Goal: Task Accomplishment & Management: Manage account settings

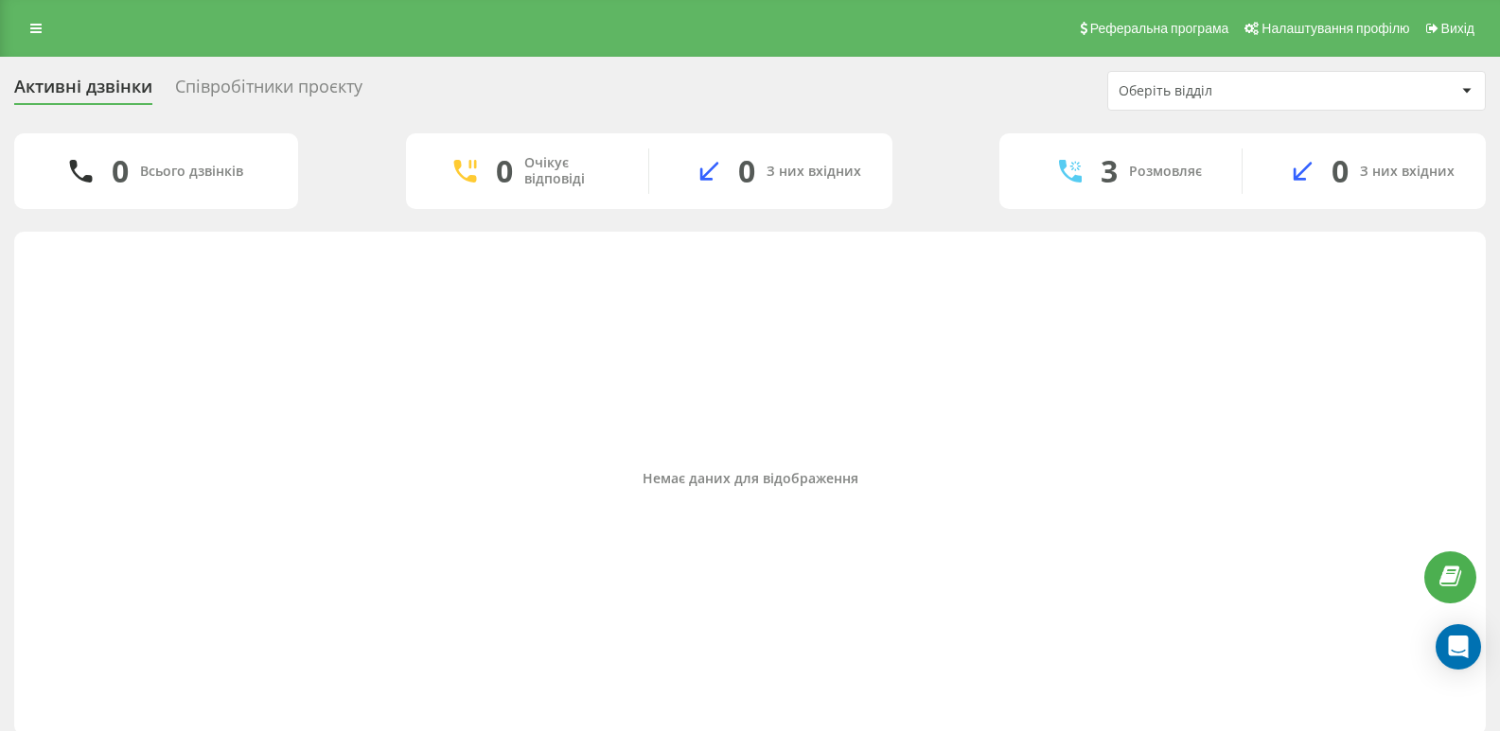
click at [24, 10] on div "Реферальна програма Налаштування профілю Вихід" at bounding box center [750, 28] width 1500 height 57
click at [26, 27] on link at bounding box center [36, 28] width 34 height 26
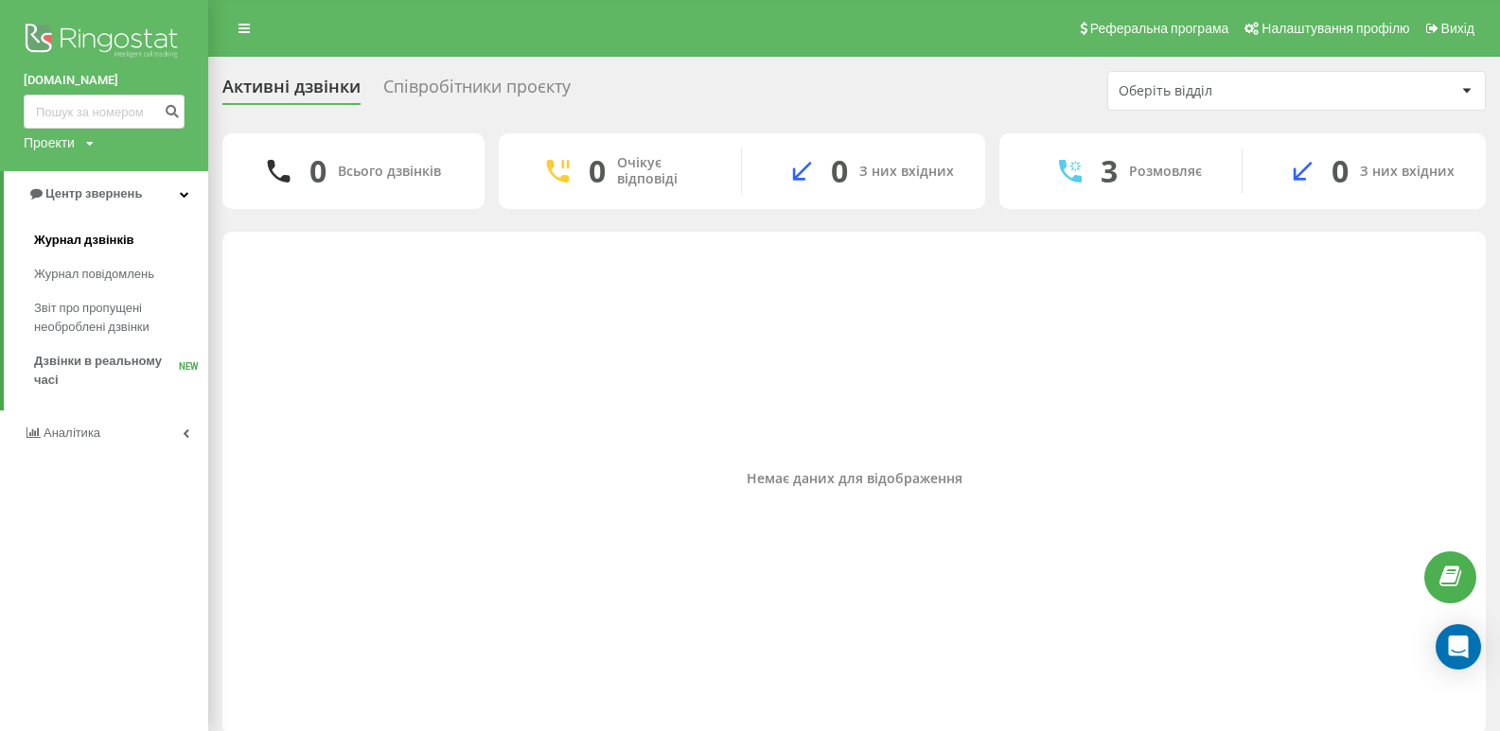
click at [74, 244] on span "Журнал дзвінків" at bounding box center [84, 240] width 100 height 19
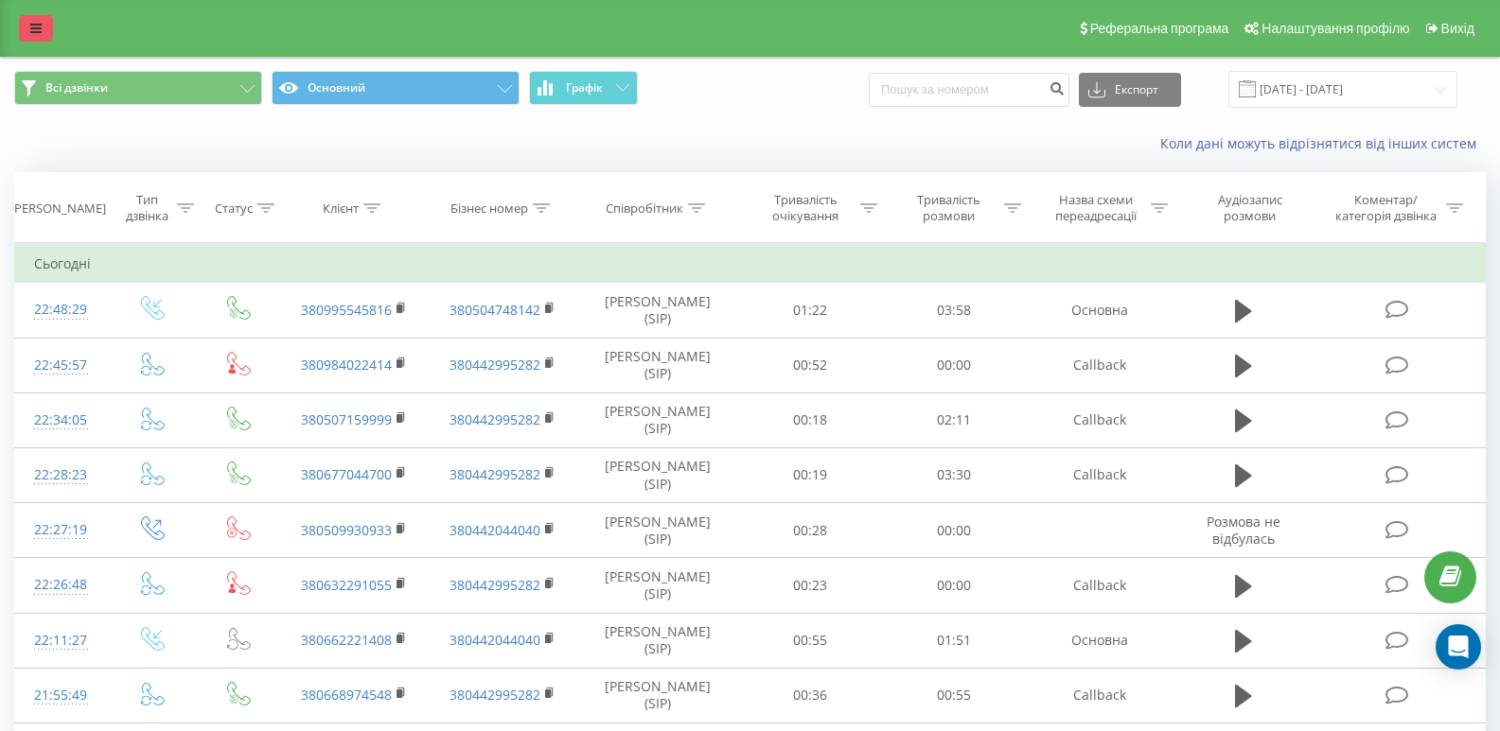
click at [29, 19] on link at bounding box center [36, 28] width 34 height 26
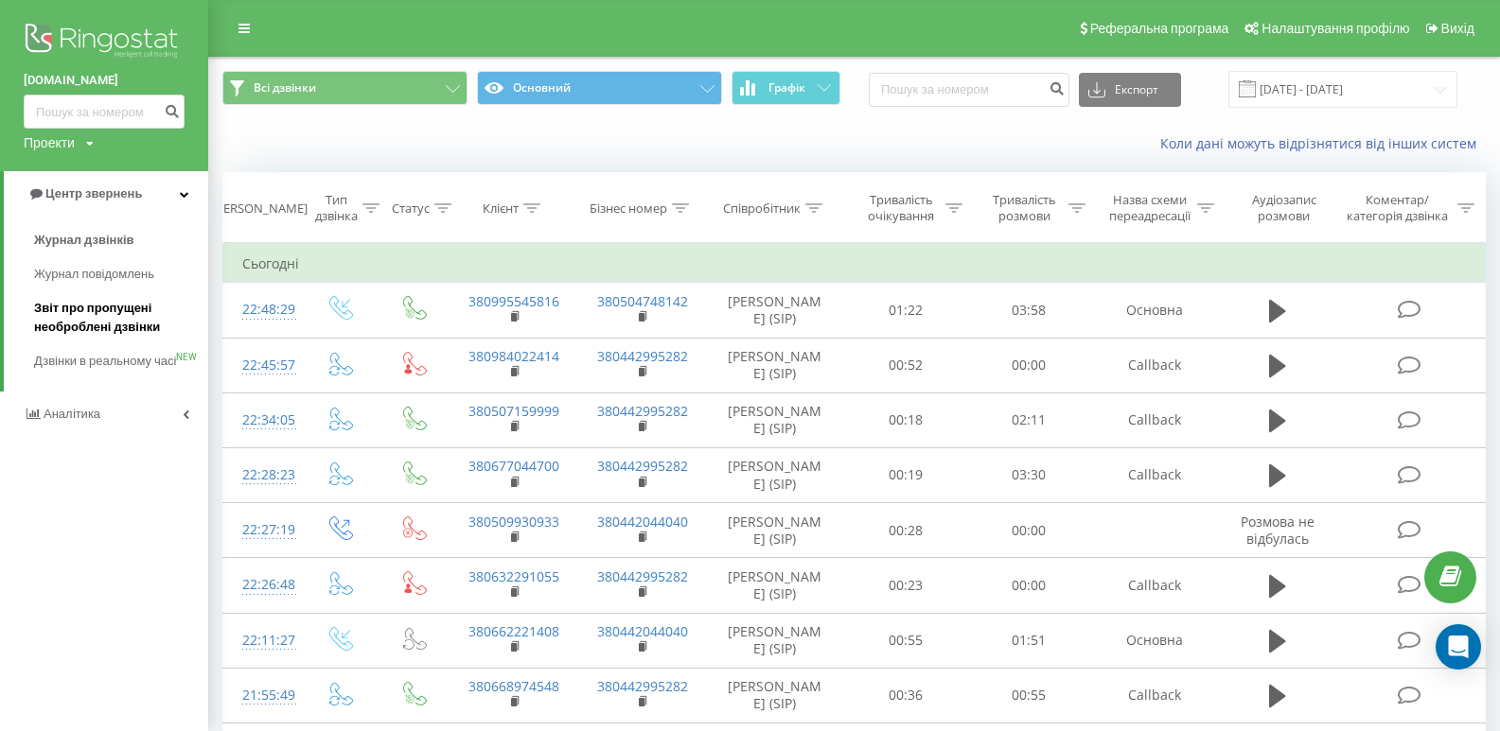
click at [77, 323] on span "Звіт про пропущені необроблені дзвінки" at bounding box center [116, 318] width 165 height 38
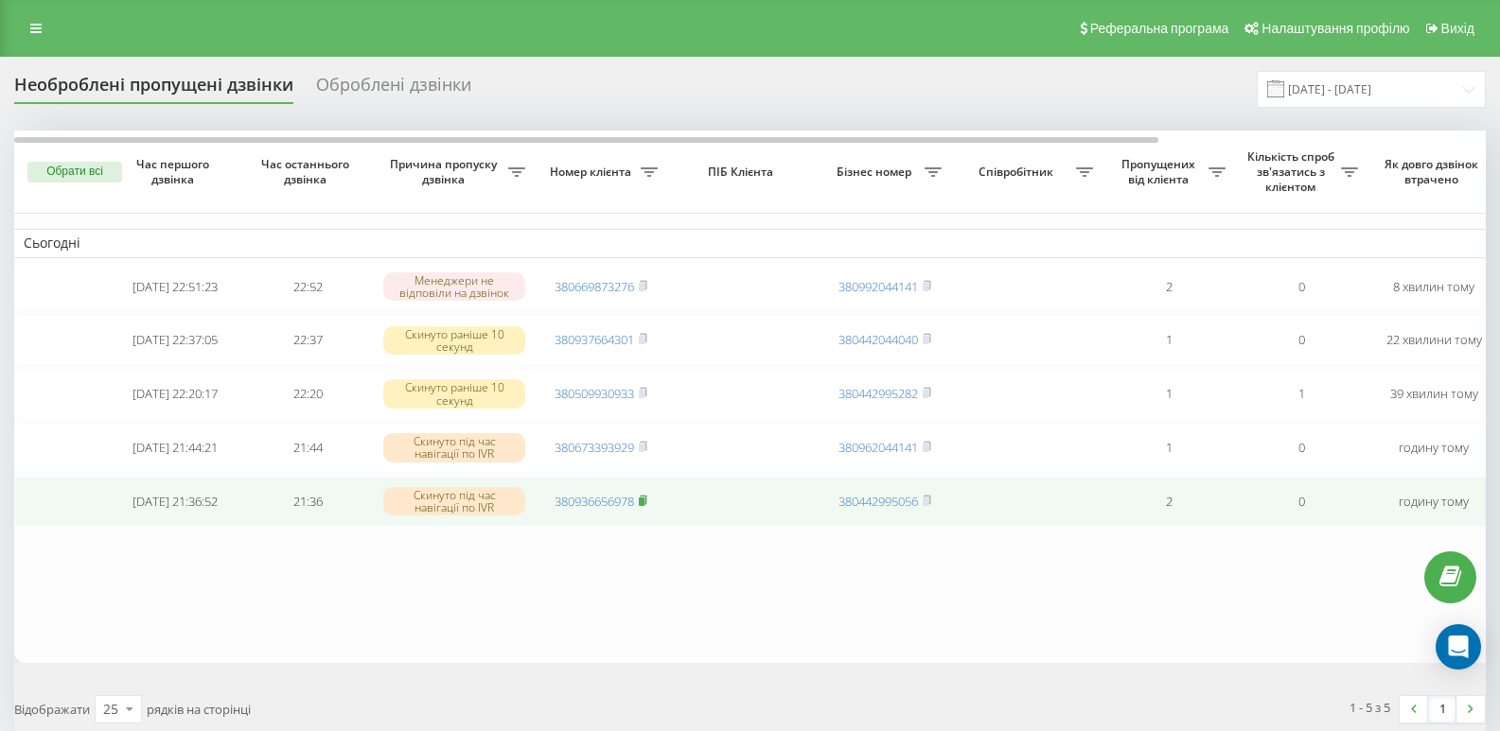
click at [642, 506] on rect at bounding box center [642, 502] width 6 height 9
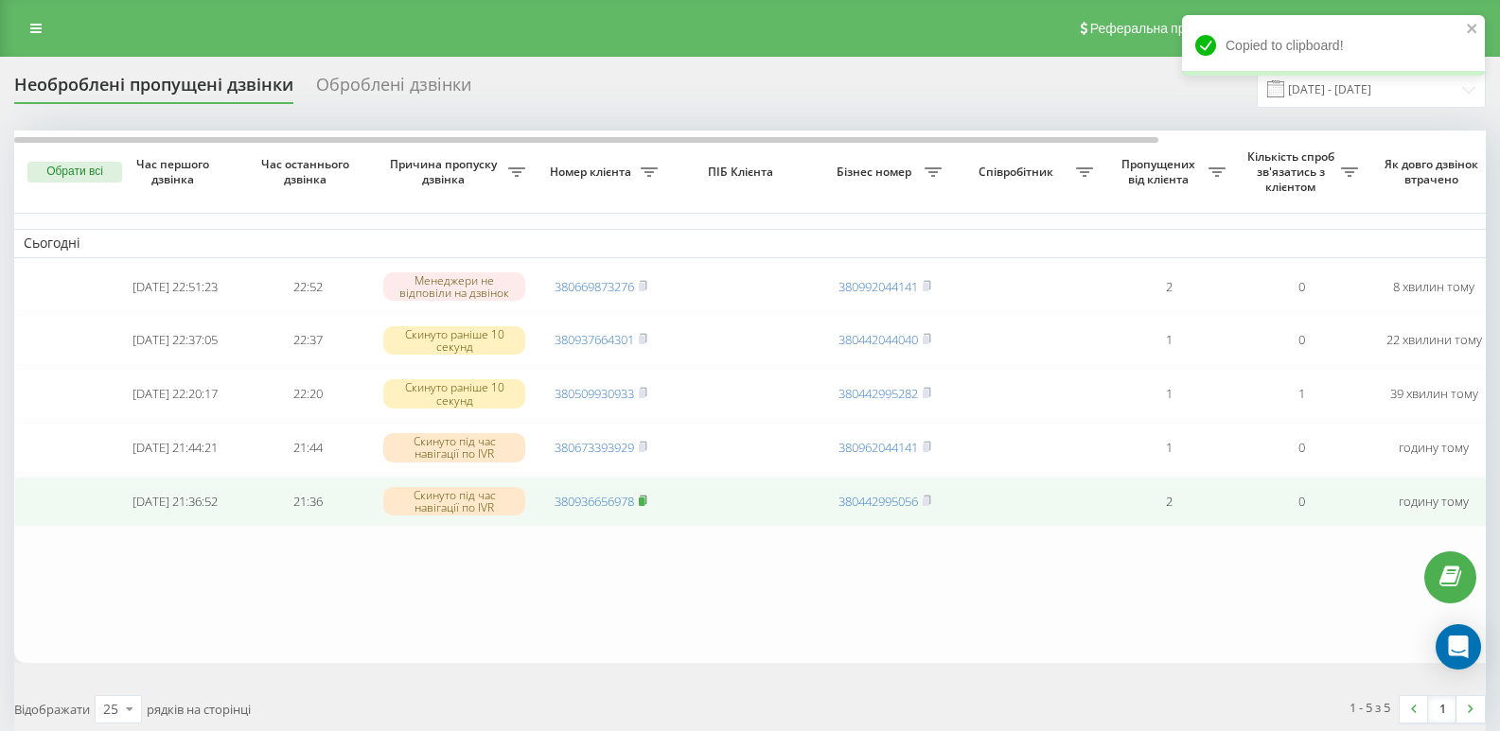
click at [643, 506] on rect at bounding box center [642, 502] width 6 height 9
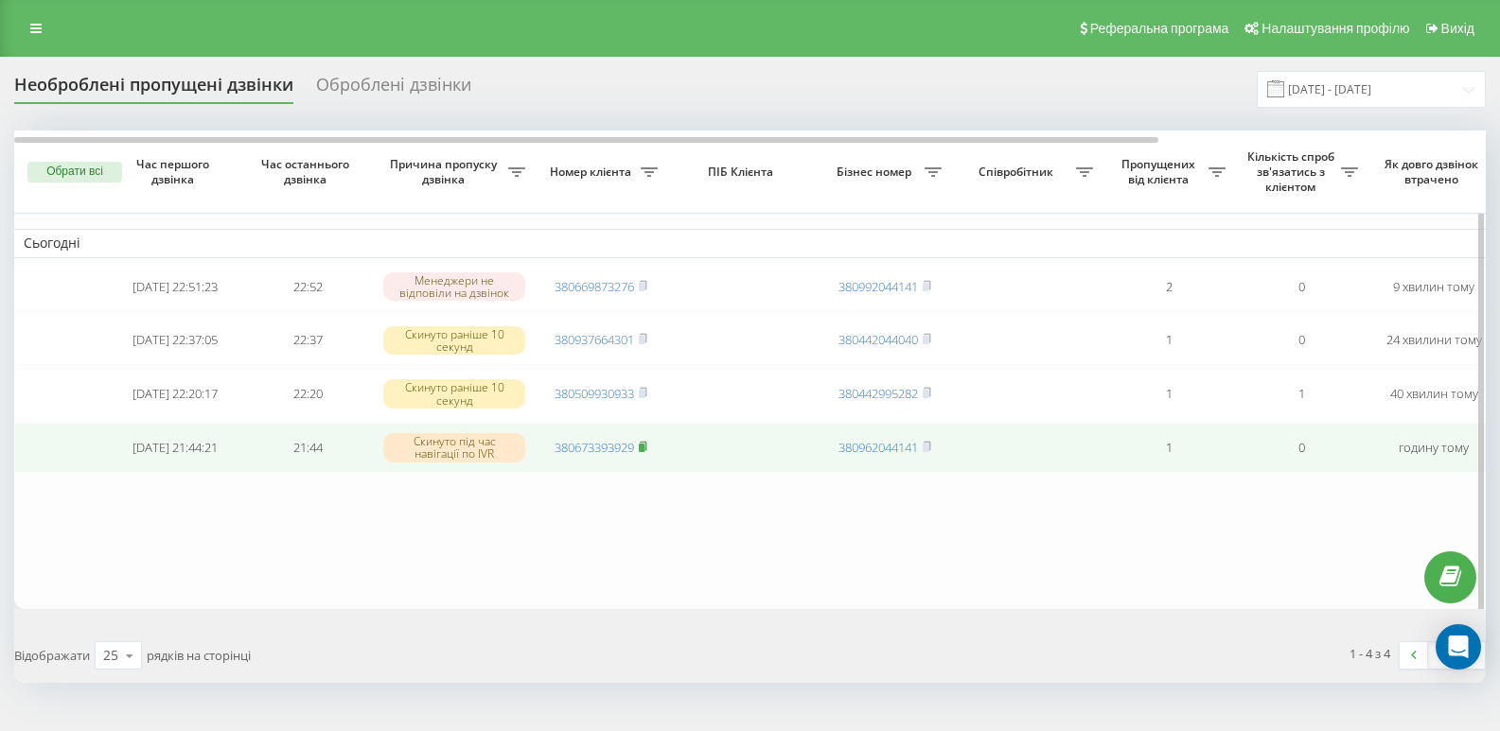
click at [643, 452] on rect at bounding box center [642, 448] width 6 height 9
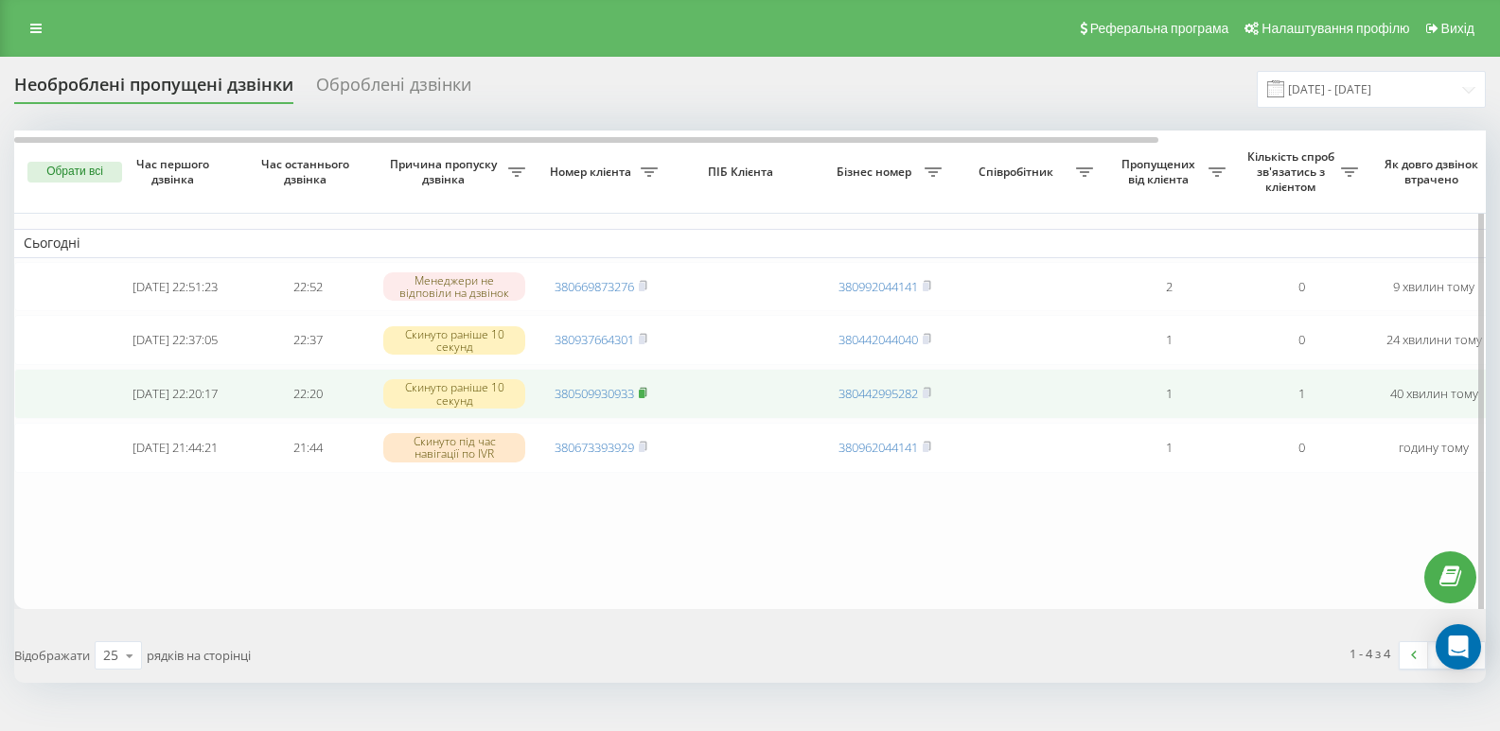
click at [641, 398] on rect at bounding box center [642, 394] width 6 height 9
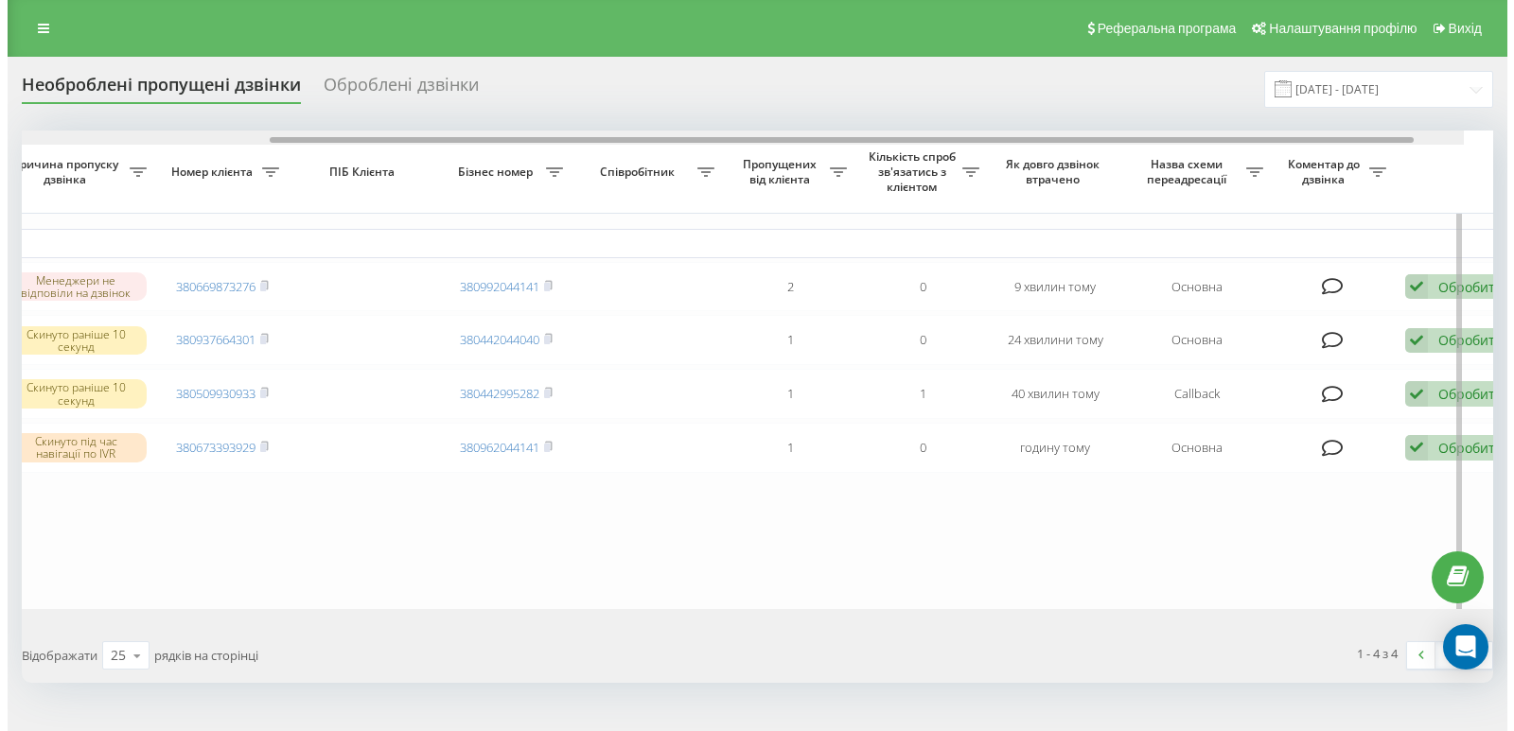
scroll to position [0, 421]
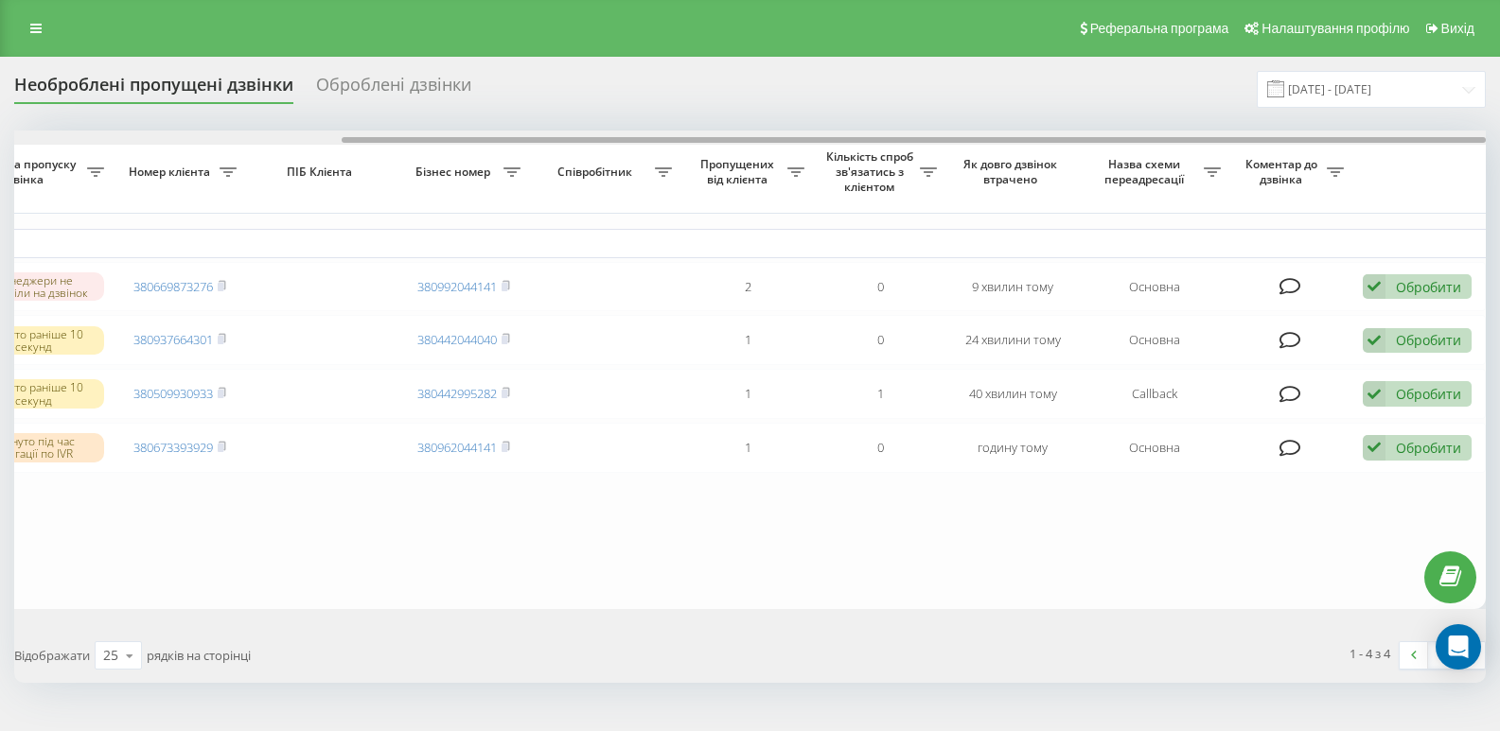
drag, startPoint x: 667, startPoint y: 140, endPoint x: 1513, endPoint y: 369, distance: 876.2
click at [1186, 180] on div "Обрати всі Час першого дзвінка Час останнього дзвінка Причина пропуску дзвінка …" at bounding box center [749, 370] width 1471 height 478
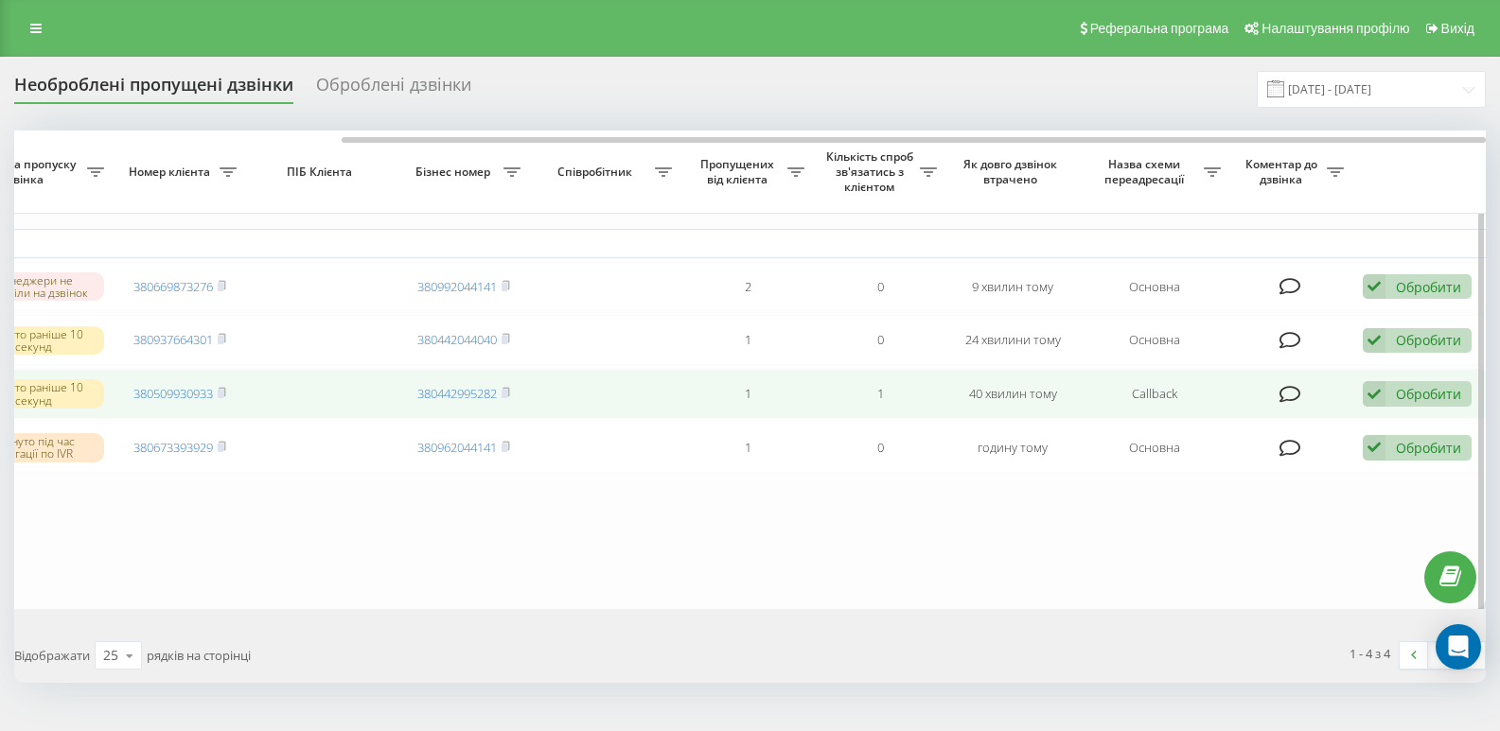
click at [1409, 401] on div "Обробити" at bounding box center [1427, 394] width 65 height 18
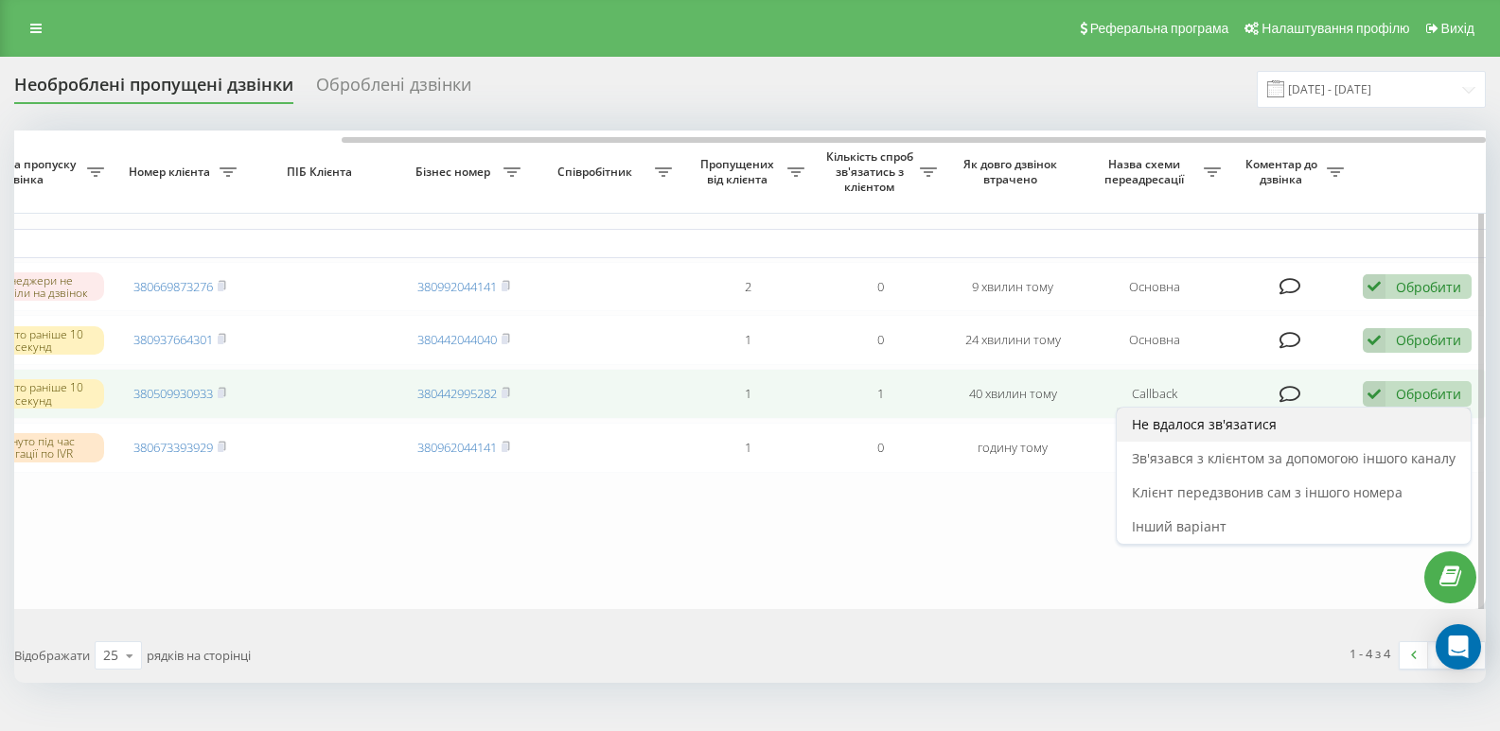
click at [1262, 433] on span "Не вдалося зв'язатися" at bounding box center [1204, 424] width 145 height 18
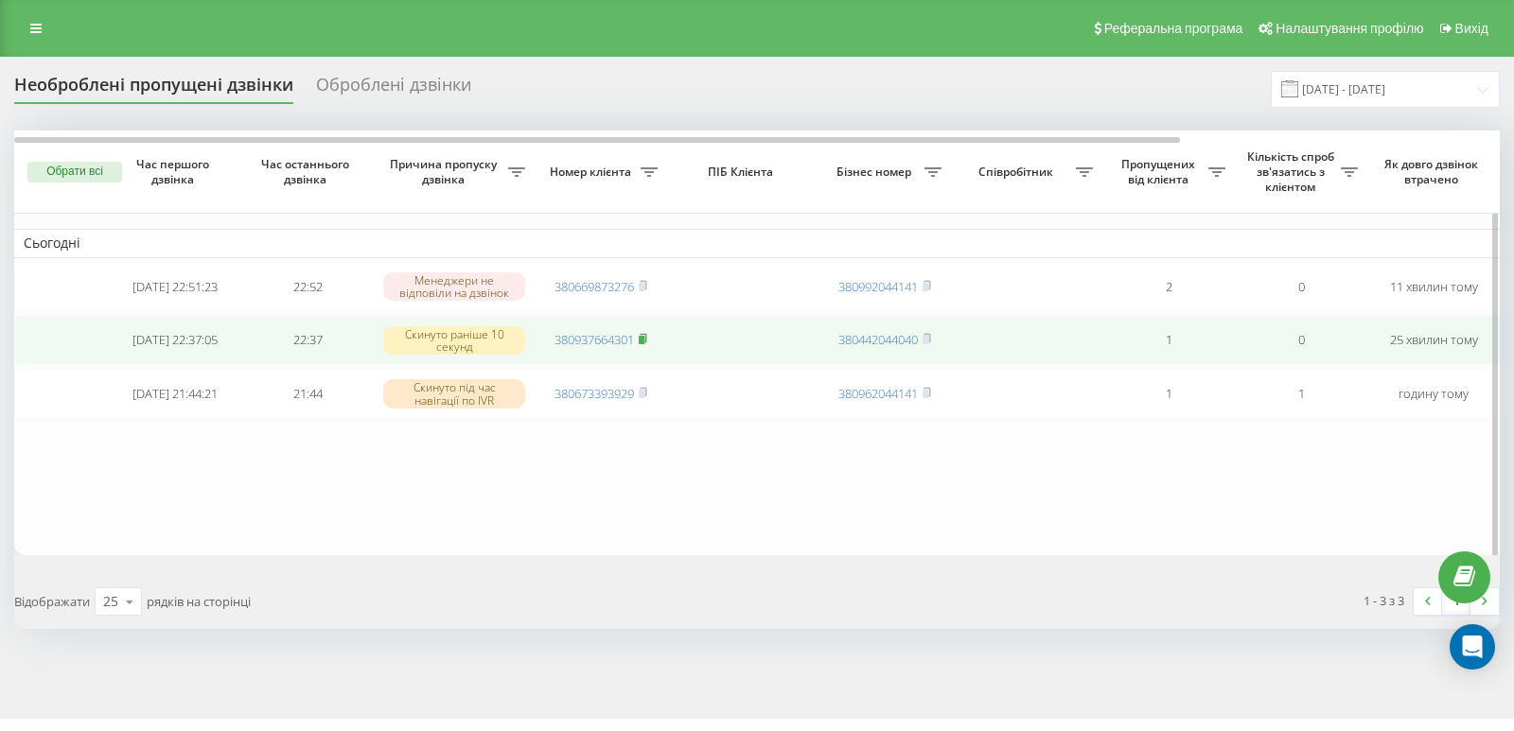
click at [644, 343] on rect at bounding box center [642, 340] width 6 height 9
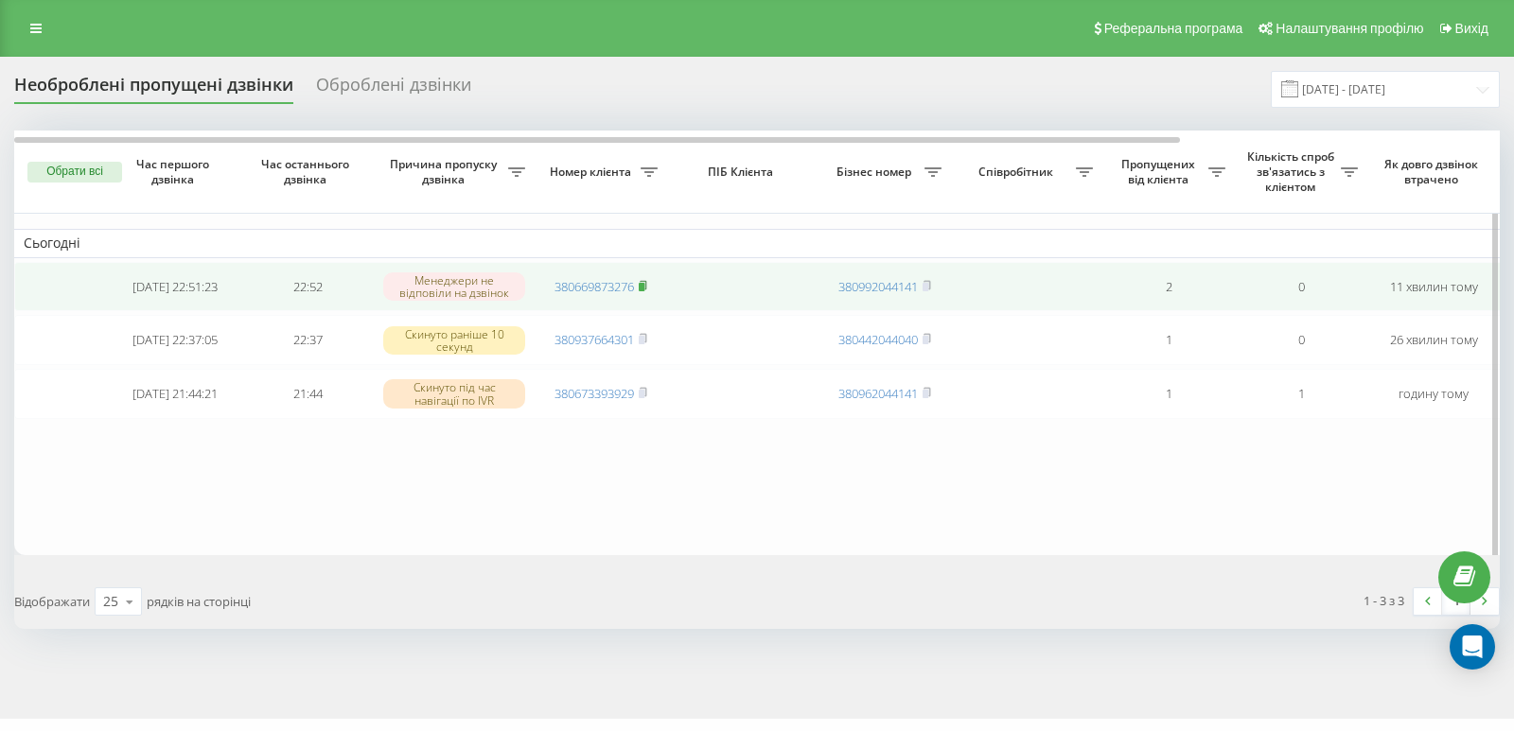
click at [646, 284] on icon at bounding box center [643, 285] width 9 height 11
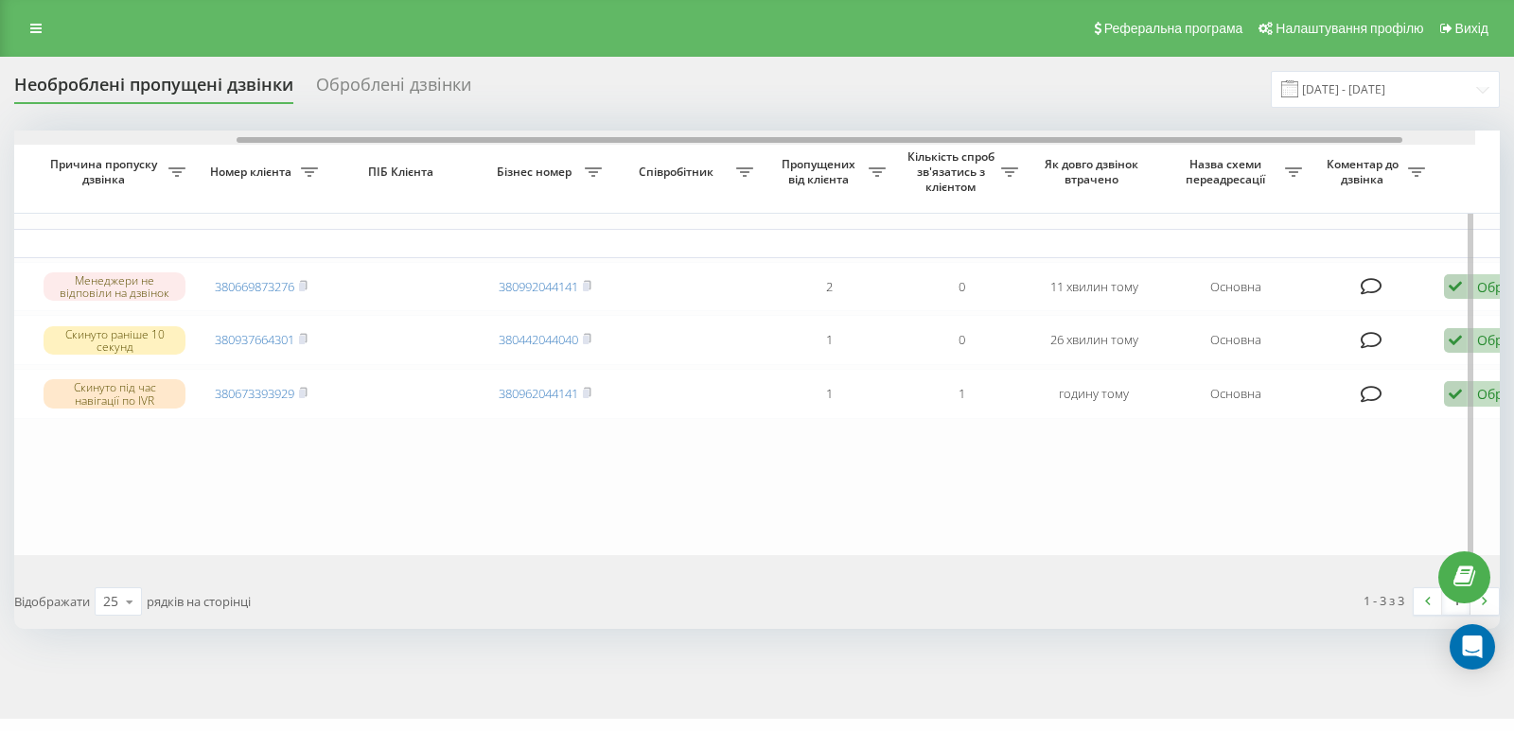
scroll to position [0, 407]
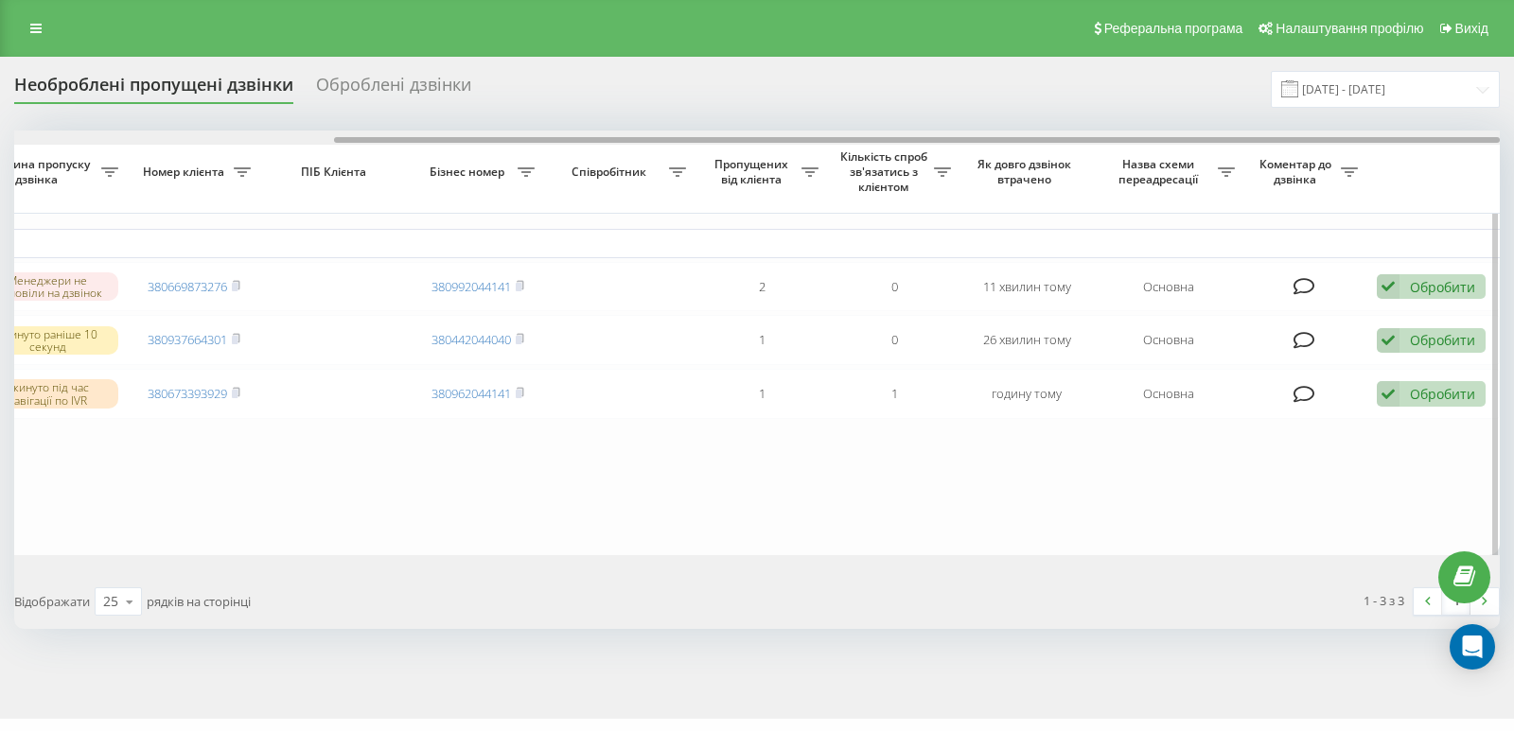
drag, startPoint x: 426, startPoint y: 140, endPoint x: 877, endPoint y: 144, distance: 451.3
click at [869, 143] on div at bounding box center [917, 140] width 1166 height 6
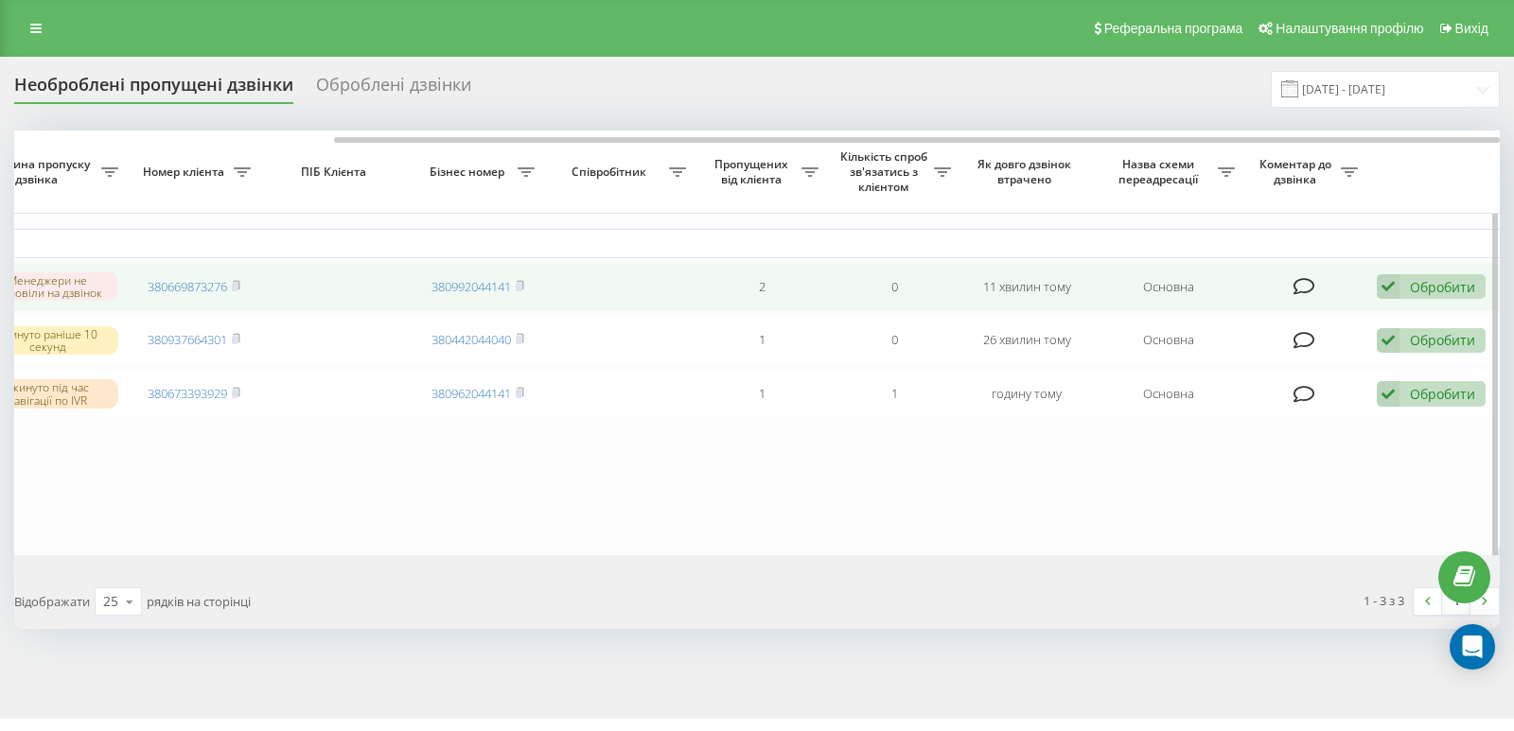
click at [1457, 287] on div "Обробити" at bounding box center [1442, 287] width 65 height 18
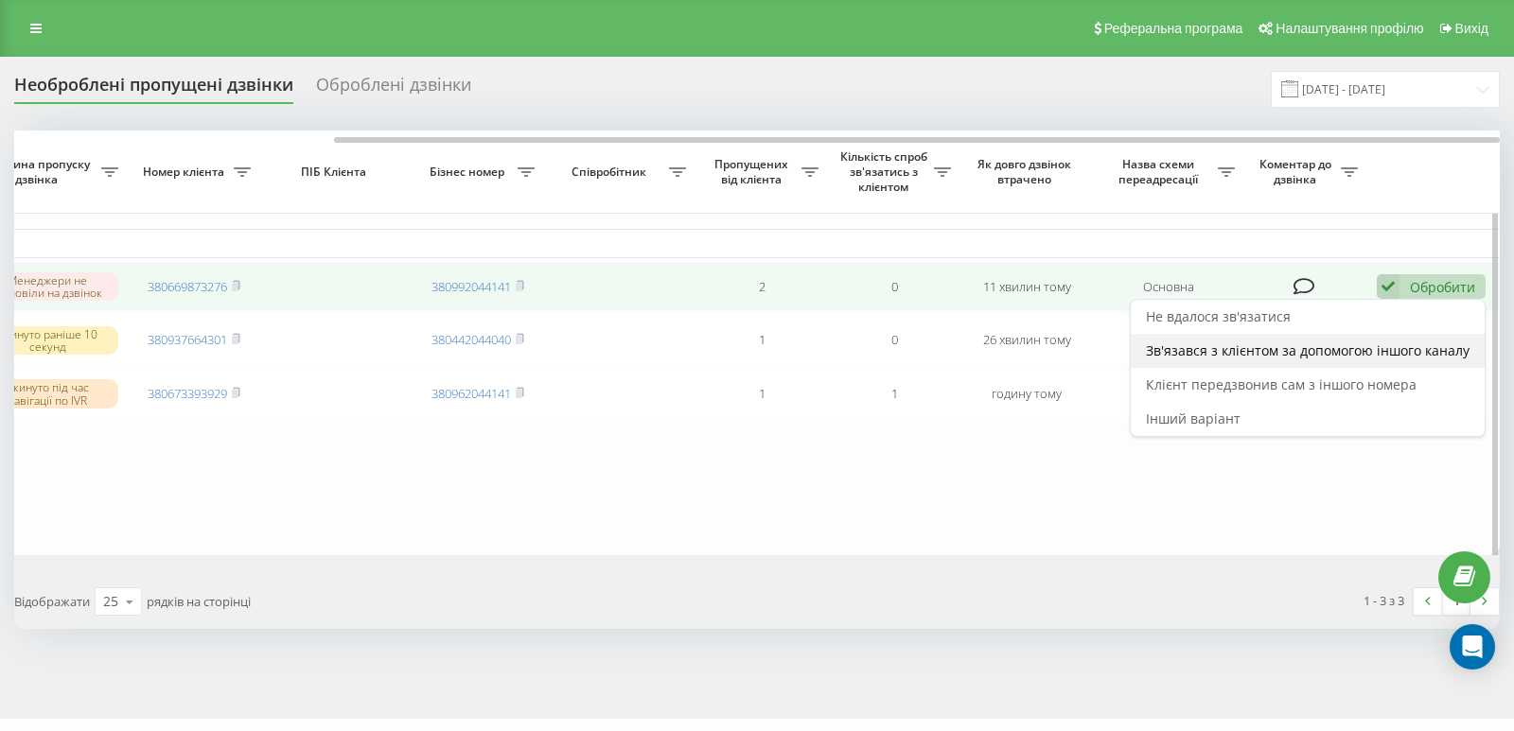
click at [1363, 348] on span "Зв'язався з клієнтом за допомогою іншого каналу" at bounding box center [1308, 351] width 324 height 18
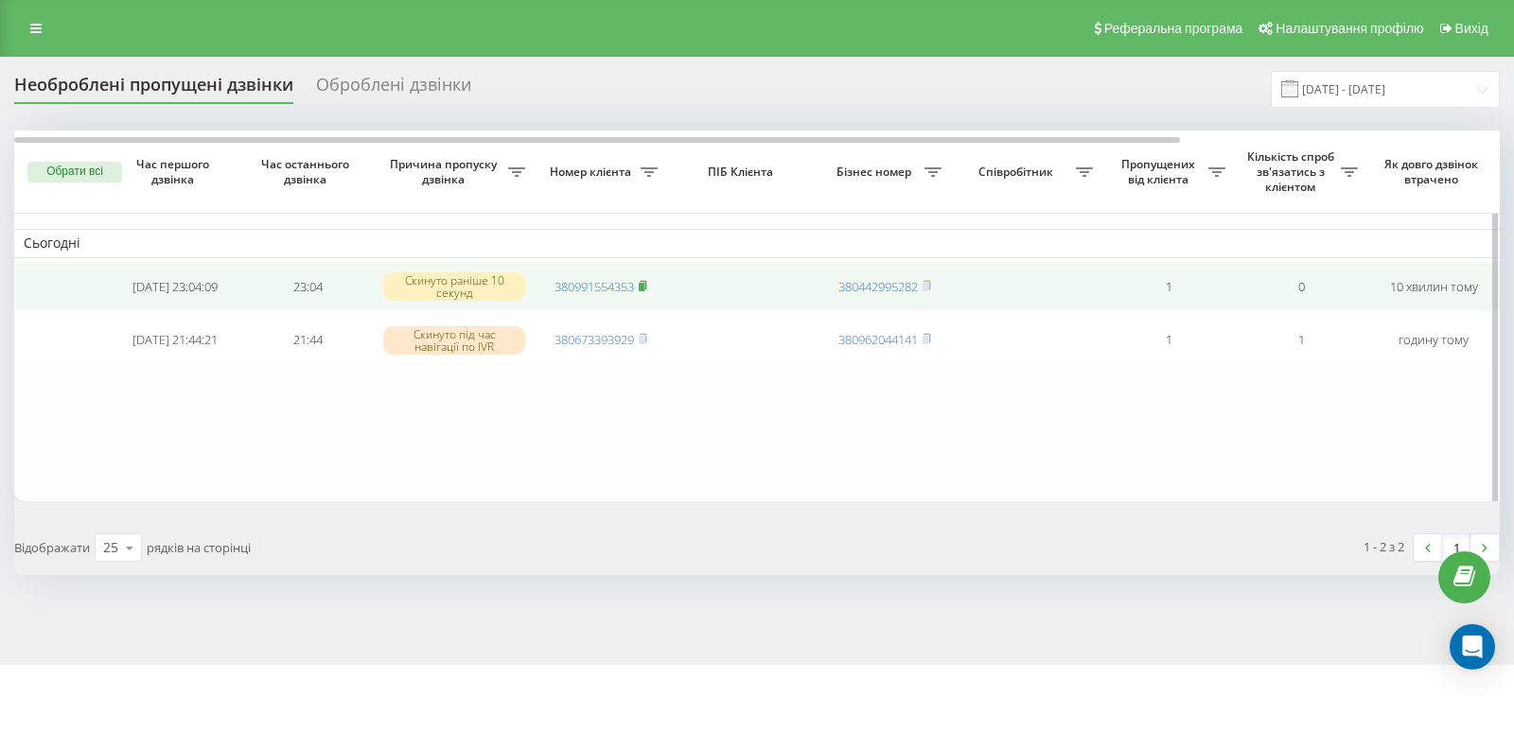
click at [647, 291] on icon at bounding box center [643, 285] width 9 height 11
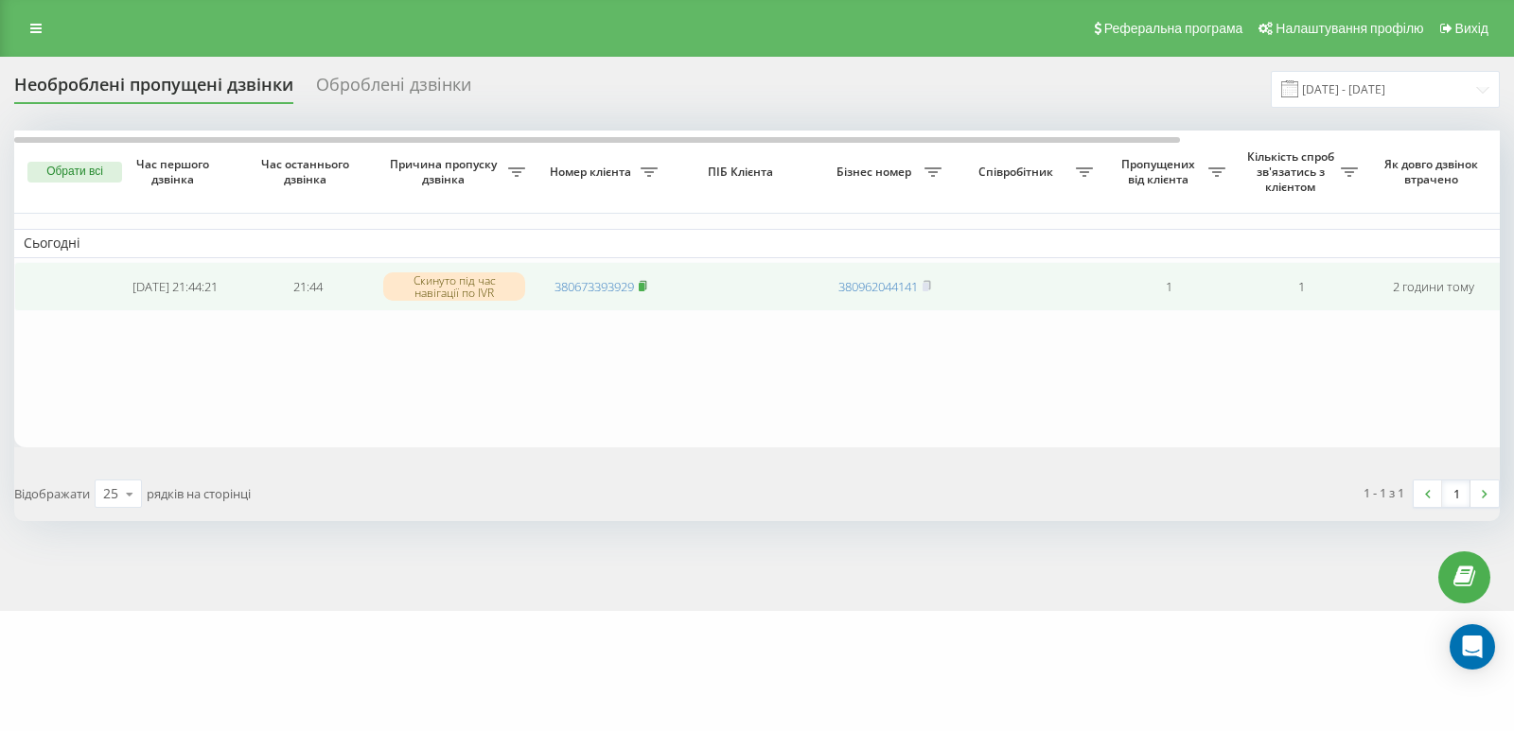
click at [646, 287] on icon at bounding box center [643, 284] width 7 height 9
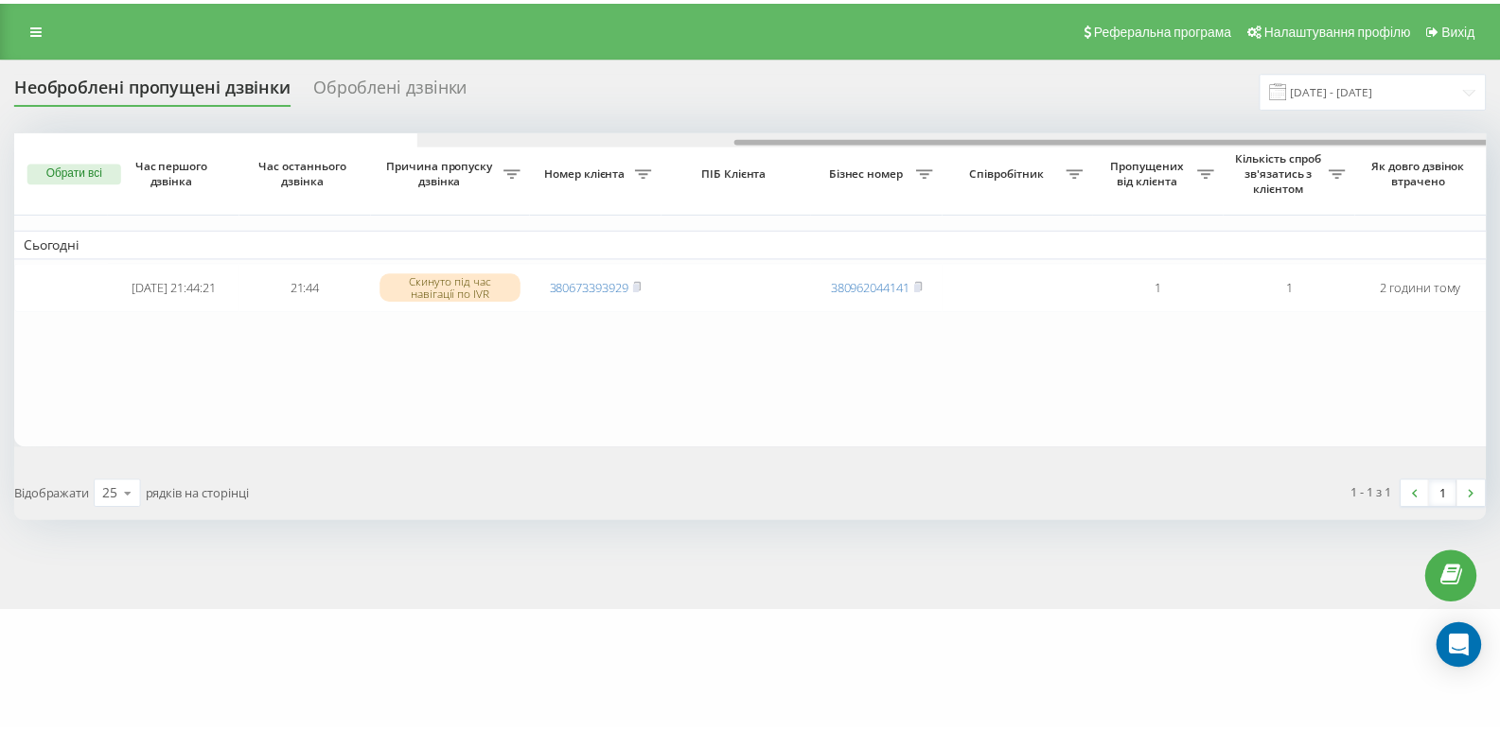
scroll to position [0, 407]
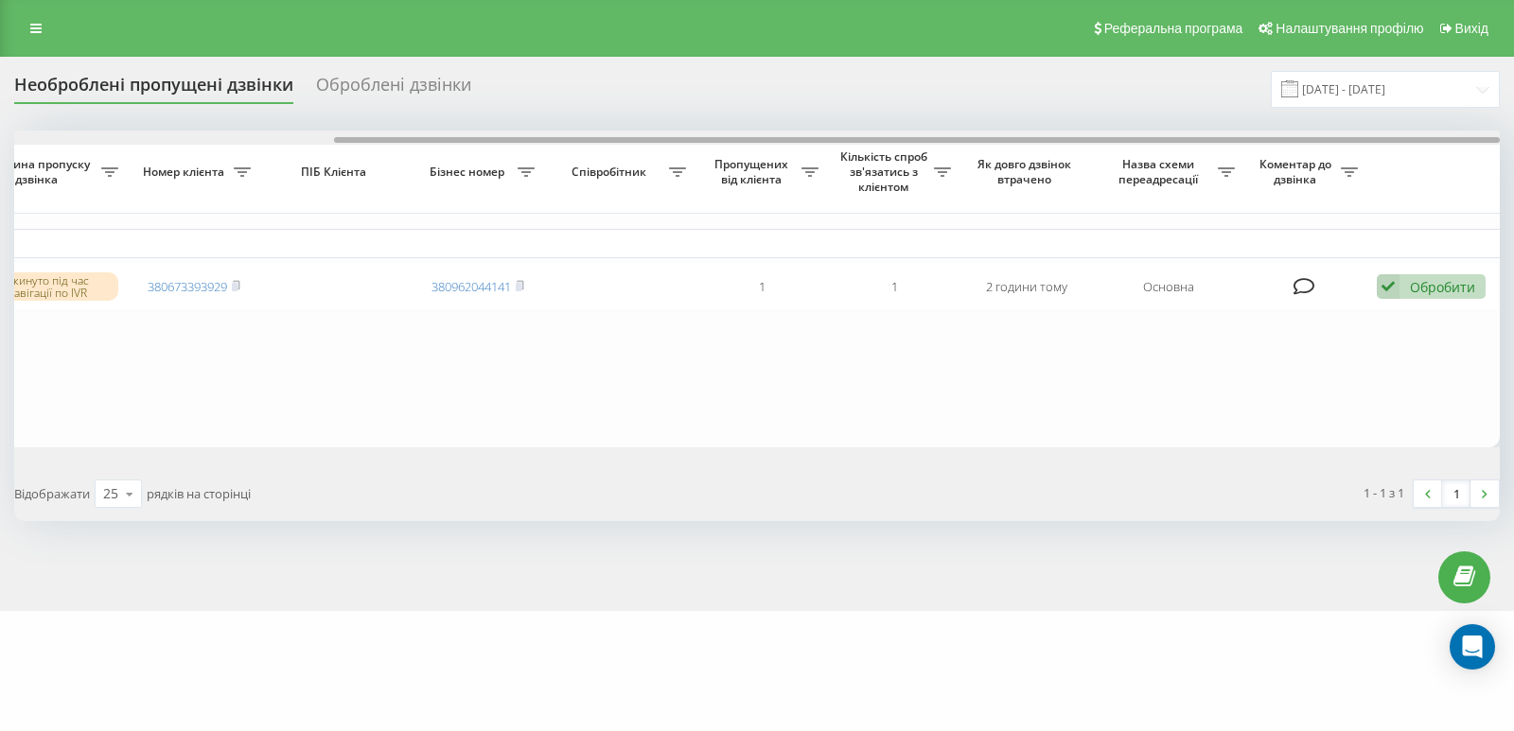
drag, startPoint x: 548, startPoint y: 134, endPoint x: 850, endPoint y: 138, distance: 301.8
click at [850, 138] on div at bounding box center [756, 138] width 1485 height 14
drag, startPoint x: 789, startPoint y: 142, endPoint x: 1076, endPoint y: 114, distance: 288.1
click at [1076, 114] on div "Необроблені пропущені дзвінки Оброблені дзвінки 22.08.2025 - 22.09.2025 Обрати …" at bounding box center [756, 296] width 1485 height 450
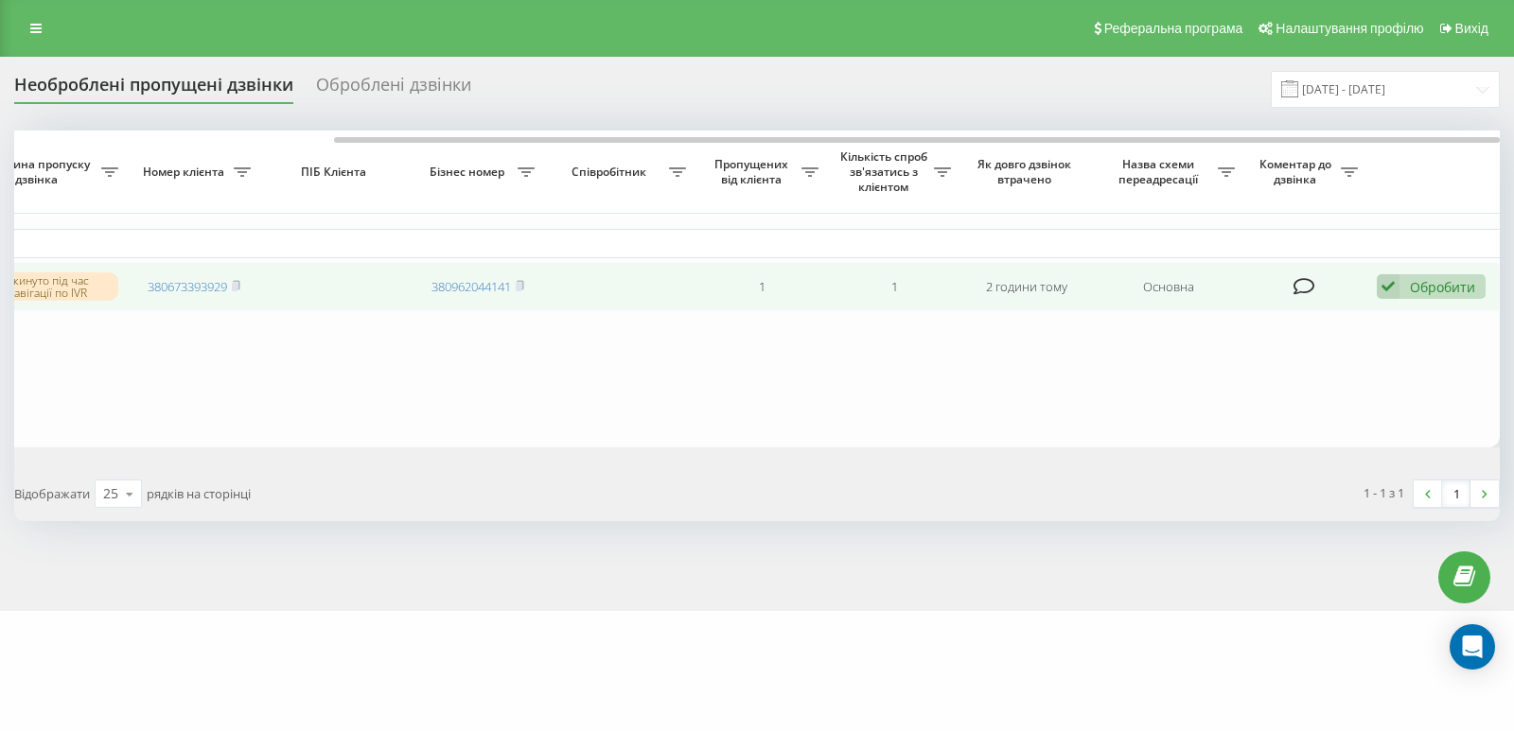
click at [1432, 281] on div "Обробити" at bounding box center [1442, 287] width 65 height 18
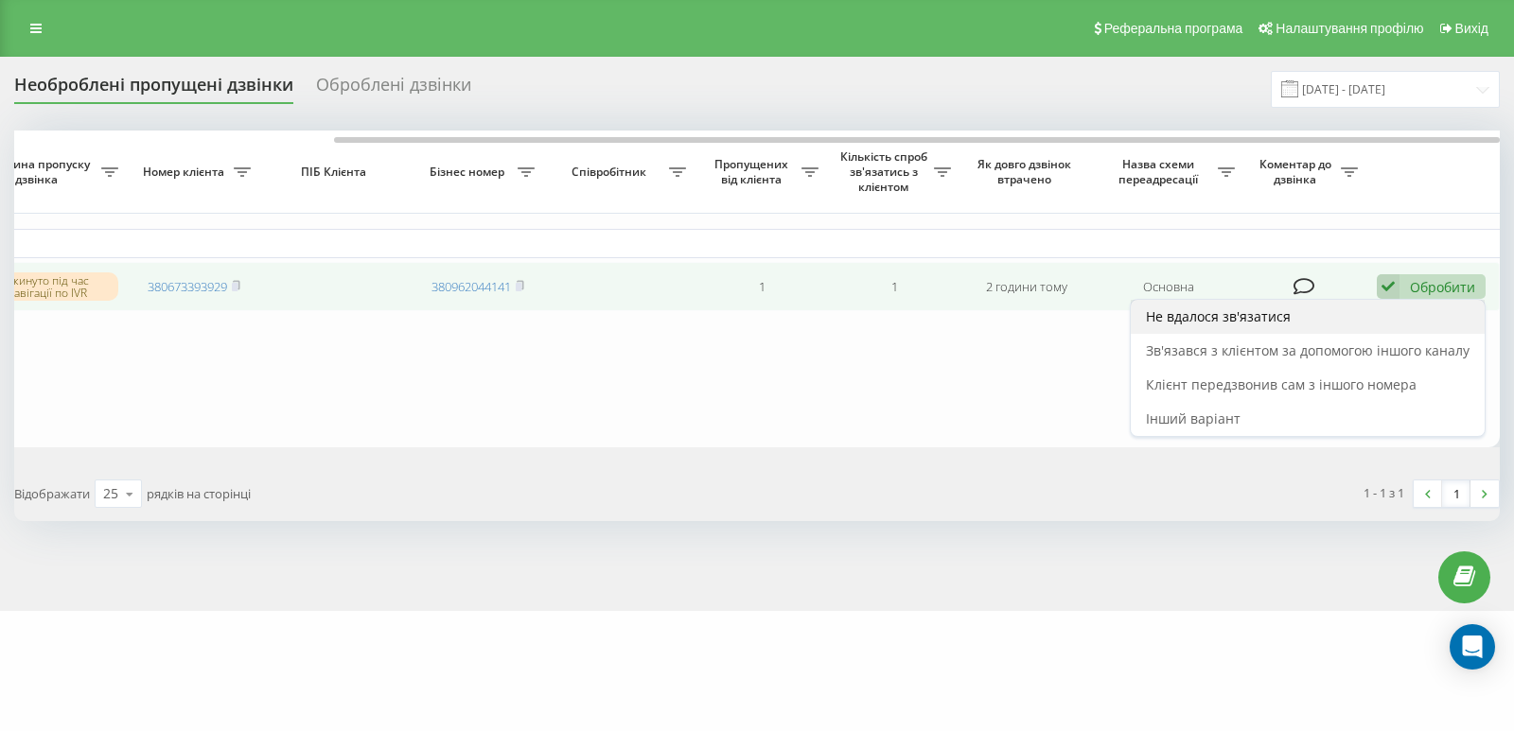
click at [1282, 320] on span "Не вдалося зв'язатися" at bounding box center [1218, 316] width 145 height 18
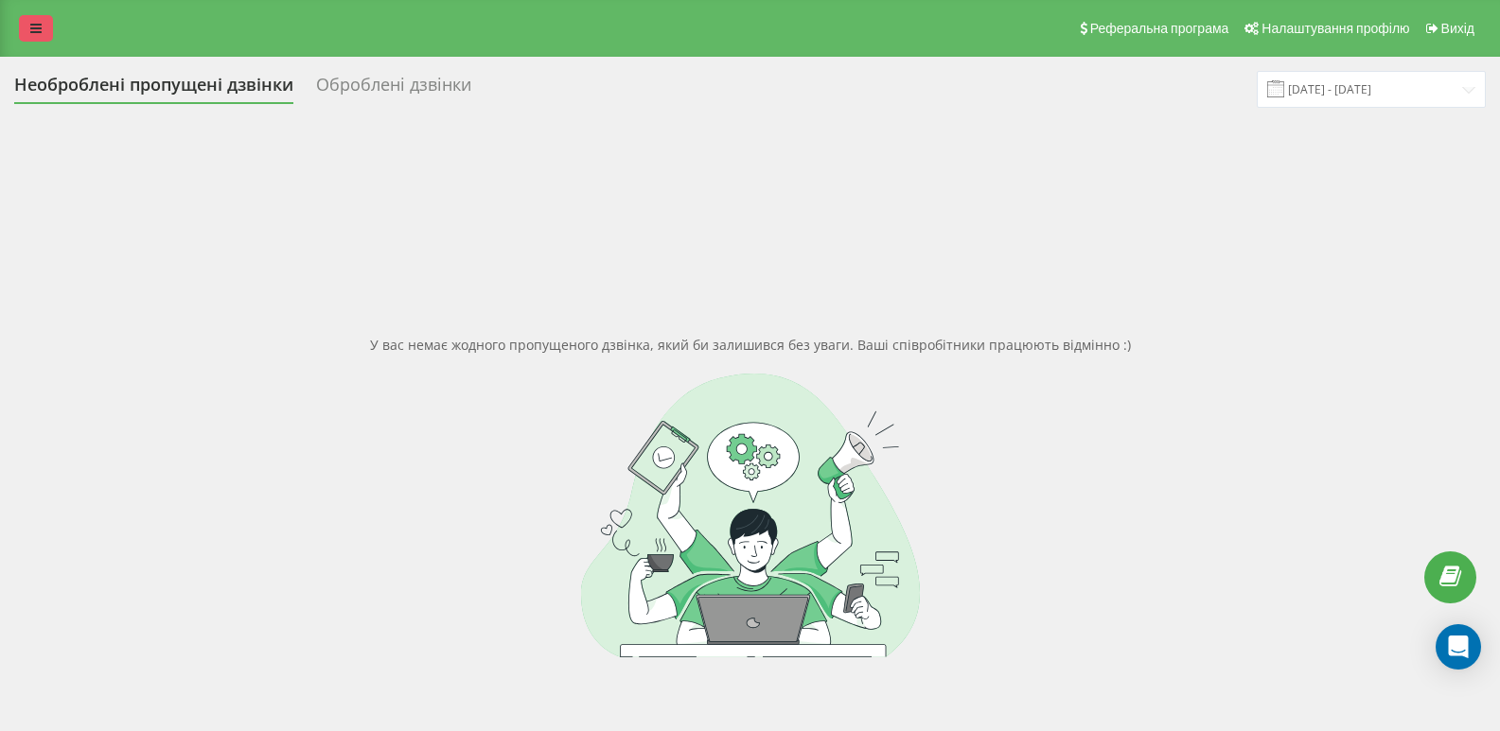
click at [36, 29] on icon at bounding box center [35, 28] width 11 height 13
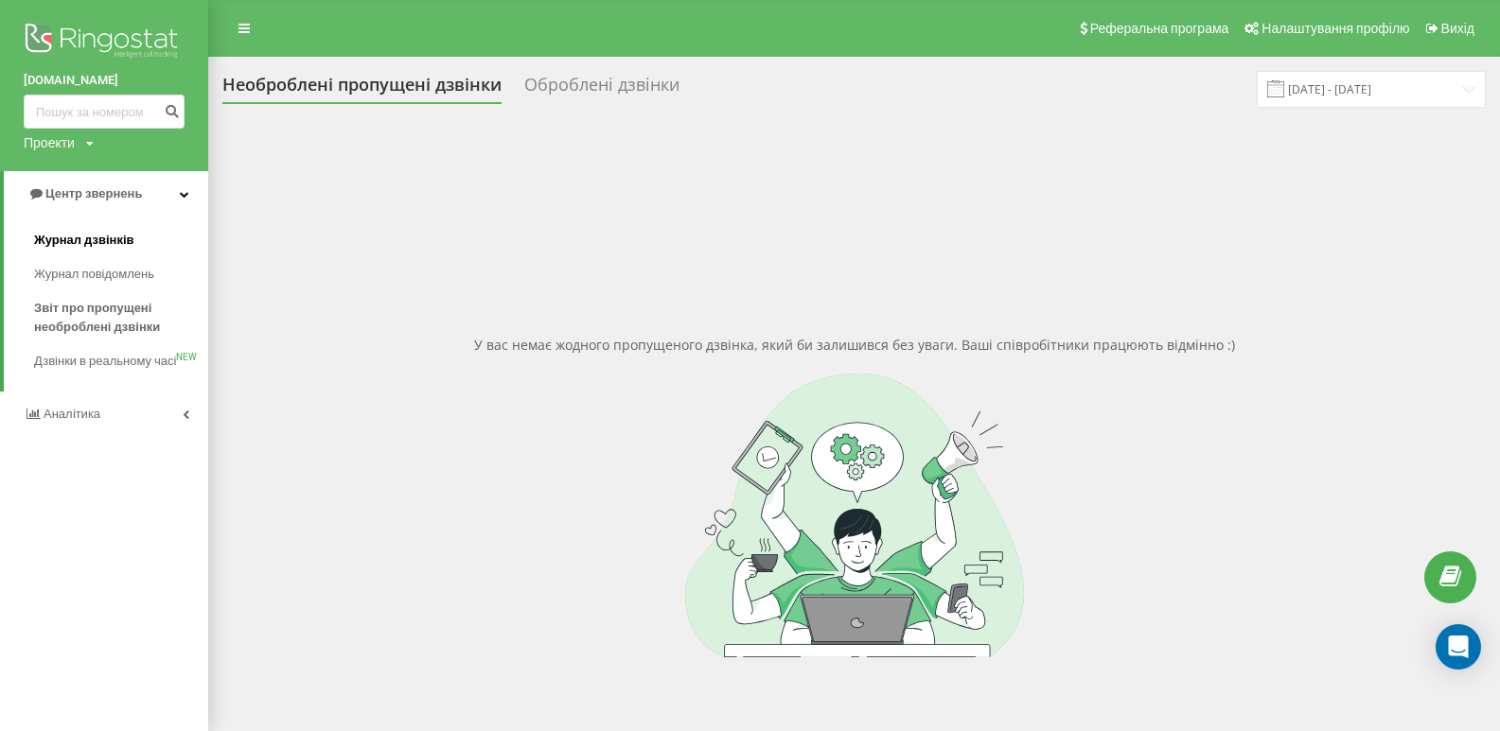
click at [72, 249] on span "Журнал дзвінків" at bounding box center [84, 240] width 100 height 19
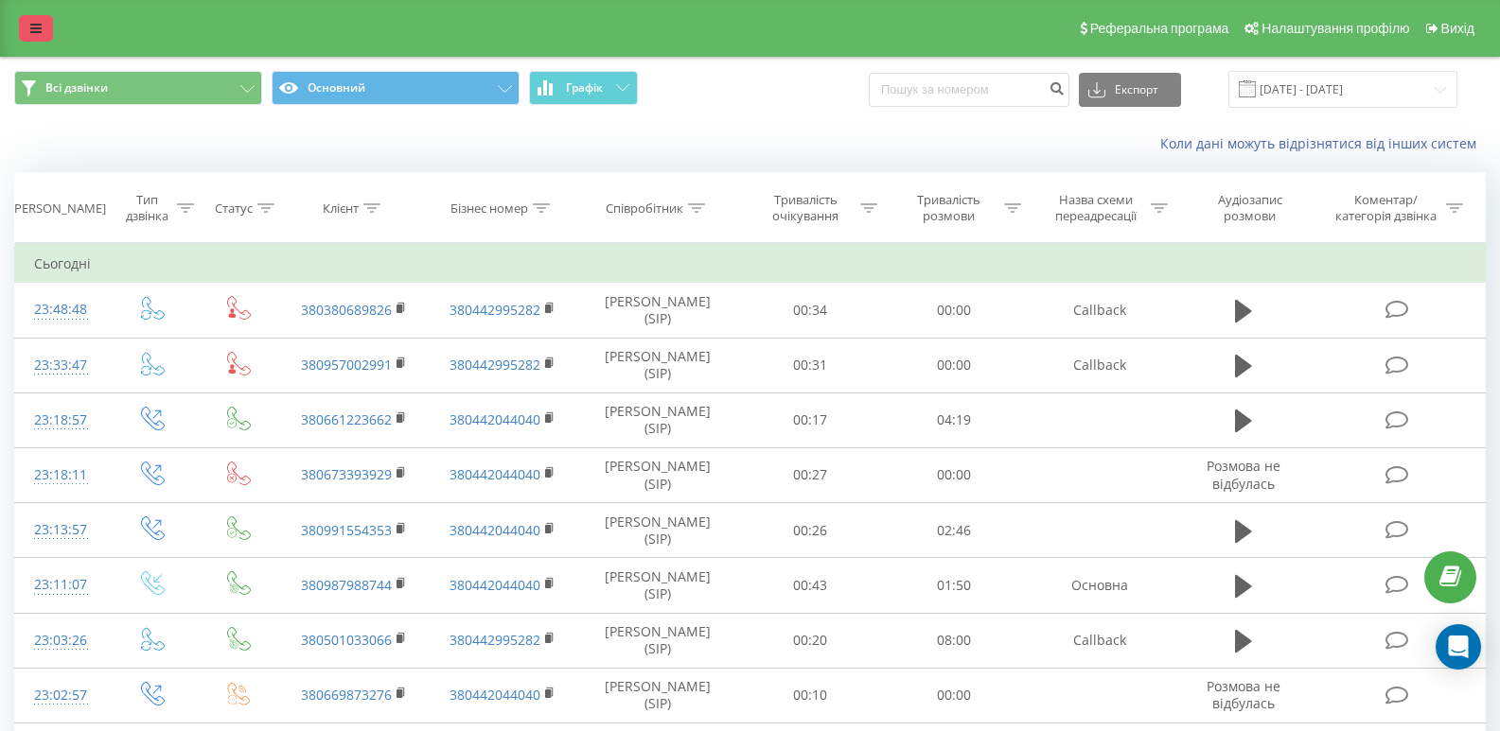
click at [38, 23] on icon at bounding box center [35, 28] width 11 height 13
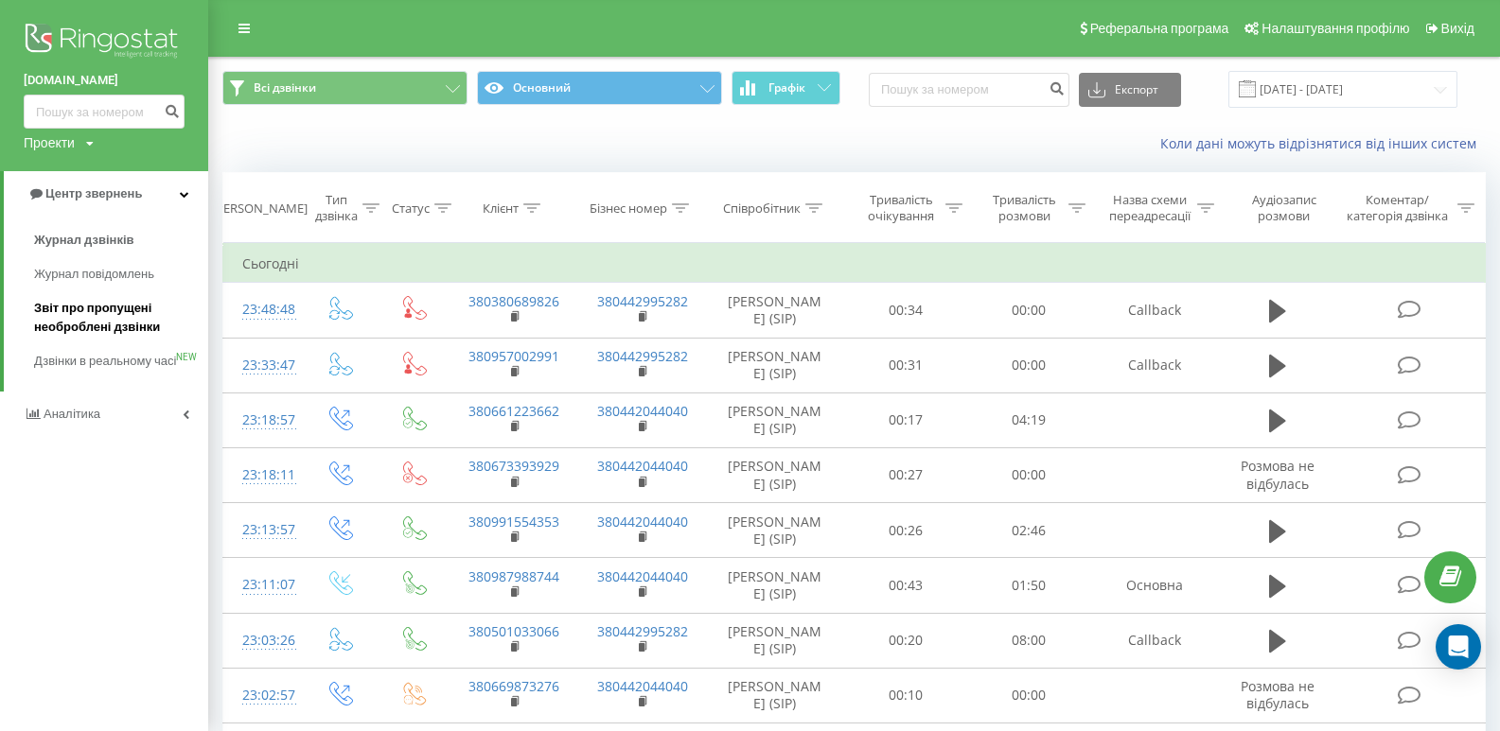
click at [102, 317] on span "Звіт про пропущені необроблені дзвінки" at bounding box center [116, 318] width 165 height 38
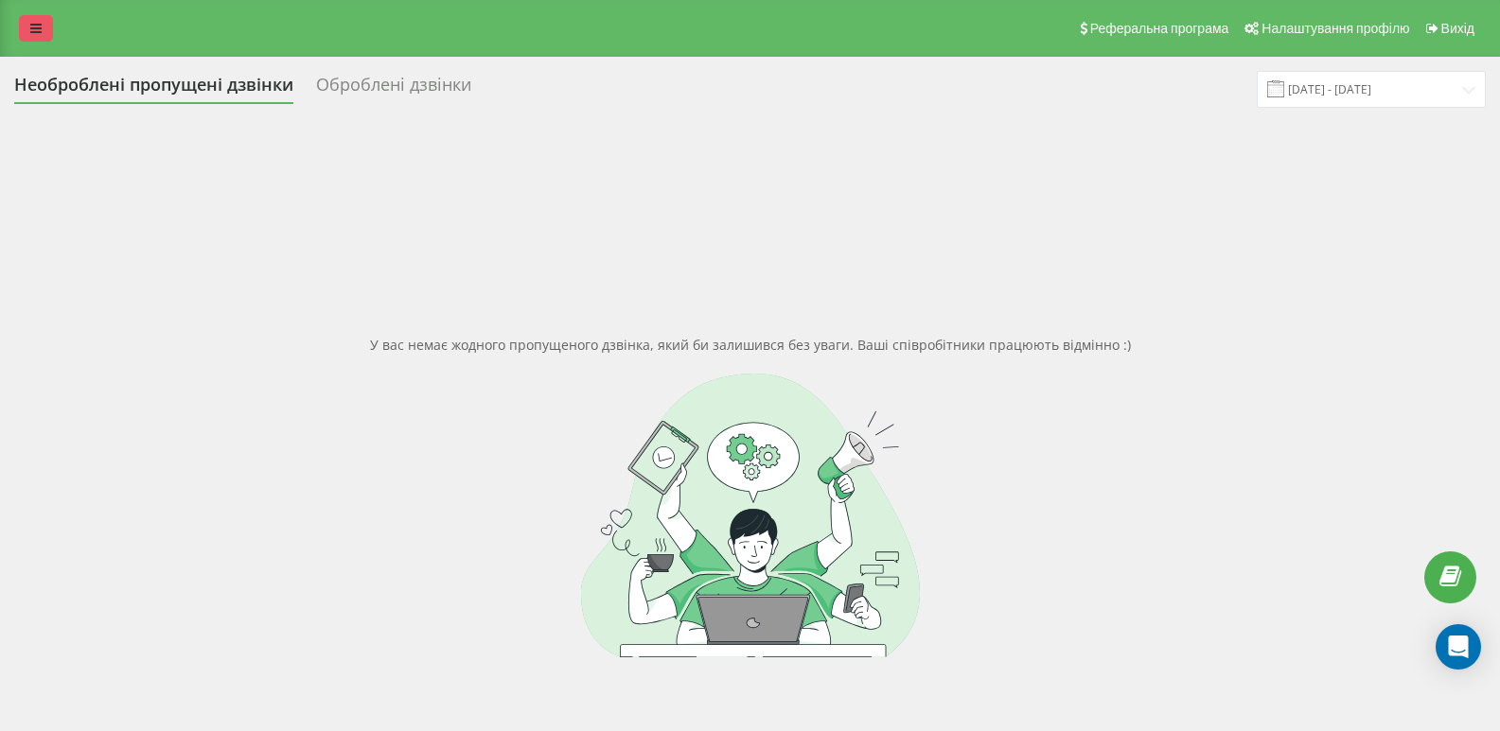
click at [46, 24] on link at bounding box center [36, 28] width 34 height 26
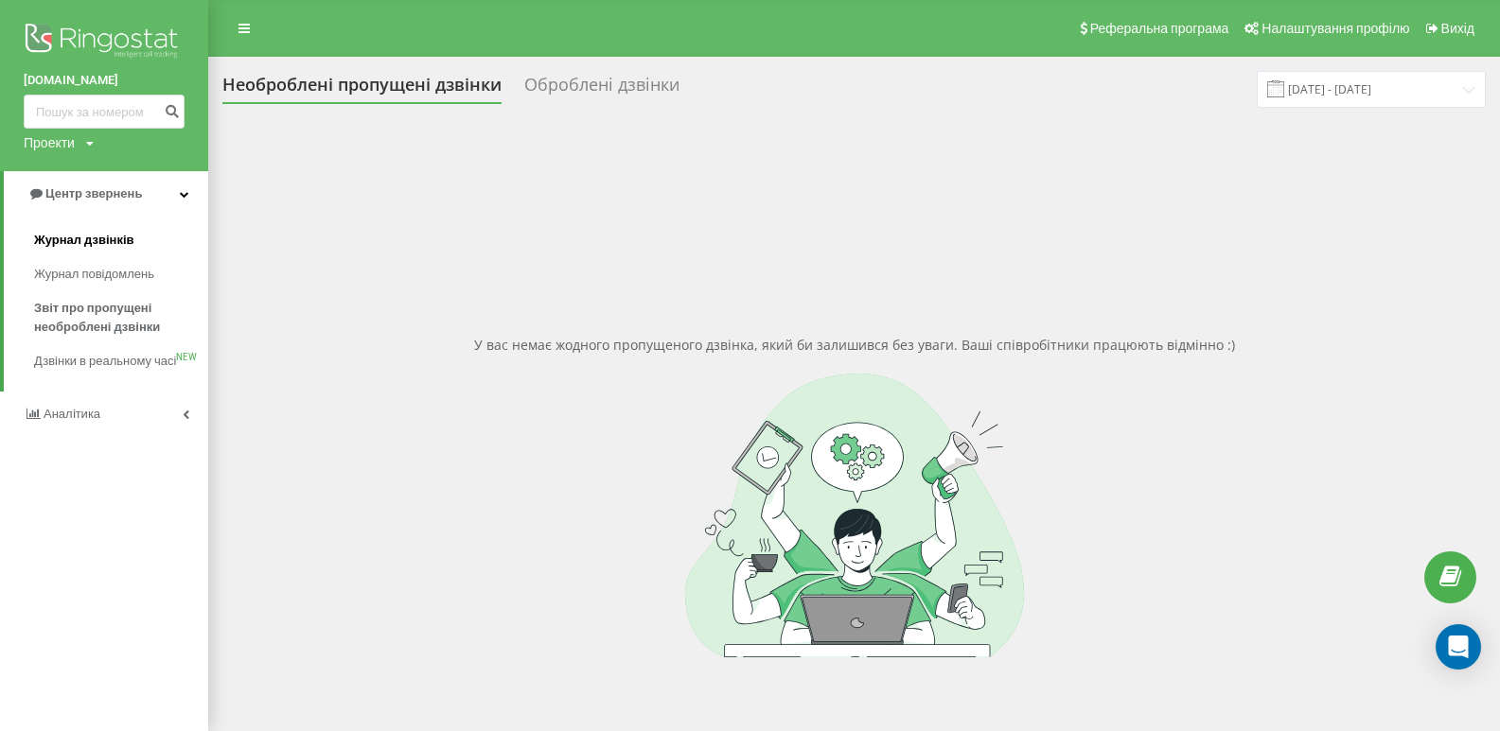
click at [90, 237] on span "Журнал дзвінків" at bounding box center [84, 240] width 100 height 19
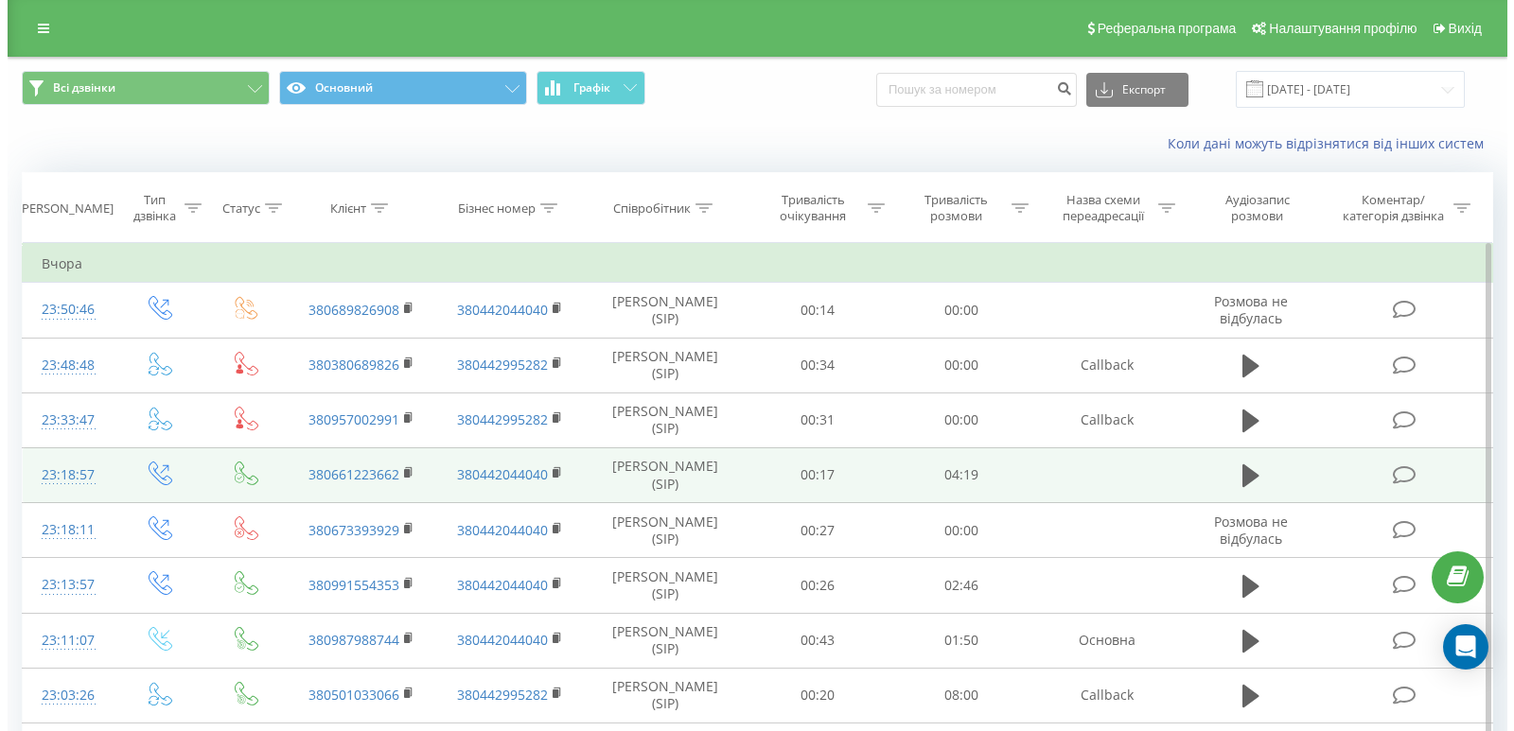
scroll to position [189, 0]
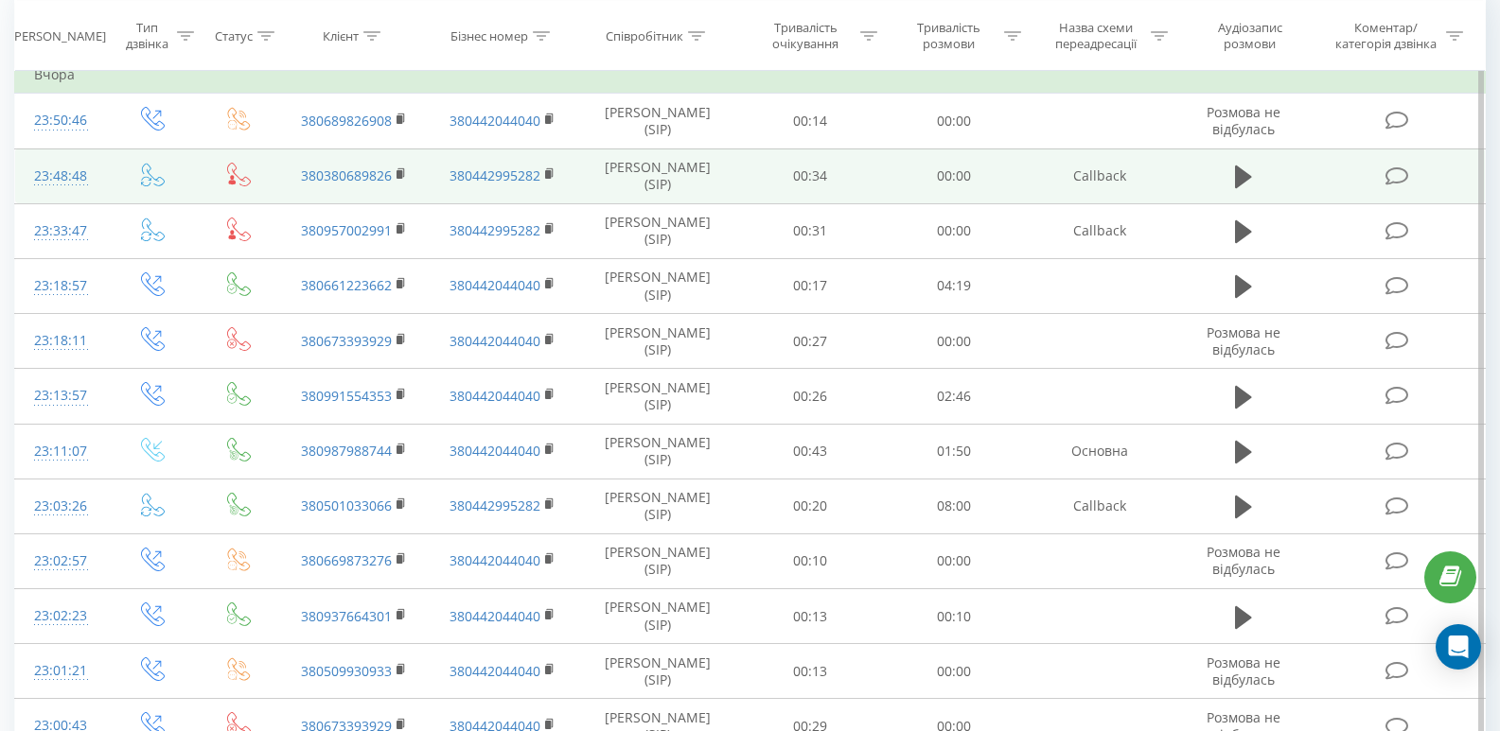
click at [1412, 167] on td at bounding box center [1398, 176] width 172 height 55
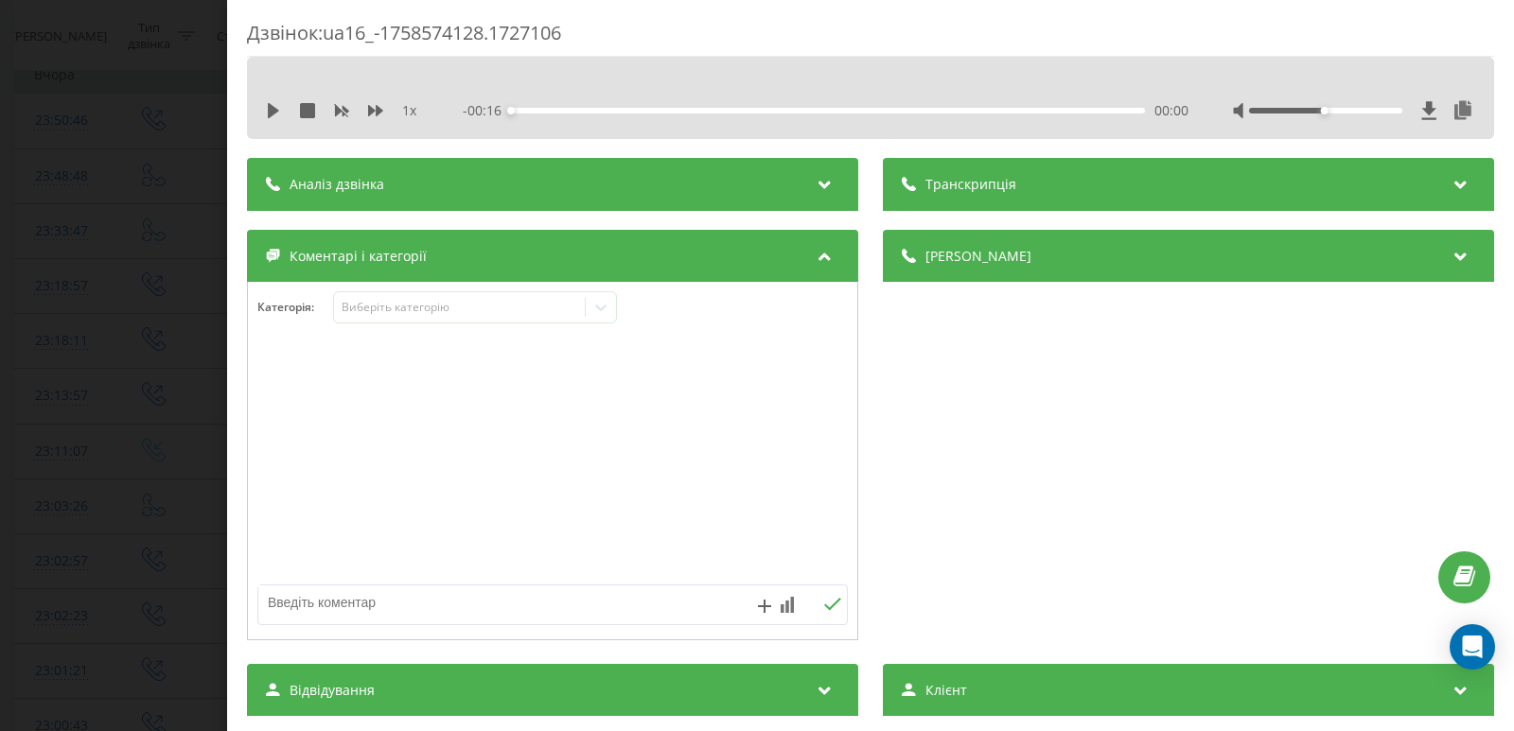
click at [270, 102] on div "1 x" at bounding box center [351, 110] width 170 height 19
click at [271, 119] on div "1 x" at bounding box center [351, 110] width 170 height 19
click at [270, 114] on icon at bounding box center [273, 110] width 11 height 15
click at [1015, 112] on div "00:12" at bounding box center [828, 111] width 634 height 6
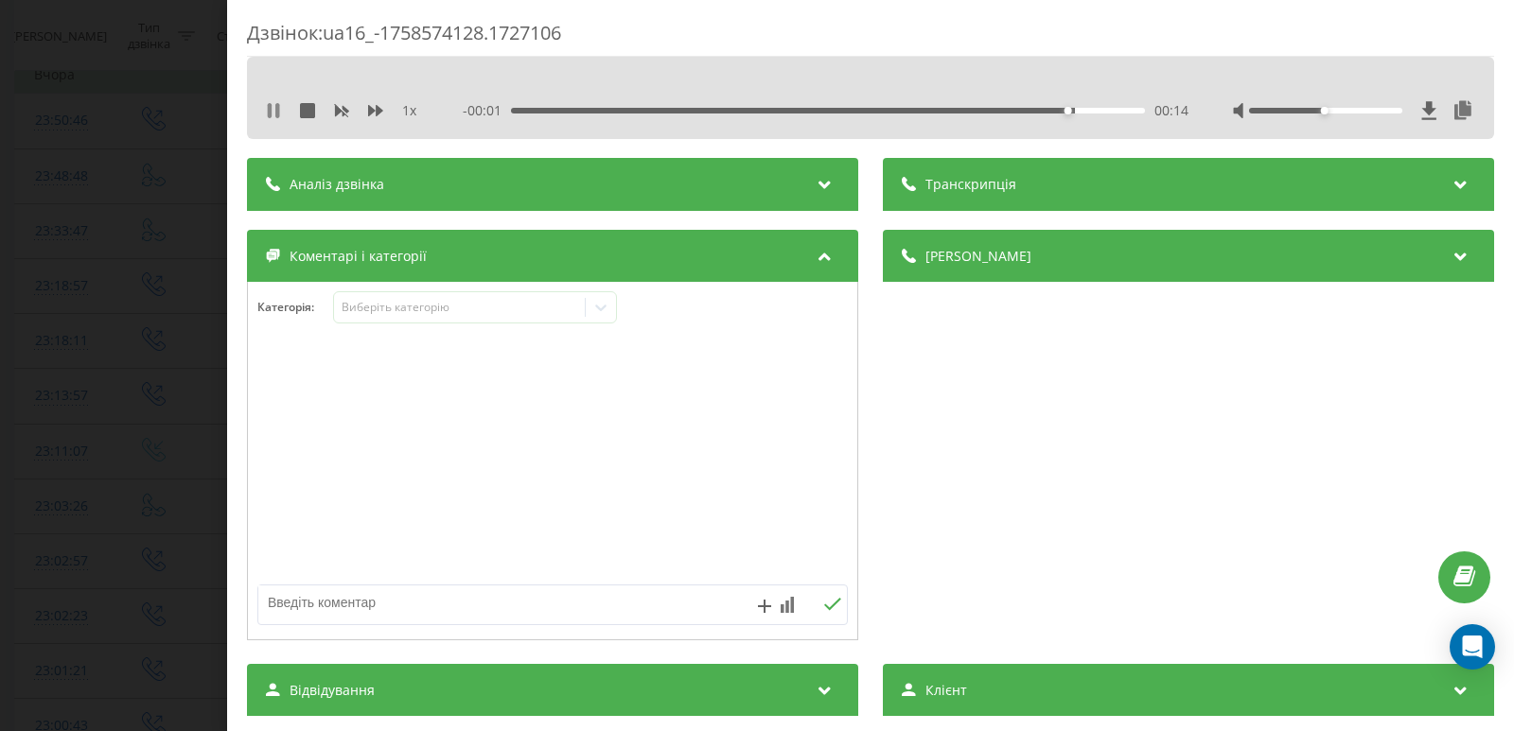
click at [272, 115] on icon at bounding box center [273, 110] width 15 height 15
click at [615, 323] on div "Виберіть категорію" at bounding box center [475, 307] width 284 height 32
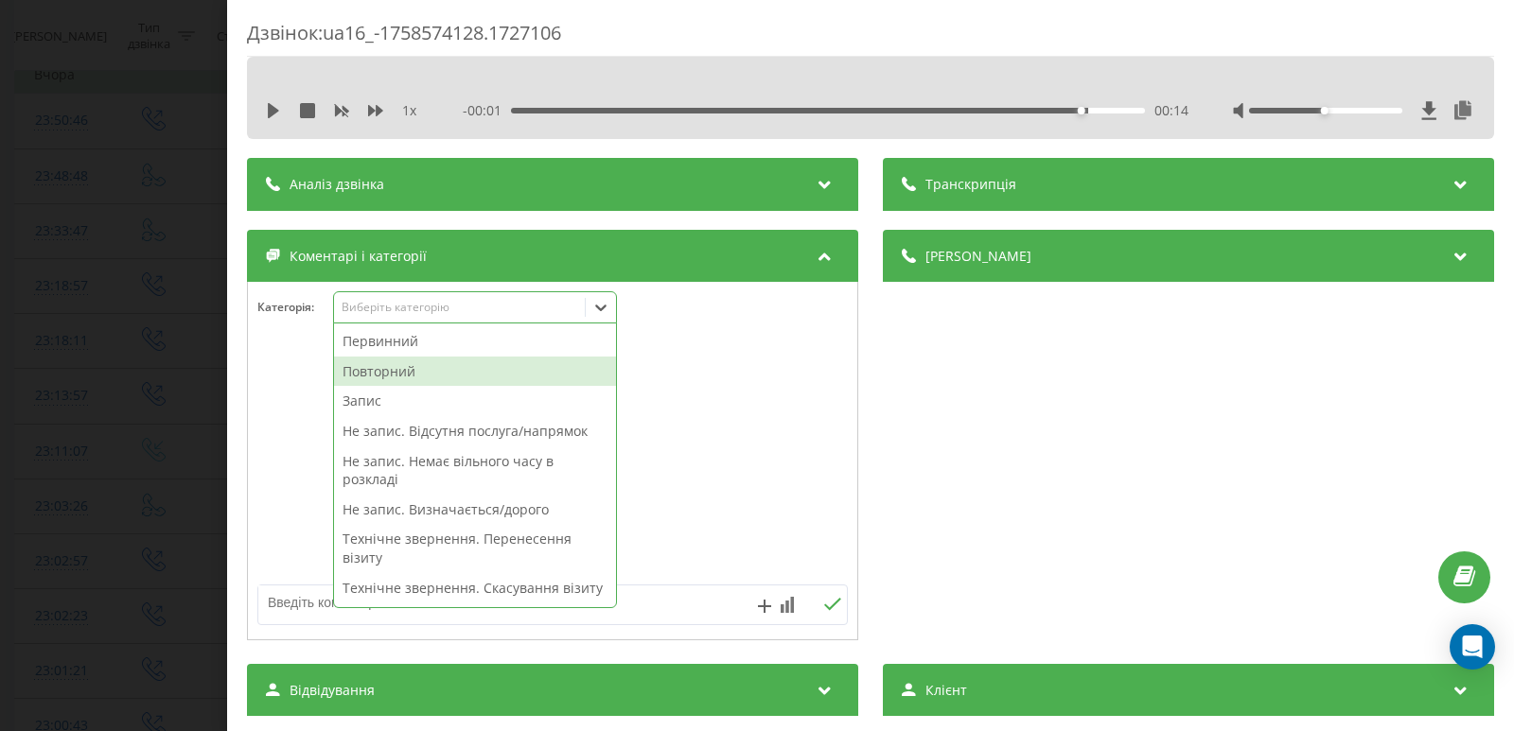
click at [406, 377] on div "Повторний" at bounding box center [475, 372] width 282 height 30
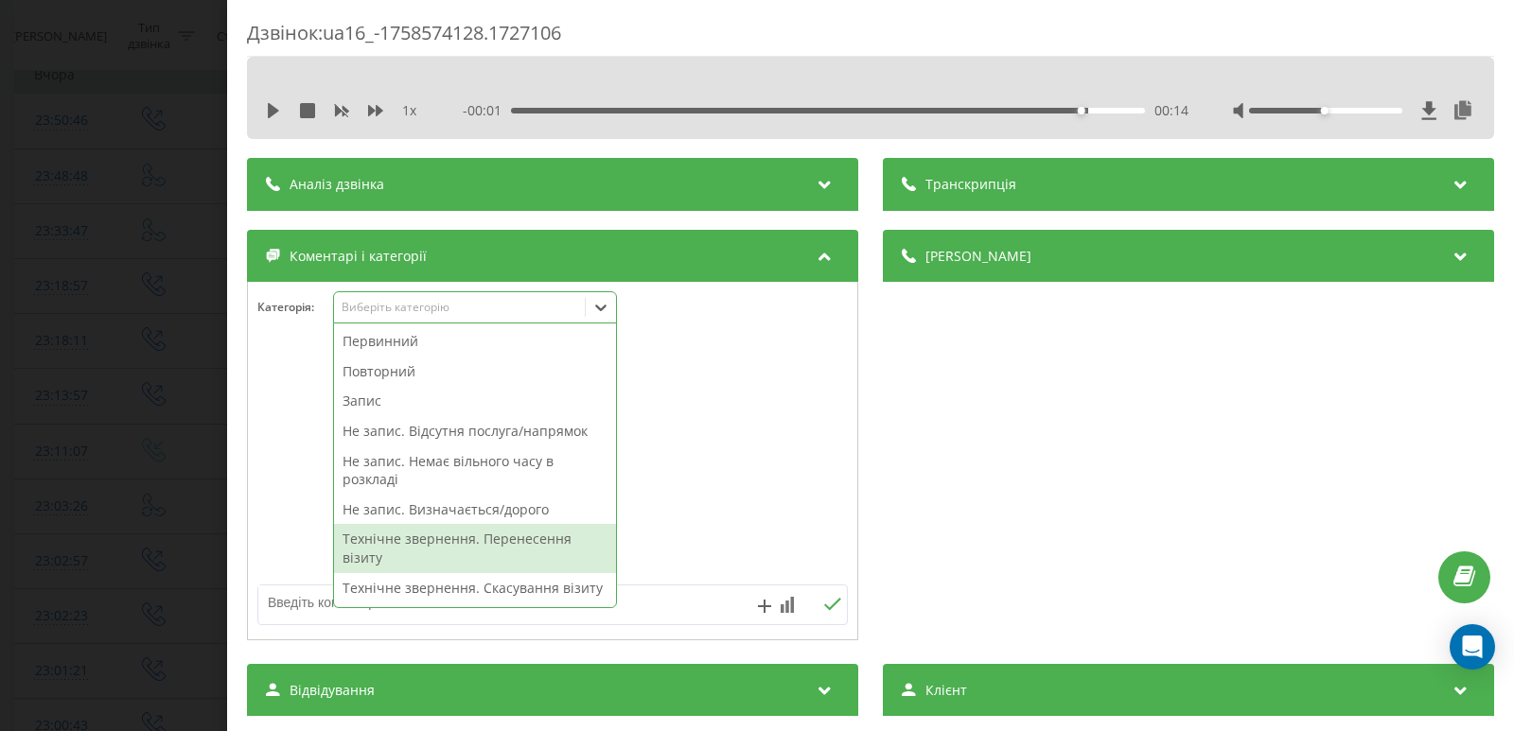
click at [311, 605] on textarea at bounding box center [493, 603] width 470 height 34
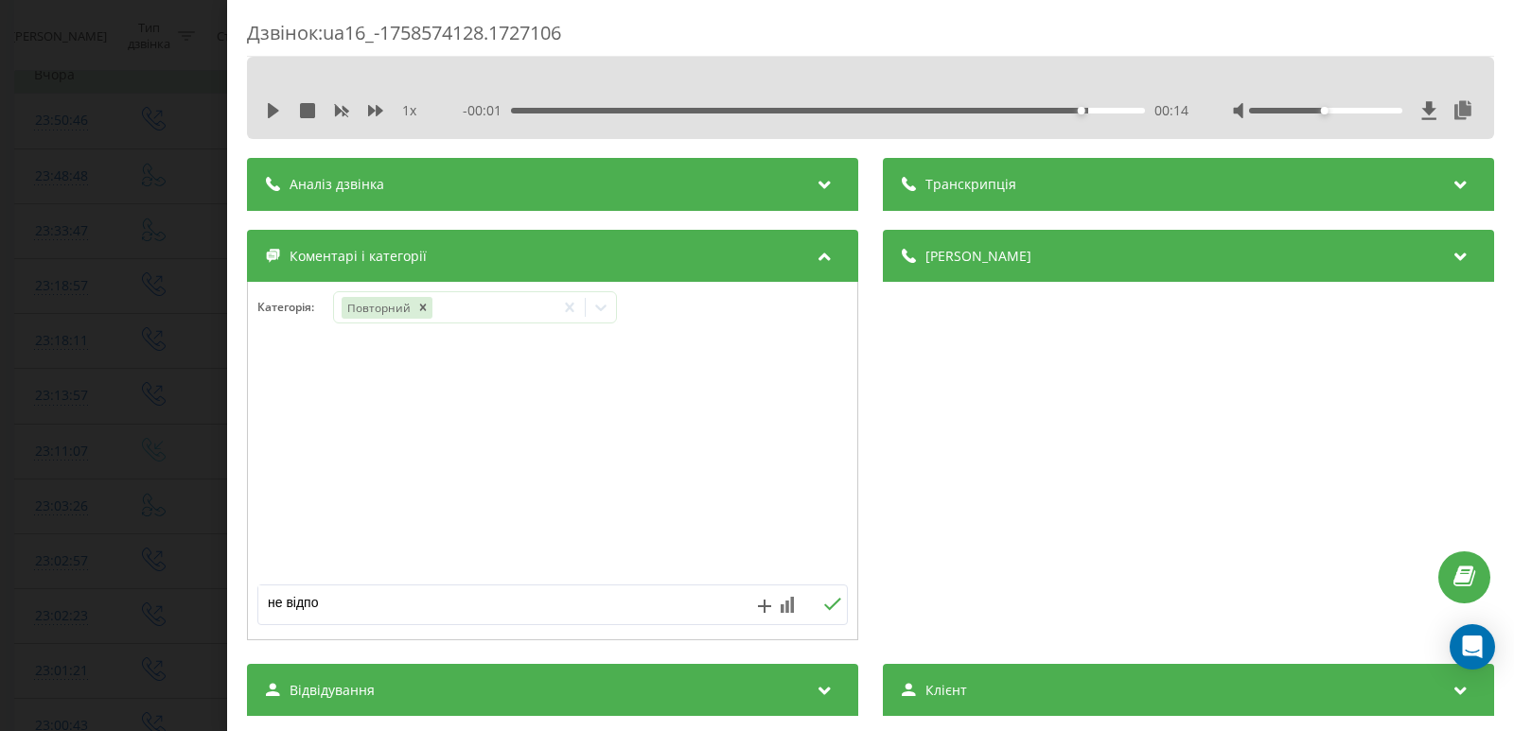
type textarea "не відпо."
click at [826, 611] on icon at bounding box center [832, 604] width 18 height 13
click at [167, 286] on div "Дзвінок : ua16_-1758574128.1727106 1 x - 00:01 00:14 00:14 Транскрипція Для AI-…" at bounding box center [757, 365] width 1514 height 731
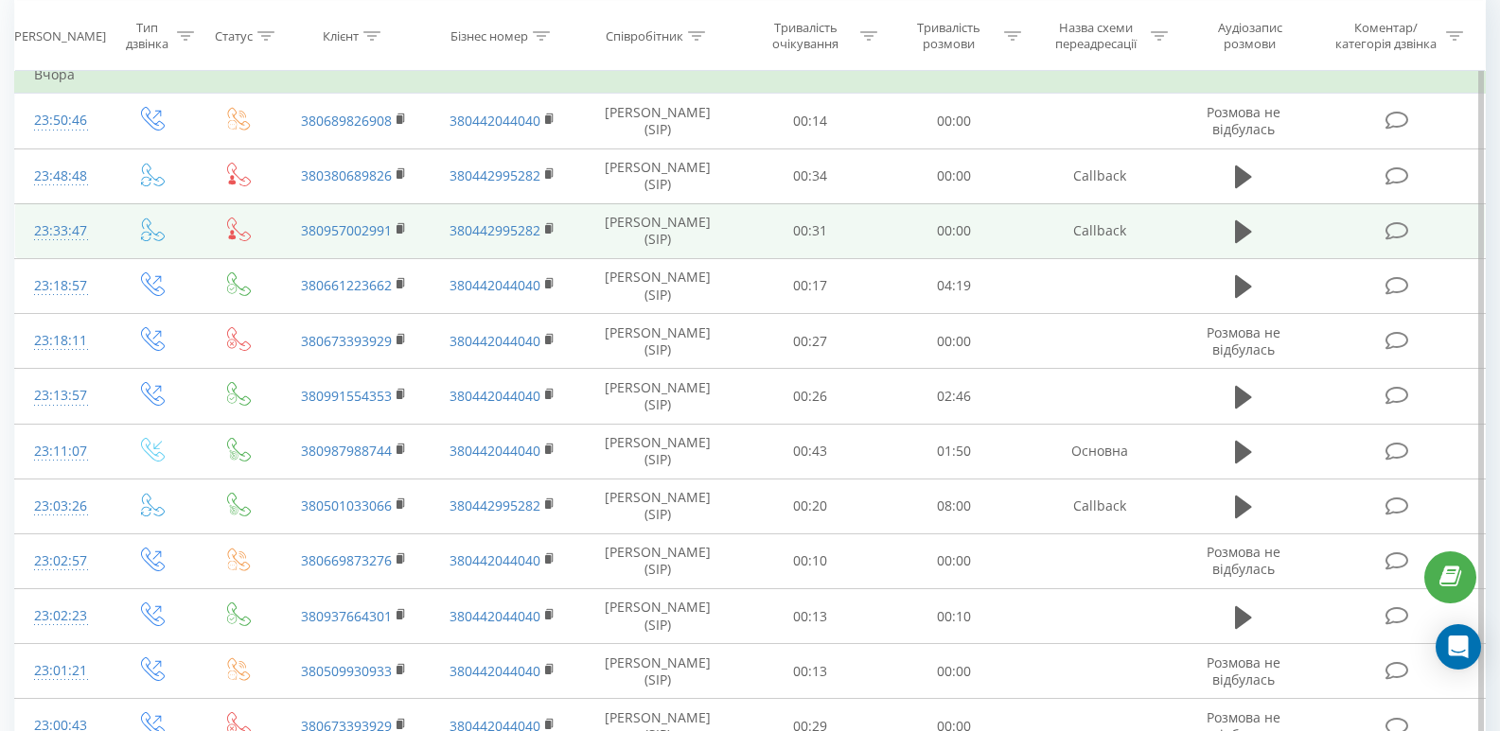
click at [1395, 225] on icon at bounding box center [1397, 231] width 24 height 20
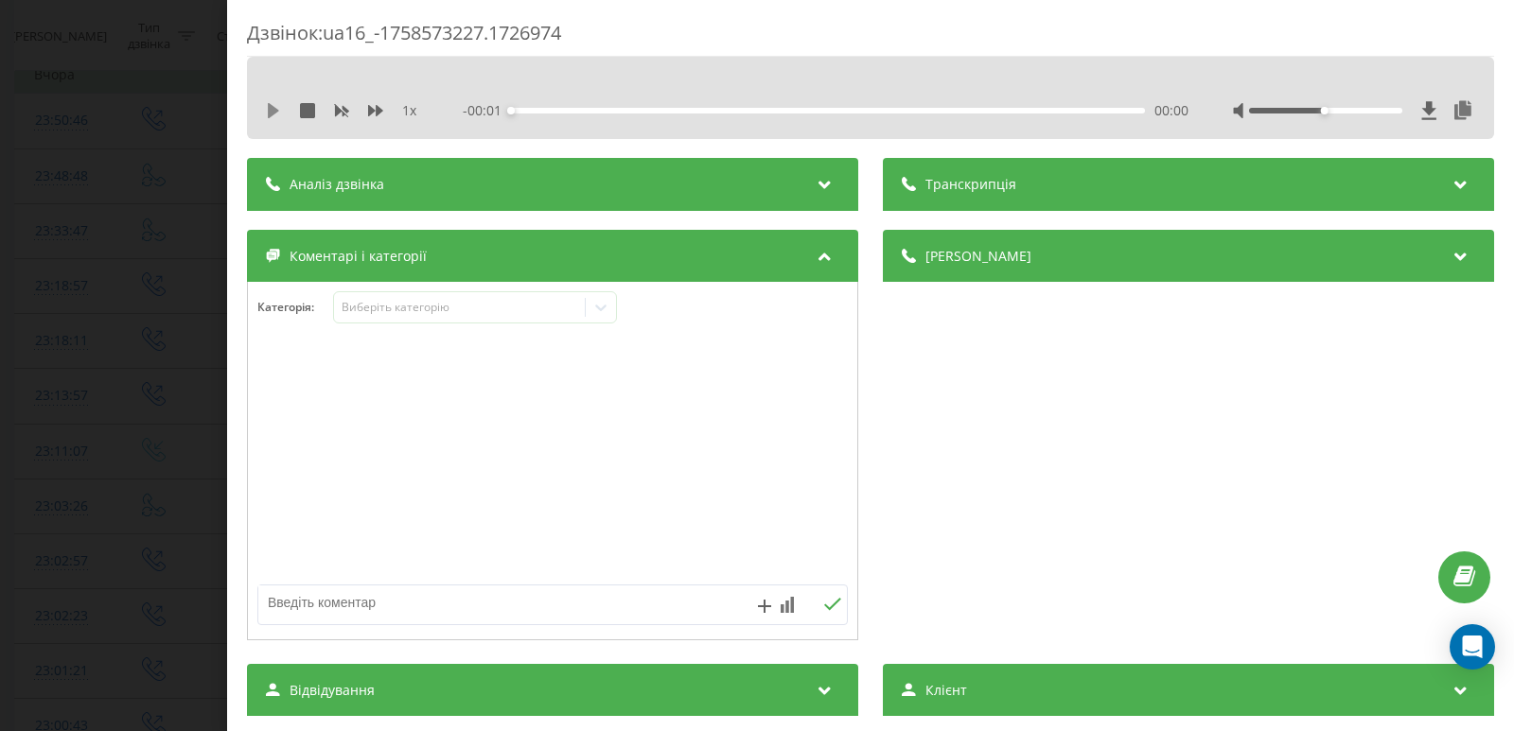
click at [274, 107] on icon at bounding box center [273, 110] width 15 height 15
click at [272, 99] on div "1 x - 00:04 00:03 00:03" at bounding box center [870, 110] width 1219 height 28
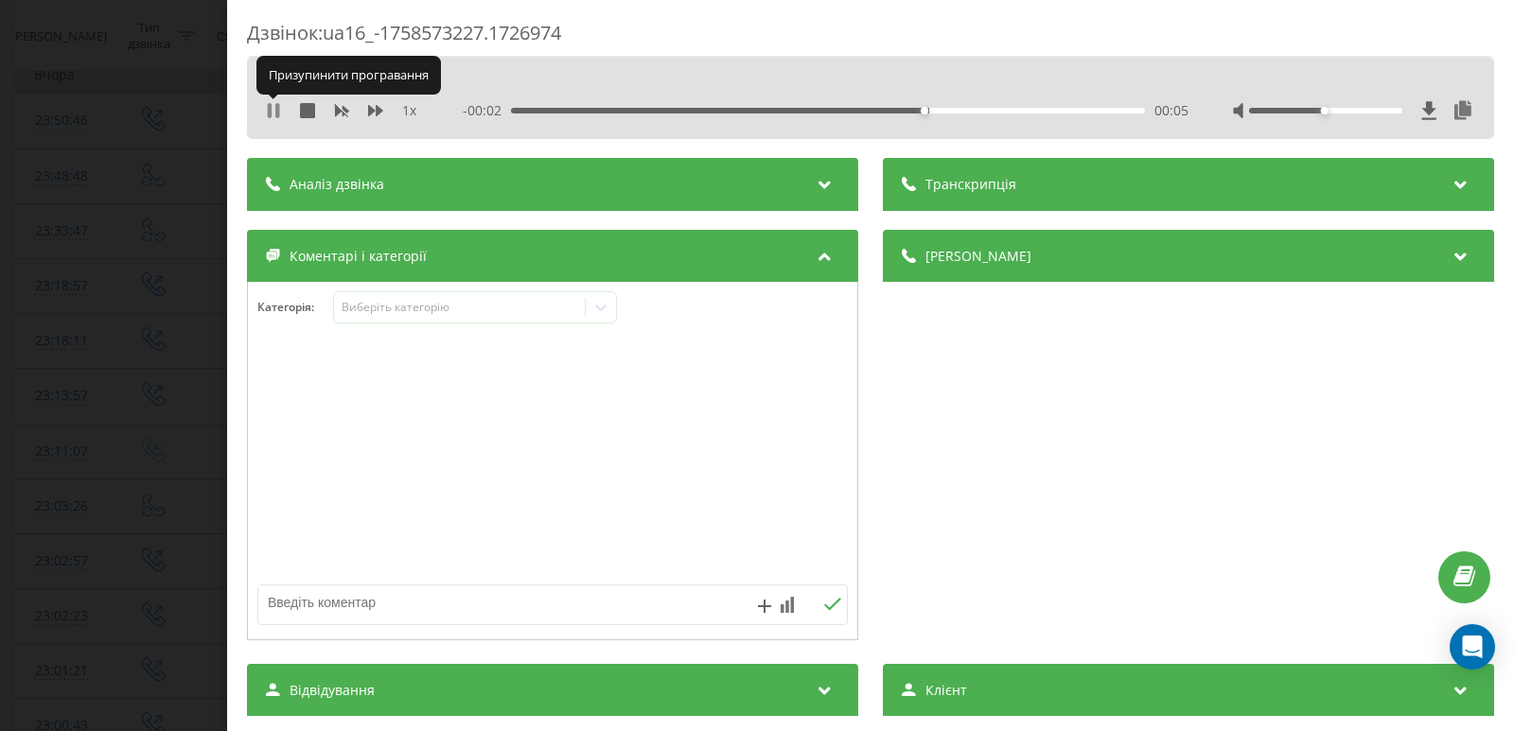
click at [273, 113] on icon at bounding box center [273, 110] width 15 height 15
click at [599, 321] on div at bounding box center [601, 307] width 30 height 30
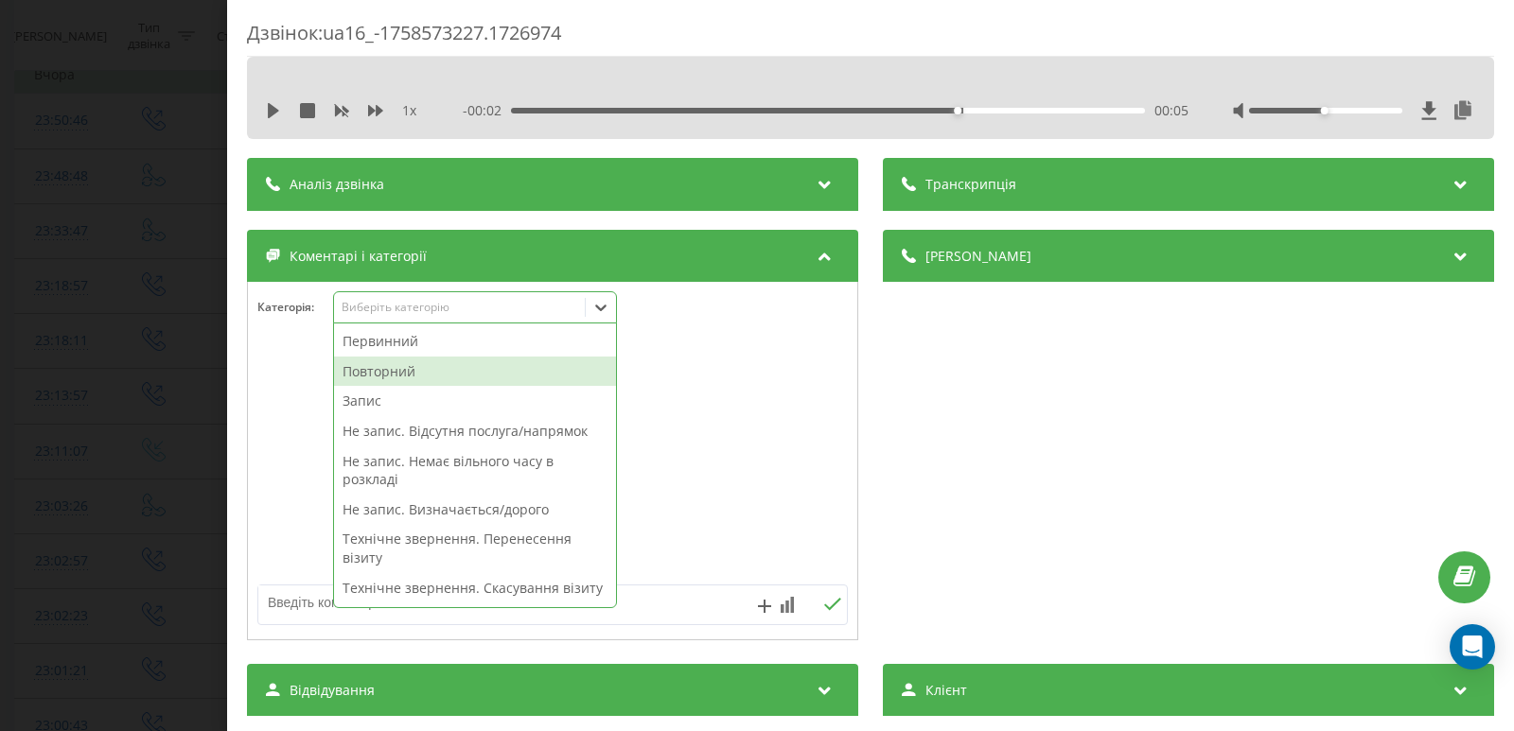
click at [406, 370] on div "Повторний" at bounding box center [475, 372] width 282 height 30
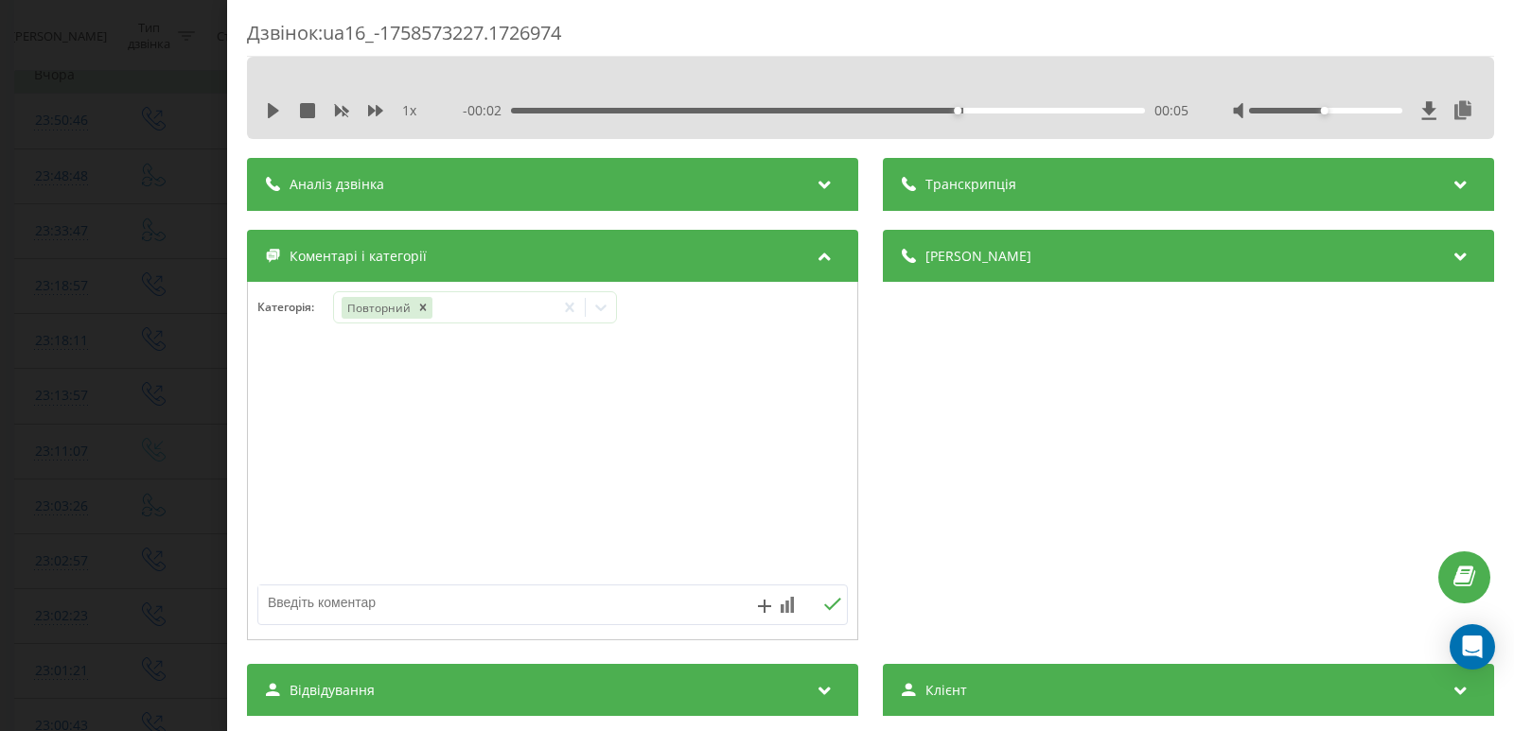
click at [296, 610] on textarea at bounding box center [493, 603] width 470 height 34
type textarea "не відпов."
click at [823, 608] on icon at bounding box center [832, 604] width 18 height 13
click at [139, 360] on div "Дзвінок : ua16_-1758573227.1726974 1 x - 00:02 00:05 00:05 Транскрипція Для AI-…" at bounding box center [757, 365] width 1514 height 731
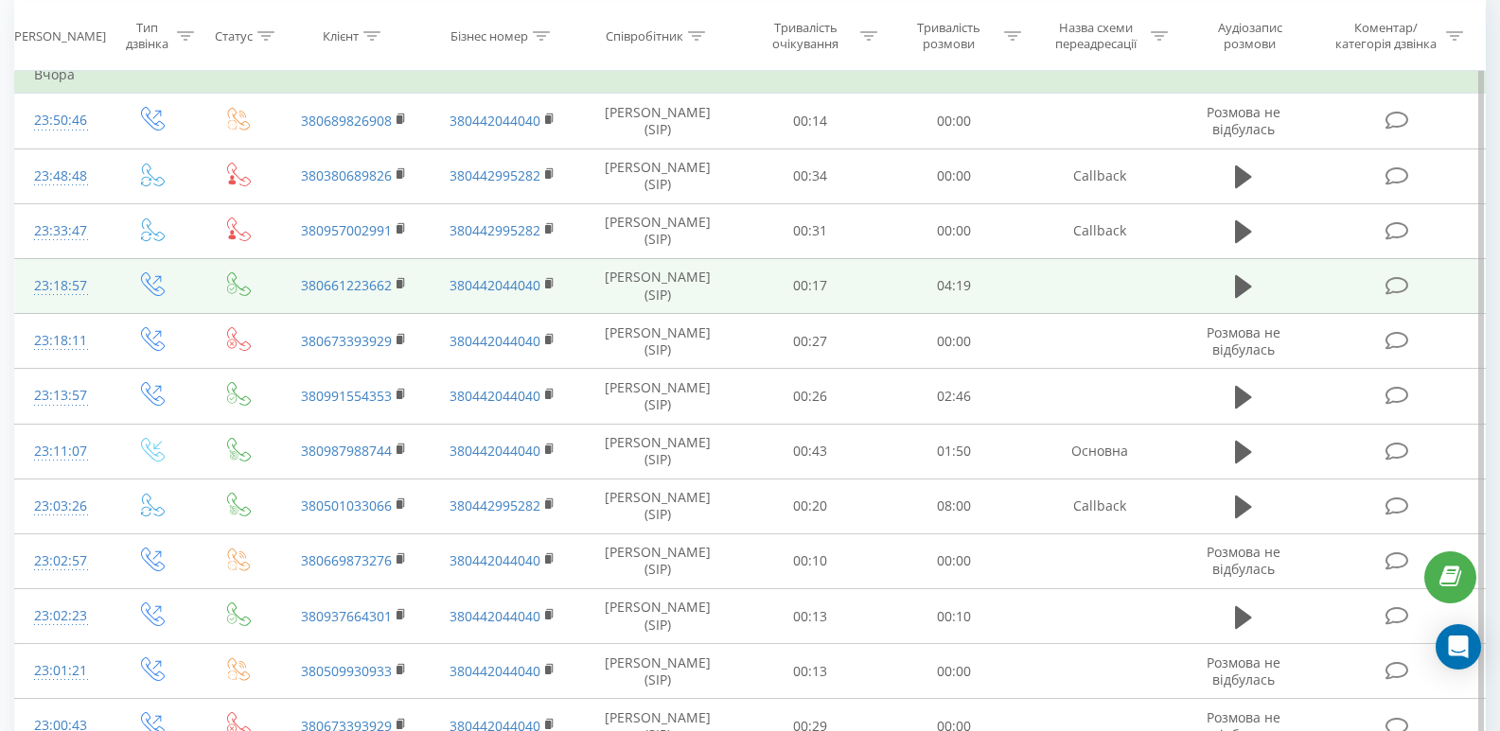
click at [1405, 293] on icon at bounding box center [1397, 286] width 24 height 20
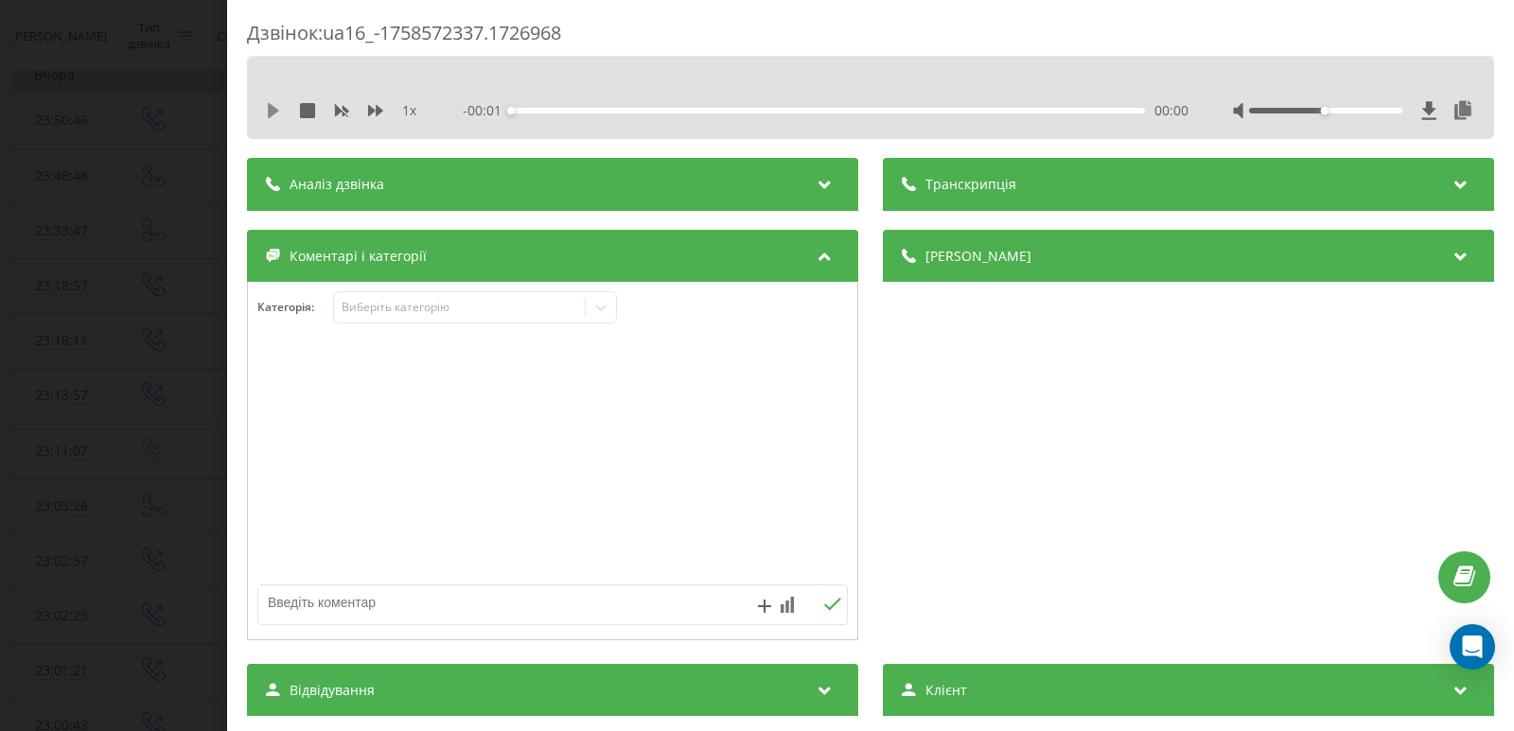
click at [271, 116] on icon at bounding box center [273, 110] width 11 height 15
click at [593, 109] on div "00:35" at bounding box center [828, 111] width 634 height 6
click at [270, 103] on icon at bounding box center [273, 110] width 15 height 15
click at [603, 300] on icon at bounding box center [600, 307] width 19 height 19
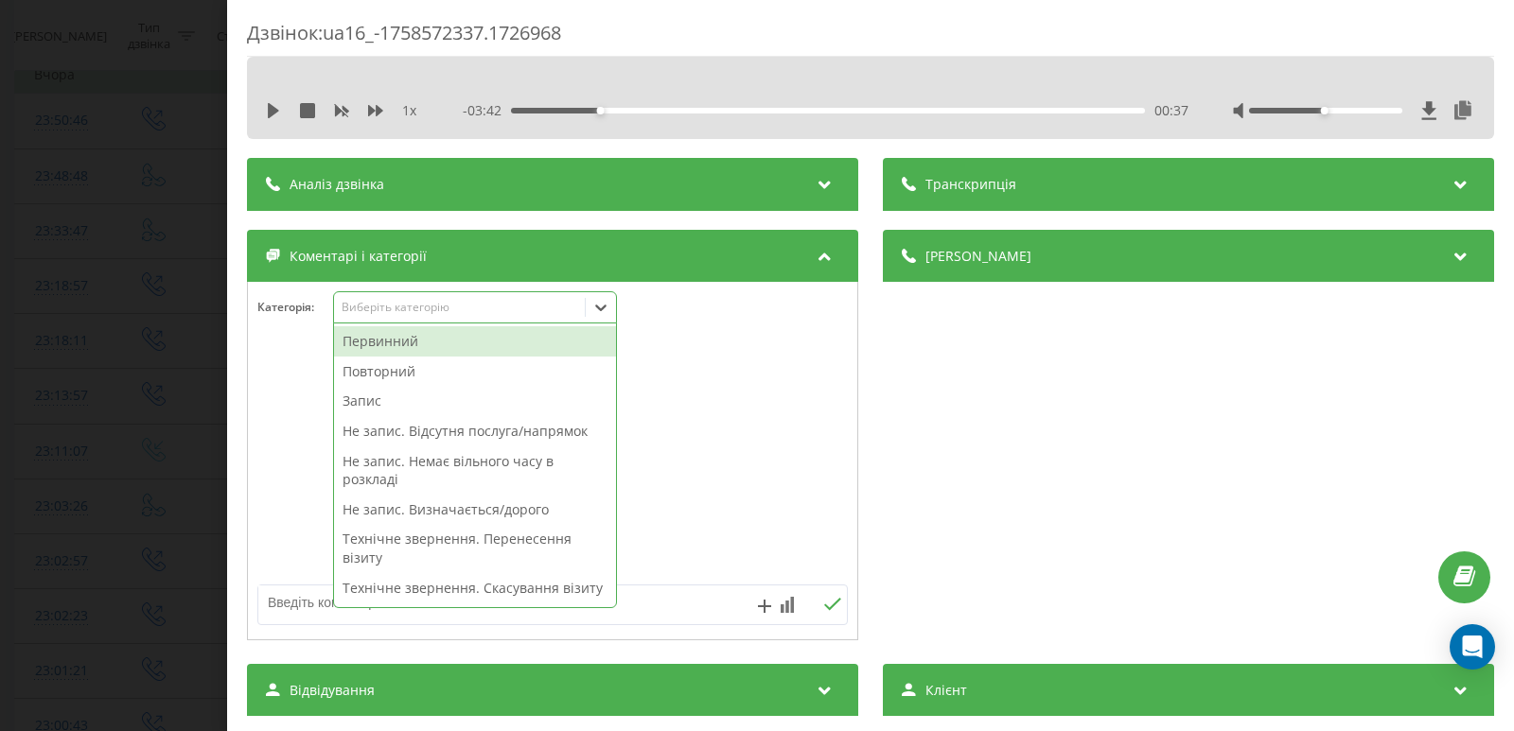
click at [392, 344] on div "Первинний" at bounding box center [475, 341] width 282 height 30
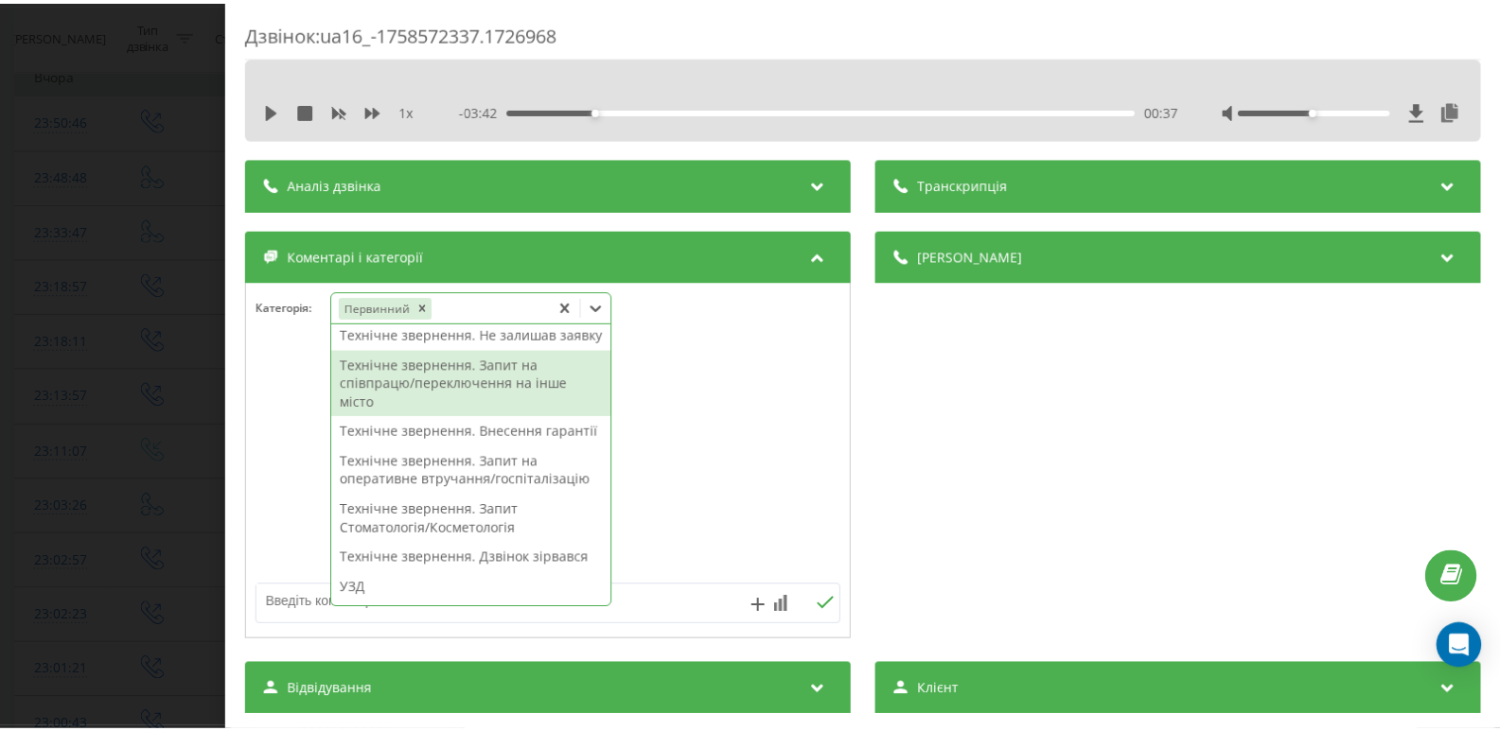
scroll to position [473, 0]
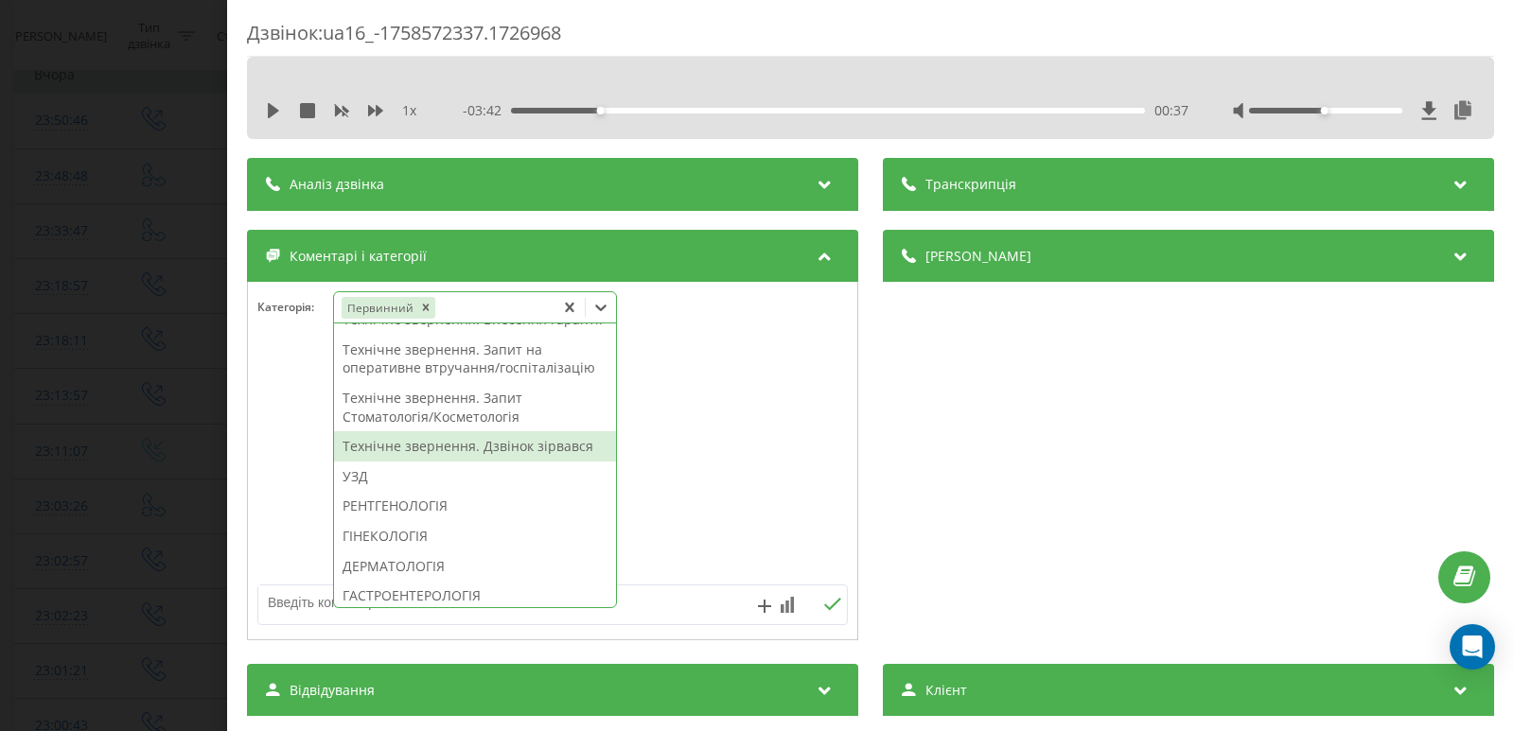
click at [681, 593] on textarea at bounding box center [493, 603] width 470 height 34
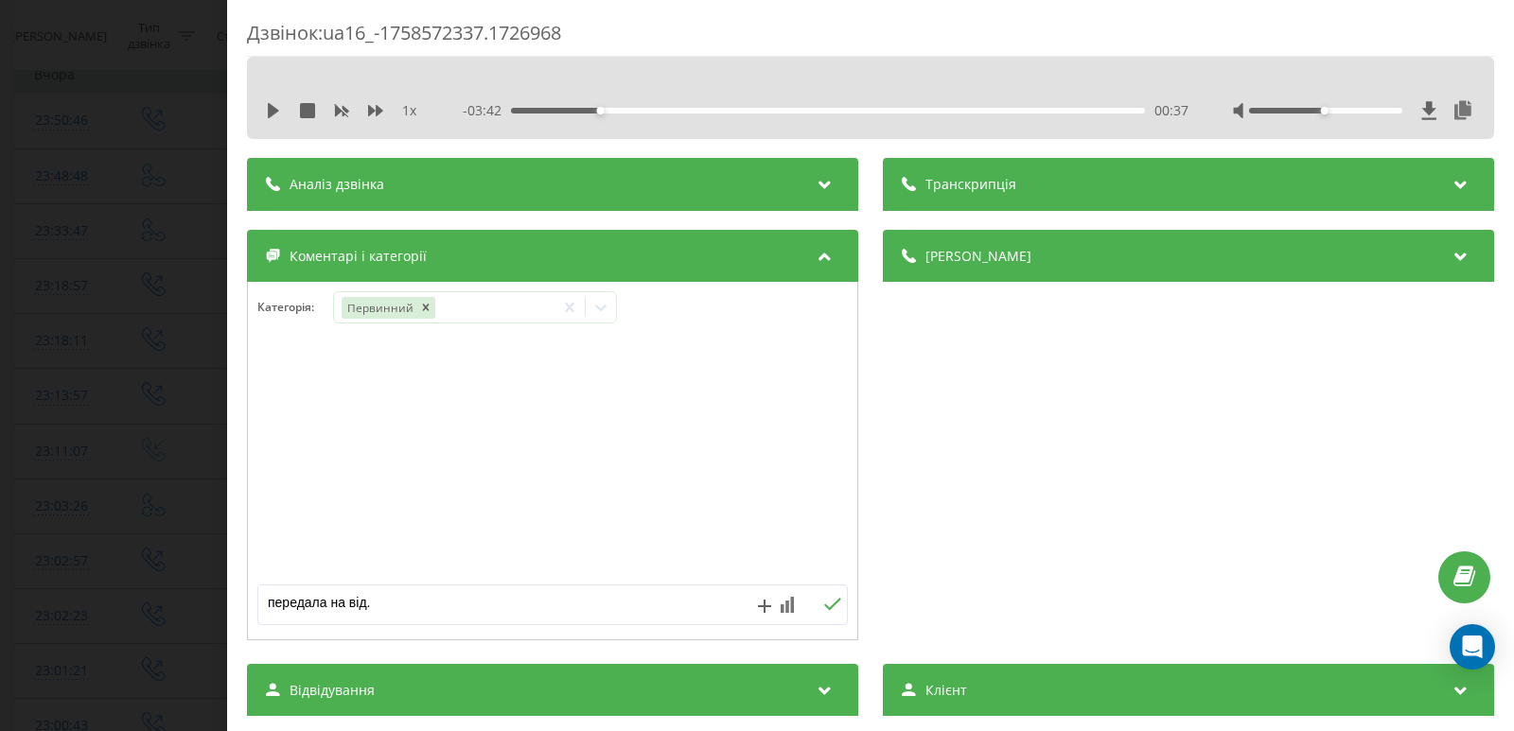
type textarea "передала на від."
click at [824, 607] on icon at bounding box center [832, 604] width 17 height 12
click at [84, 338] on div "Дзвінок : ua16_-1758572337.1726968 1 x - 03:42 00:37 00:37 Транскрипція Для AI-…" at bounding box center [757, 365] width 1514 height 731
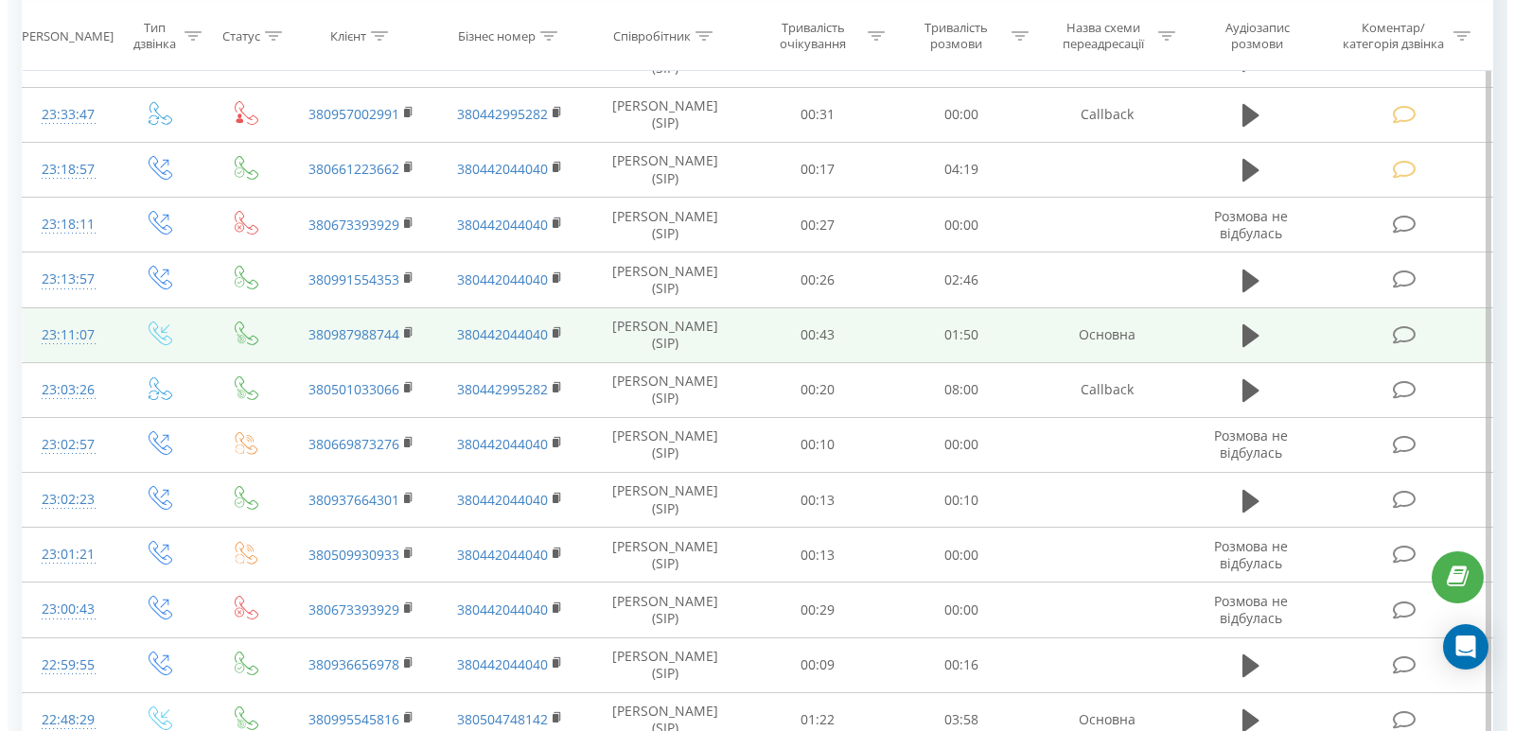
scroll to position [378, 0]
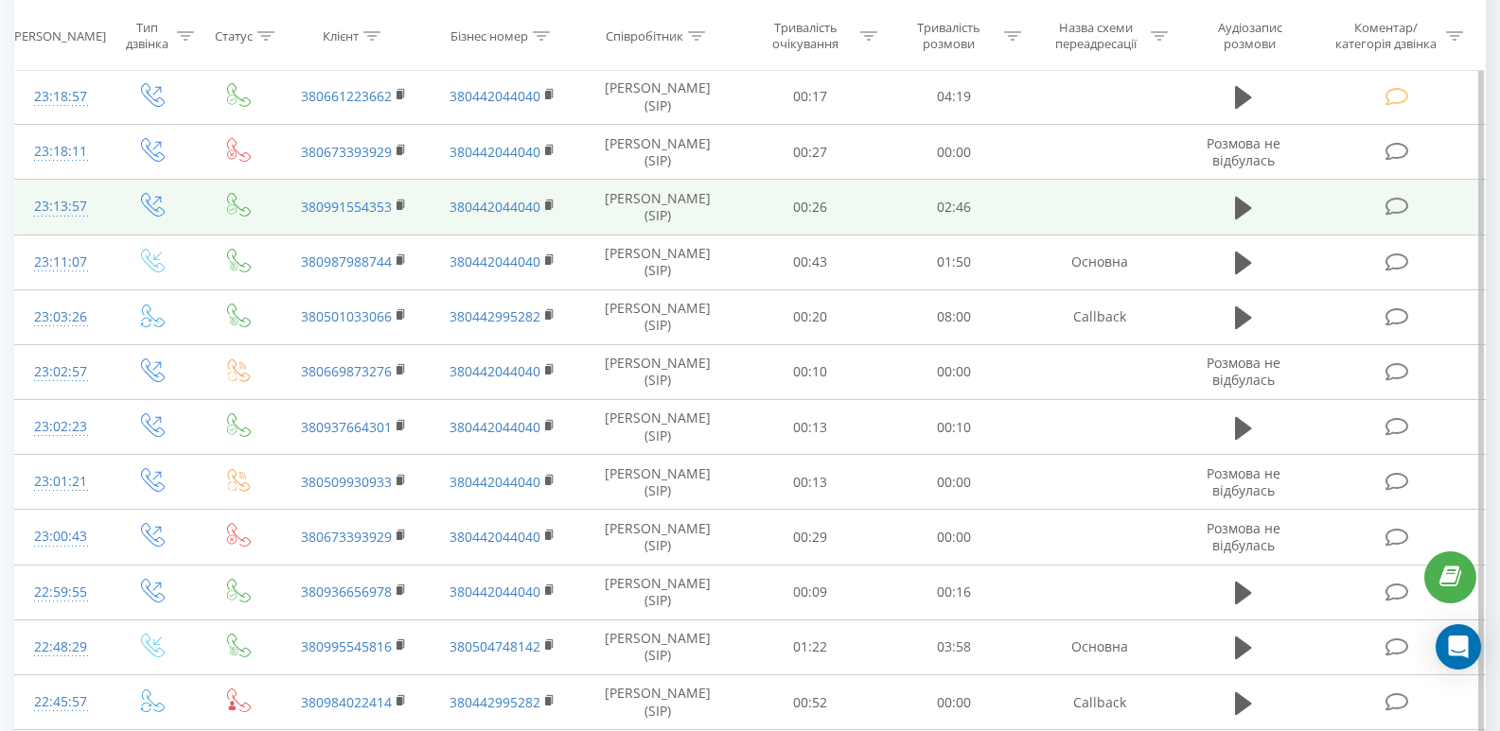
click at [1399, 207] on icon at bounding box center [1397, 207] width 24 height 20
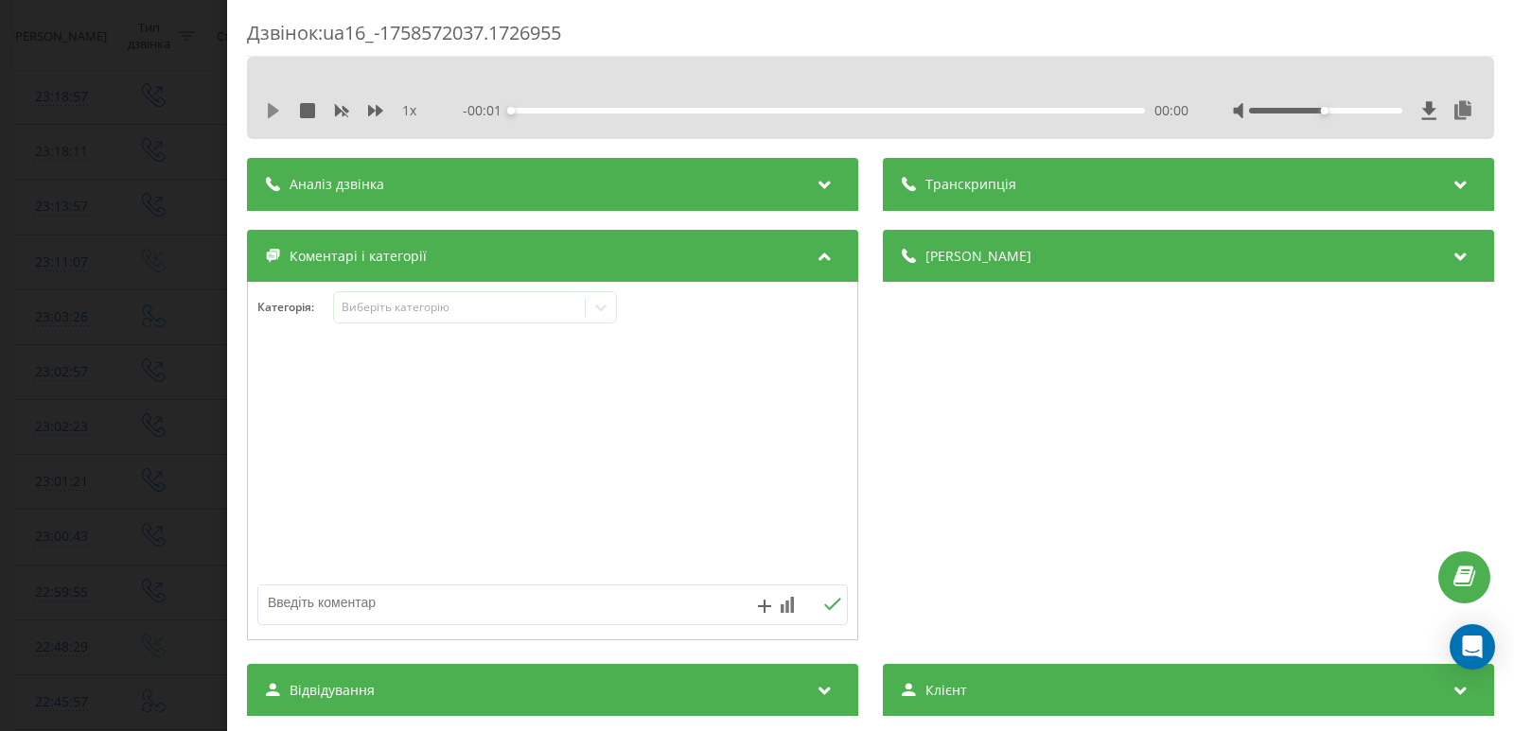
click at [277, 105] on icon at bounding box center [273, 110] width 15 height 15
click at [547, 112] on div "00:00" at bounding box center [828, 111] width 634 height 6
click at [570, 108] on div "00:12" at bounding box center [828, 111] width 634 height 6
click at [272, 118] on button at bounding box center [273, 110] width 15 height 15
click at [603, 310] on icon at bounding box center [600, 308] width 11 height 7
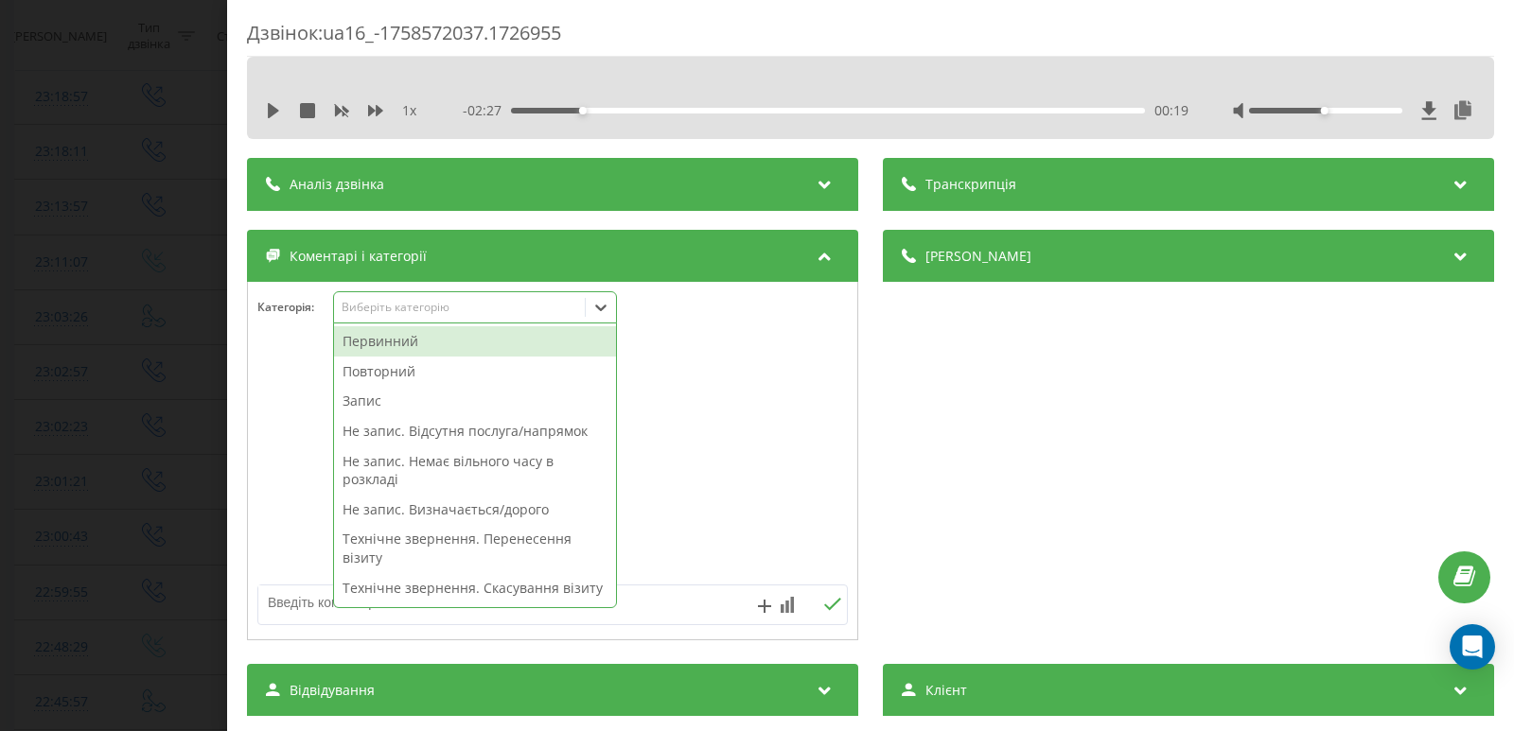
click at [397, 343] on div "Первинний" at bounding box center [475, 341] width 282 height 30
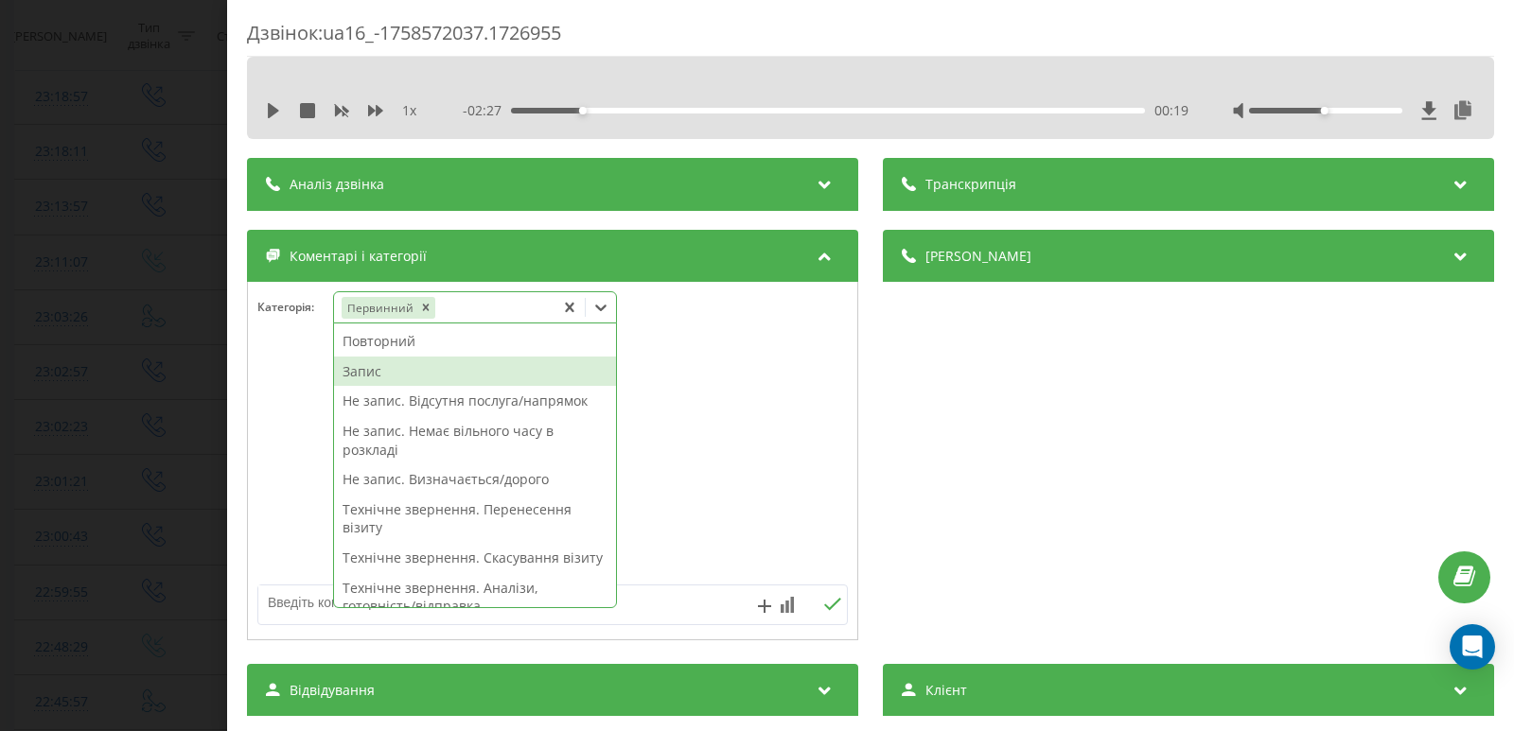
click at [399, 379] on div "Запис" at bounding box center [475, 372] width 282 height 30
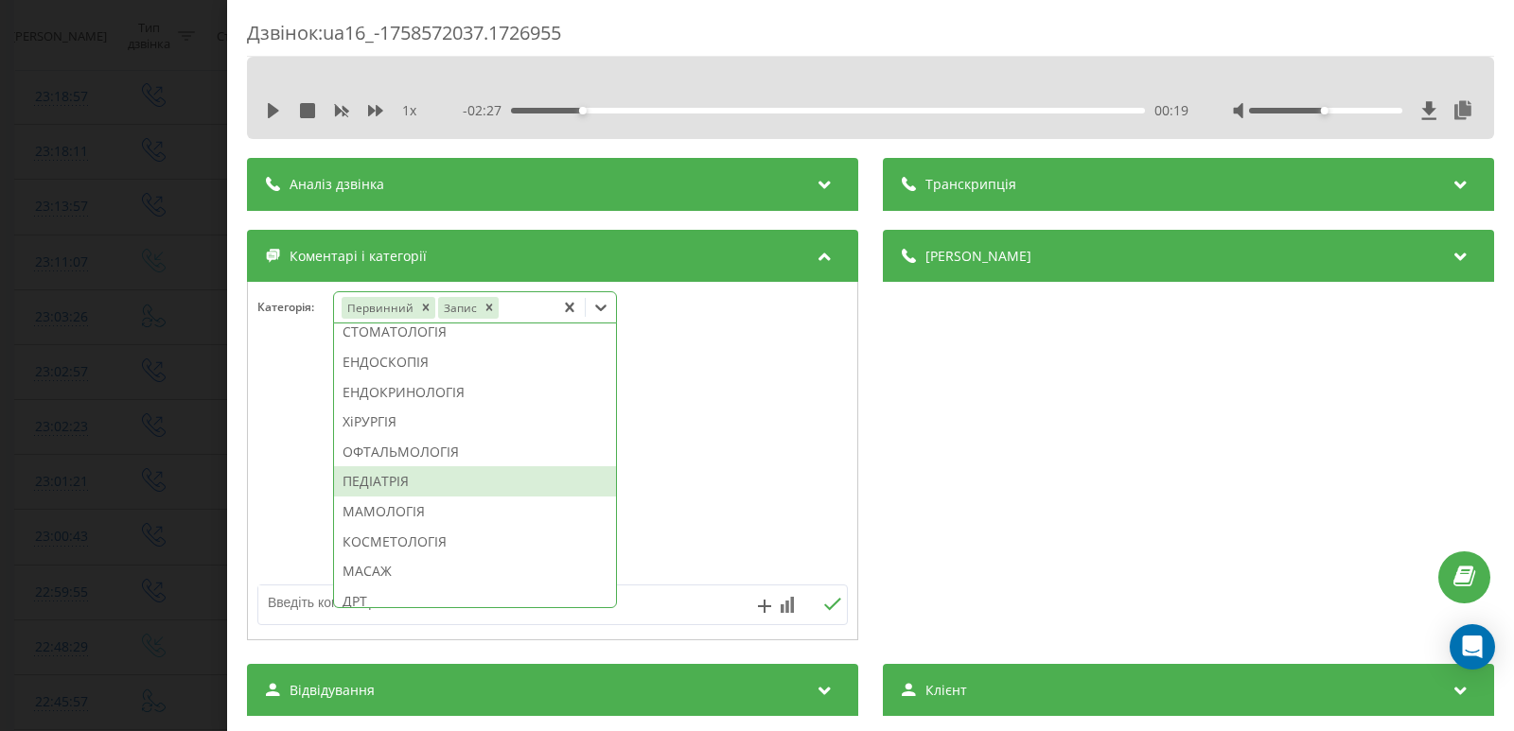
scroll to position [851, 0]
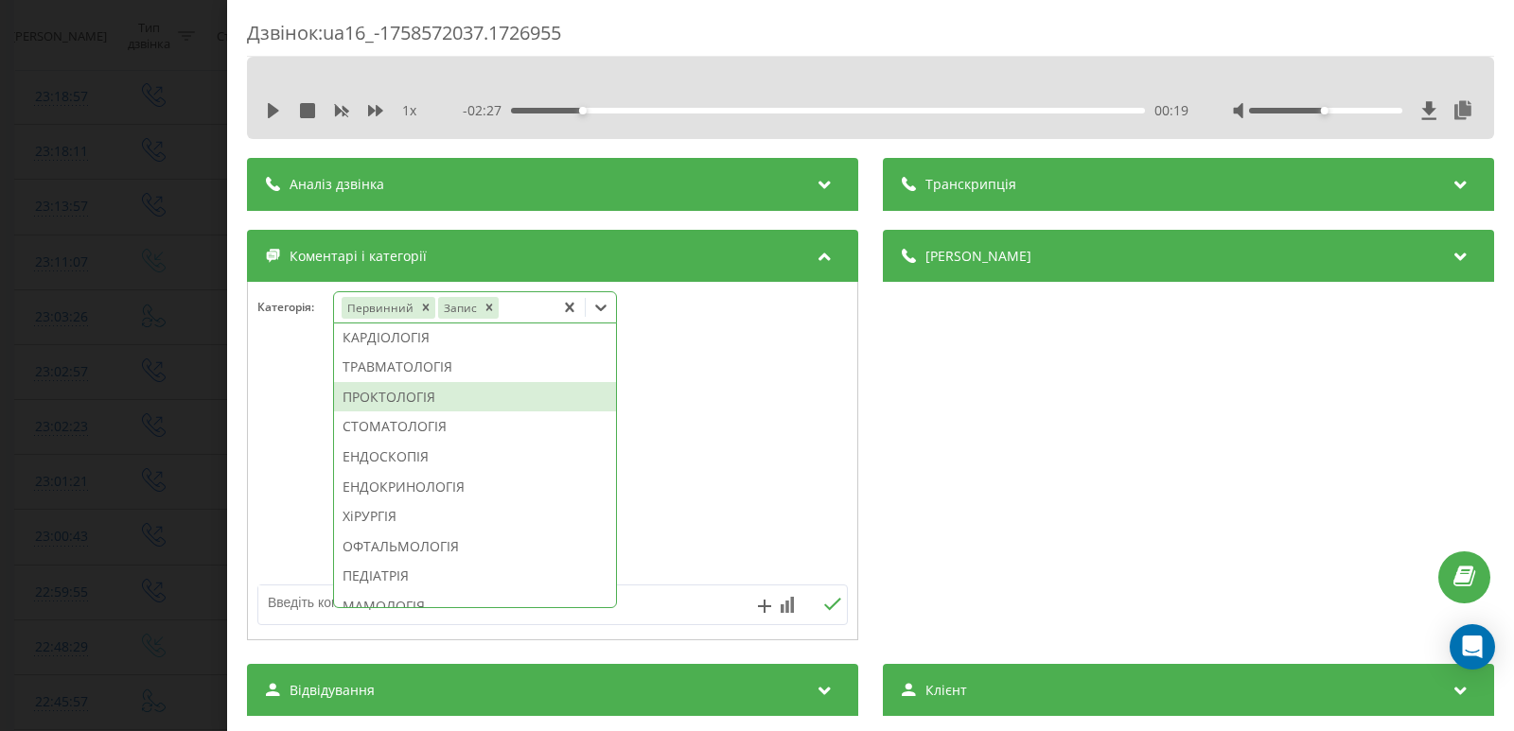
click at [391, 412] on div "ПРОКТОЛОГІЯ" at bounding box center [475, 397] width 282 height 30
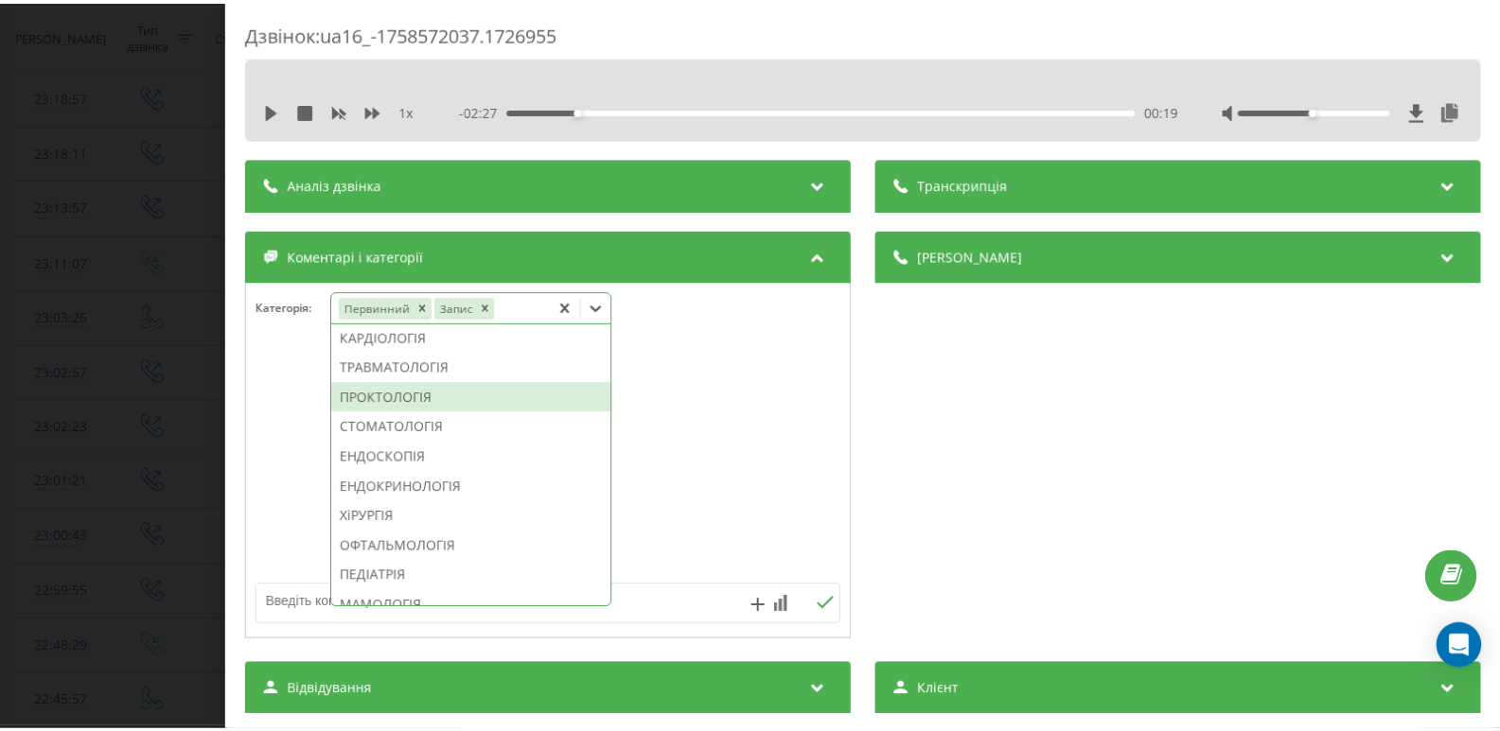
scroll to position [740, 0]
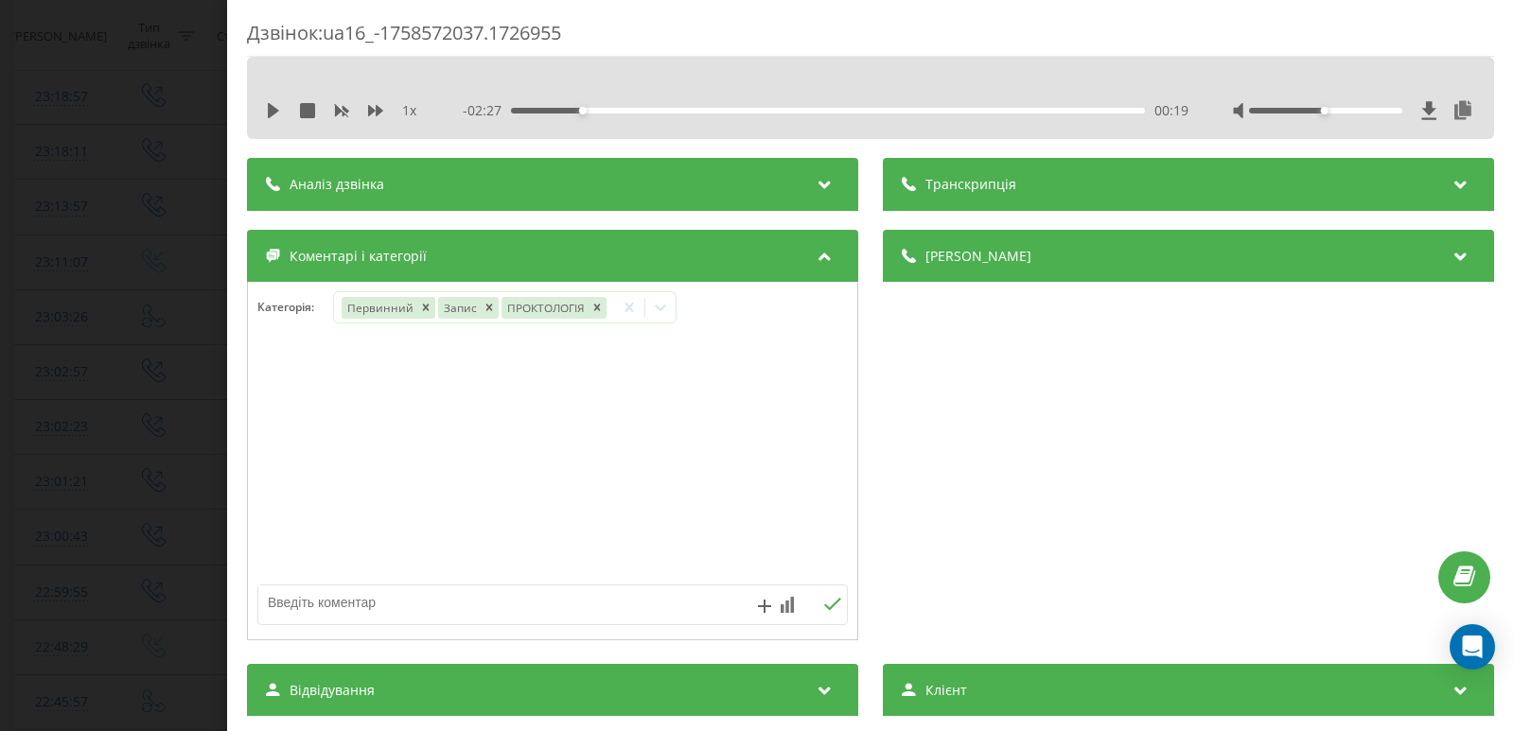
click at [107, 332] on div "Дзвінок : ua16_-1758572037.1726955 1 x - 02:27 00:19 00:19 Транскрипція Для AI-…" at bounding box center [757, 365] width 1514 height 731
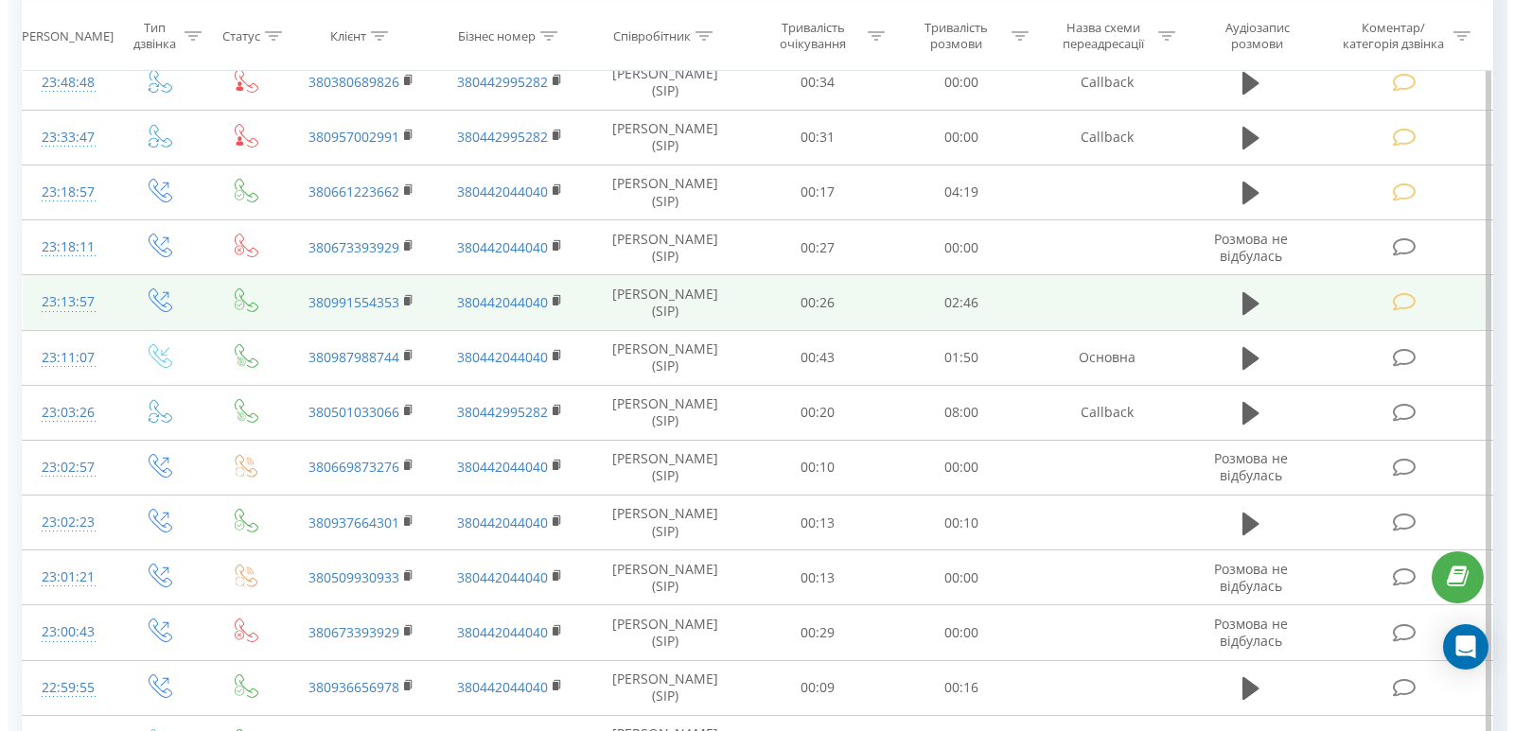
scroll to position [284, 0]
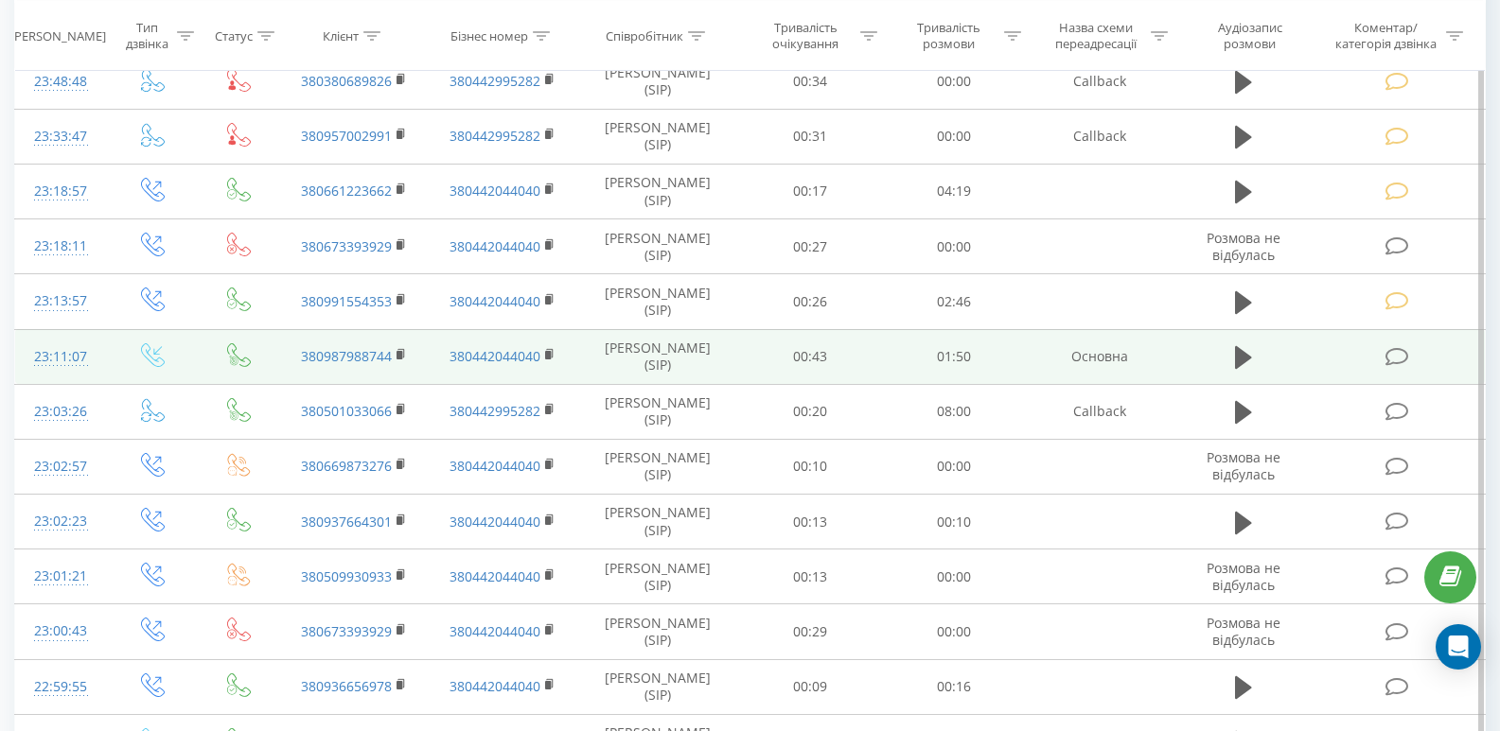
click at [1404, 358] on icon at bounding box center [1397, 357] width 24 height 20
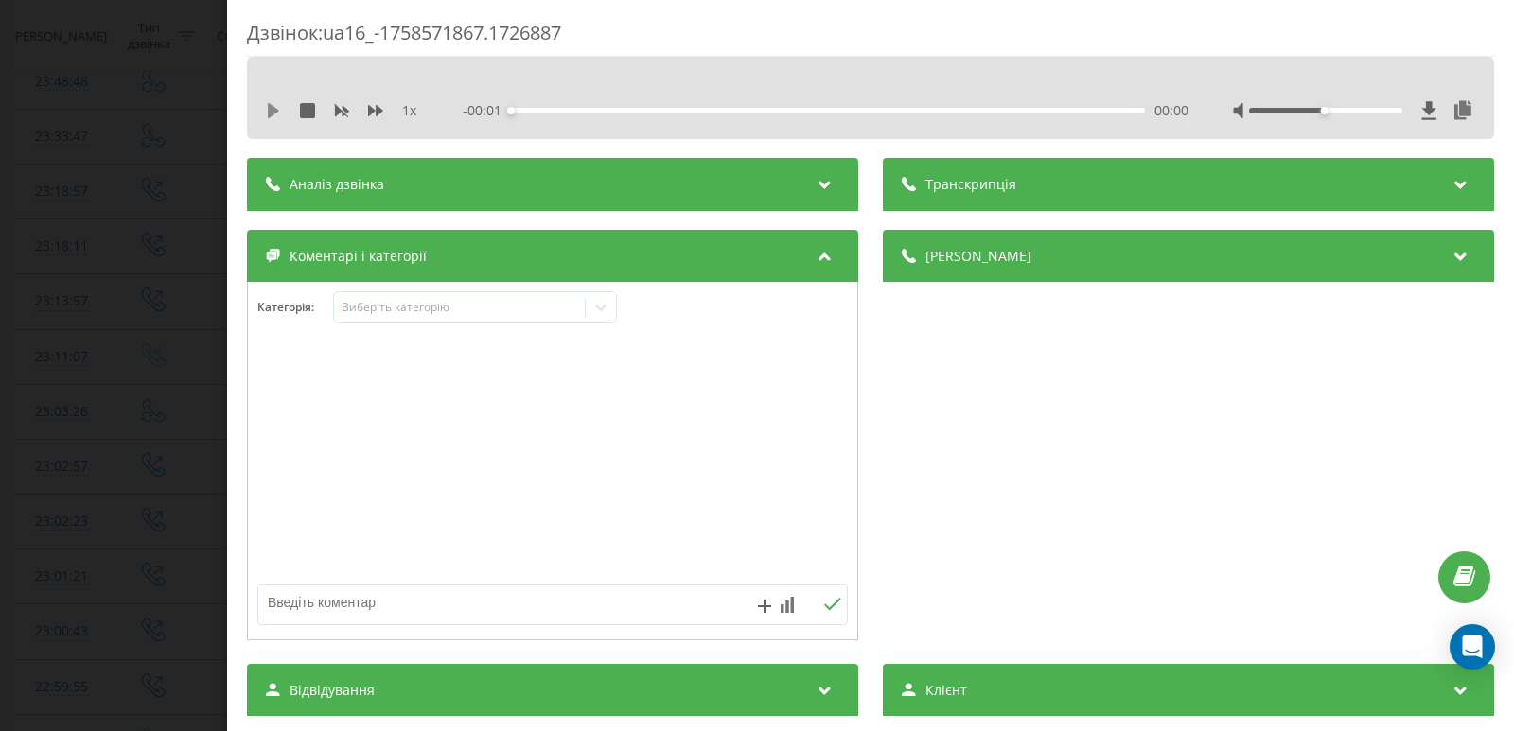
click at [269, 109] on icon at bounding box center [273, 110] width 11 height 15
click at [576, 109] on div "00:00" at bounding box center [828, 111] width 634 height 6
click at [272, 113] on icon at bounding box center [270, 110] width 4 height 15
click at [607, 315] on icon at bounding box center [600, 307] width 19 height 19
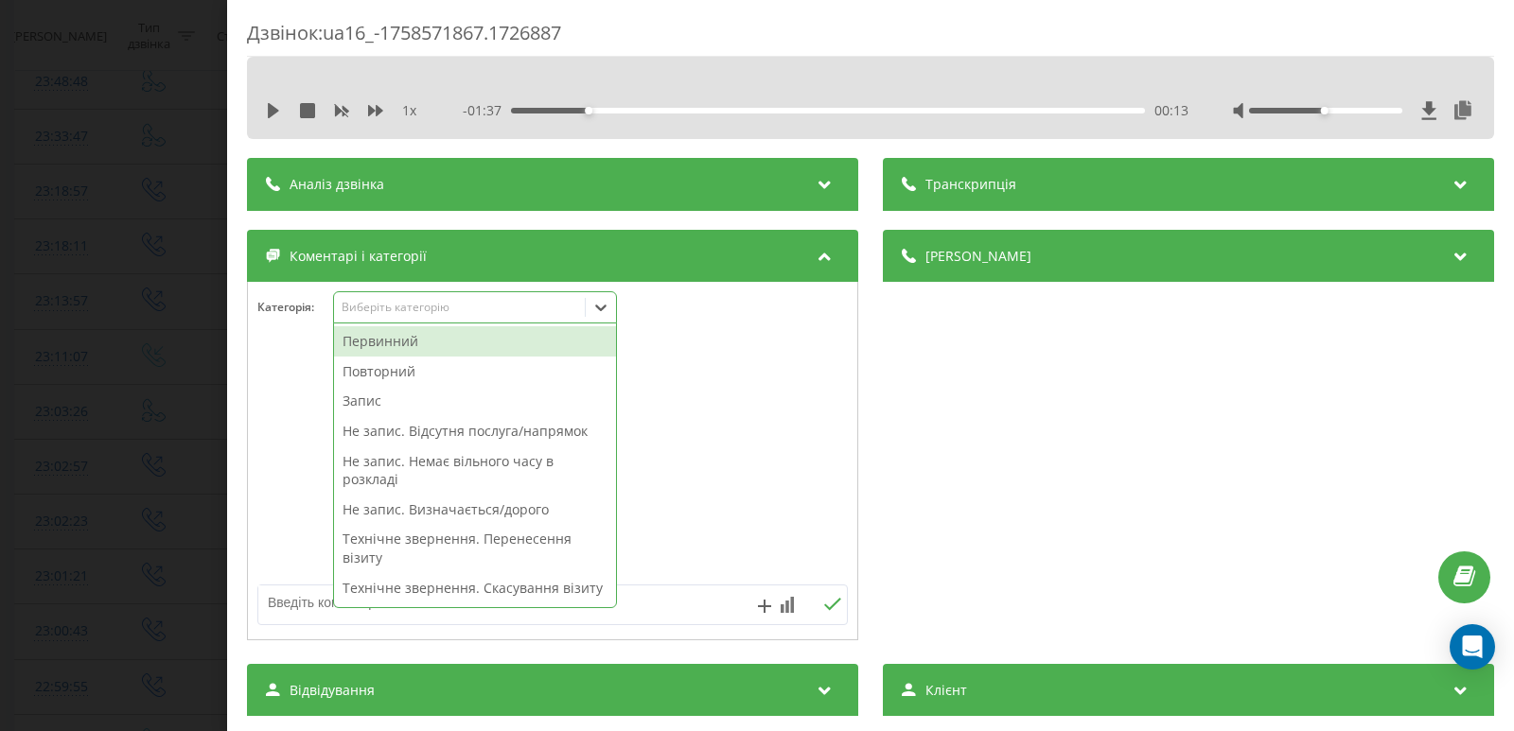
click at [401, 349] on div "Первинний" at bounding box center [475, 341] width 282 height 30
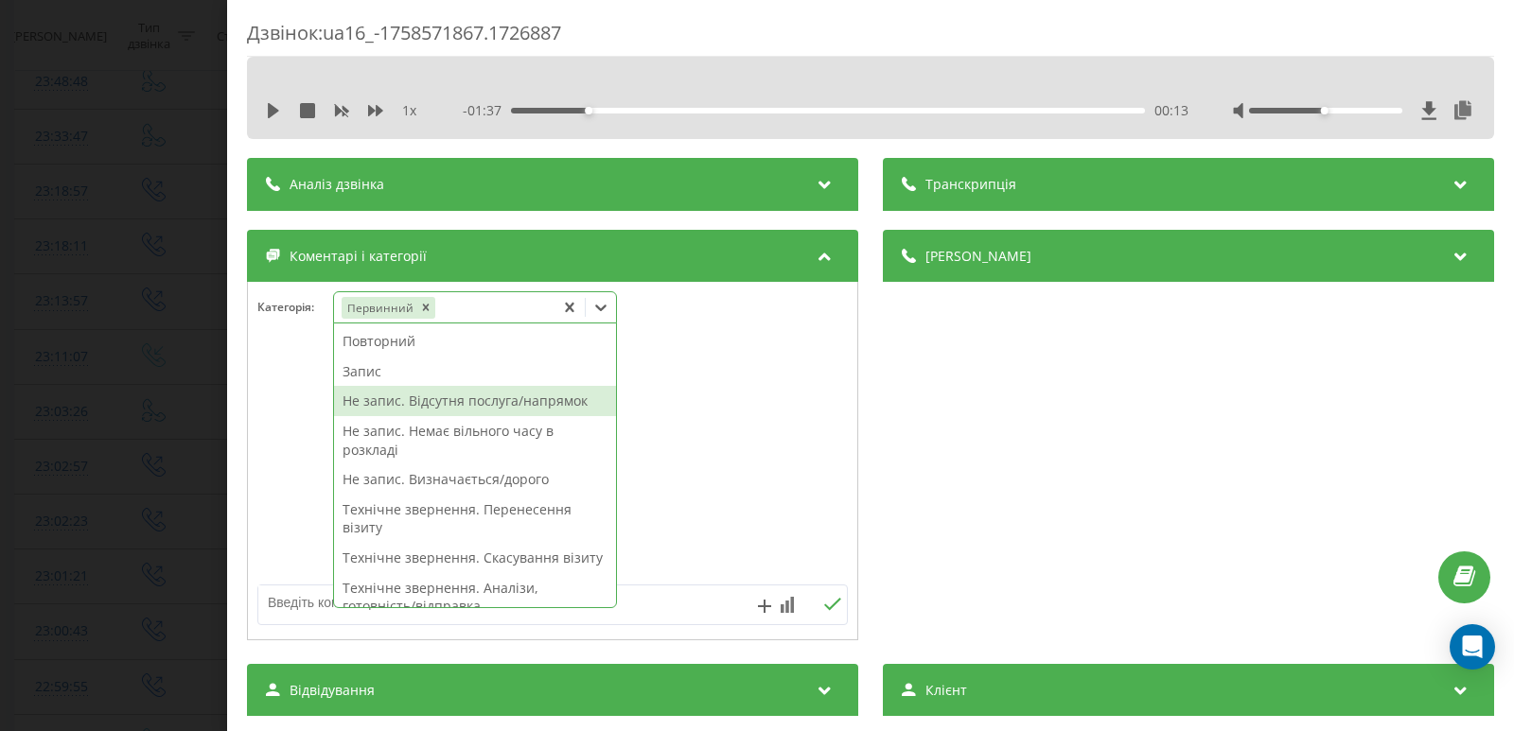
click at [483, 411] on div "Не запис. Відсутня послуга/напрямок" at bounding box center [475, 401] width 282 height 30
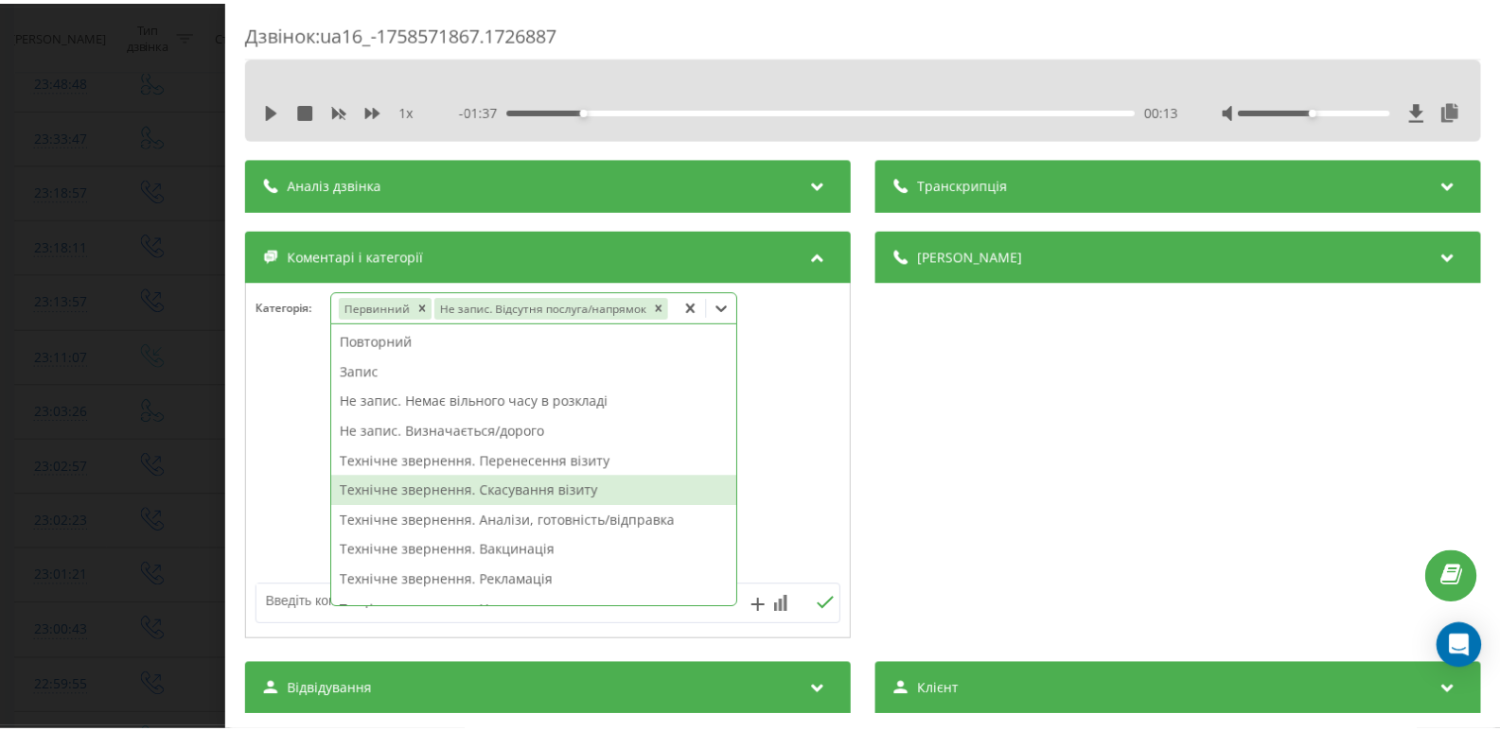
scroll to position [284, 0]
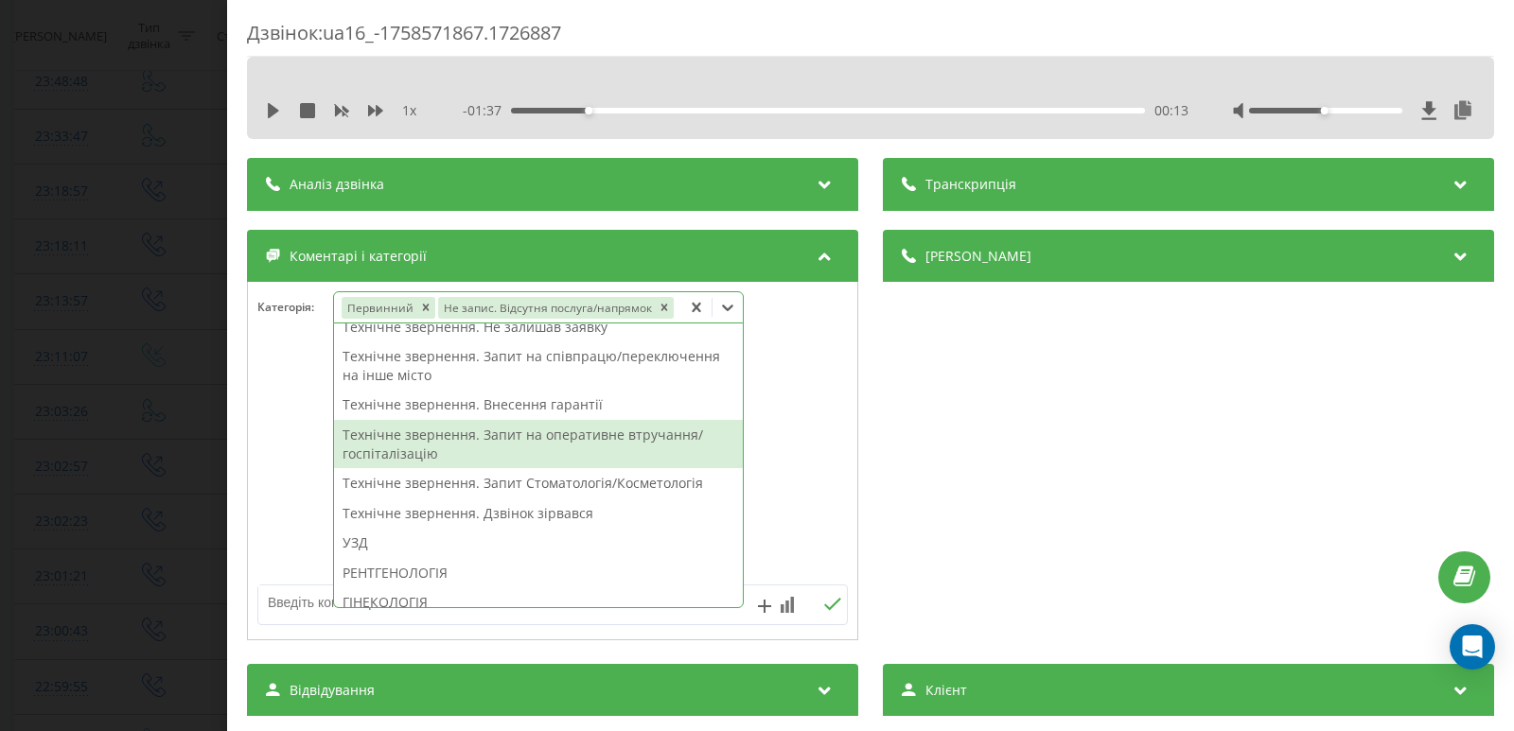
click at [531, 443] on div "Технічне звернення. Запит на оперативне втручання/госпіталізацію" at bounding box center [538, 444] width 409 height 48
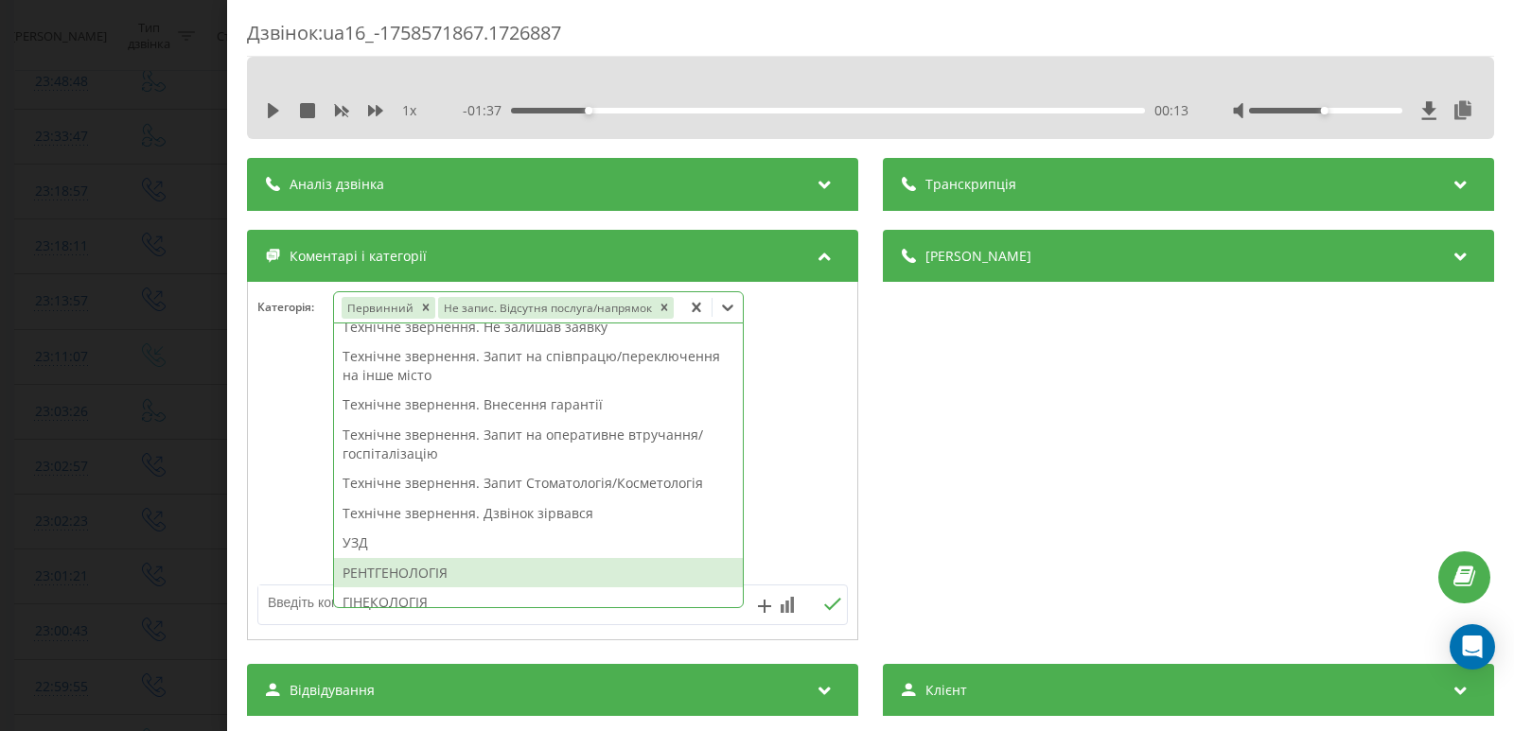
click at [294, 609] on textarea at bounding box center [493, 603] width 470 height 34
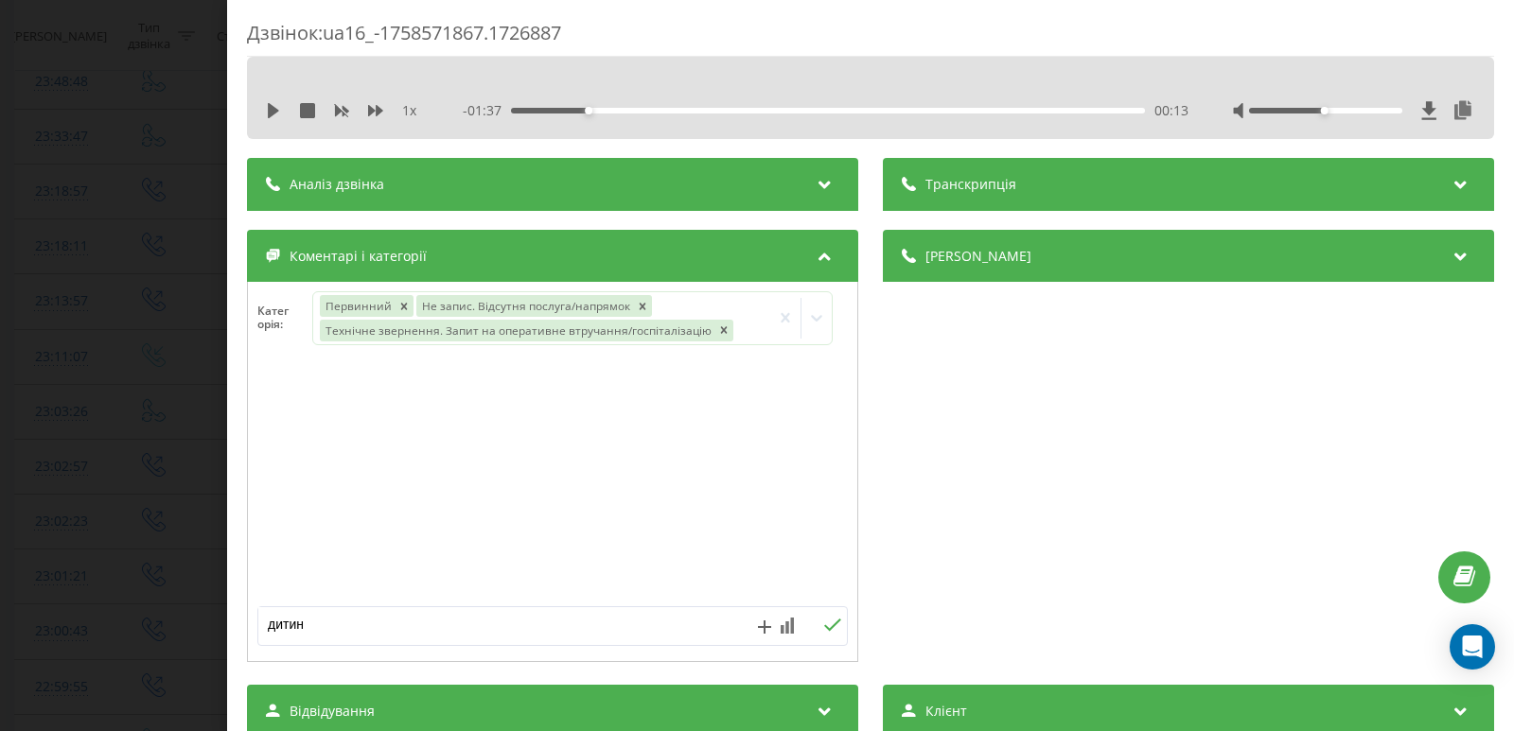
type textarea "дитина"
click at [828, 623] on icon at bounding box center [832, 625] width 18 height 13
click at [150, 292] on div "Дзвінок : ua16_-1758571867.1726887 1 x - 01:37 00:13 00:13 Транскрипція Для AI-…" at bounding box center [757, 365] width 1514 height 731
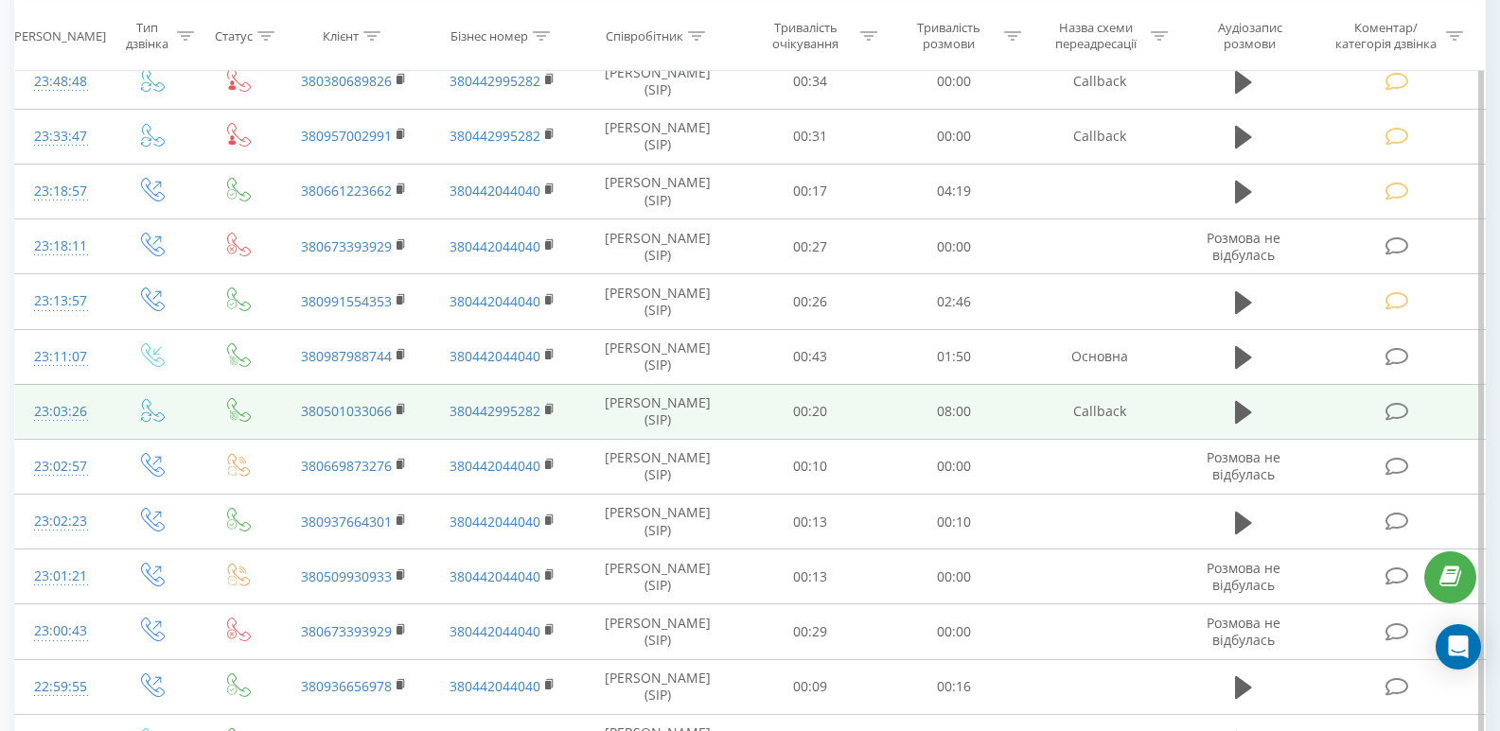
click at [1394, 409] on icon at bounding box center [1397, 412] width 24 height 20
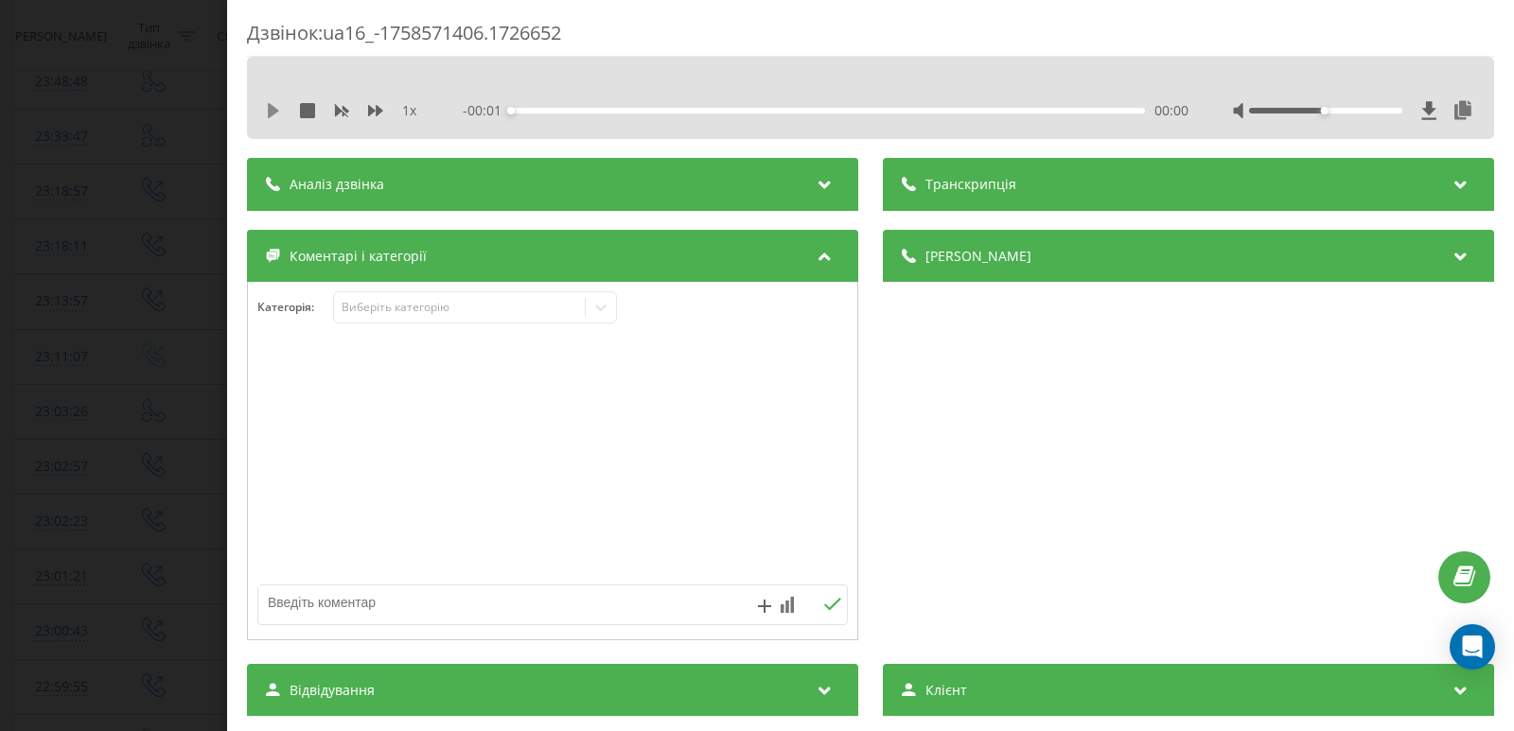
click at [267, 114] on icon at bounding box center [273, 110] width 15 height 15
click at [535, 111] on div "00:00" at bounding box center [828, 111] width 634 height 6
click at [278, 111] on icon at bounding box center [277, 110] width 4 height 15
click at [616, 309] on div at bounding box center [601, 307] width 30 height 30
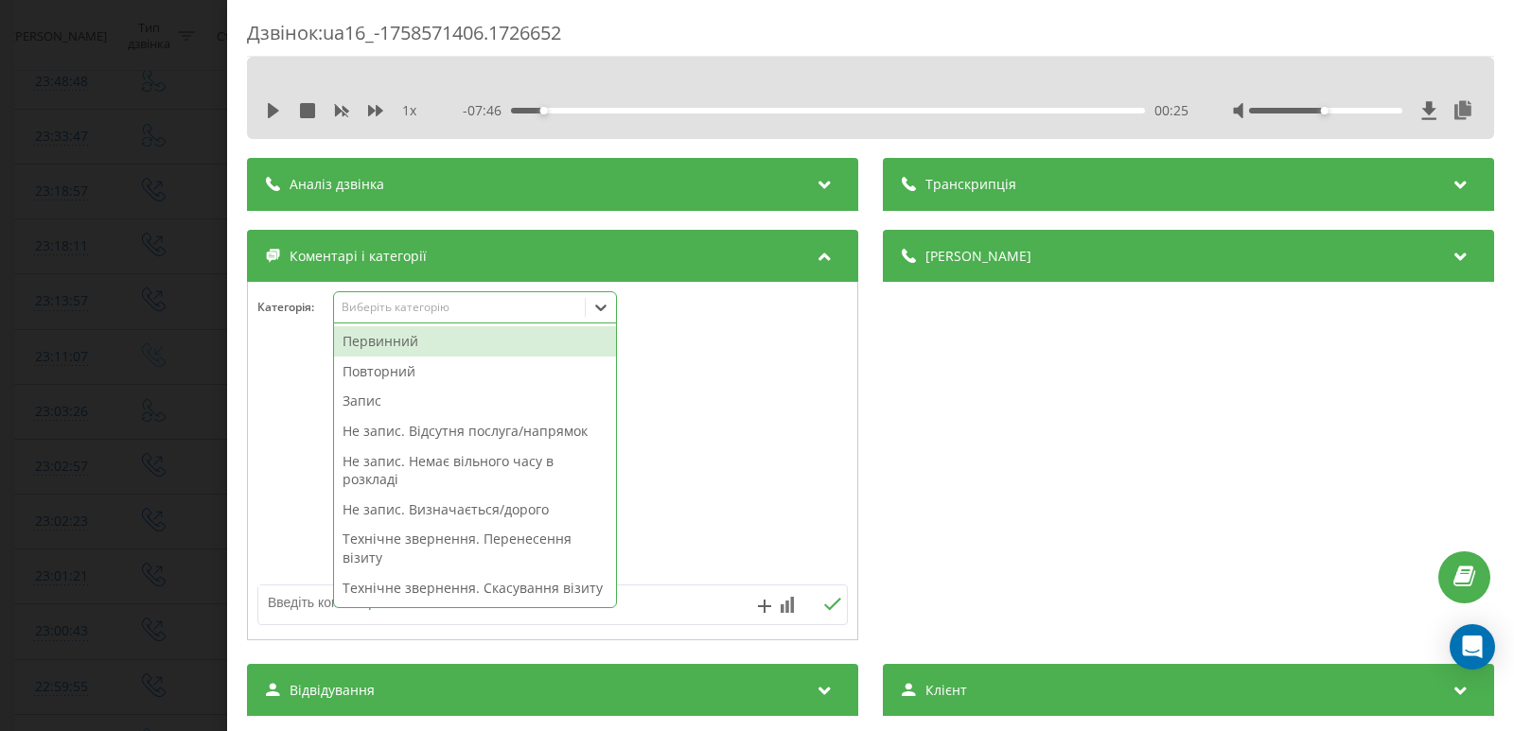
click at [433, 342] on div "Первинний" at bounding box center [475, 341] width 282 height 30
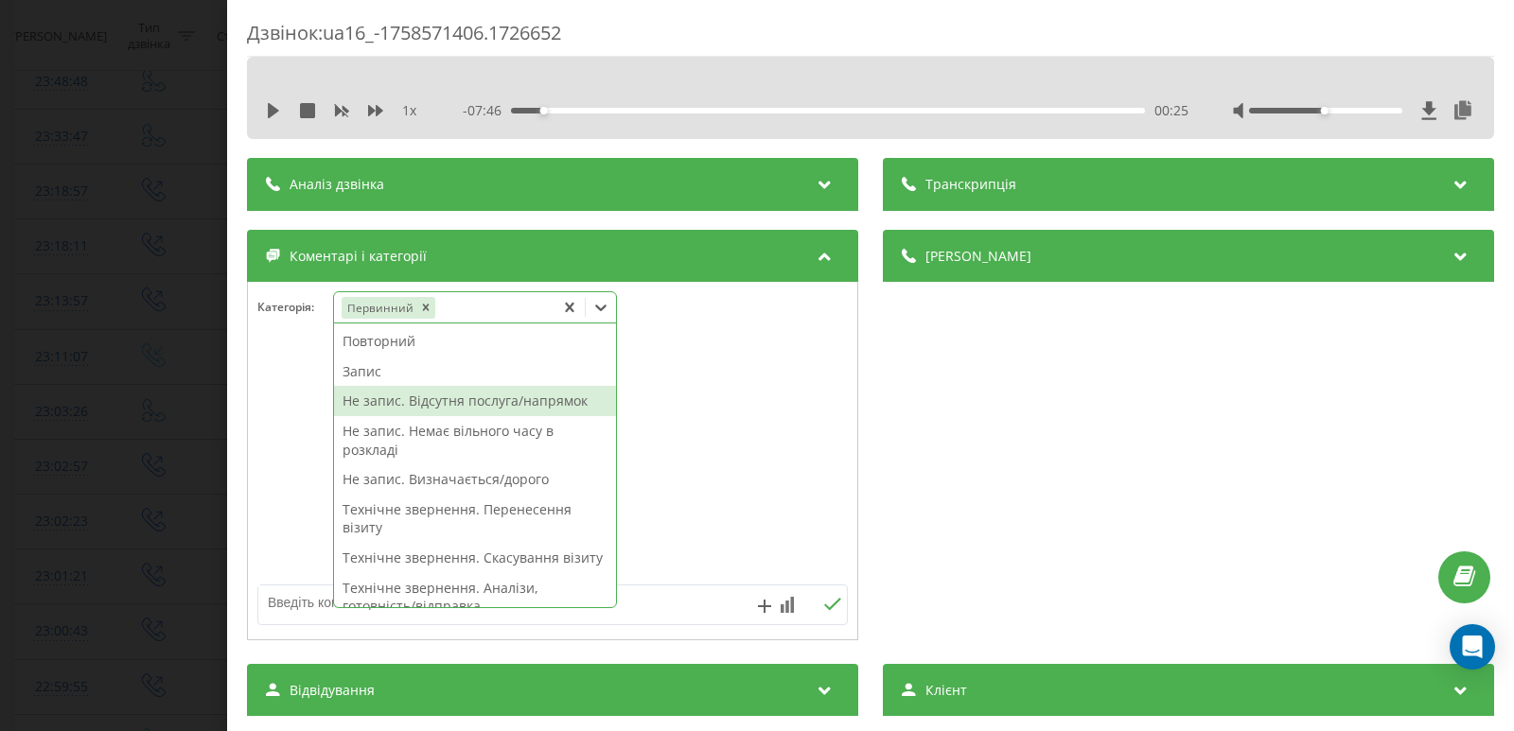
click at [515, 396] on div "Не запис. Відсутня послуга/напрямок" at bounding box center [475, 401] width 282 height 30
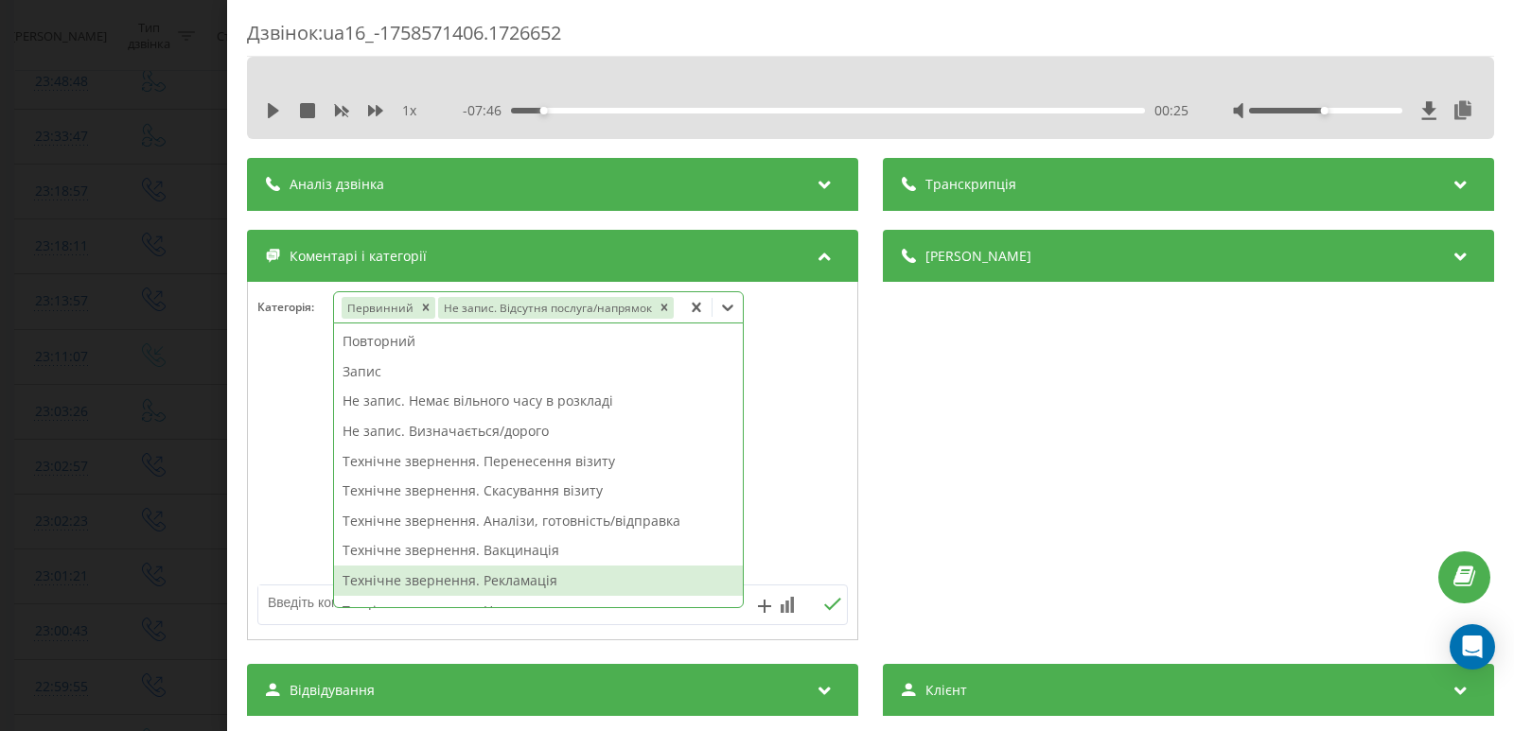
click at [289, 605] on textarea at bounding box center [493, 603] width 470 height 34
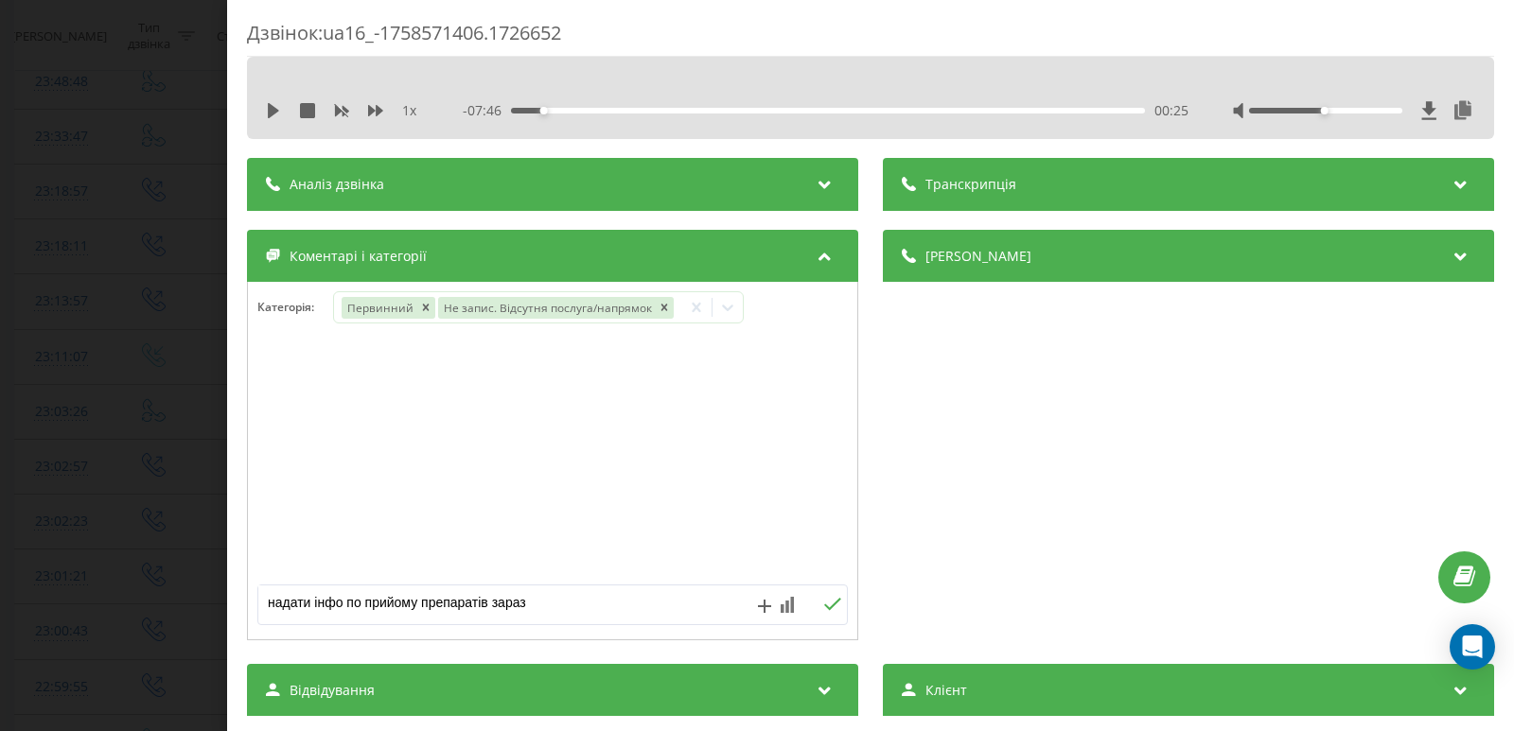
type textarea "надати інфо по прийому препаратів зараз"
click at [828, 602] on icon at bounding box center [832, 604] width 18 height 13
click at [148, 406] on div "Дзвінок : ua16_-1758571406.1726652 1 x - 07:46 00:25 00:25 Транскрипція Для AI-…" at bounding box center [757, 365] width 1514 height 731
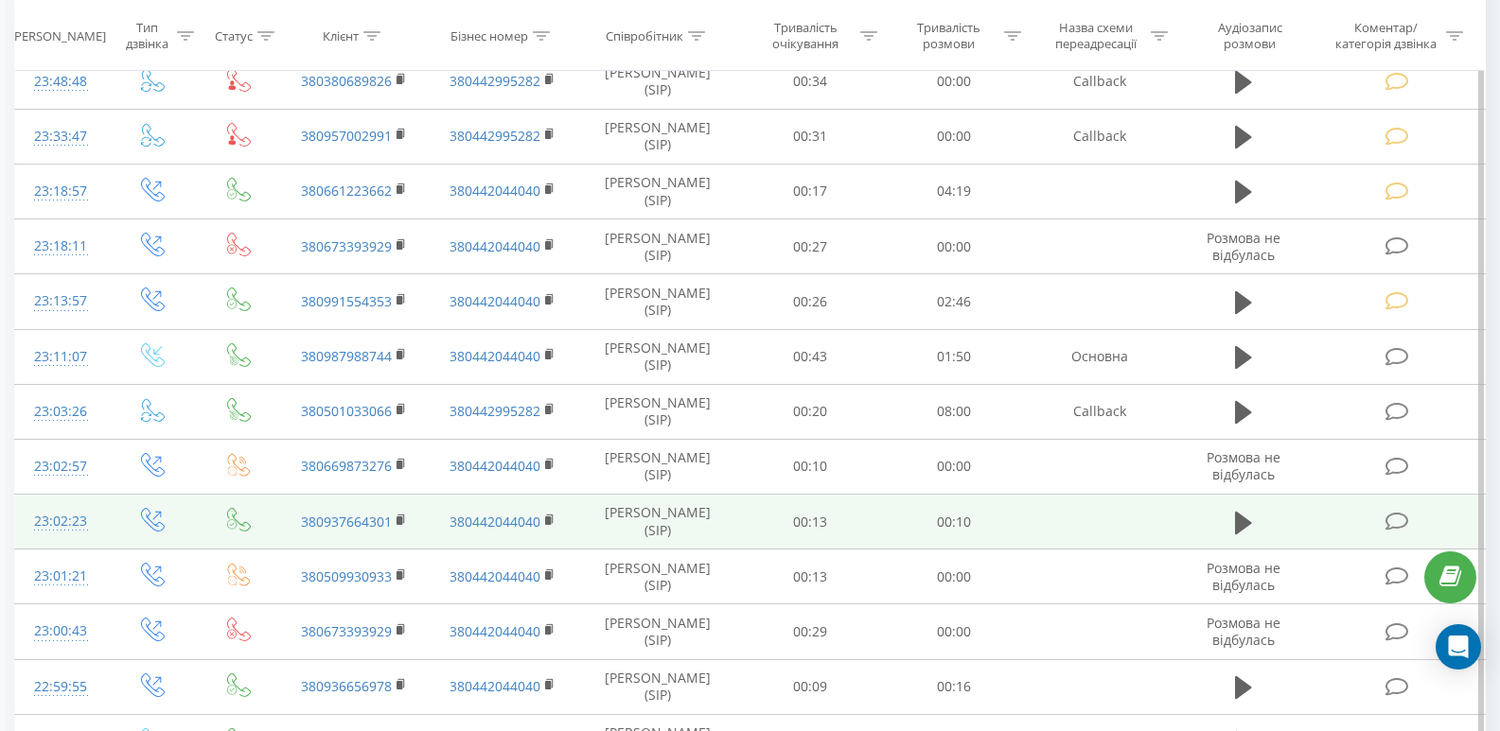
click at [1398, 525] on icon at bounding box center [1397, 522] width 24 height 20
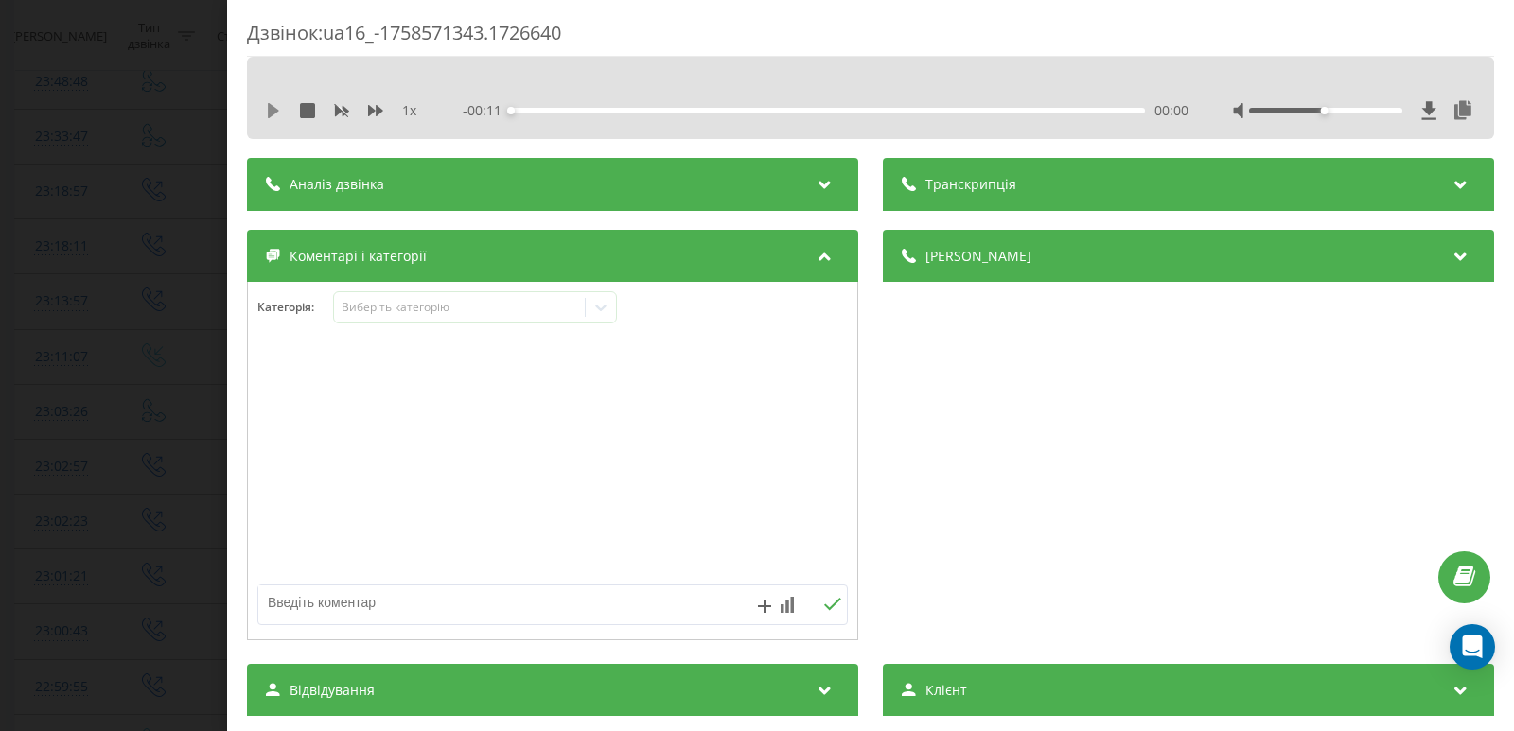
click at [270, 114] on icon at bounding box center [273, 110] width 11 height 15
click at [647, 112] on div "00:02" at bounding box center [828, 111] width 634 height 6
click at [273, 105] on icon at bounding box center [273, 110] width 15 height 15
click at [599, 302] on icon at bounding box center [600, 307] width 19 height 19
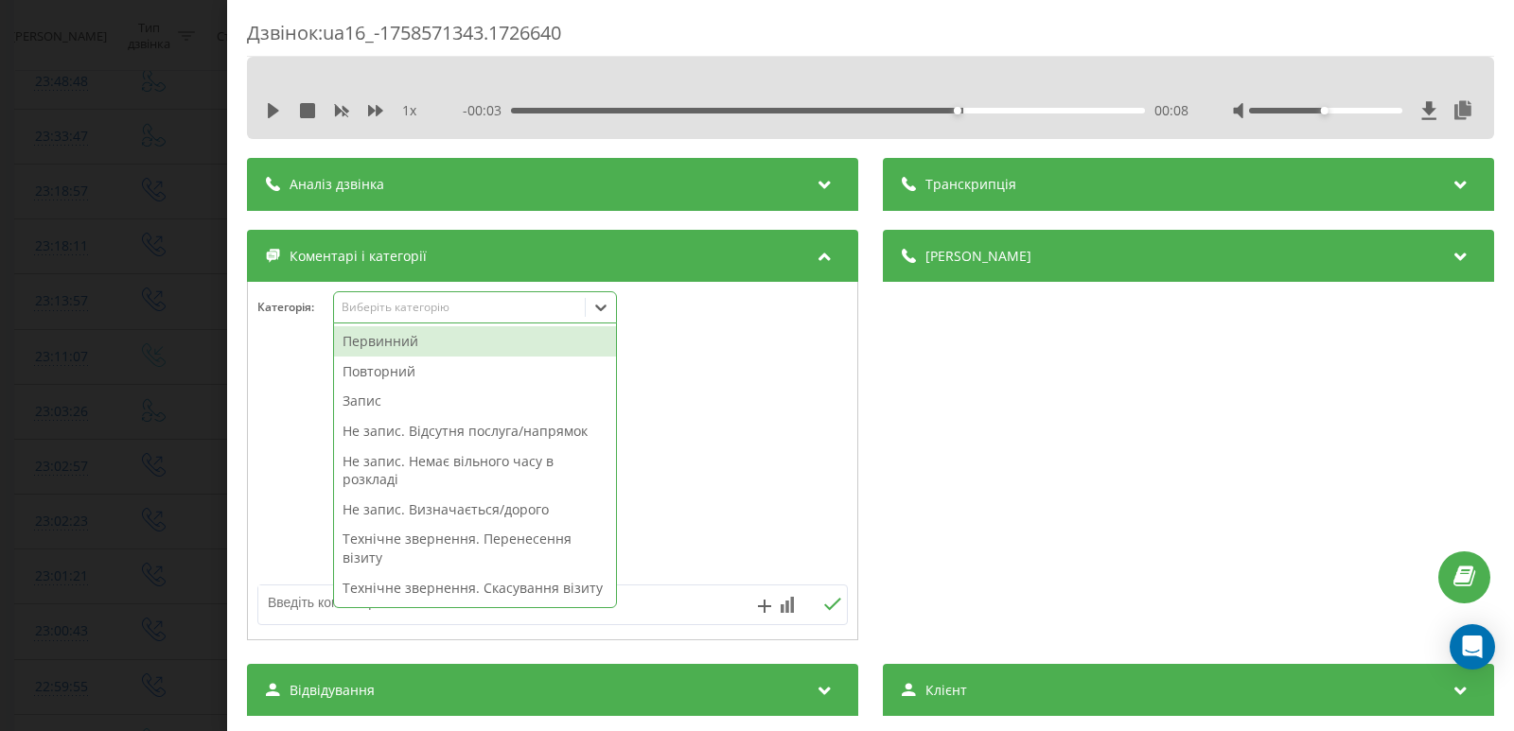
click at [412, 340] on div "Первинний" at bounding box center [475, 341] width 282 height 30
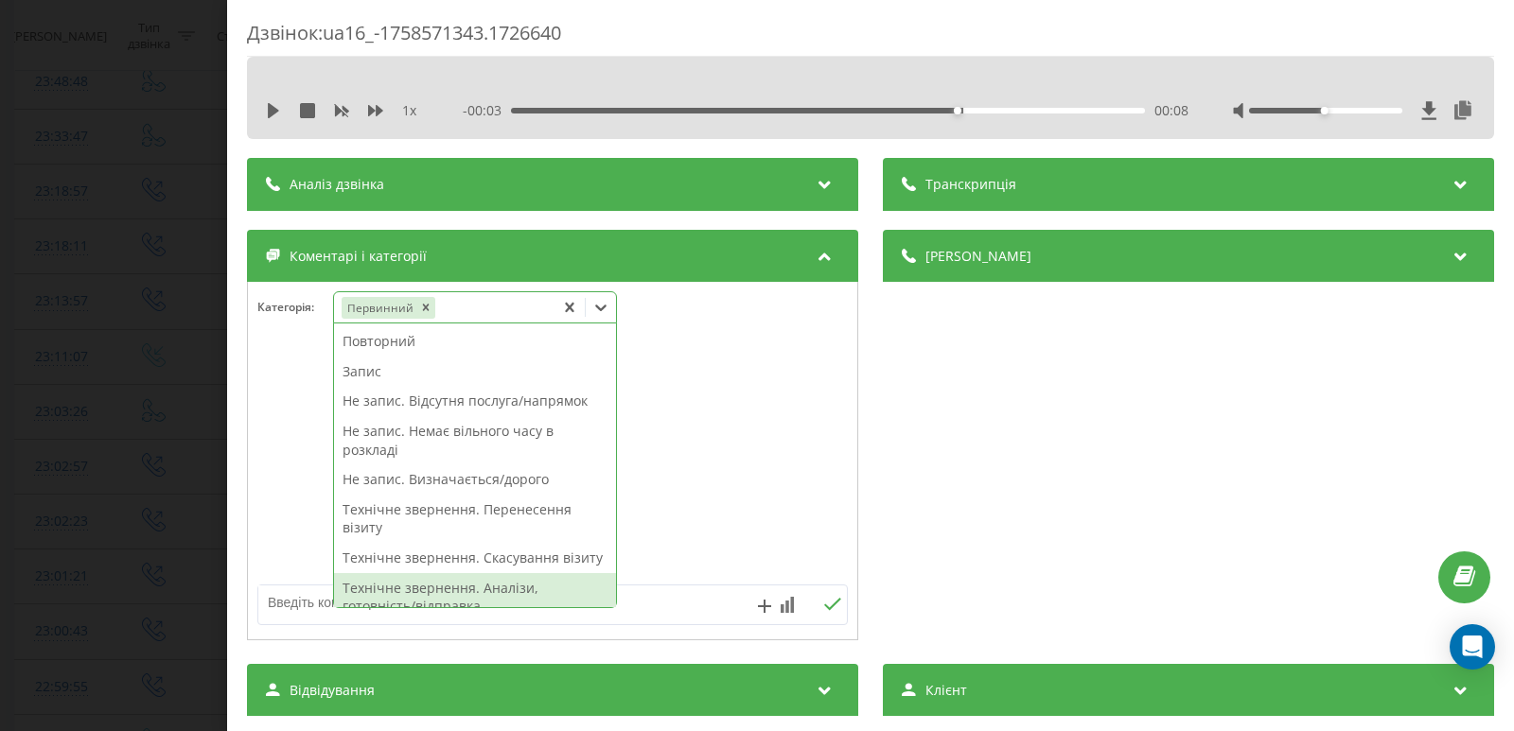
click at [289, 606] on textarea at bounding box center [493, 603] width 470 height 34
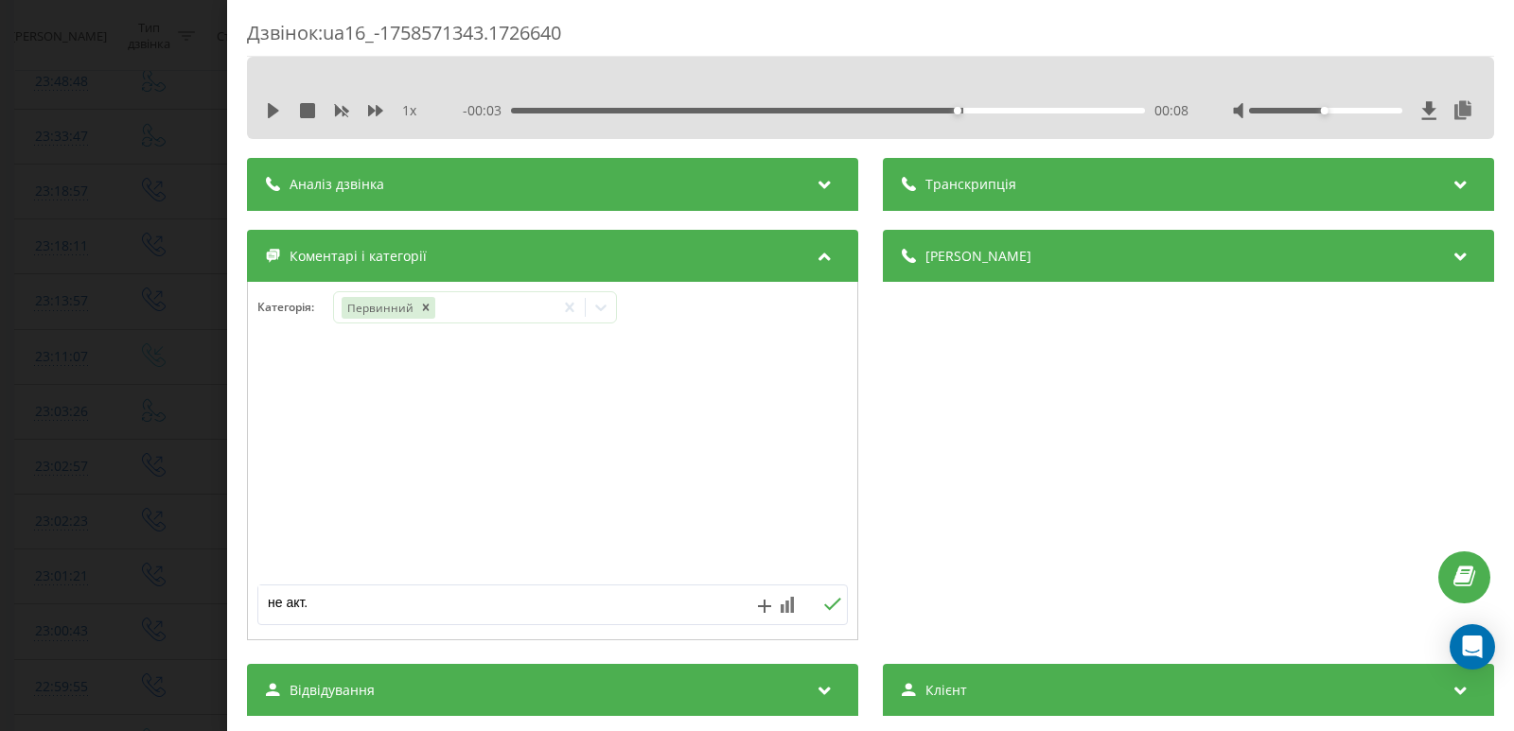
type textarea "не акт."
click at [826, 607] on icon at bounding box center [832, 604] width 18 height 13
click at [80, 334] on div "Дзвінок : ua16_-1758571343.1726640 1 x - 00:03 00:08 00:08 Транскрипція Для AI-…" at bounding box center [757, 365] width 1514 height 731
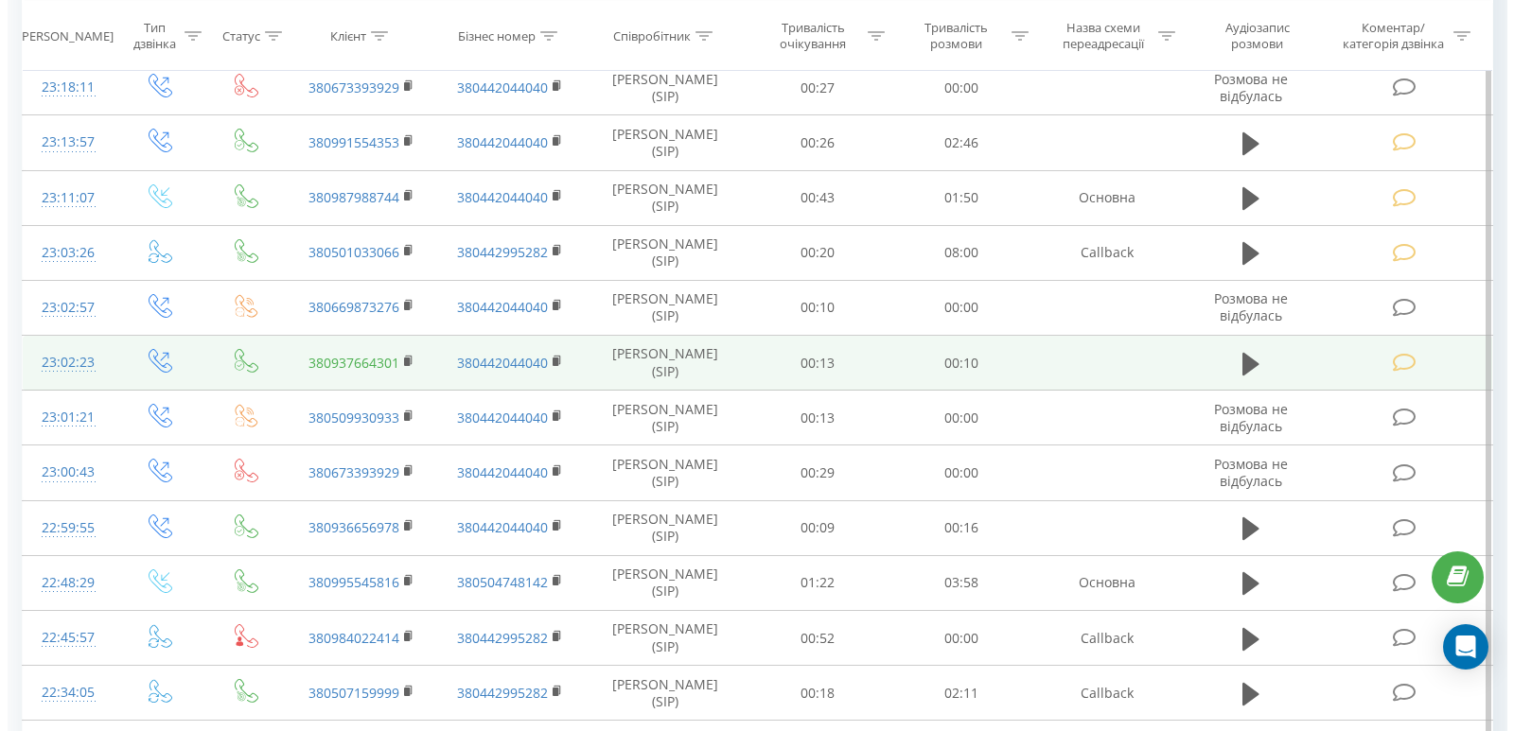
scroll to position [473, 0]
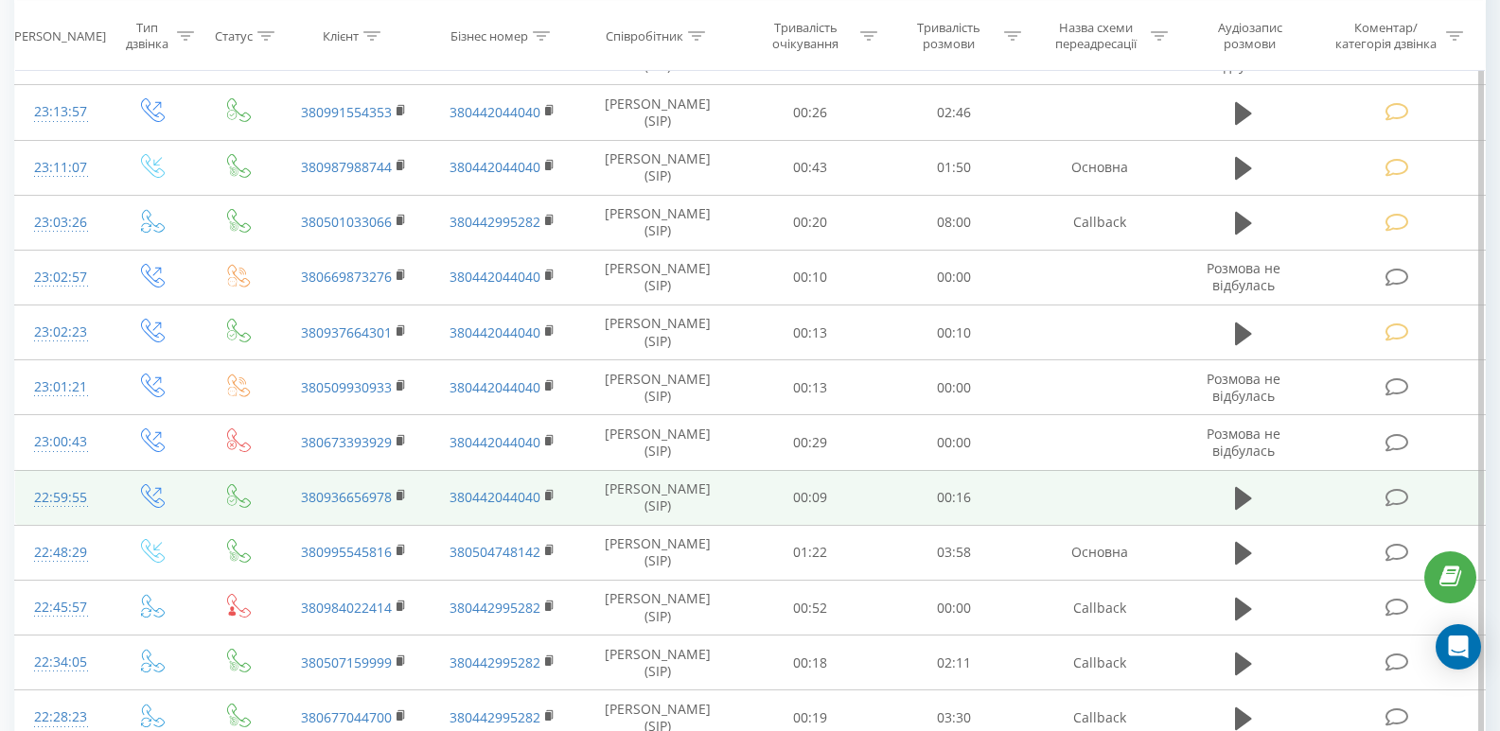
click at [1389, 509] on td at bounding box center [1398, 497] width 172 height 55
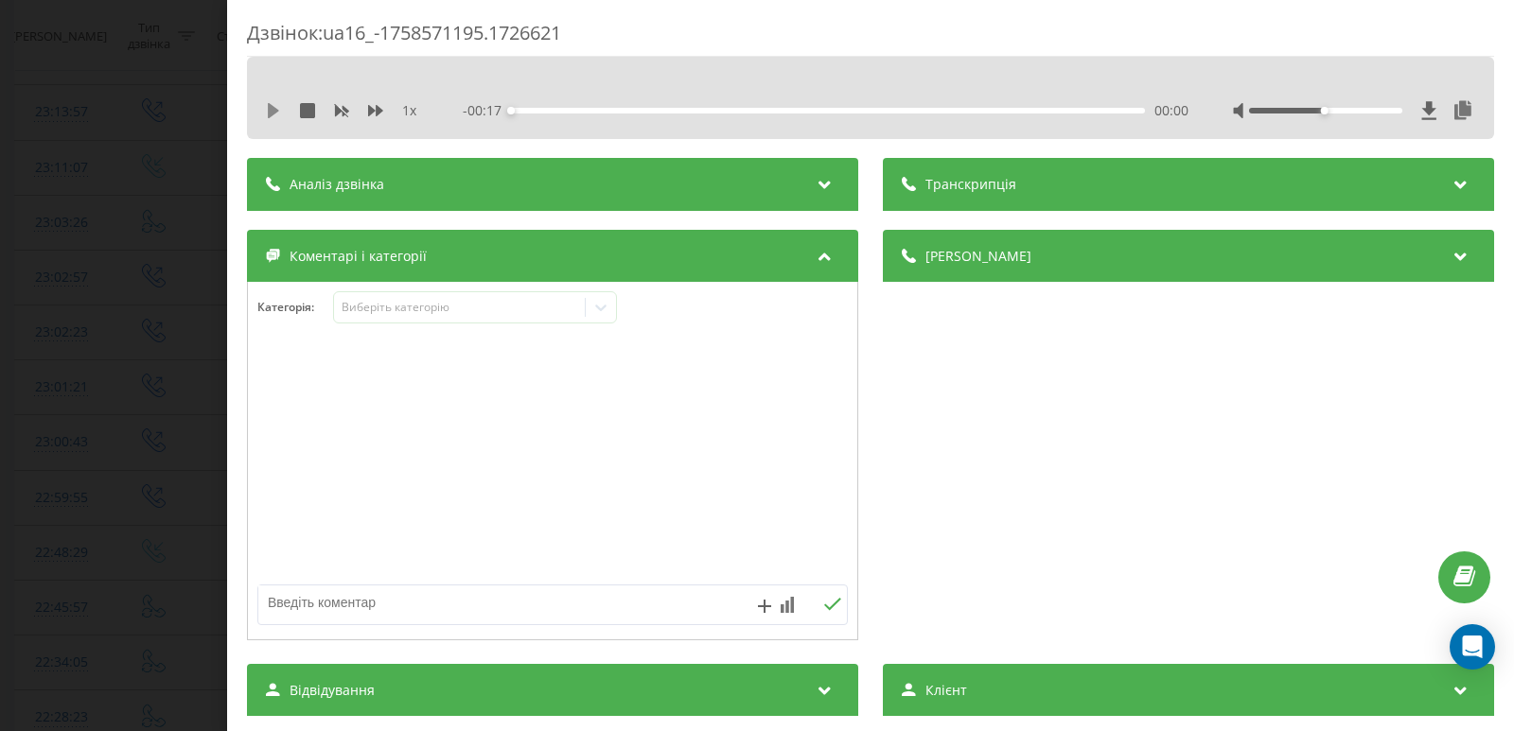
click at [272, 110] on icon at bounding box center [273, 110] width 11 height 15
click at [617, 114] on div "- 00:15 00:01 00:01" at bounding box center [826, 110] width 726 height 19
click at [620, 110] on div "00:03" at bounding box center [828, 111] width 634 height 6
click at [698, 110] on div "00:04" at bounding box center [828, 111] width 634 height 6
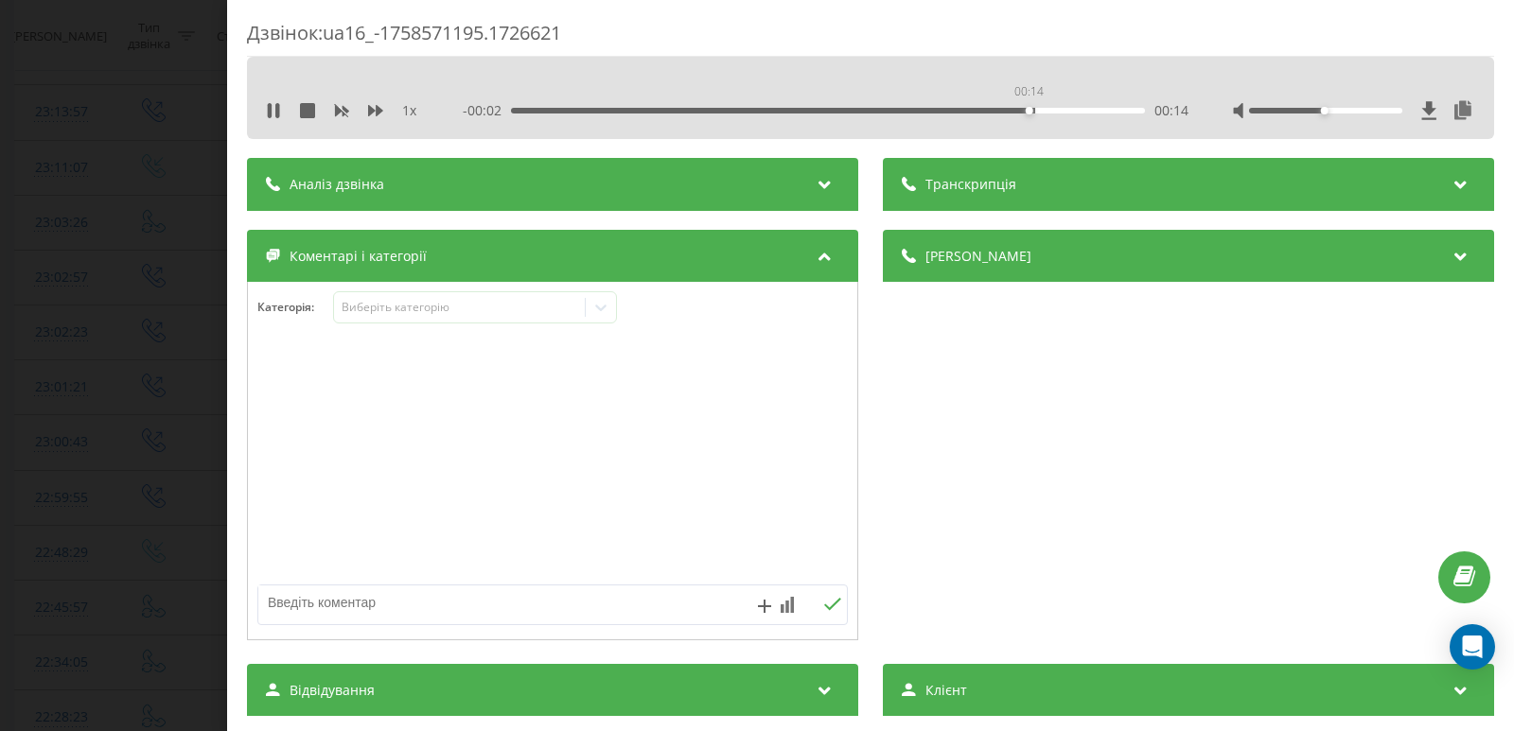
click at [1026, 113] on div "00:14" at bounding box center [828, 111] width 634 height 6
click at [272, 115] on icon at bounding box center [273, 110] width 15 height 15
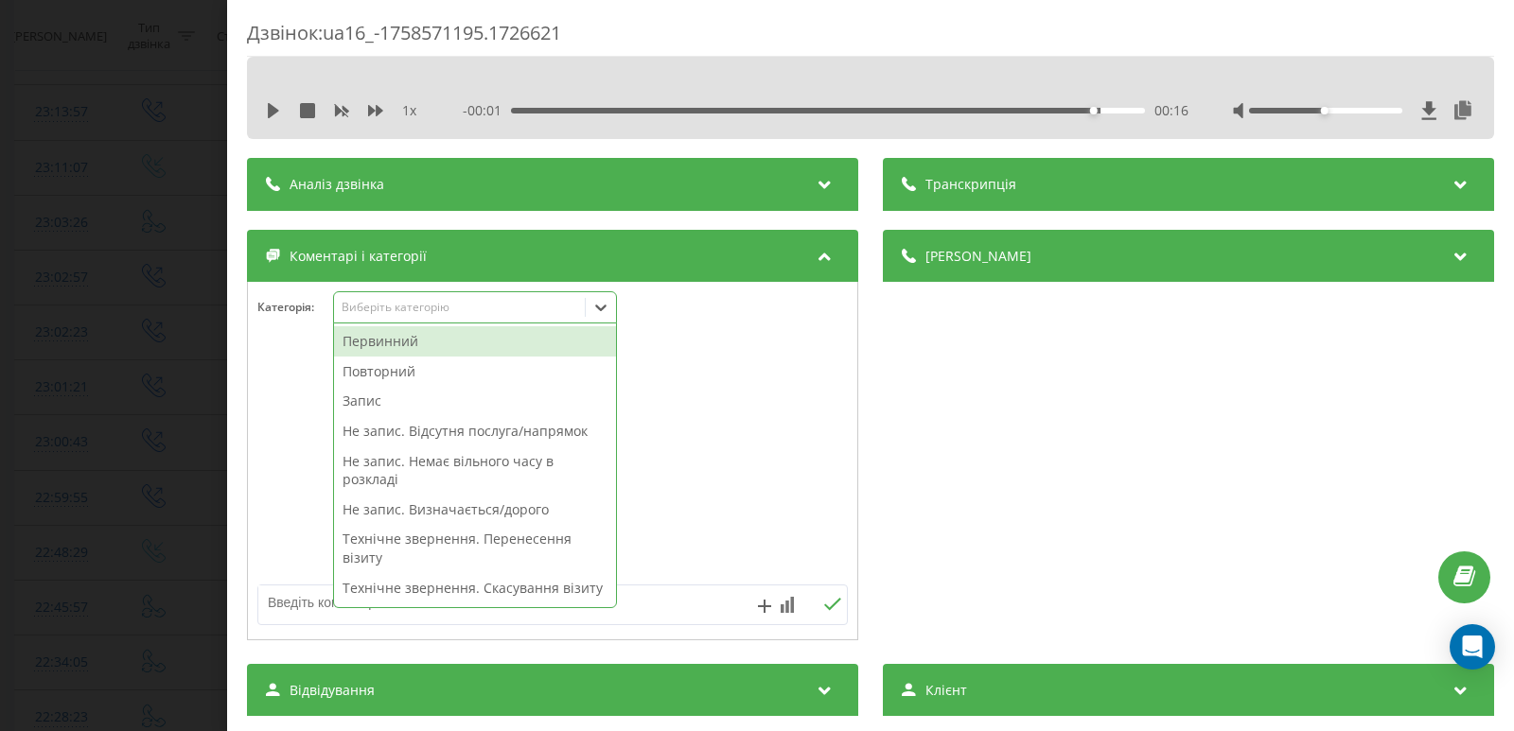
click at [617, 299] on div "Виберіть категорію" at bounding box center [475, 307] width 284 height 32
drag, startPoint x: 373, startPoint y: 345, endPoint x: 380, endPoint y: 353, distance: 10.7
click at [373, 344] on div "Первинний" at bounding box center [475, 341] width 282 height 30
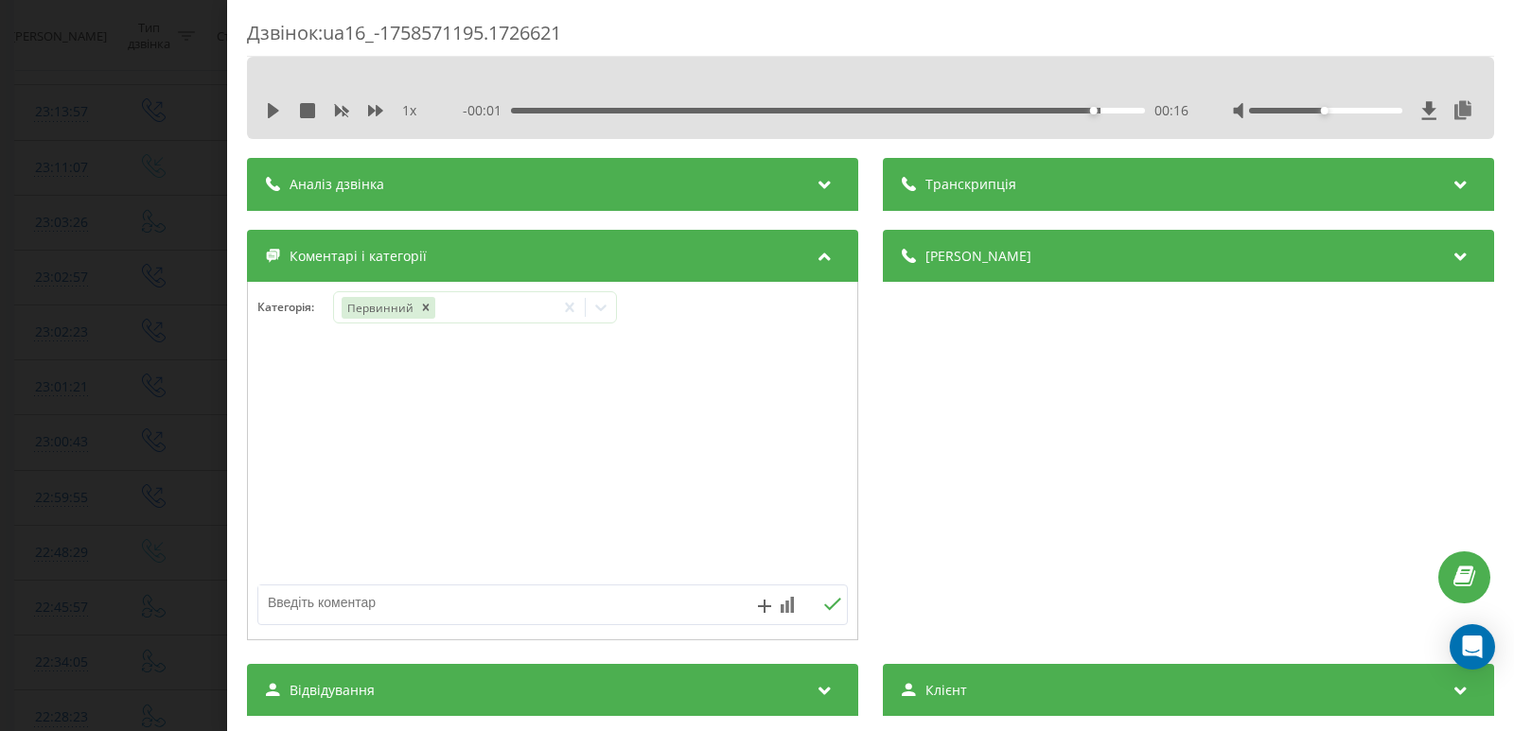
click at [289, 596] on textarea at bounding box center [493, 603] width 470 height 34
type textarea "випадково"
click at [823, 604] on icon at bounding box center [832, 604] width 18 height 13
click at [102, 396] on div "Дзвінок : ua16_-1758571195.1726621 1 x - 00:01 00:16 00:16 Транскрипція Для AI-…" at bounding box center [757, 365] width 1514 height 731
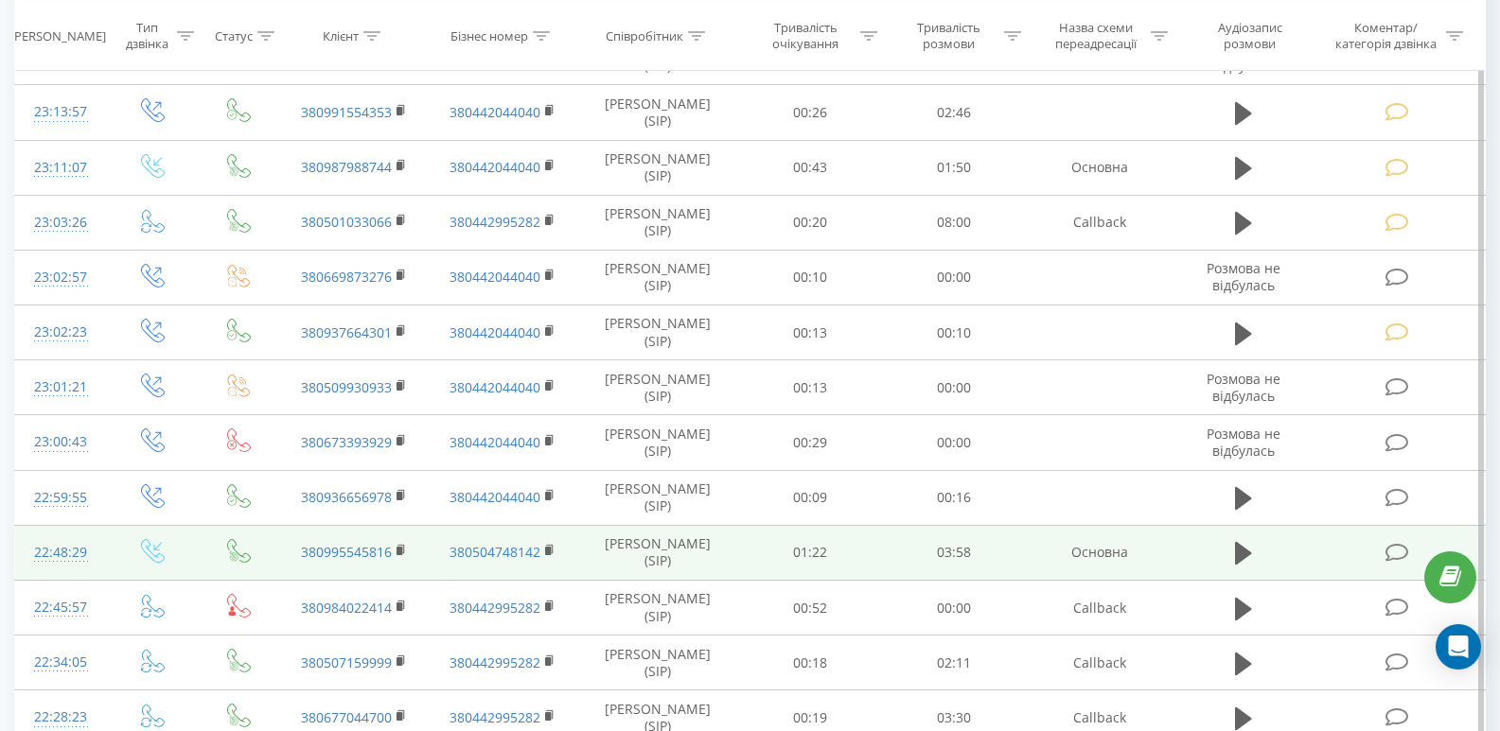
click at [1395, 550] on icon at bounding box center [1397, 553] width 24 height 20
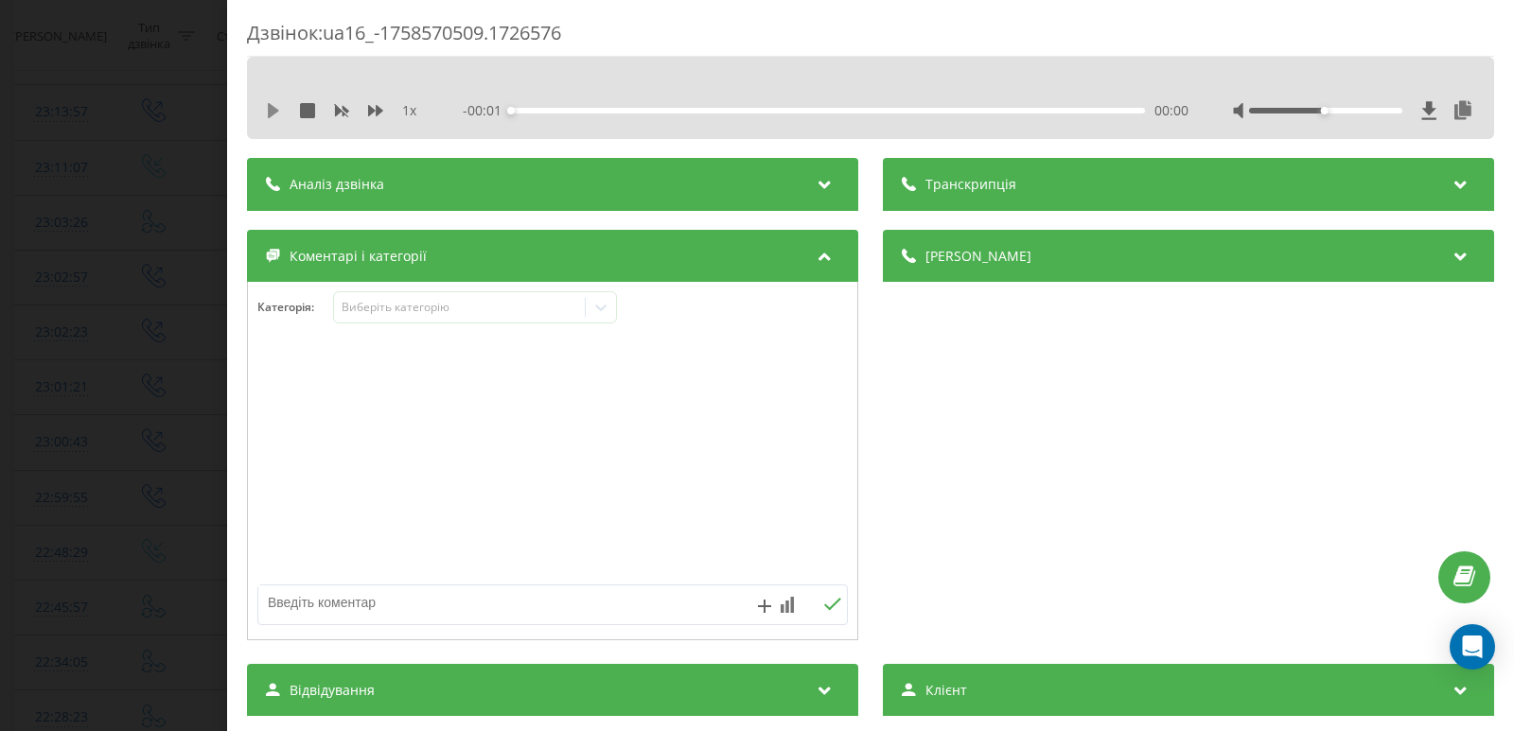
click at [280, 106] on icon at bounding box center [273, 110] width 15 height 15
click at [535, 110] on div "00:01" at bounding box center [828, 111] width 634 height 6
click at [522, 111] on div "00:12" at bounding box center [828, 111] width 634 height 6
click at [273, 114] on icon at bounding box center [273, 110] width 15 height 15
click at [605, 299] on icon at bounding box center [600, 307] width 19 height 19
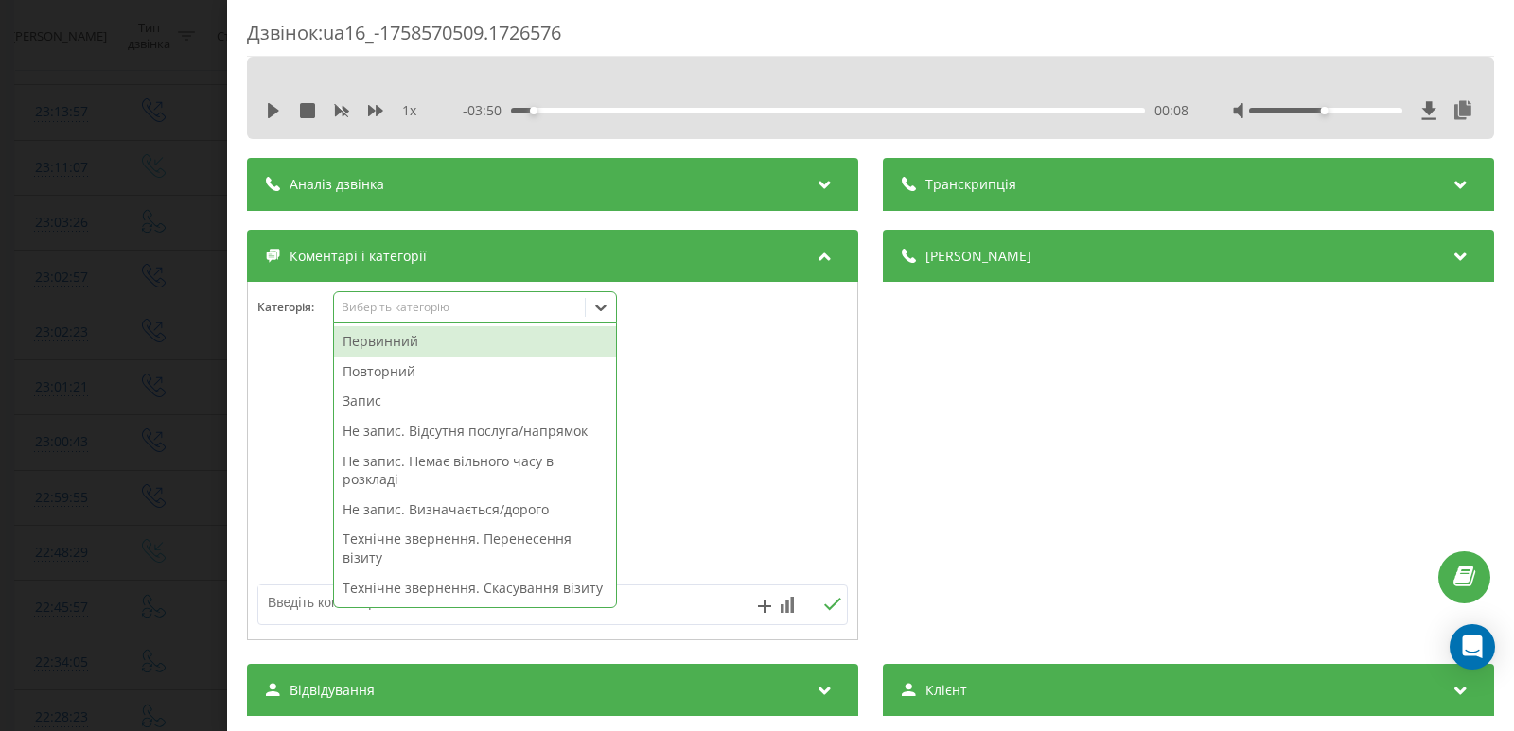
click at [403, 349] on div "Первинний" at bounding box center [475, 341] width 282 height 30
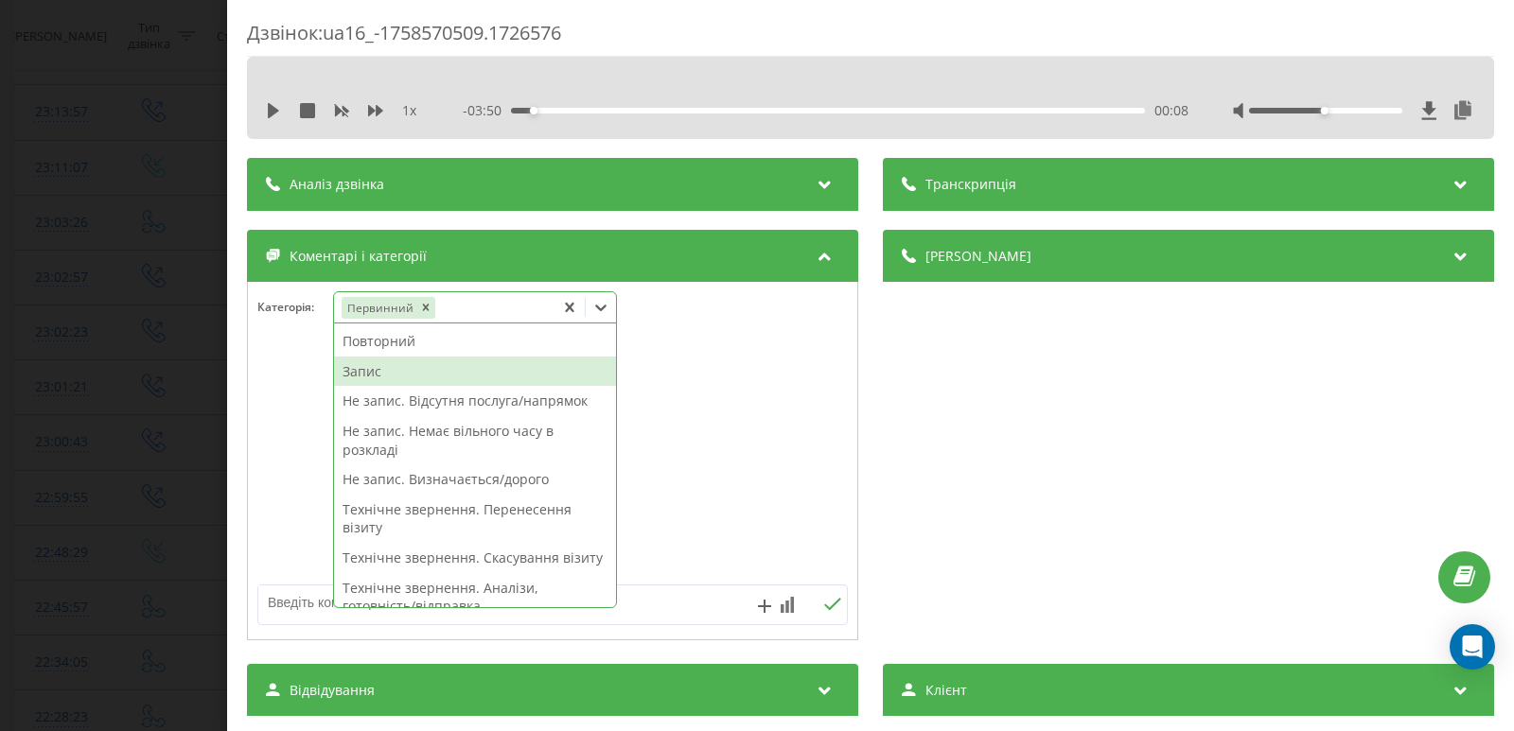
click at [394, 370] on div "Запис" at bounding box center [475, 372] width 282 height 30
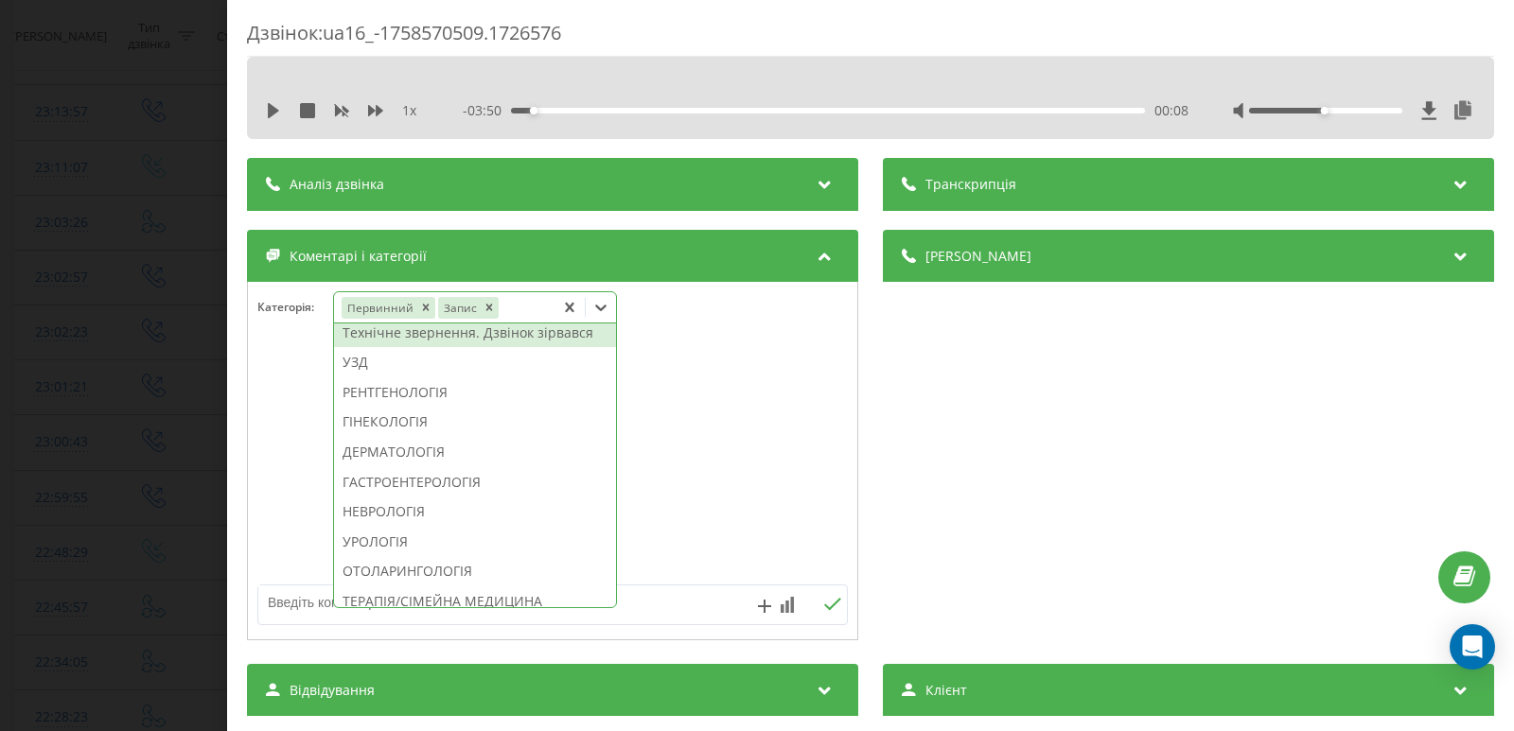
scroll to position [662, 0]
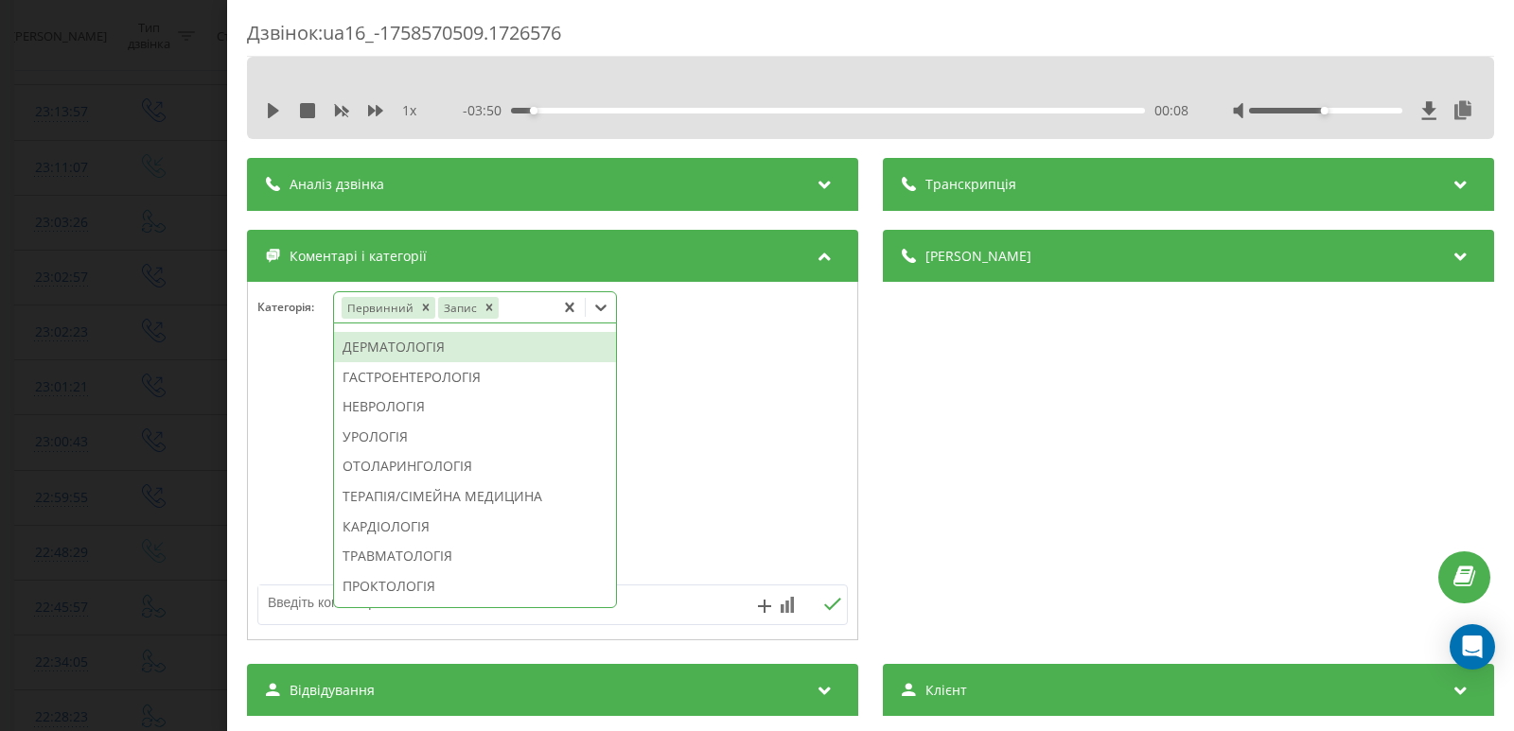
click at [382, 362] on div "ДЕРМАТОЛОГІЯ" at bounding box center [475, 347] width 282 height 30
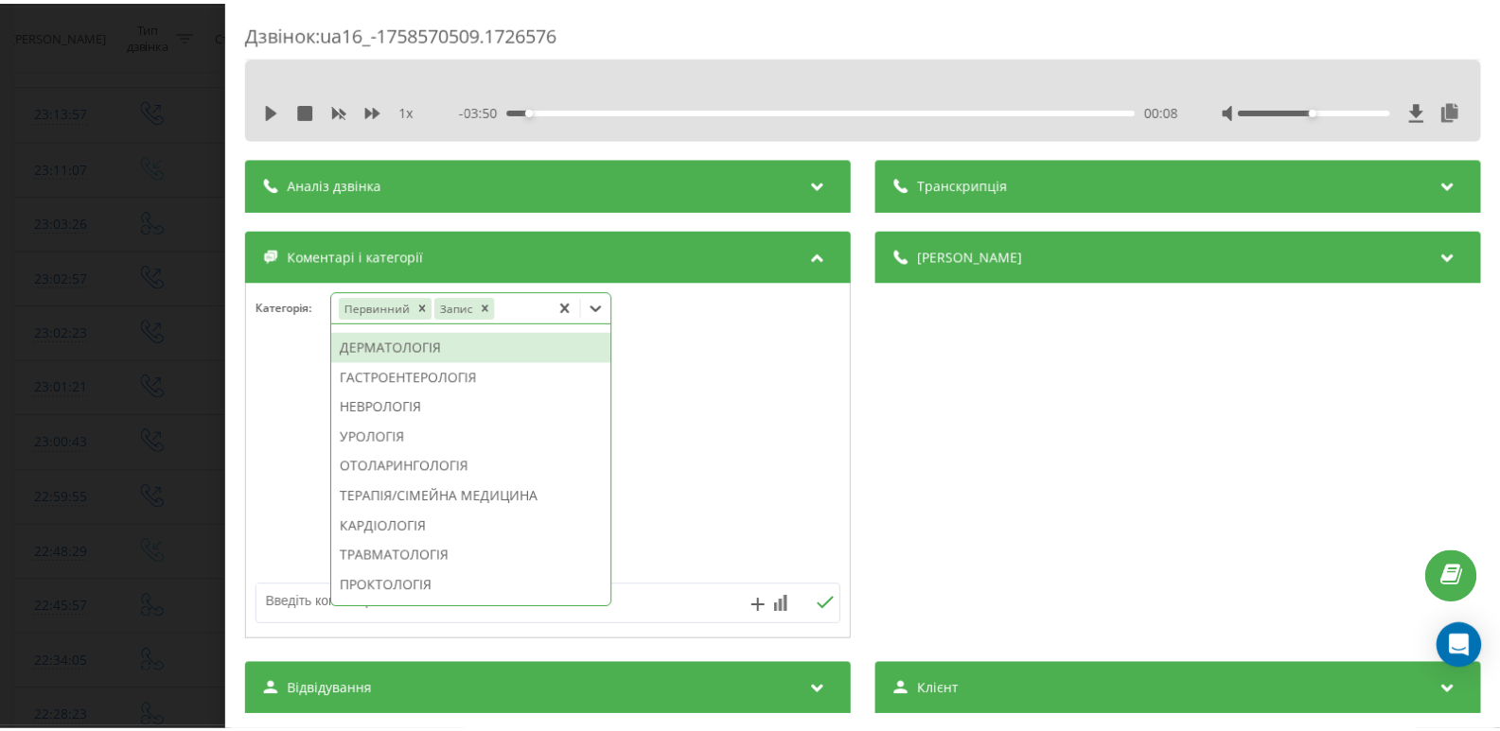
scroll to position [551, 0]
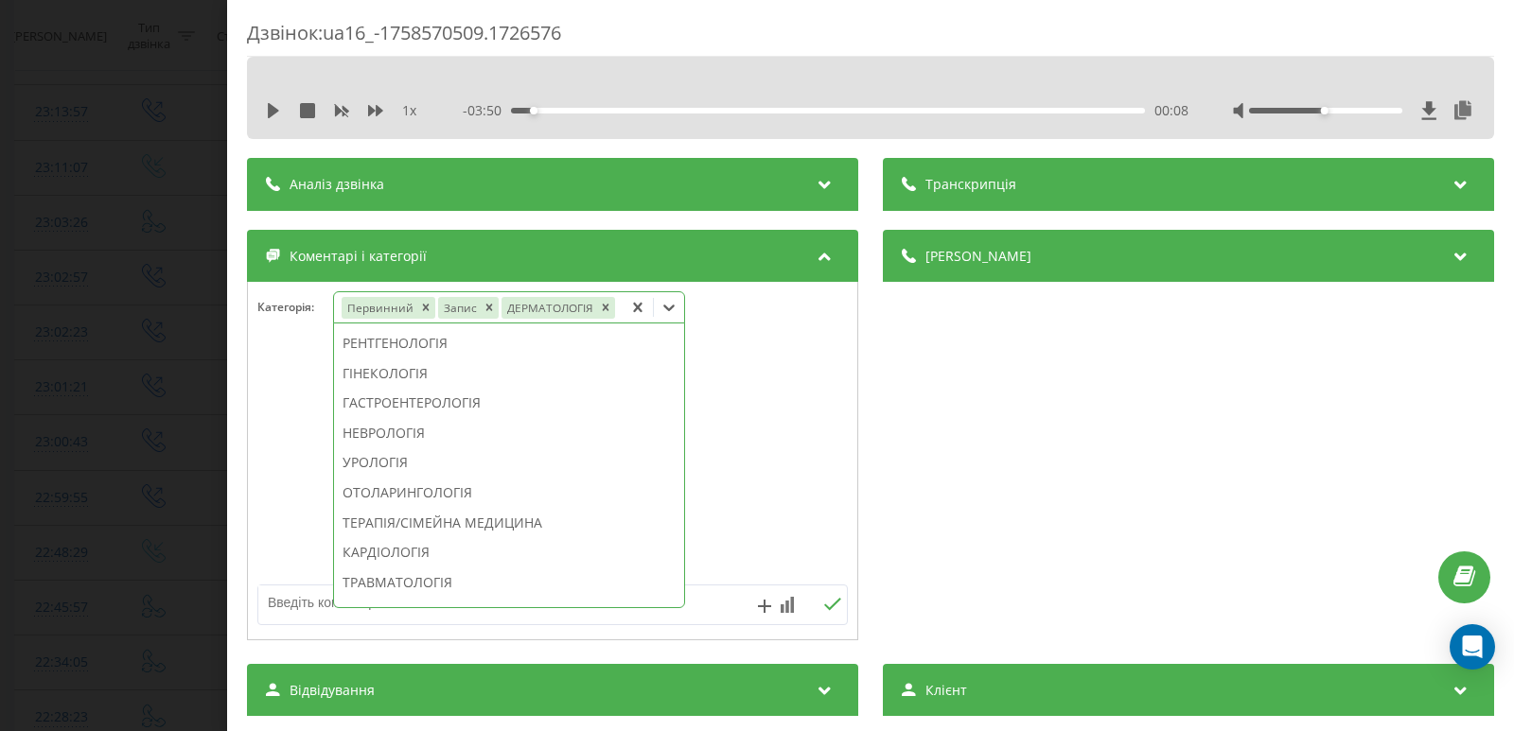
click at [84, 359] on div "Дзвінок : ua16_-1758570509.1726576 1 x - 03:50 00:08 00:08 Транскрипція Для AI-…" at bounding box center [757, 365] width 1514 height 731
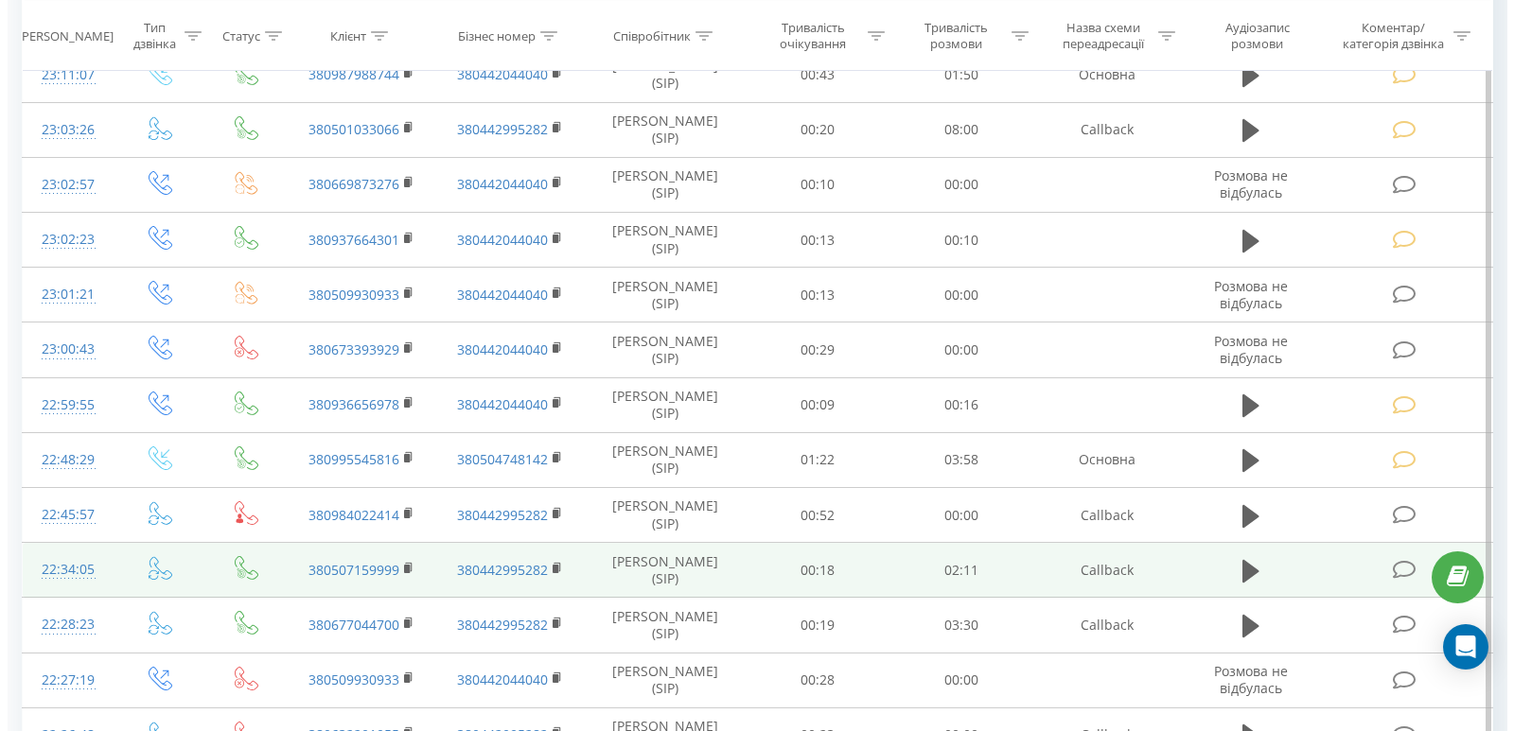
scroll to position [568, 0]
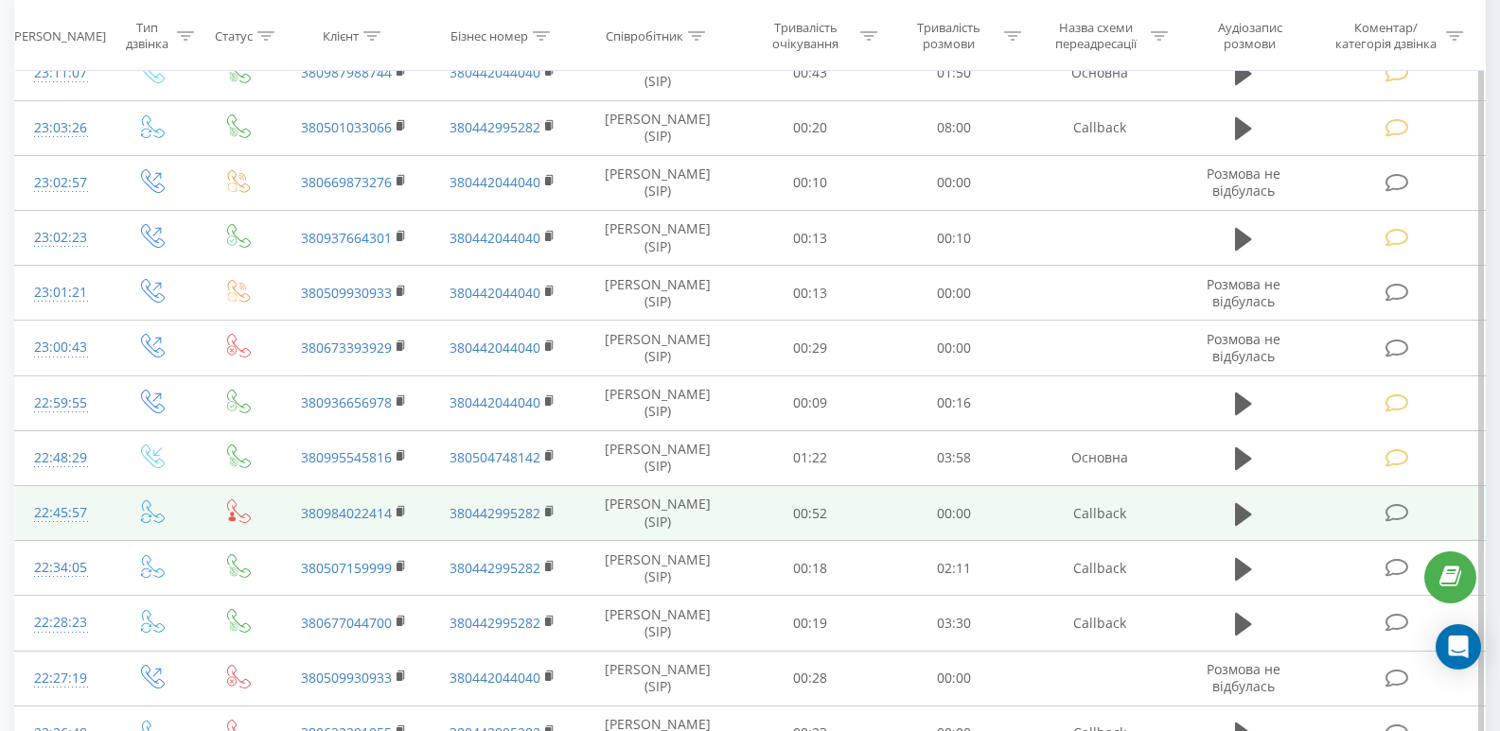
click at [1395, 514] on icon at bounding box center [1397, 513] width 24 height 20
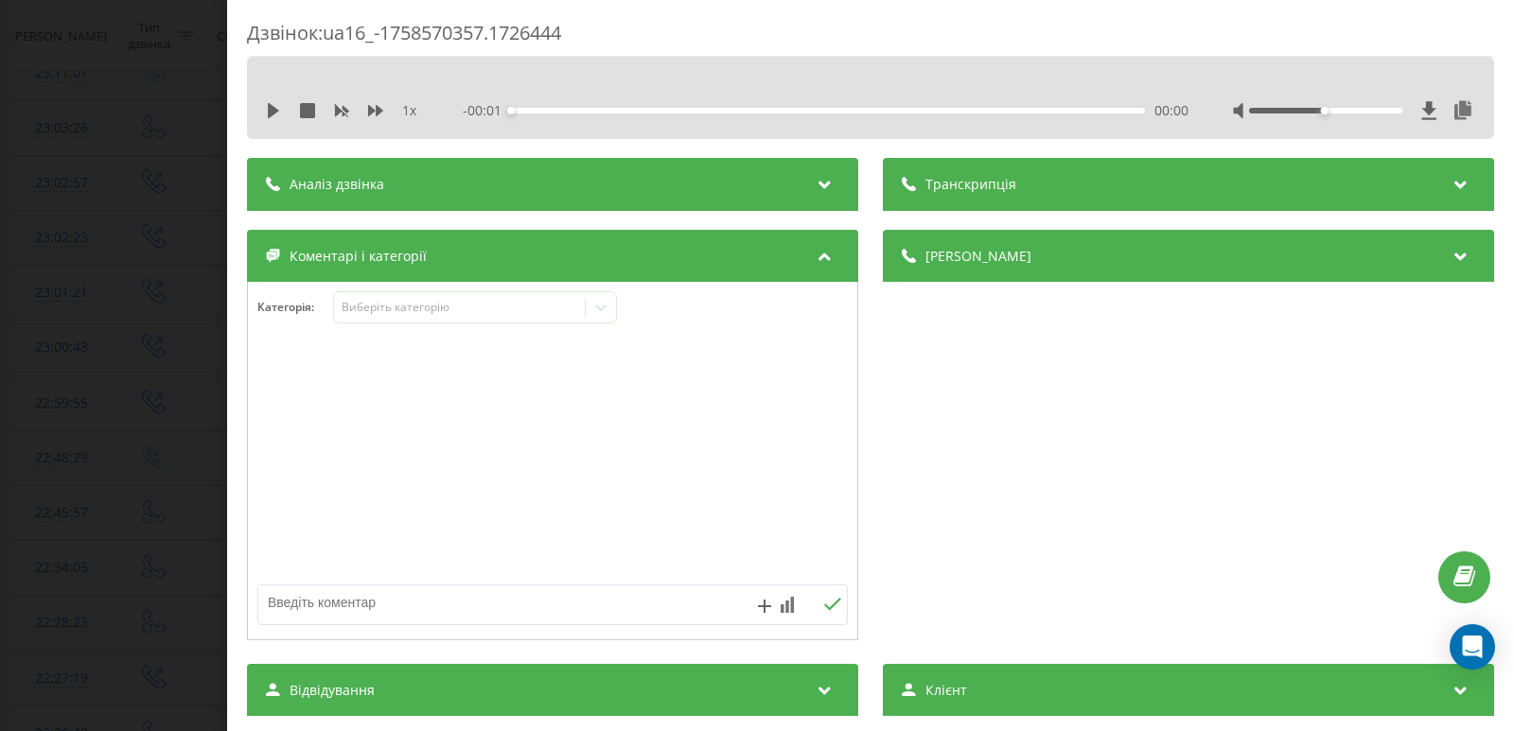
click at [268, 120] on div "1 x - 00:01 00:00 00:00" at bounding box center [870, 110] width 1219 height 28
click at [267, 117] on icon at bounding box center [273, 110] width 15 height 15
click at [570, 110] on div "00:01" at bounding box center [828, 111] width 634 height 6
click at [665, 111] on div "00:03" at bounding box center [828, 111] width 634 height 6
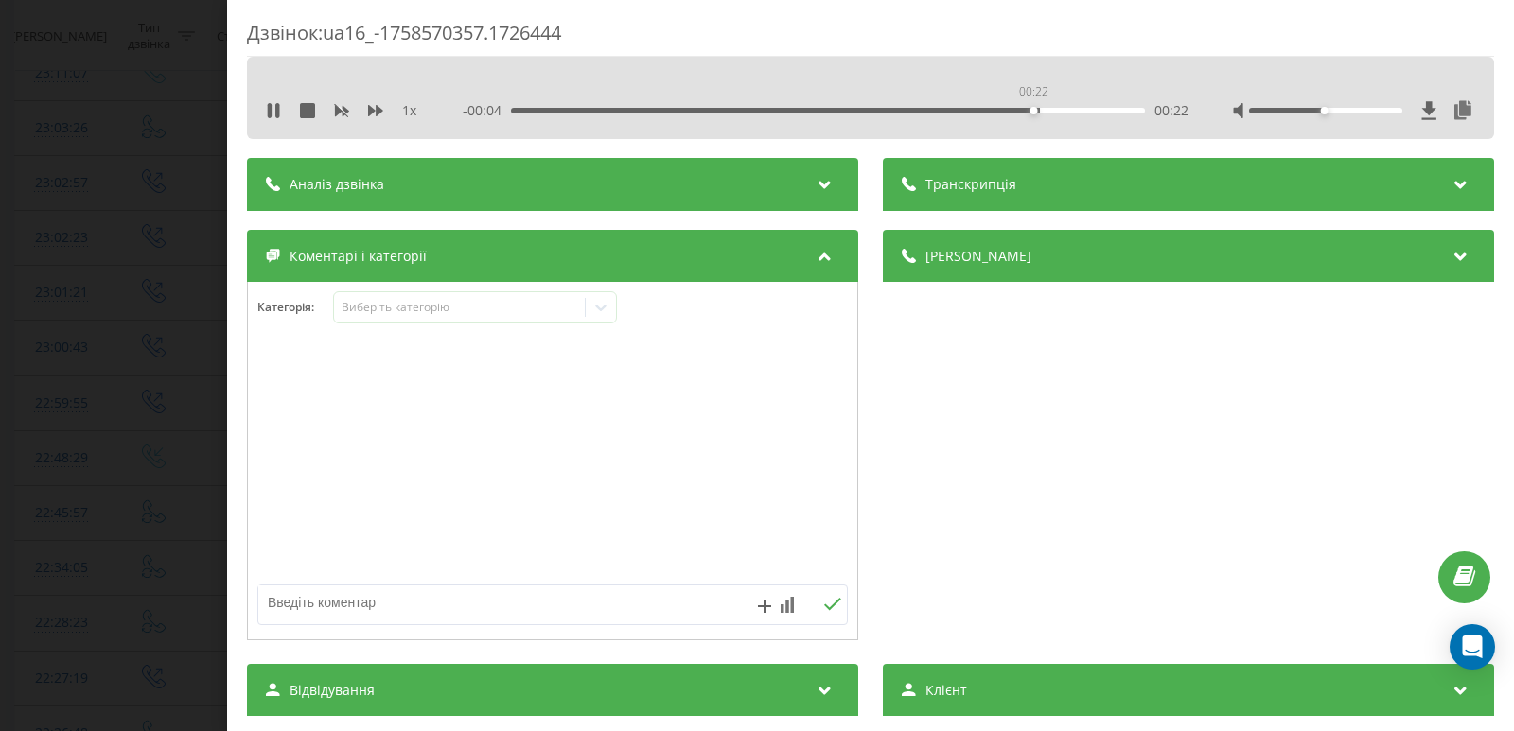
click at [1031, 110] on div "00:22" at bounding box center [828, 111] width 634 height 6
click at [602, 317] on icon at bounding box center [600, 307] width 19 height 19
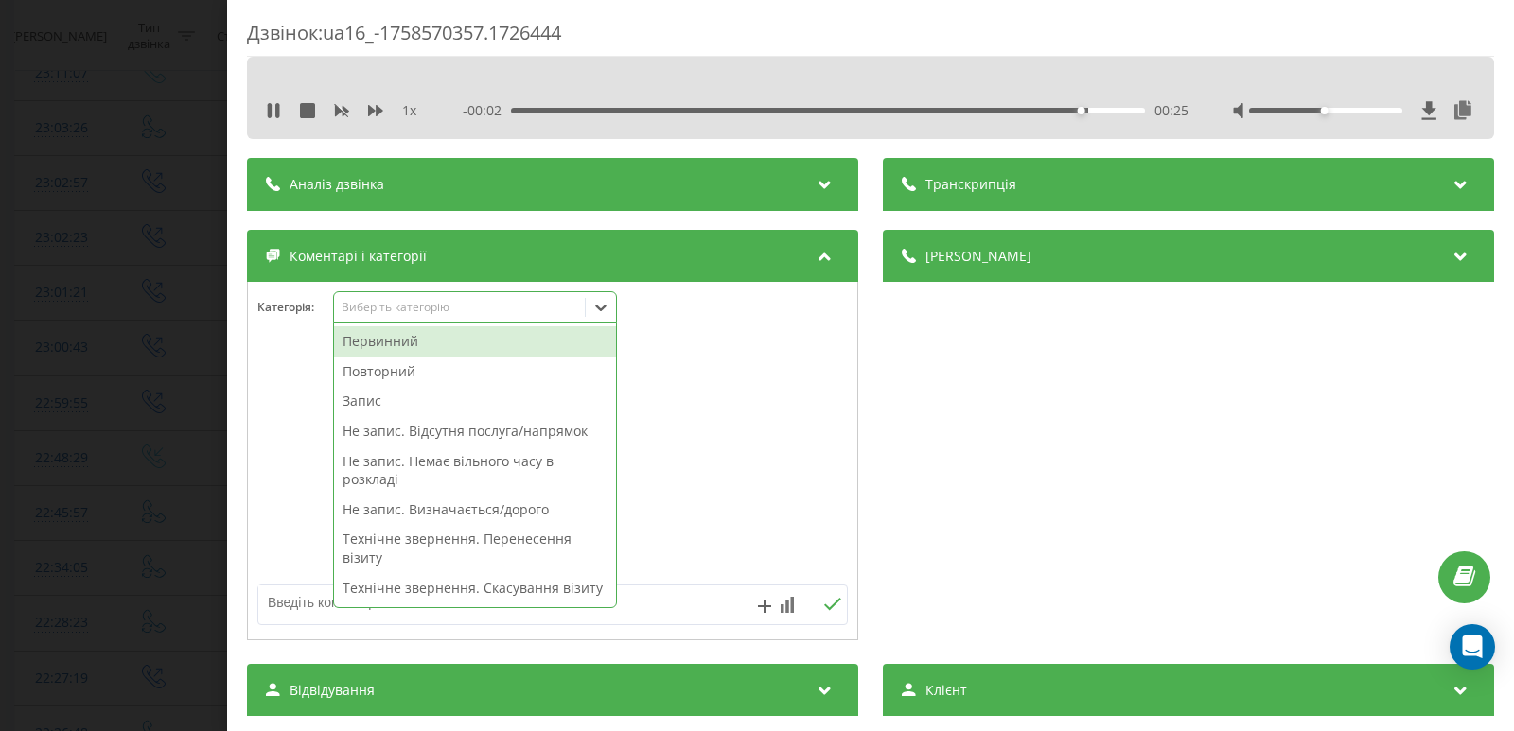
click at [415, 371] on div "Повторний" at bounding box center [475, 372] width 282 height 30
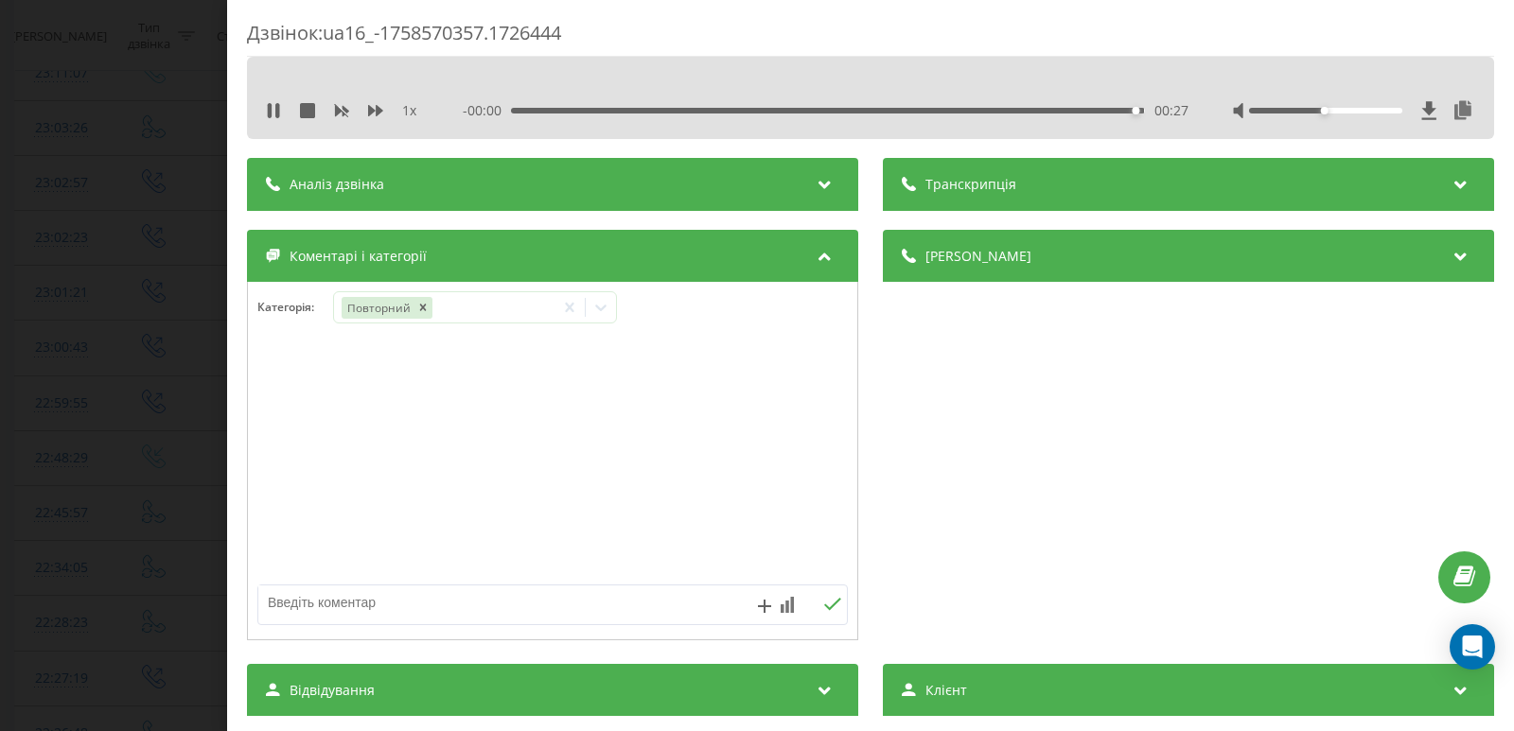
click at [640, 616] on textarea at bounding box center [493, 603] width 470 height 34
type textarea "не відпов."
click at [825, 602] on icon at bounding box center [832, 604] width 18 height 13
click at [184, 275] on div "Дзвінок : ua16_-1758570357.1726444 1 x 00:00 00:27 00:27 Транскрипція Для AI-ан…" at bounding box center [757, 365] width 1514 height 731
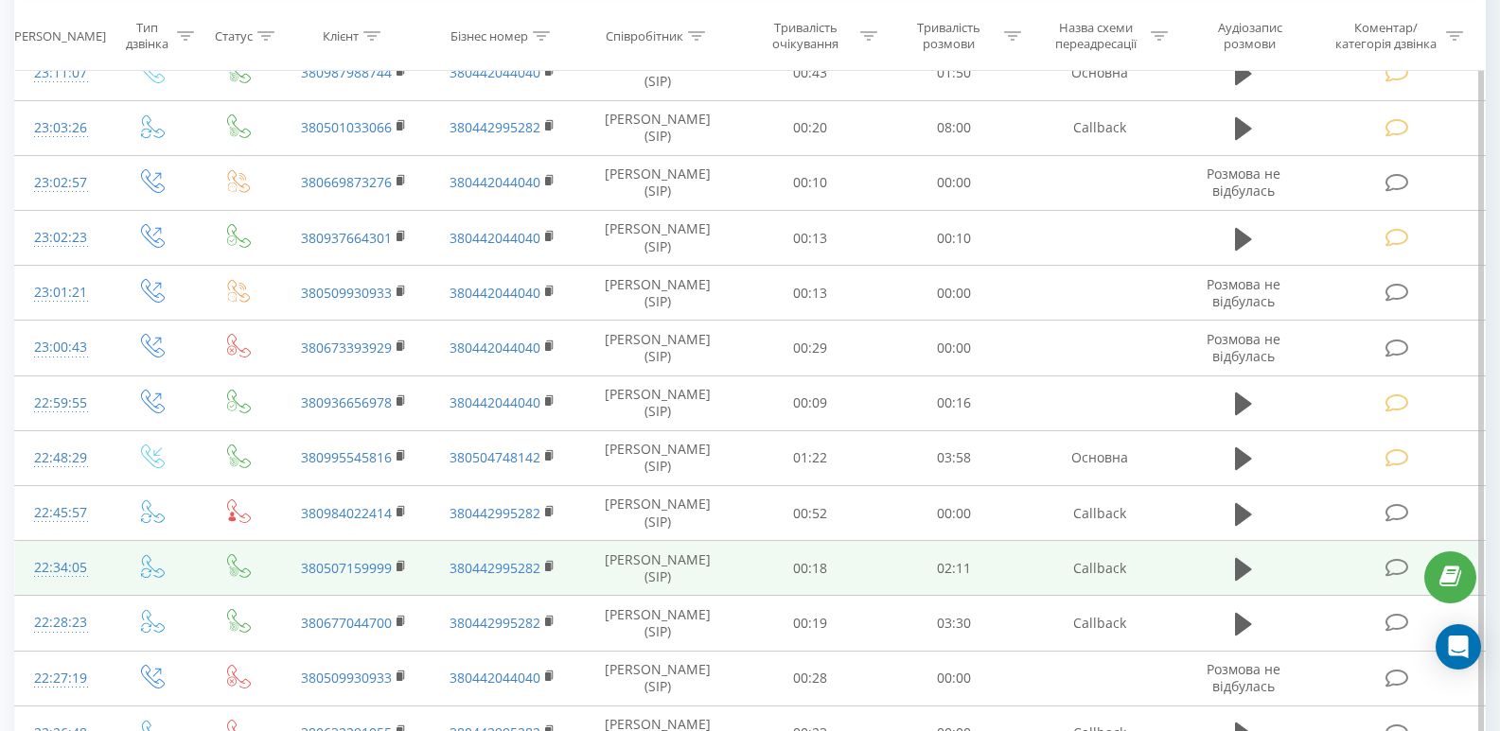
click at [1385, 573] on icon at bounding box center [1397, 568] width 24 height 20
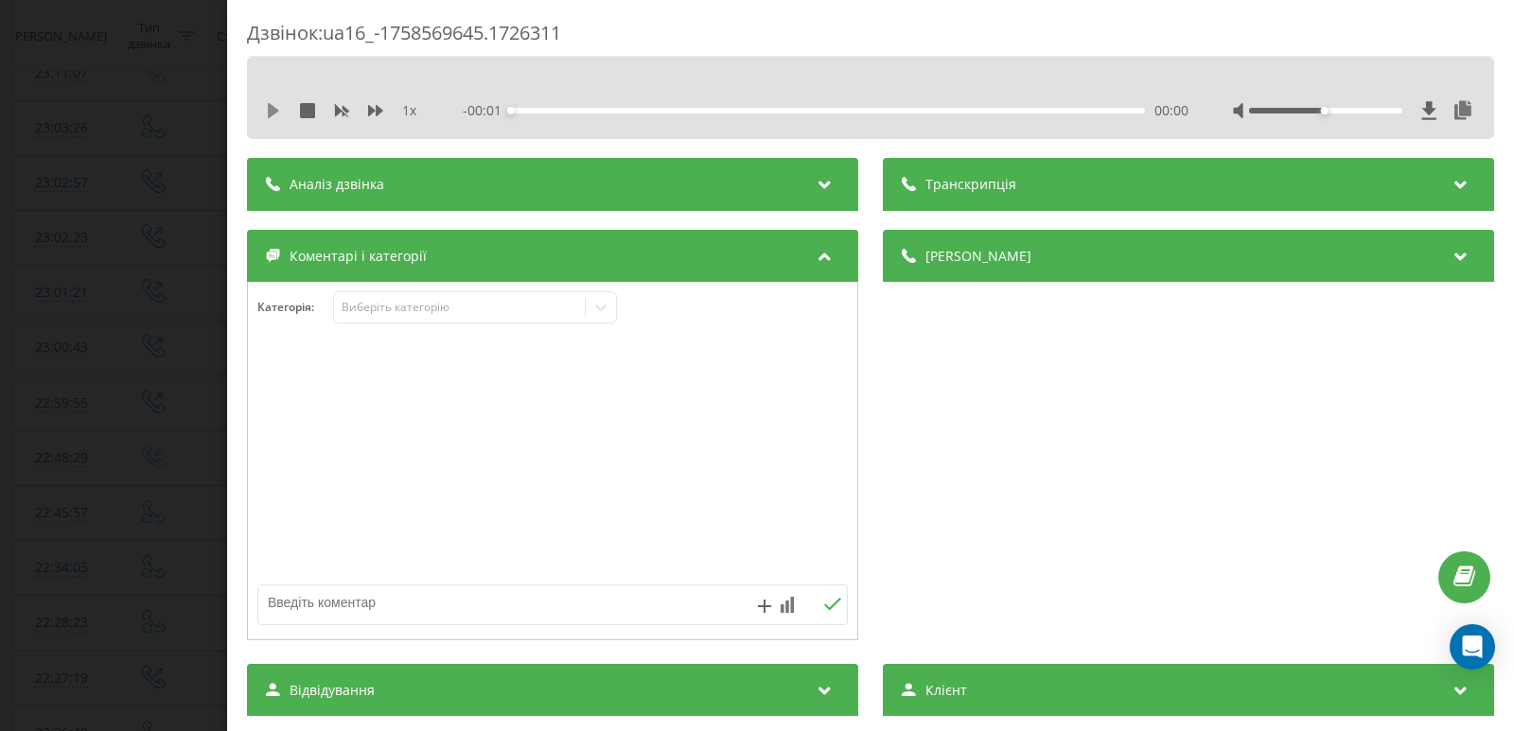
click at [271, 114] on icon at bounding box center [273, 110] width 11 height 15
click at [563, 114] on div "- 02:17 00:00 00:00" at bounding box center [826, 110] width 726 height 19
click at [566, 110] on div "00:01" at bounding box center [828, 111] width 634 height 6
click at [274, 116] on icon at bounding box center [273, 110] width 15 height 15
click at [275, 101] on div "1 x" at bounding box center [351, 110] width 170 height 19
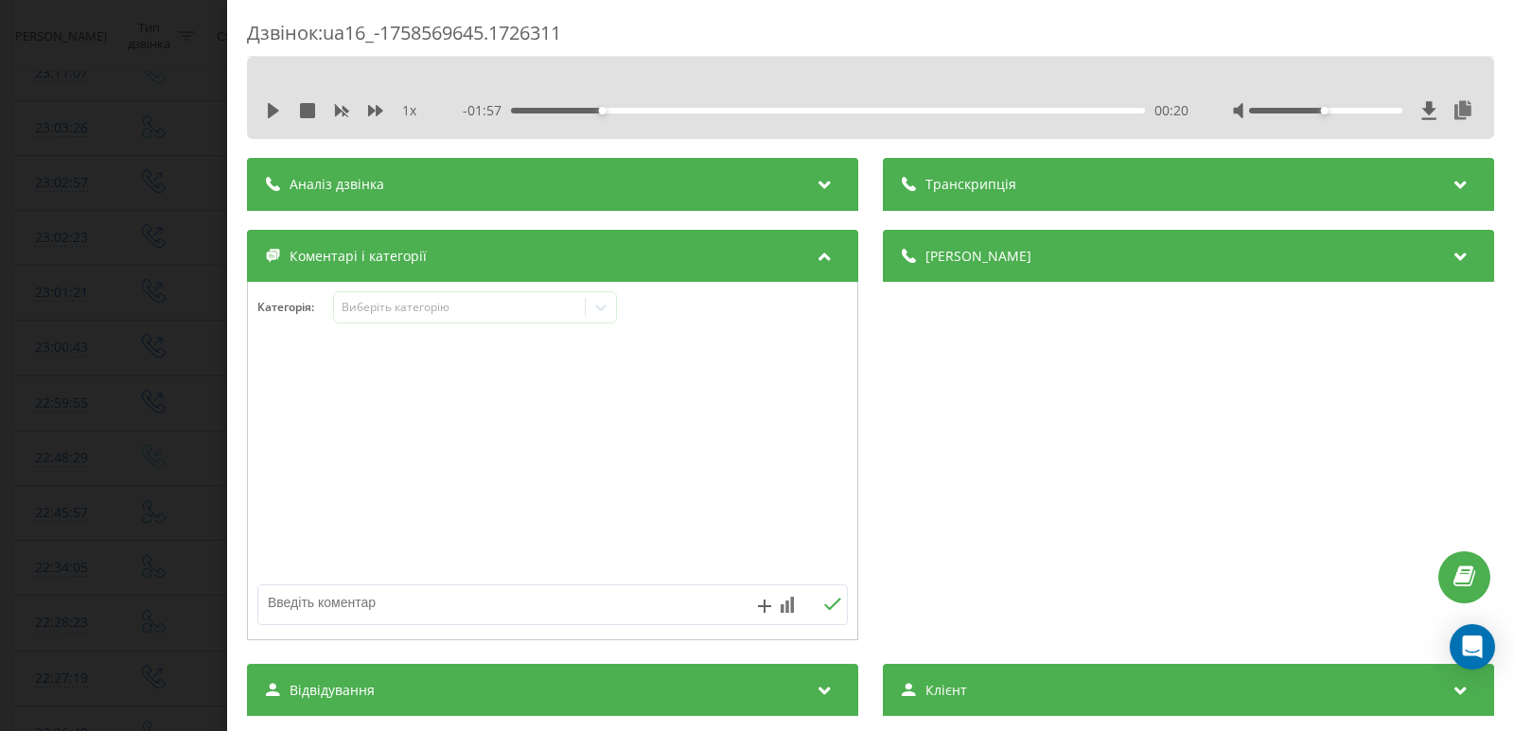
click at [264, 114] on div "1 x - 01:57 00:20 00:20" at bounding box center [870, 110] width 1219 height 28
click at [275, 110] on icon at bounding box center [273, 110] width 11 height 15
click at [644, 112] on div "00:23" at bounding box center [828, 111] width 634 height 6
click at [680, 110] on div "00:31" at bounding box center [828, 111] width 634 height 6
click at [714, 108] on div "00:38" at bounding box center [828, 111] width 634 height 6
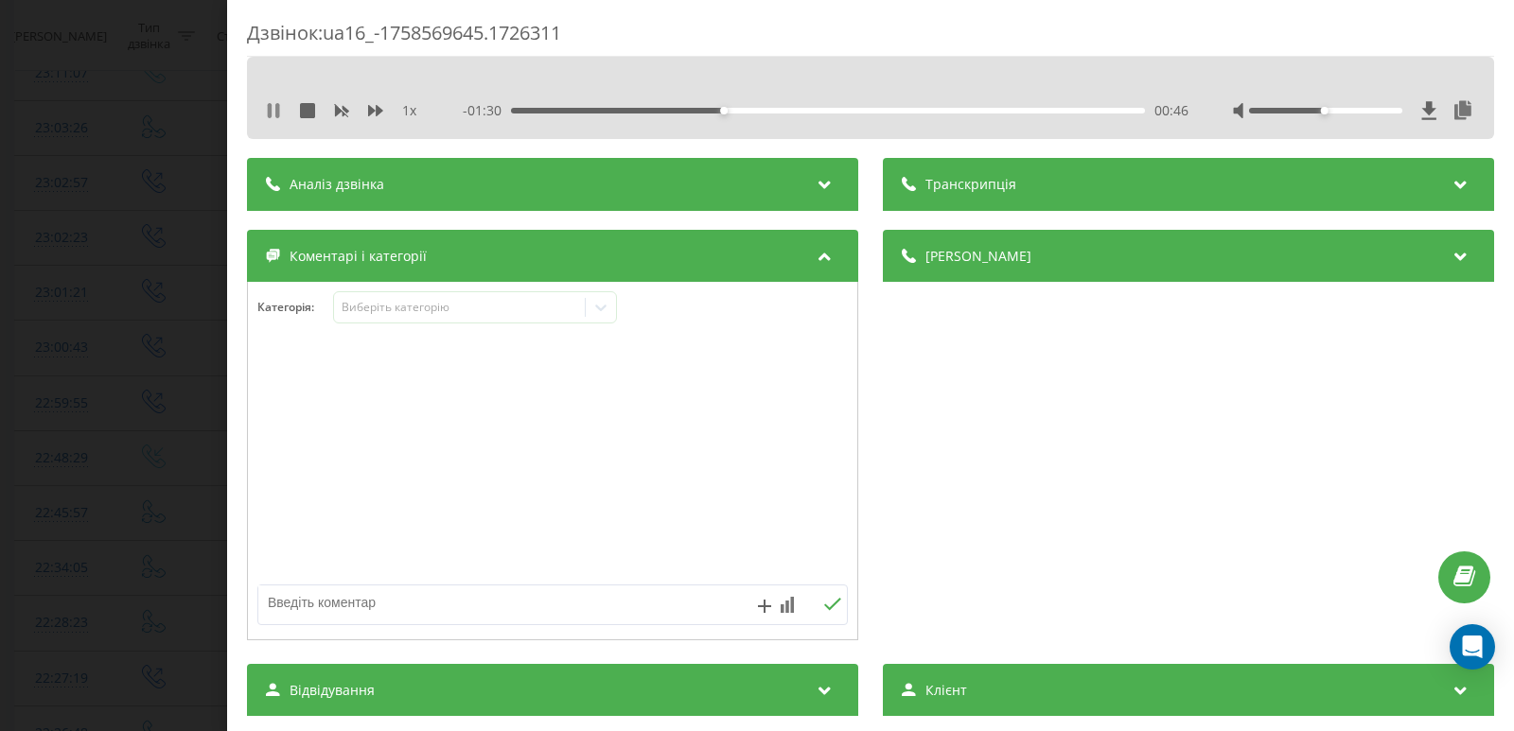
click at [271, 110] on icon at bounding box center [270, 110] width 4 height 15
click at [600, 311] on icon at bounding box center [600, 307] width 19 height 19
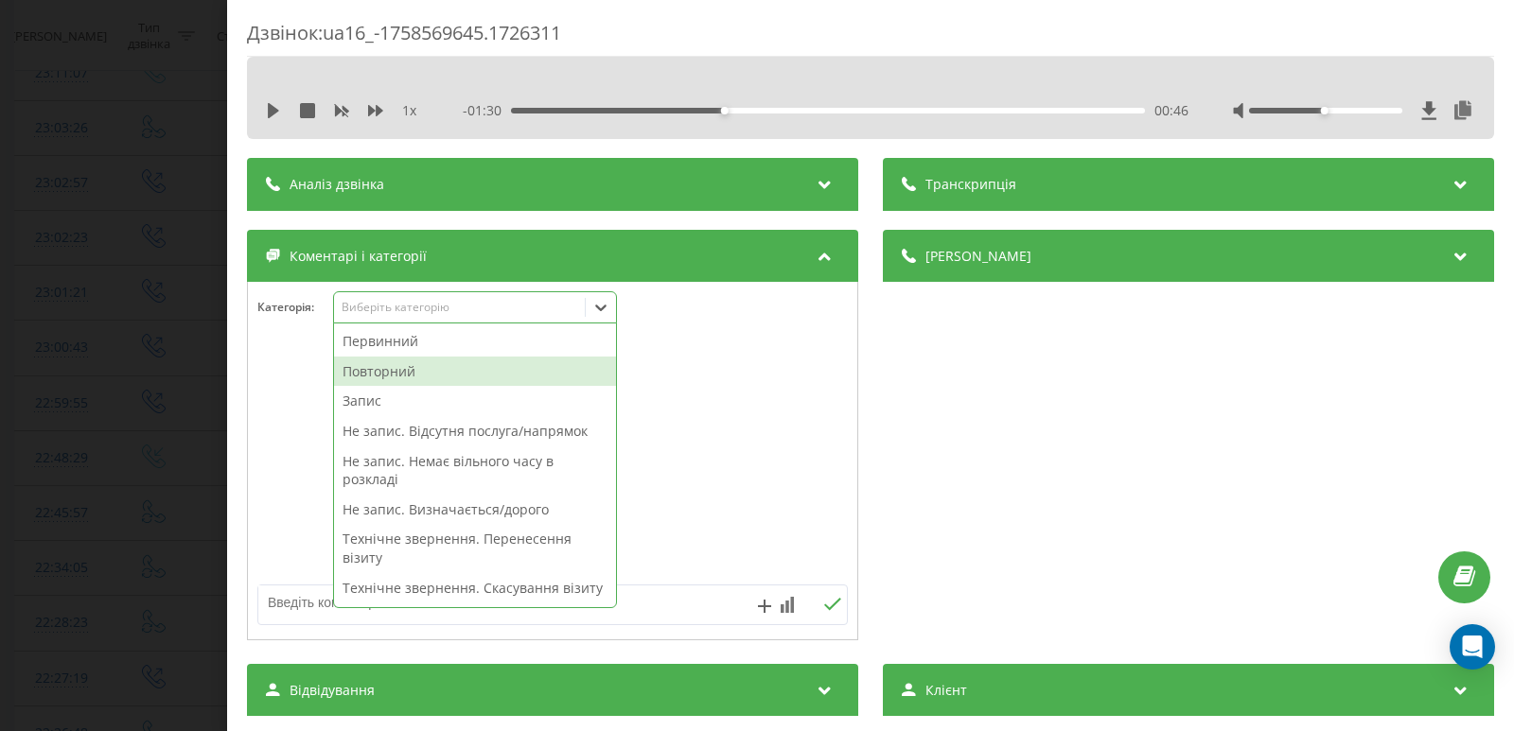
click at [432, 365] on div "Повторний" at bounding box center [475, 372] width 282 height 30
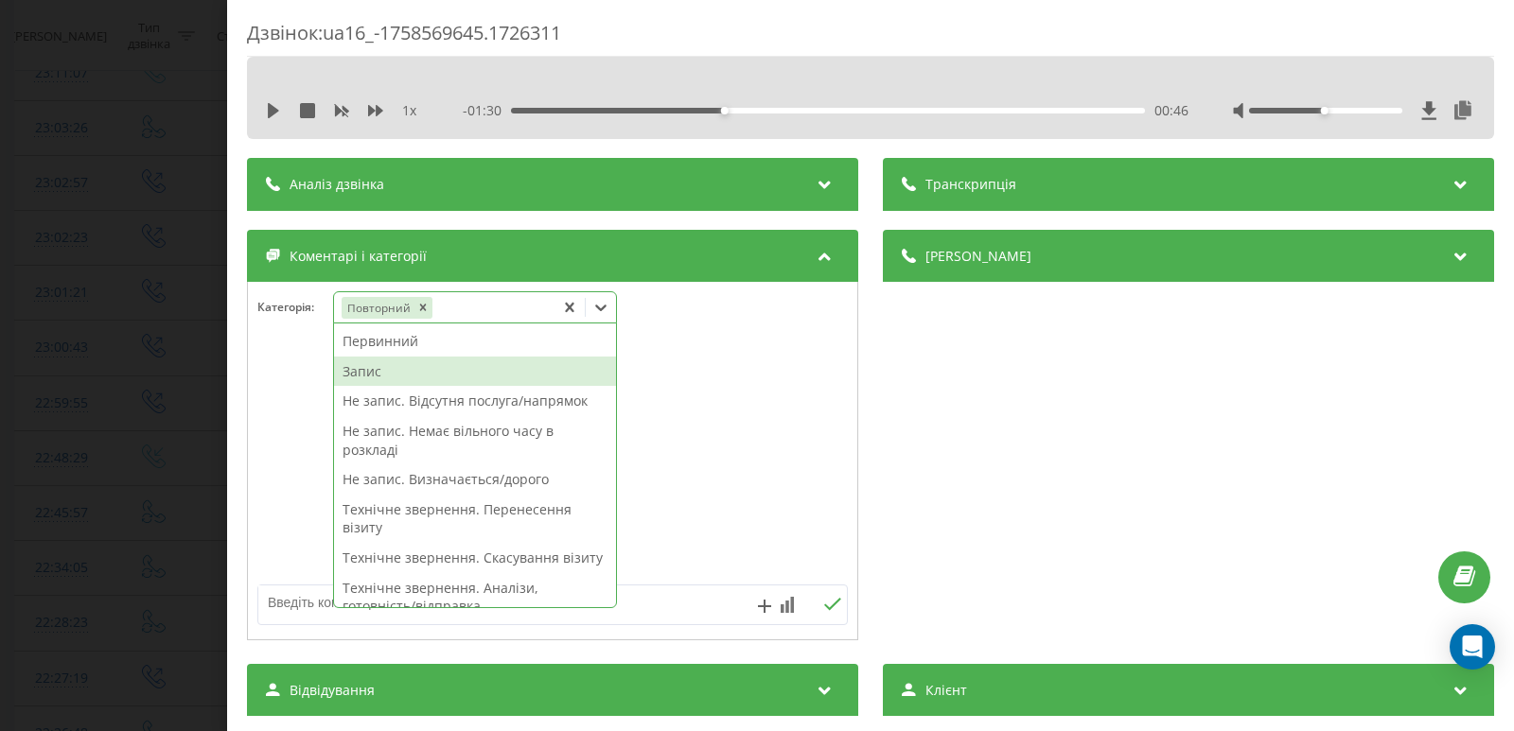
click at [419, 374] on div "Запис" at bounding box center [475, 372] width 282 height 30
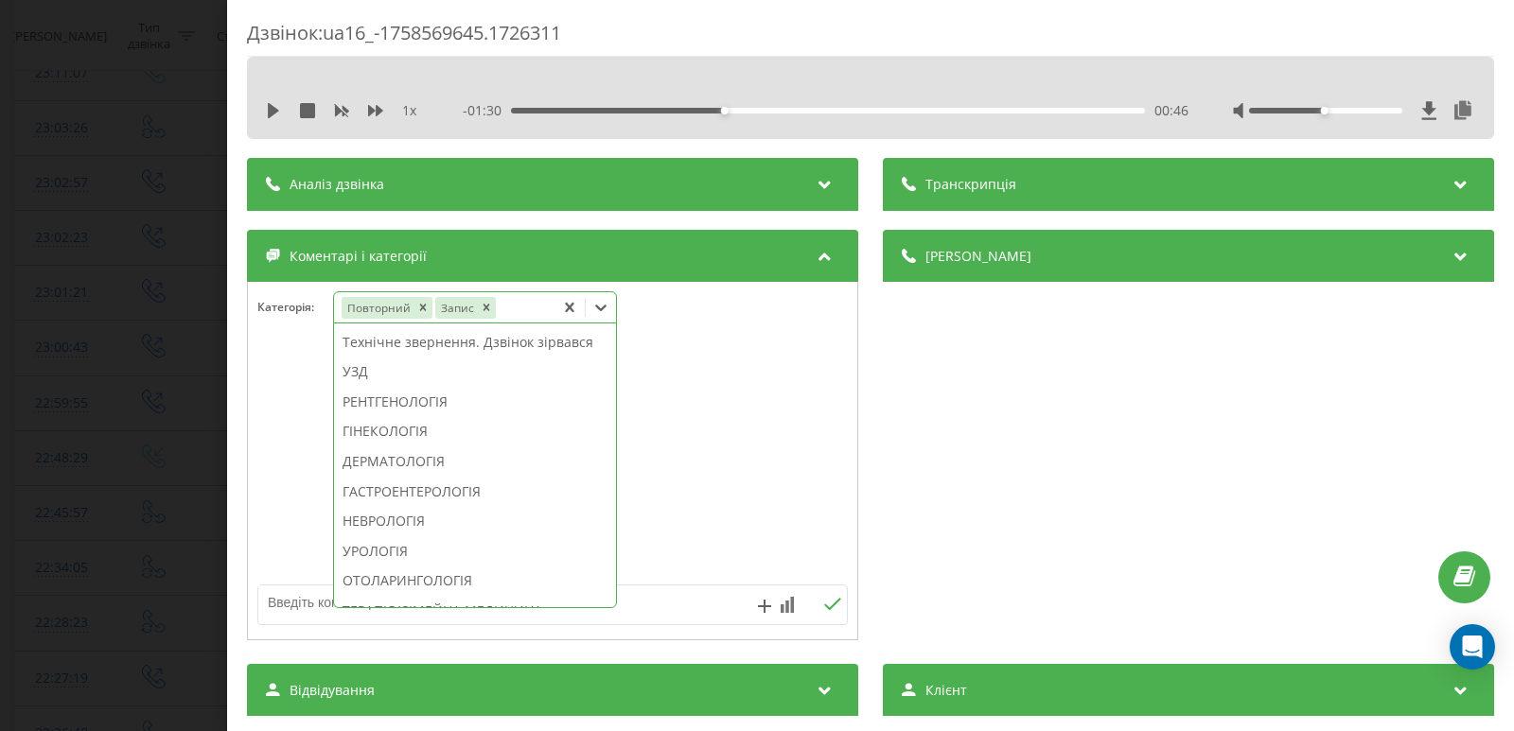
scroll to position [662, 0]
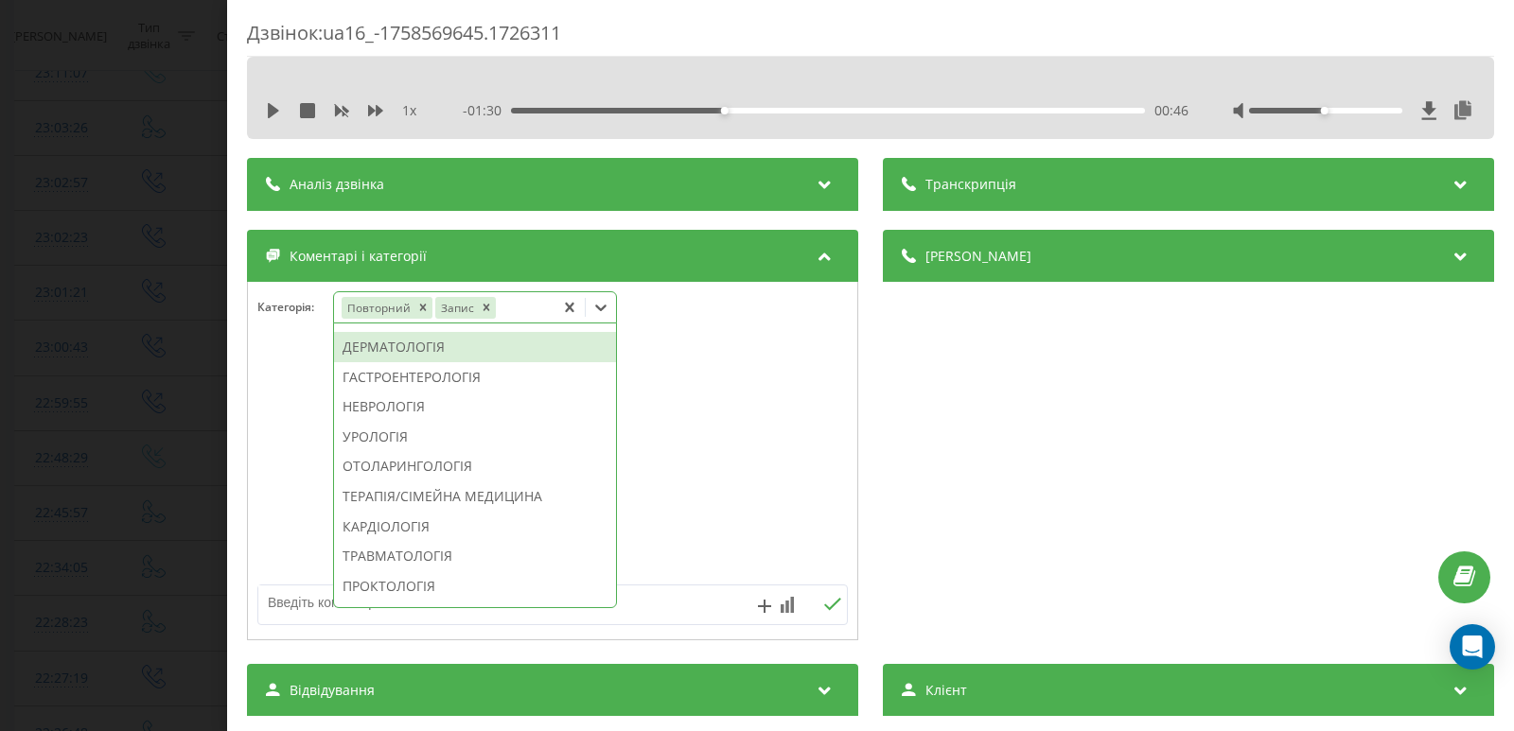
click at [402, 362] on div "ДЕРМАТОЛОГІЯ" at bounding box center [475, 347] width 282 height 30
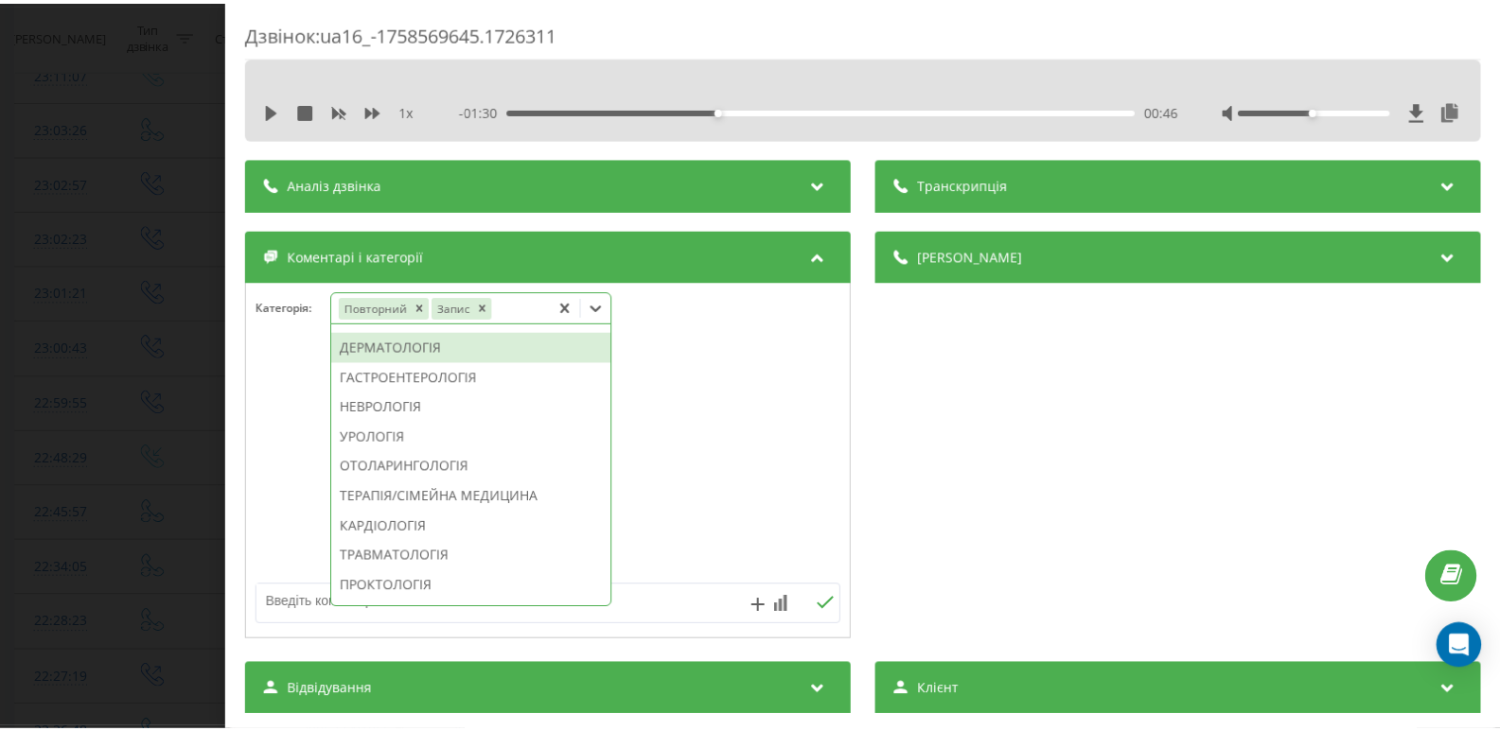
scroll to position [551, 0]
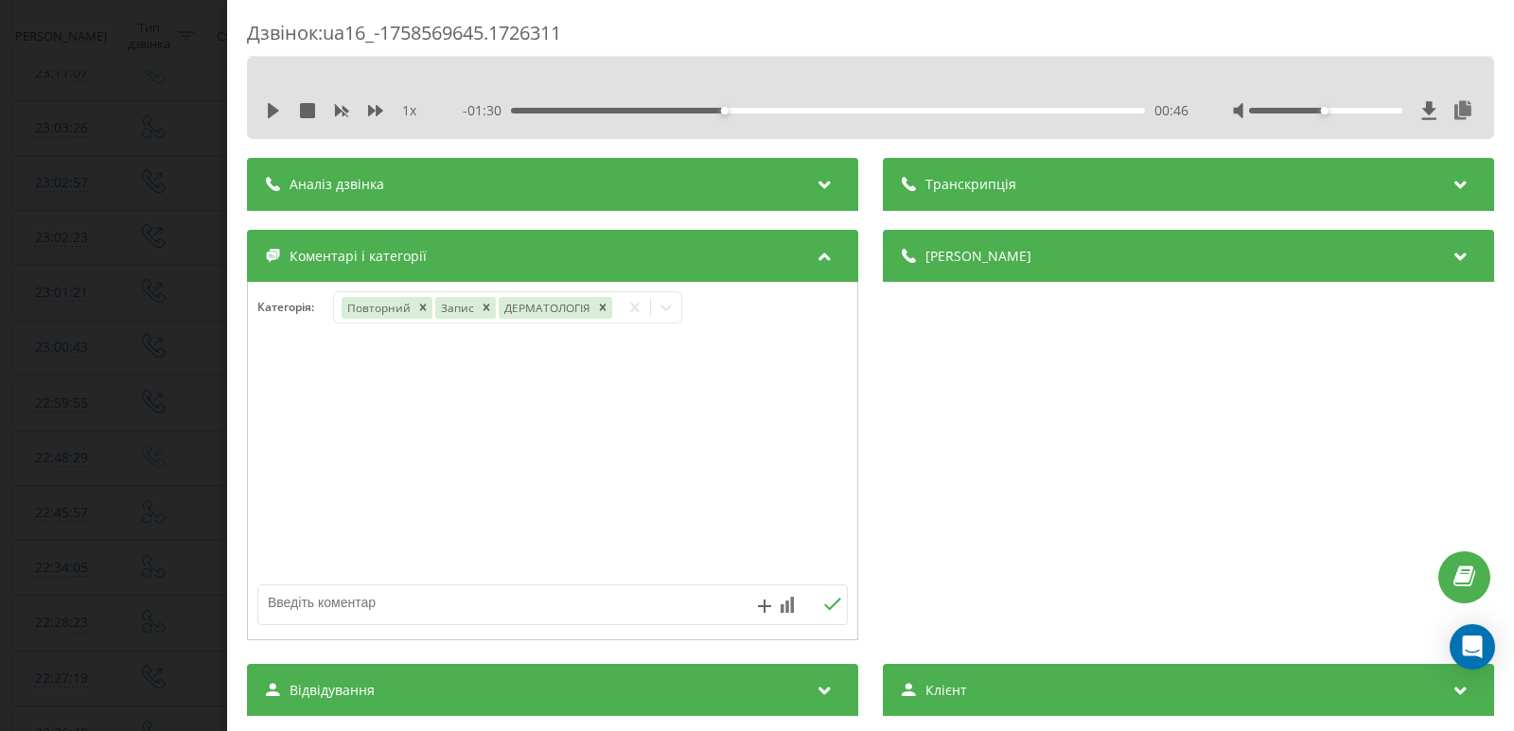
click at [138, 360] on div "Дзвінок : ua16_-1758569645.1726311 1 x - 01:30 00:46 00:46 Транскрипція Для AI-…" at bounding box center [757, 365] width 1514 height 731
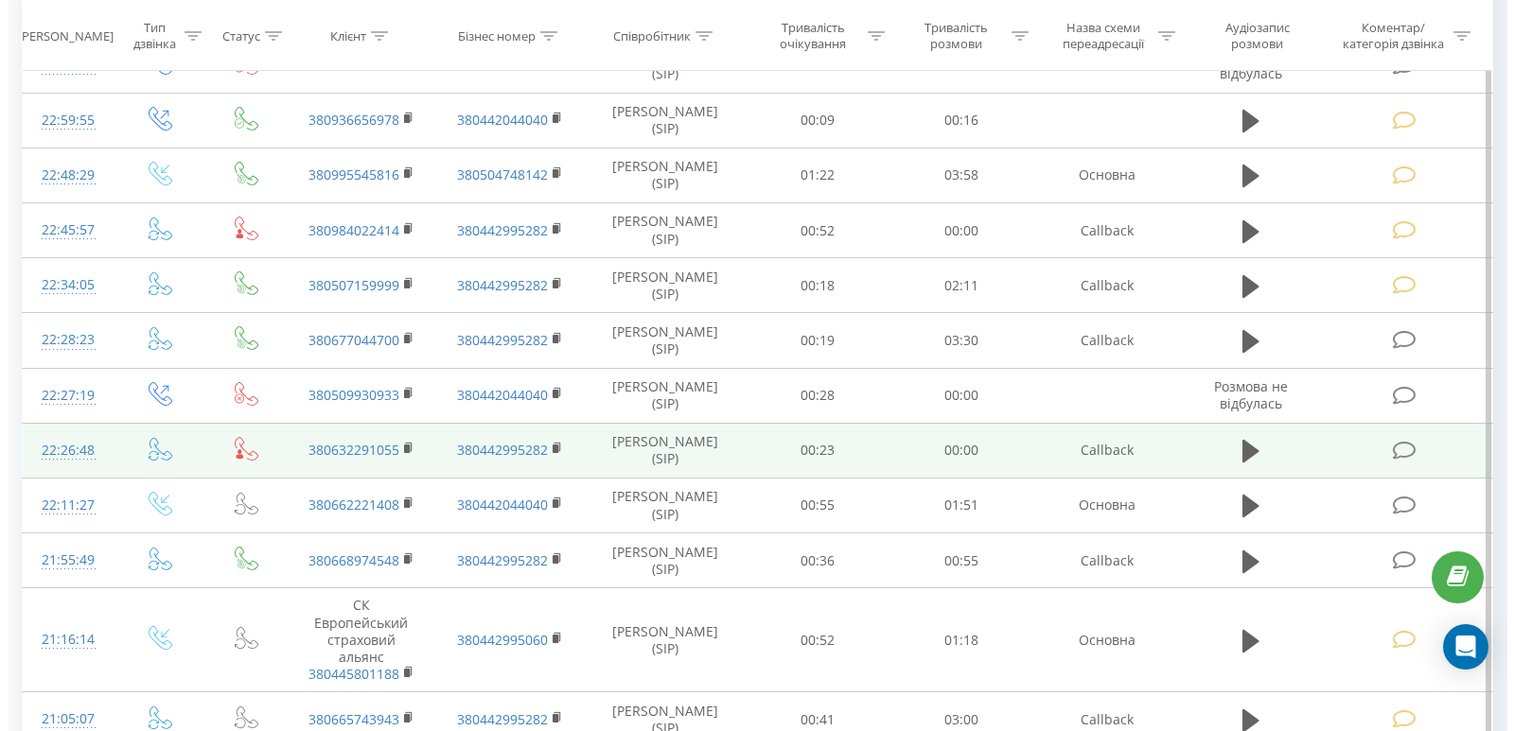
scroll to position [851, 0]
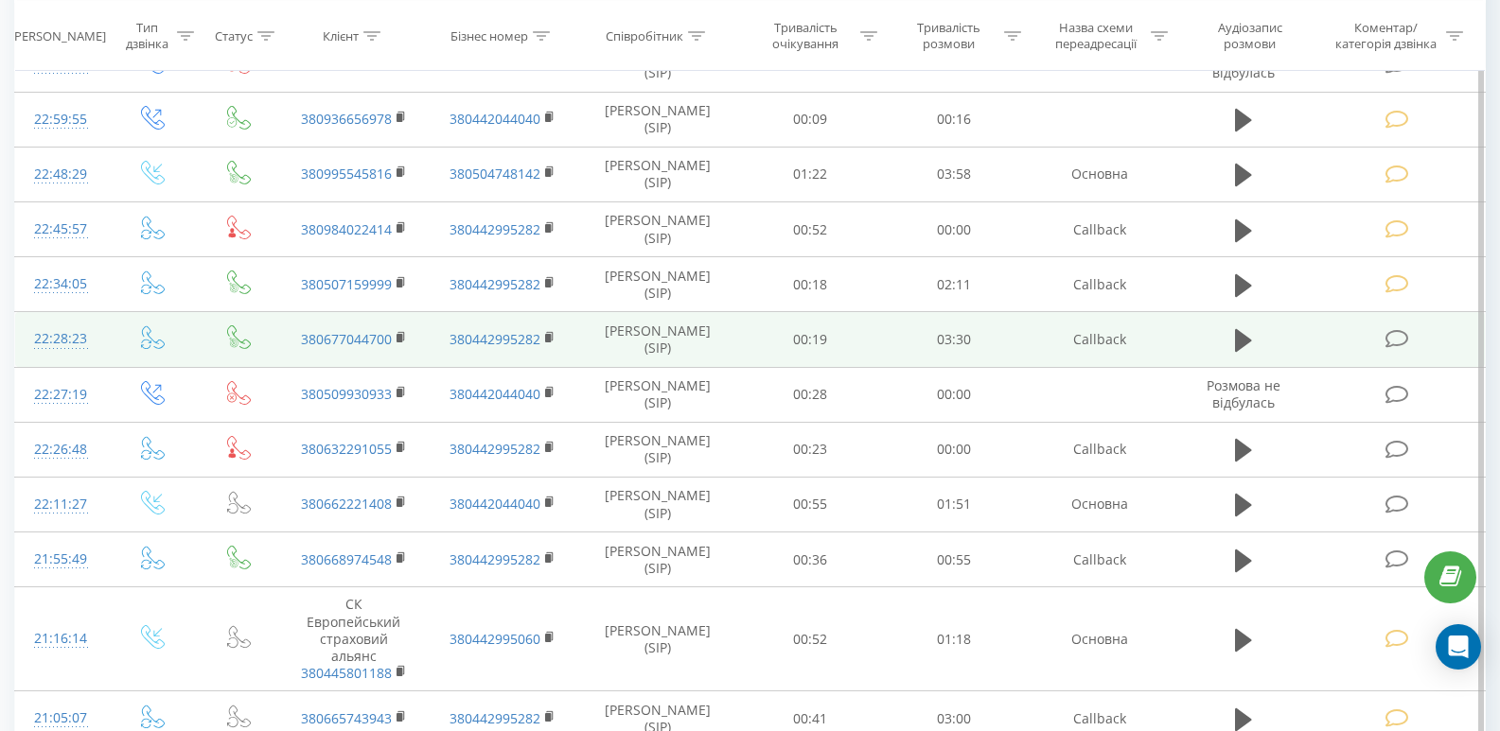
click at [1404, 343] on icon at bounding box center [1397, 339] width 24 height 20
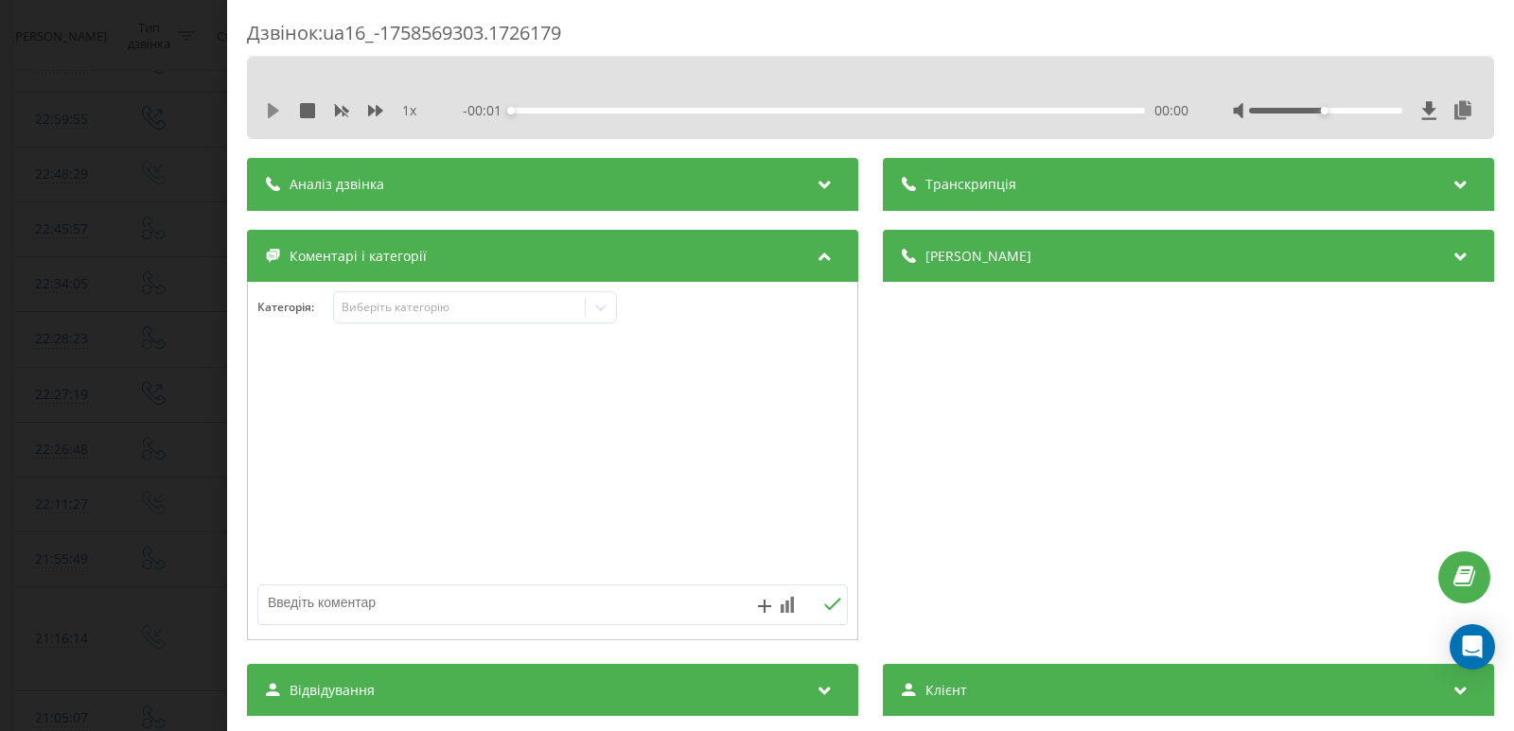
click at [277, 111] on icon at bounding box center [273, 110] width 11 height 15
click at [550, 111] on div "00:02" at bounding box center [828, 111] width 634 height 6
click at [273, 97] on div "1 x - 03:16 00:24 00:24" at bounding box center [870, 110] width 1219 height 28
click at [273, 114] on icon at bounding box center [273, 110] width 15 height 15
click at [615, 307] on div at bounding box center [601, 307] width 30 height 30
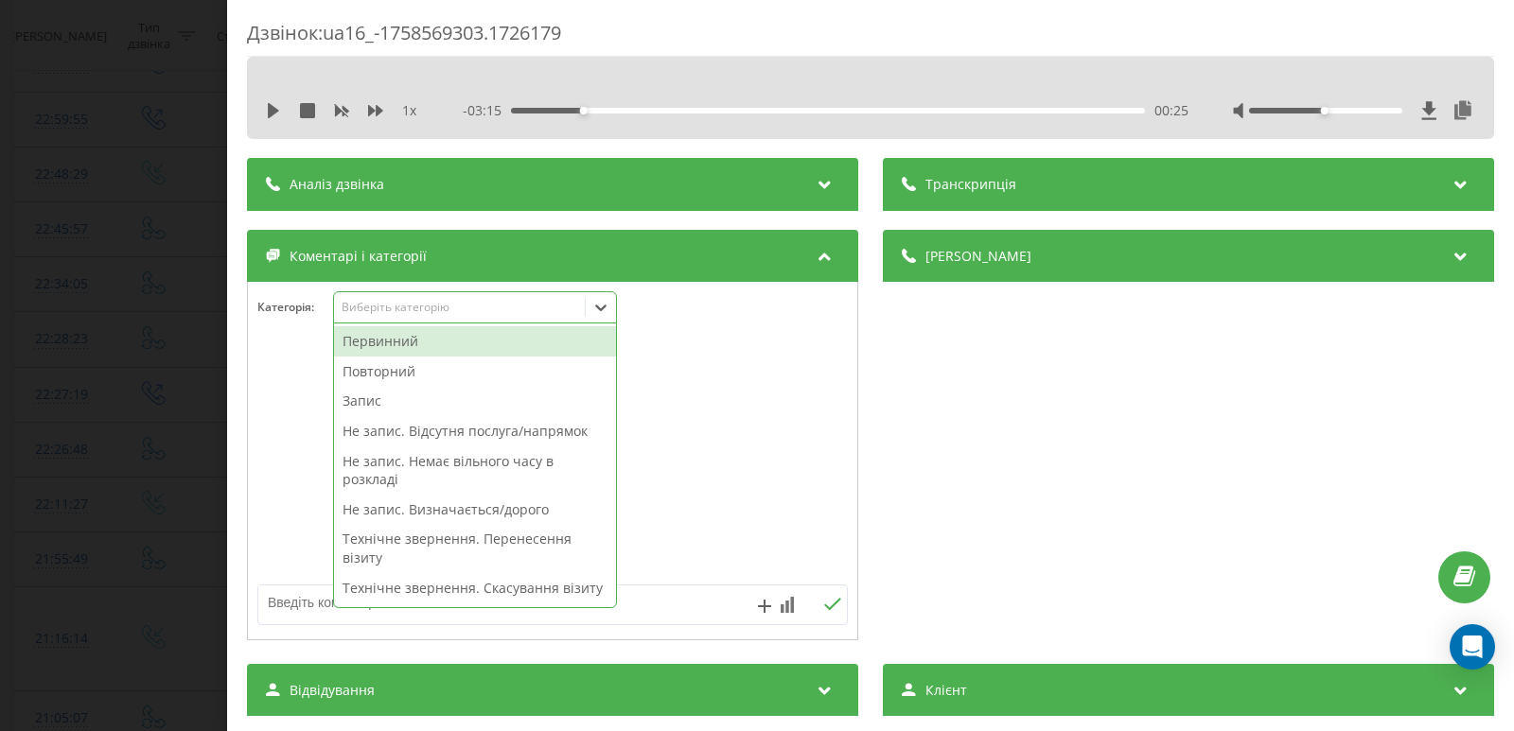
click at [417, 344] on div "Первинний" at bounding box center [475, 341] width 282 height 30
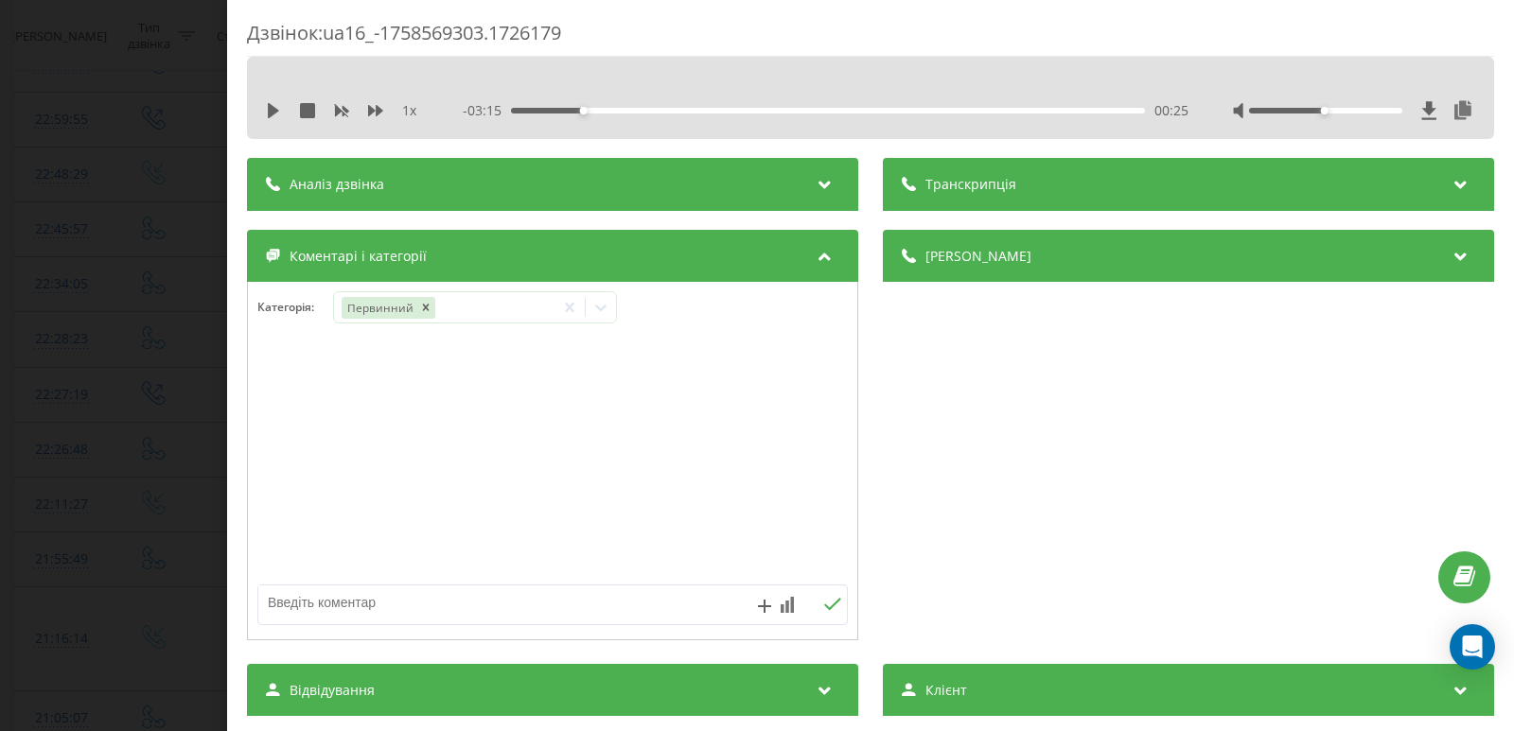
click at [640, 593] on textarea at bounding box center [493, 603] width 470 height 34
click at [616, 600] on textarea at bounding box center [493, 603] width 470 height 34
type textarea "н"
type textarea "шукала певного лікаря/ не запис"
click at [833, 607] on icon at bounding box center [832, 604] width 18 height 13
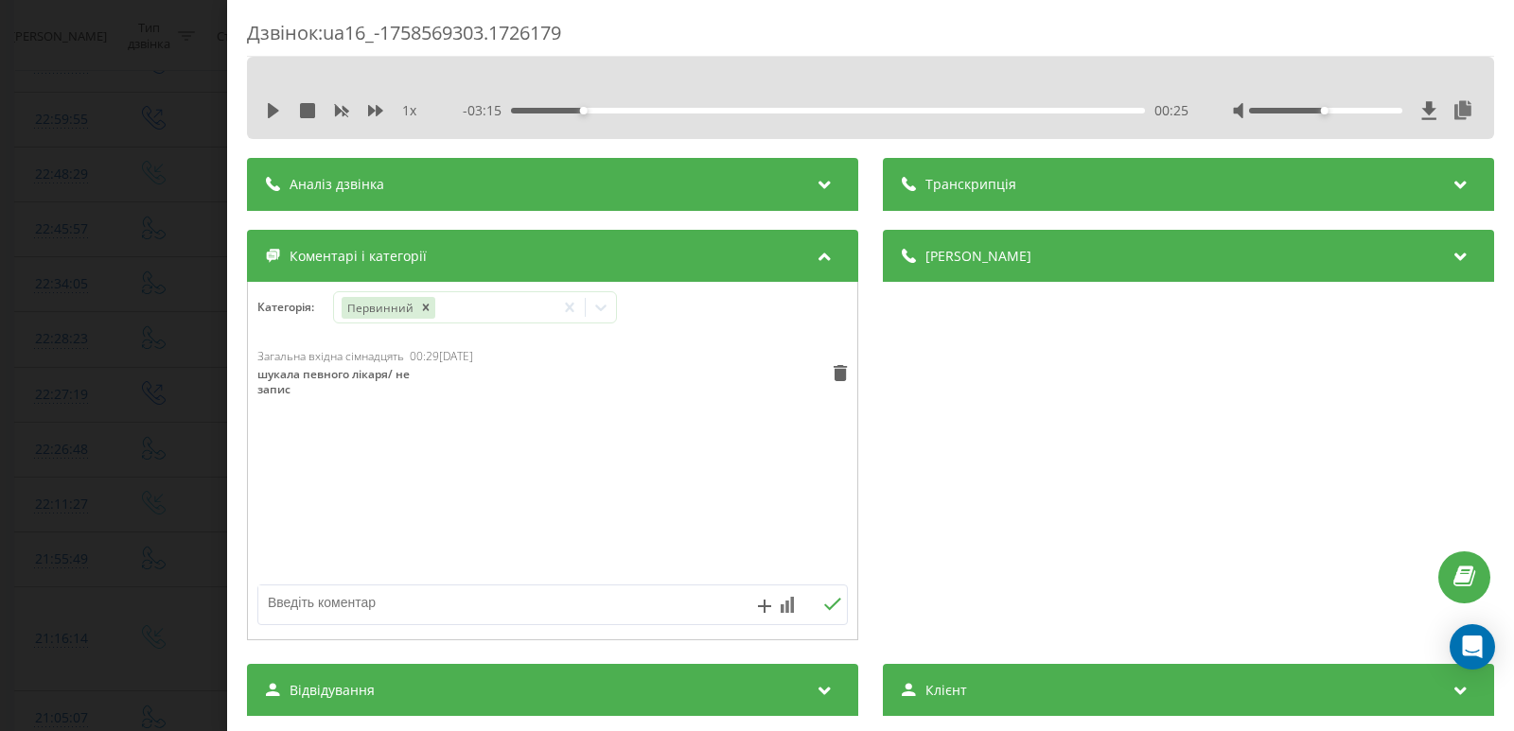
click at [80, 282] on div "Дзвінок : ua16_-1758569303.1726179 1 x - 03:15 00:25 00:25 Транскрипція Для AI-…" at bounding box center [757, 365] width 1514 height 731
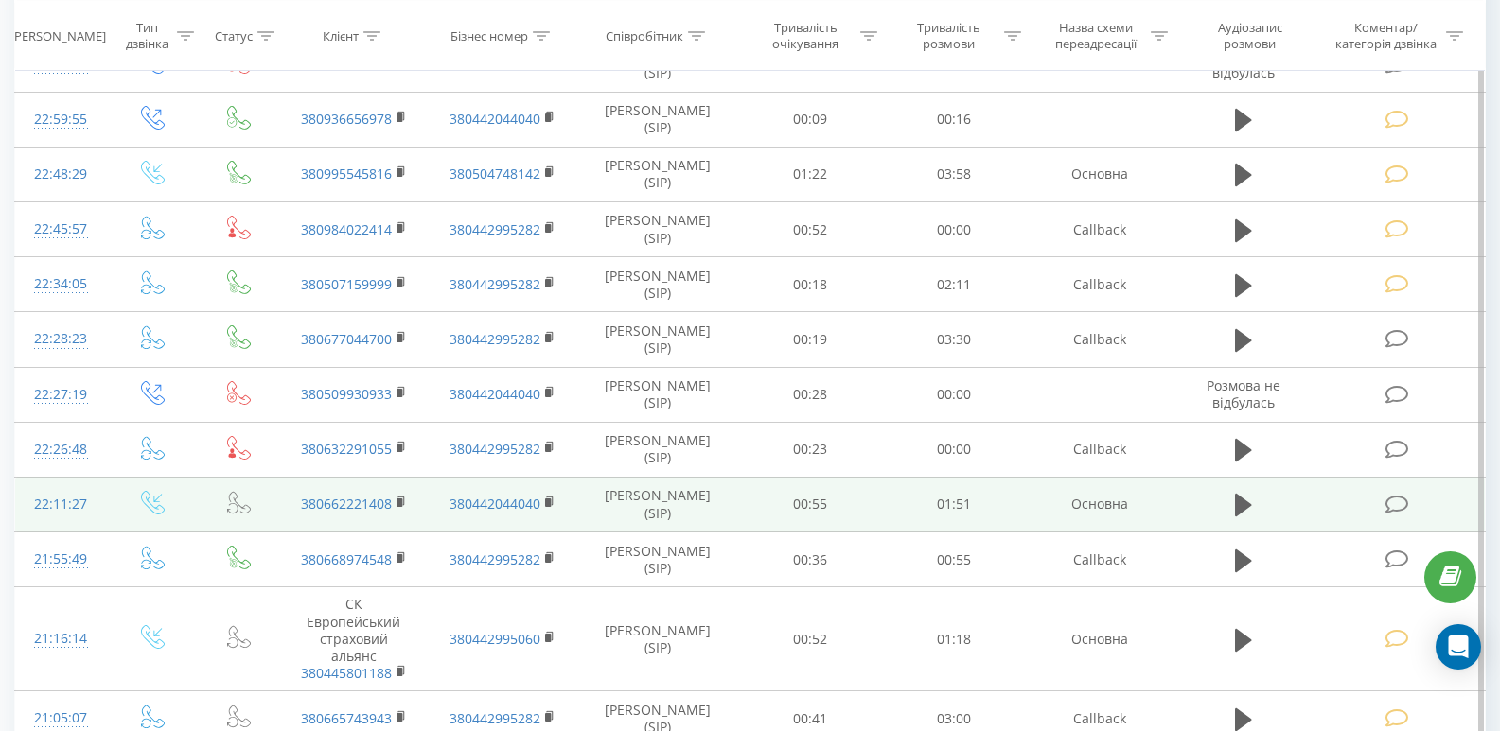
click at [1398, 506] on icon at bounding box center [1397, 505] width 24 height 20
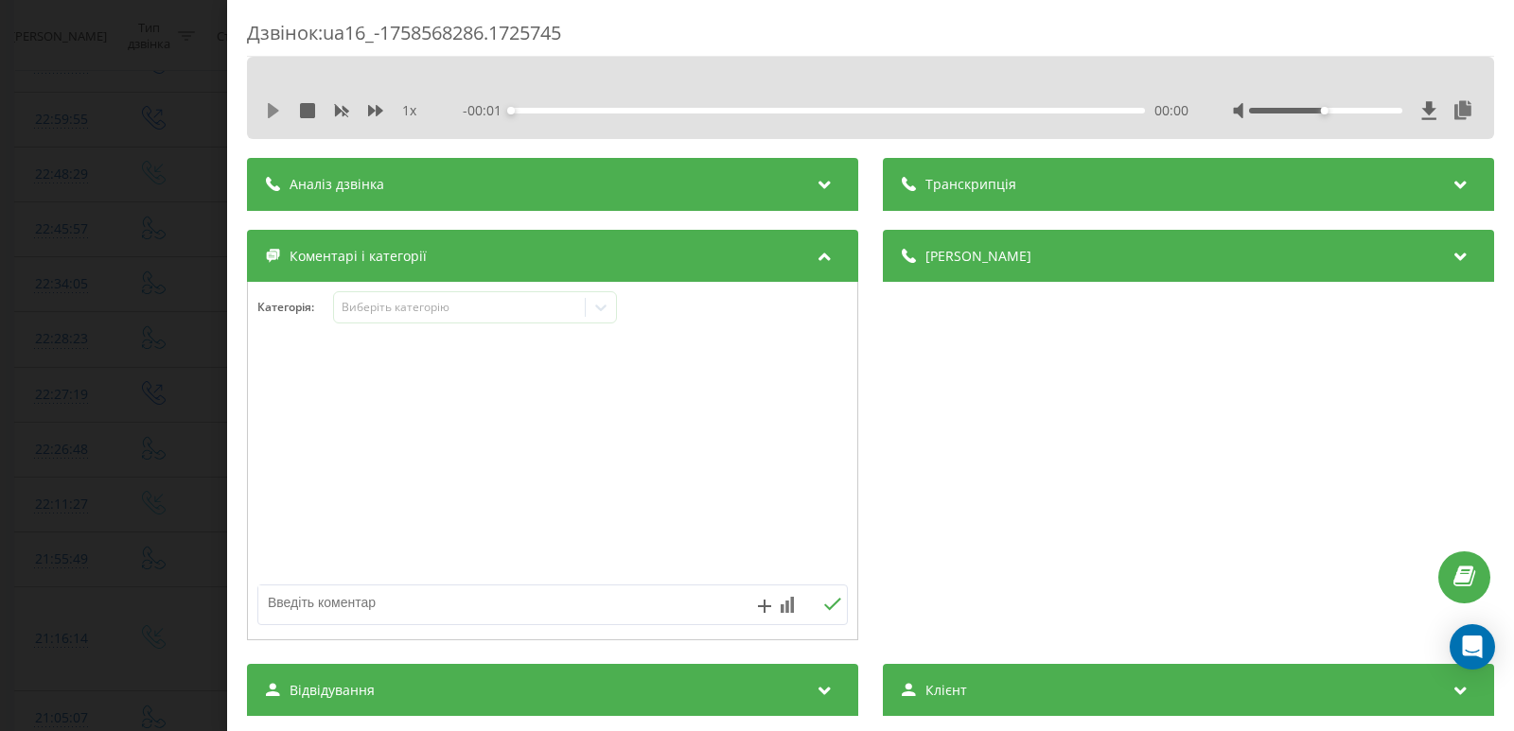
click at [271, 111] on icon at bounding box center [273, 110] width 11 height 15
click at [536, 113] on div "00:00" at bounding box center [828, 111] width 634 height 6
click at [273, 110] on icon at bounding box center [273, 110] width 15 height 15
click at [612, 317] on div at bounding box center [601, 307] width 30 height 30
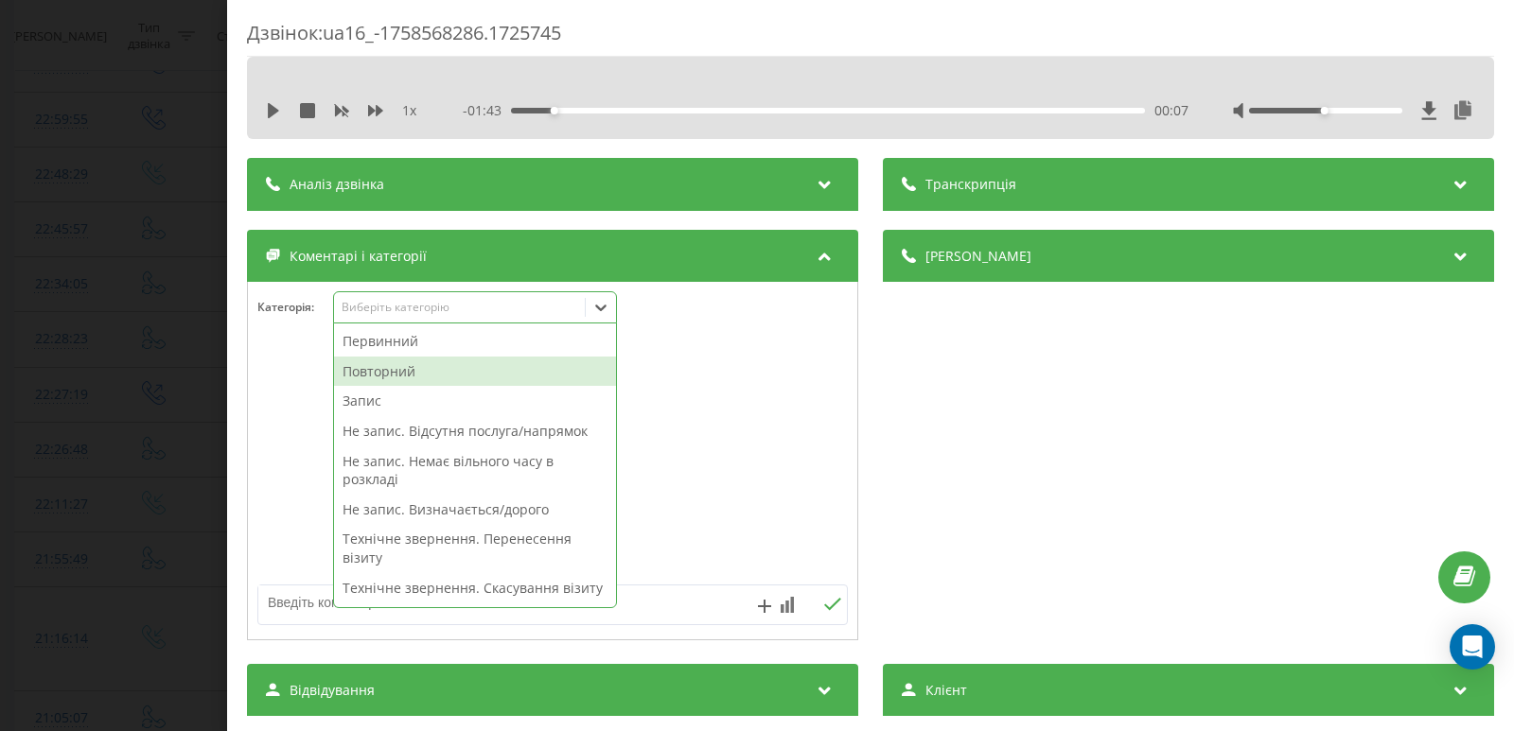
click at [405, 374] on div "Повторний" at bounding box center [475, 372] width 282 height 30
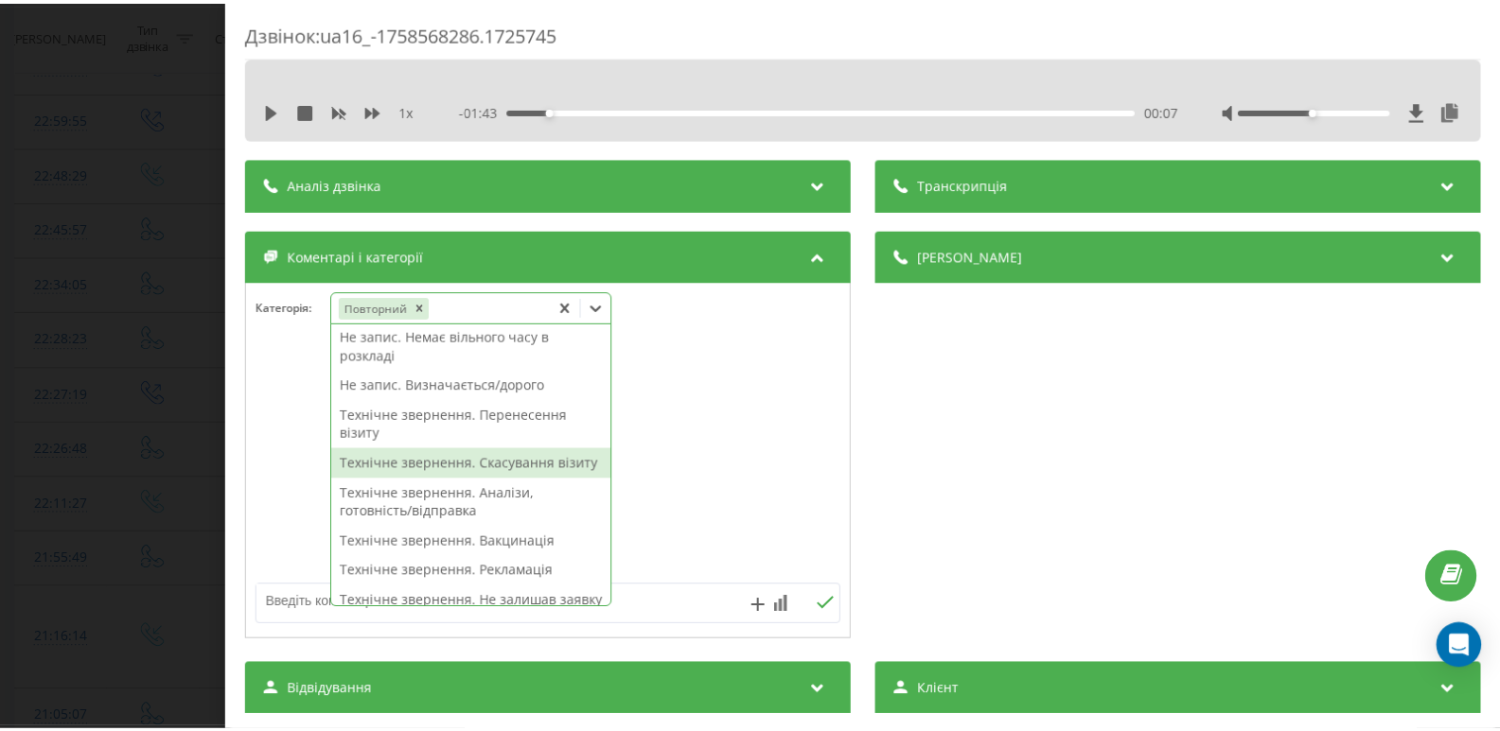
scroll to position [189, 0]
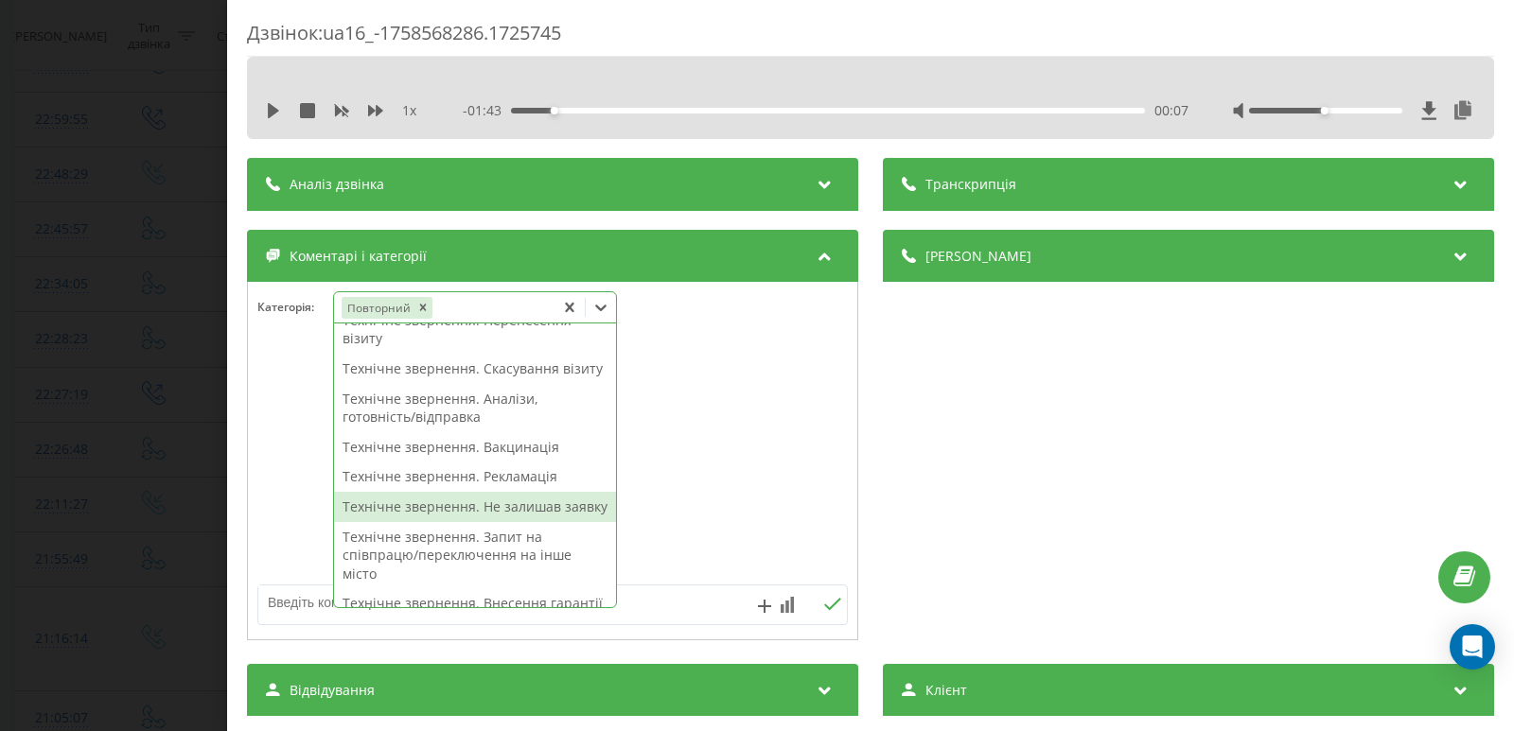
click at [658, 602] on textarea at bounding box center [493, 603] width 470 height 34
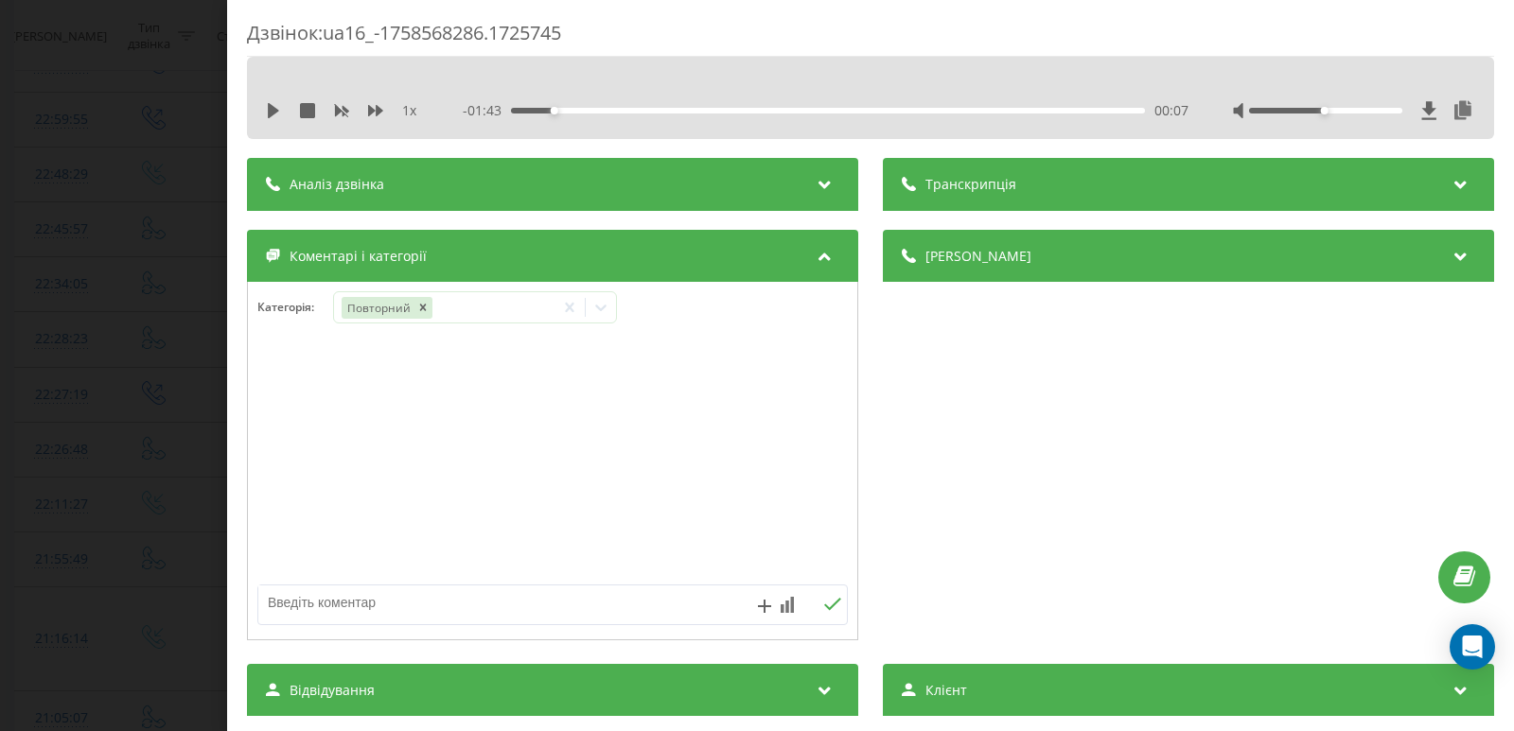
type textarea "п"
type textarea "техн. пит."
click at [823, 605] on icon at bounding box center [832, 604] width 18 height 13
click at [32, 287] on div "Дзвінок : ua16_-1758568286.1725745 1 x - 01:43 00:07 00:07 Транскрипція Для AI-…" at bounding box center [757, 365] width 1514 height 731
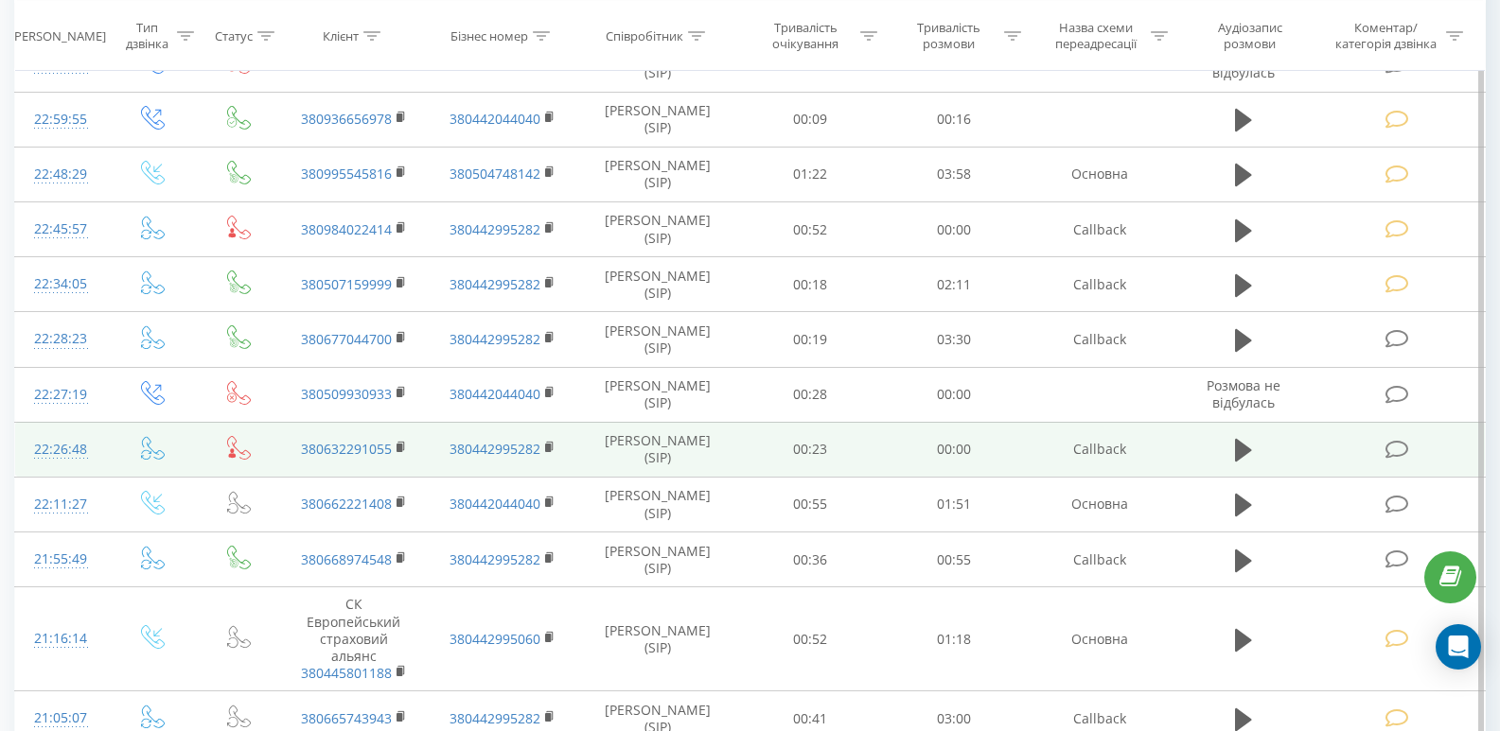
click at [1393, 462] on td at bounding box center [1398, 449] width 172 height 55
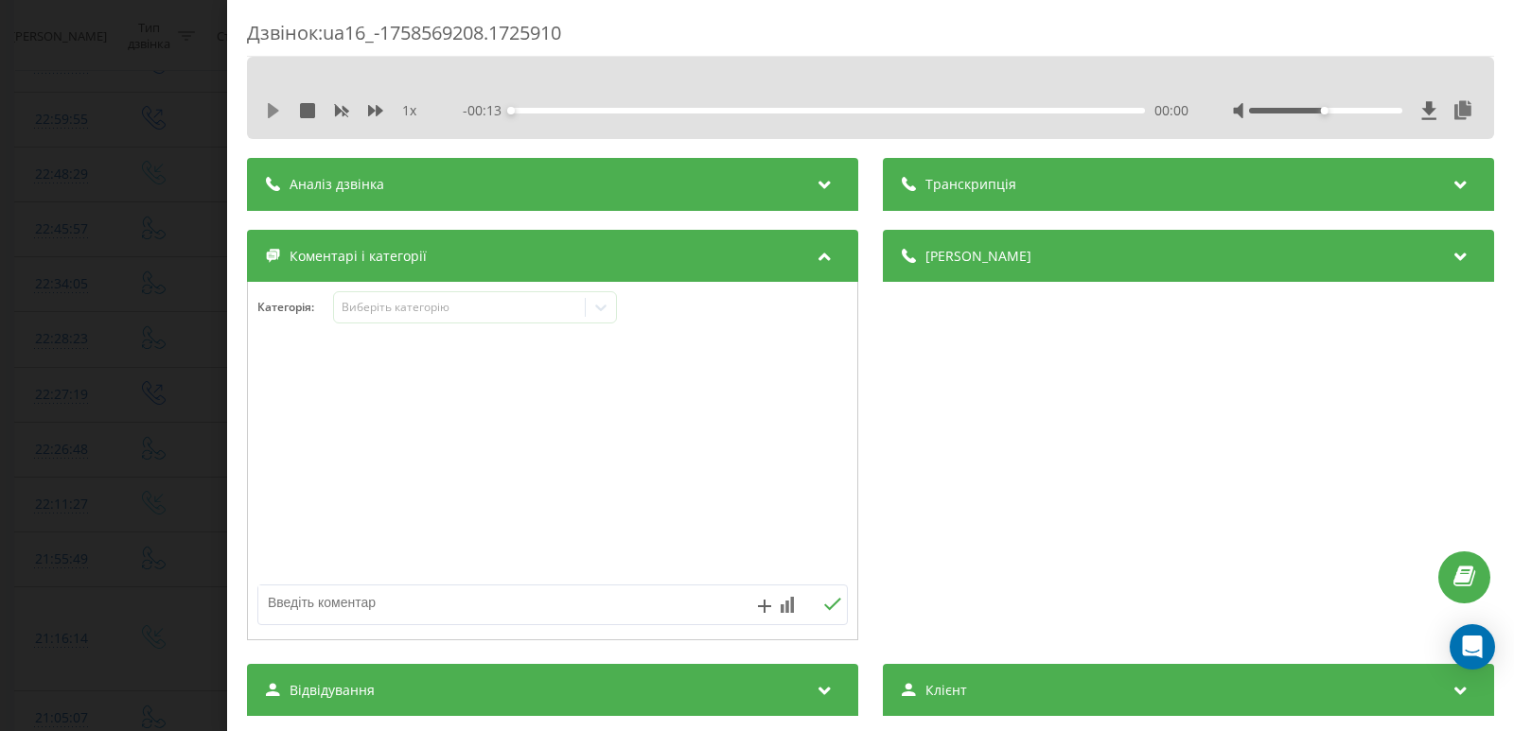
click at [270, 106] on icon at bounding box center [273, 110] width 11 height 15
click at [582, 110] on div "00:00" at bounding box center [828, 111] width 634 height 6
click at [744, 111] on div "00:02" at bounding box center [828, 111] width 634 height 6
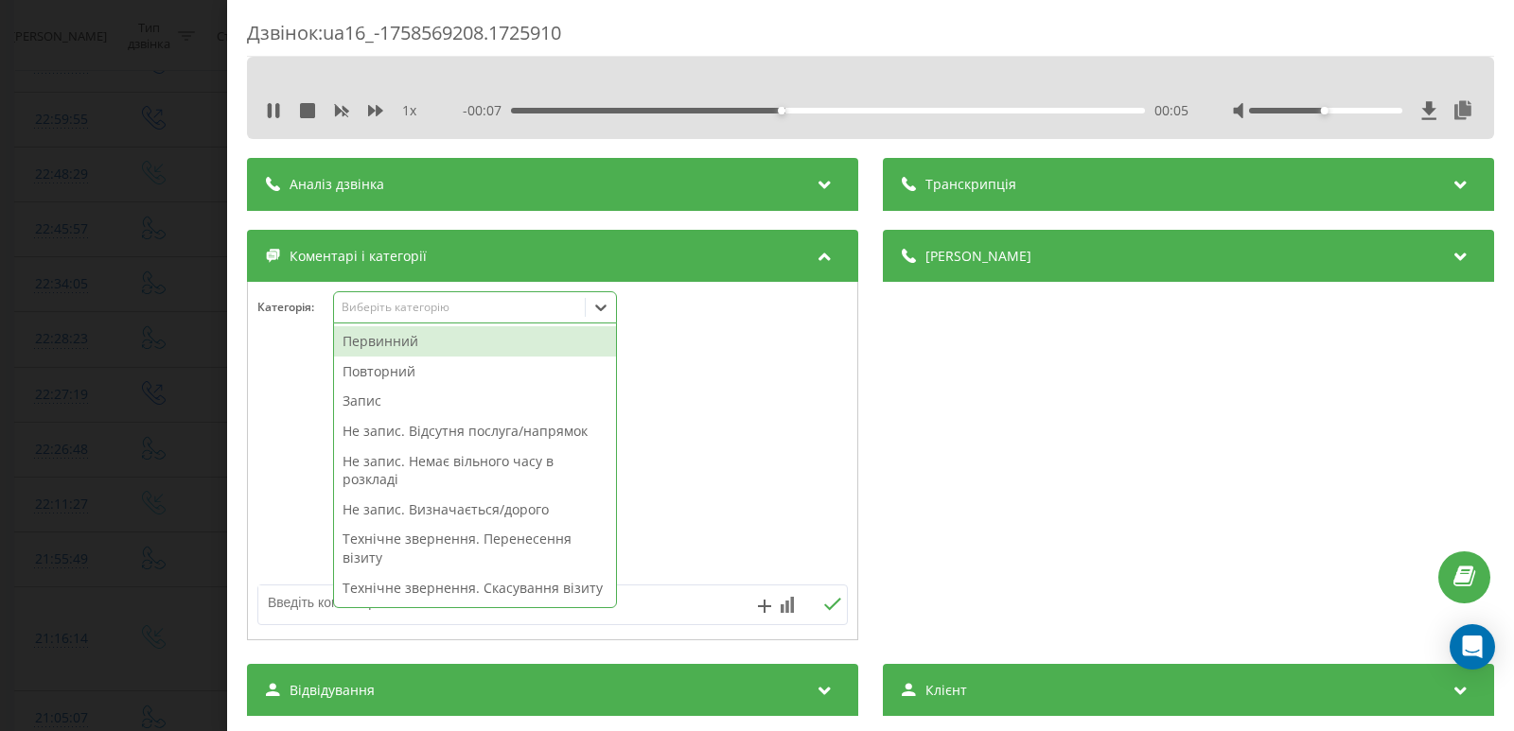
drag, startPoint x: 615, startPoint y: 308, endPoint x: 557, endPoint y: 326, distance: 60.4
click at [615, 307] on div at bounding box center [601, 307] width 30 height 30
click at [441, 371] on div "Повторний" at bounding box center [475, 372] width 282 height 30
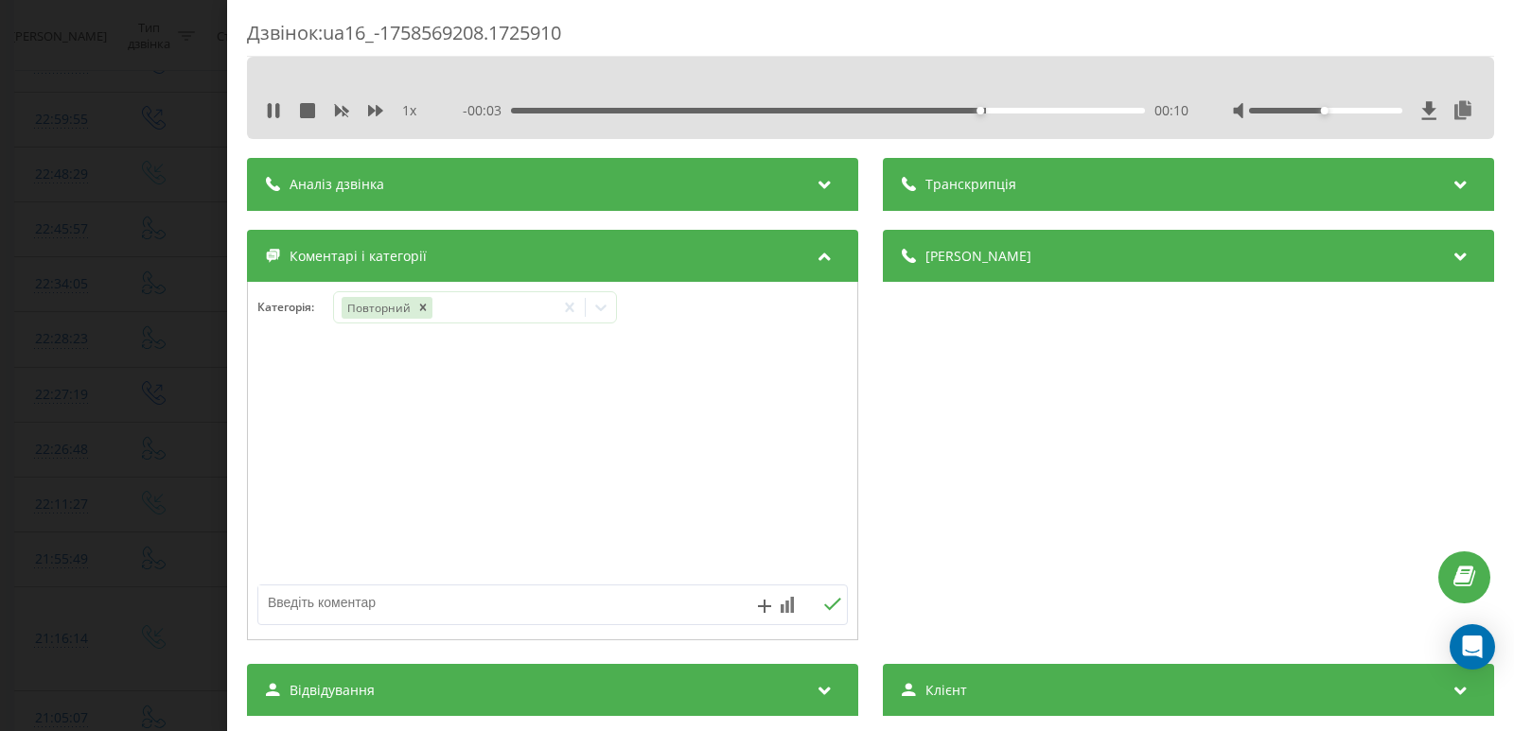
click at [692, 604] on textarea at bounding box center [493, 603] width 470 height 34
type textarea "не відпов."
click at [828, 608] on icon at bounding box center [832, 604] width 18 height 13
click at [114, 78] on div "Дзвінок : ua16_-1758569208.1725910 1 x 00:00 00:13 00:13 Транскрипція Для AI-ан…" at bounding box center [757, 365] width 1514 height 731
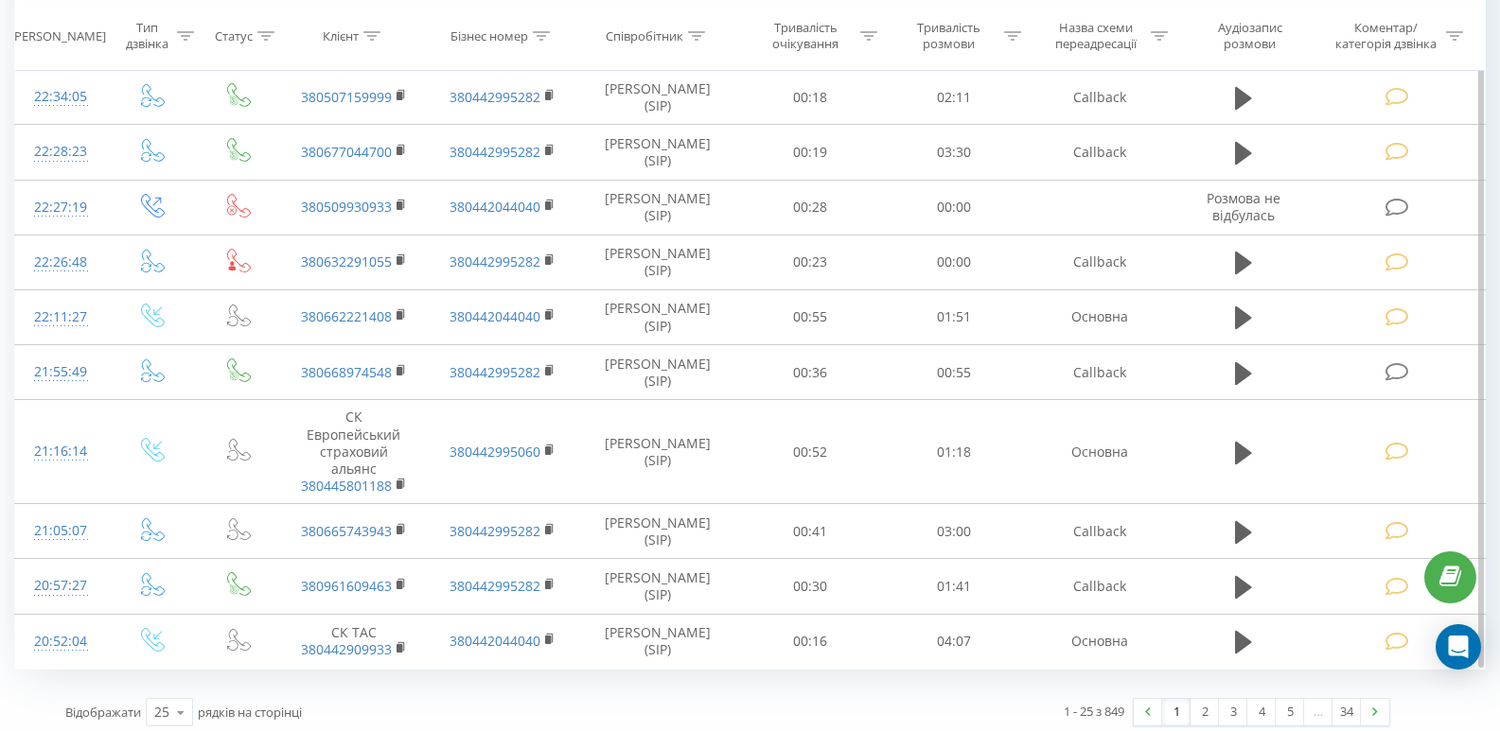
scroll to position [1041, 0]
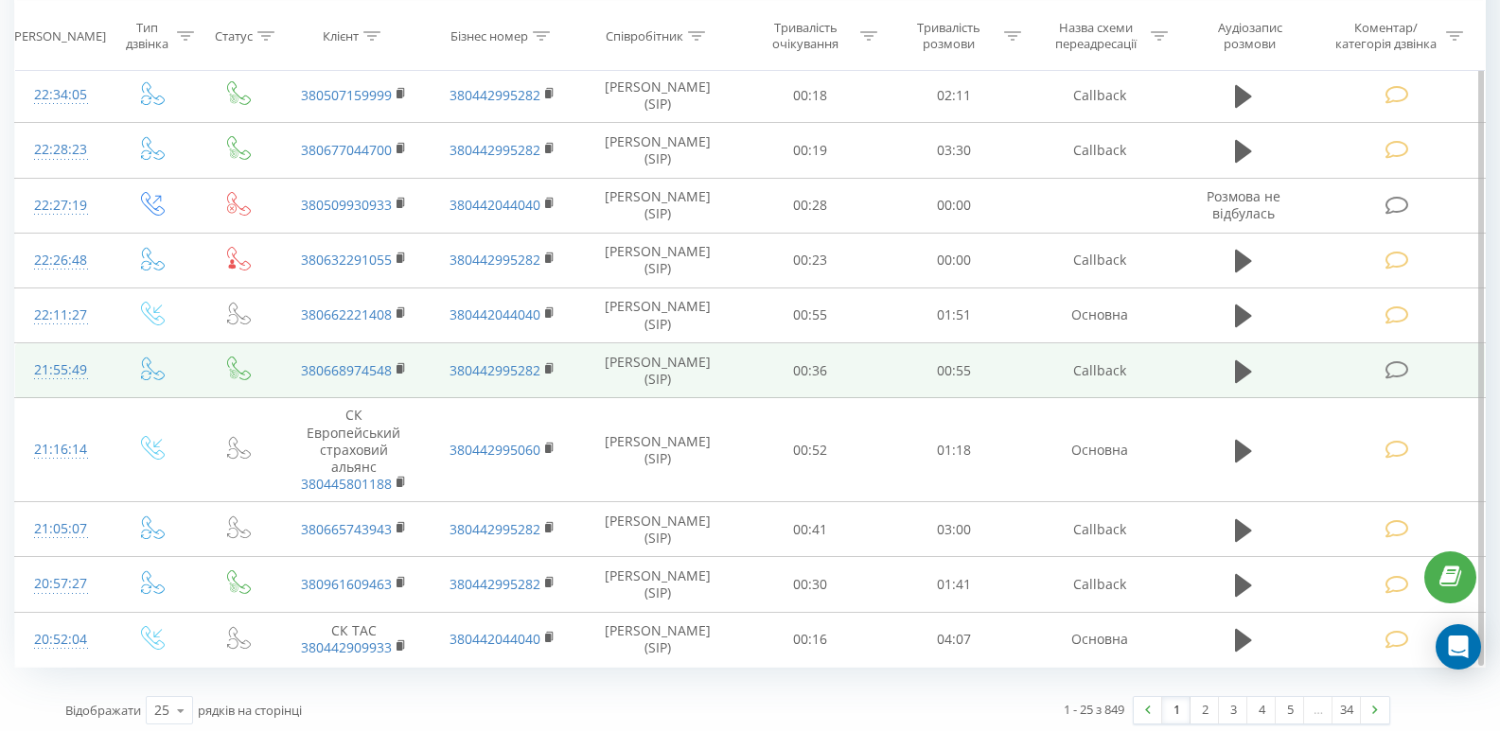
click at [1400, 373] on icon at bounding box center [1397, 370] width 24 height 20
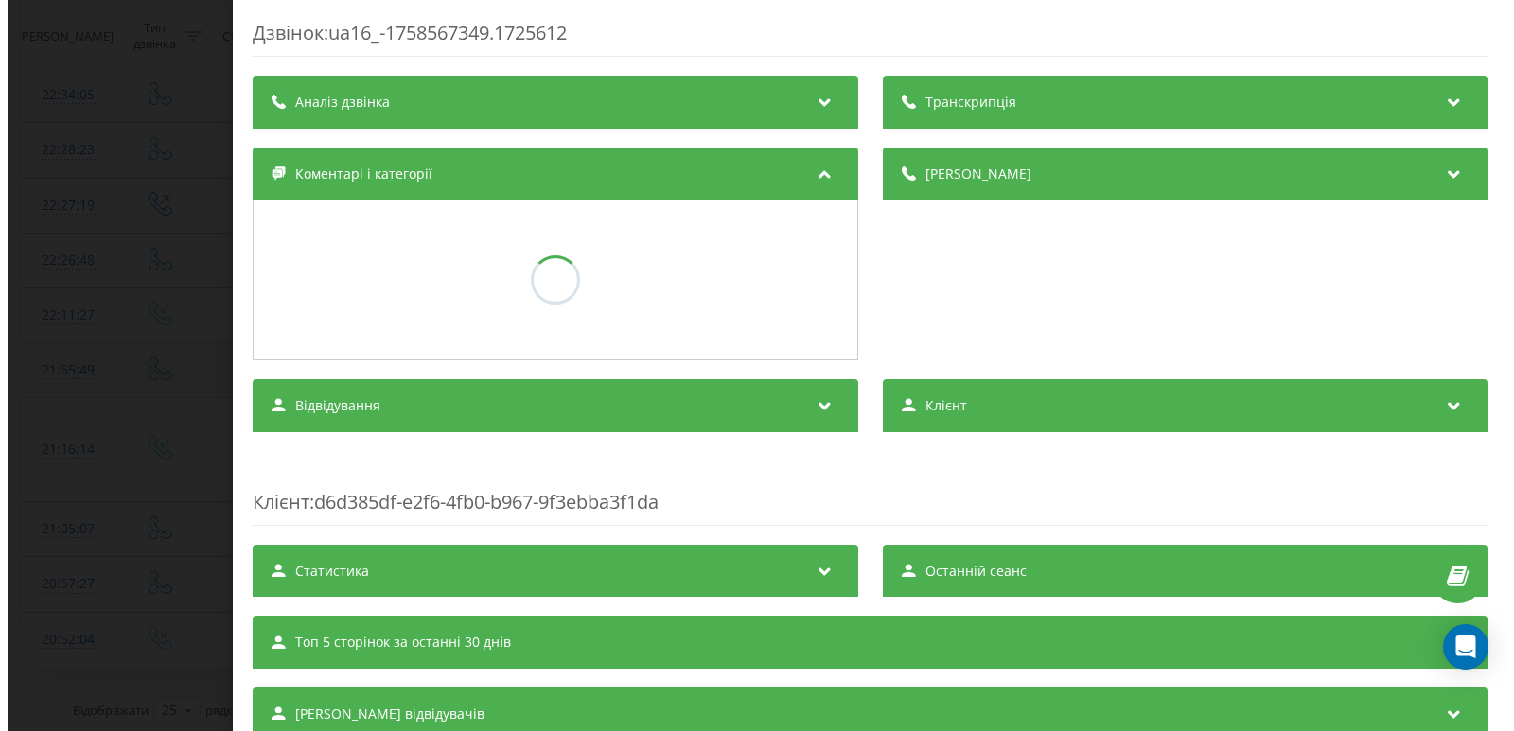
scroll to position [1031, 0]
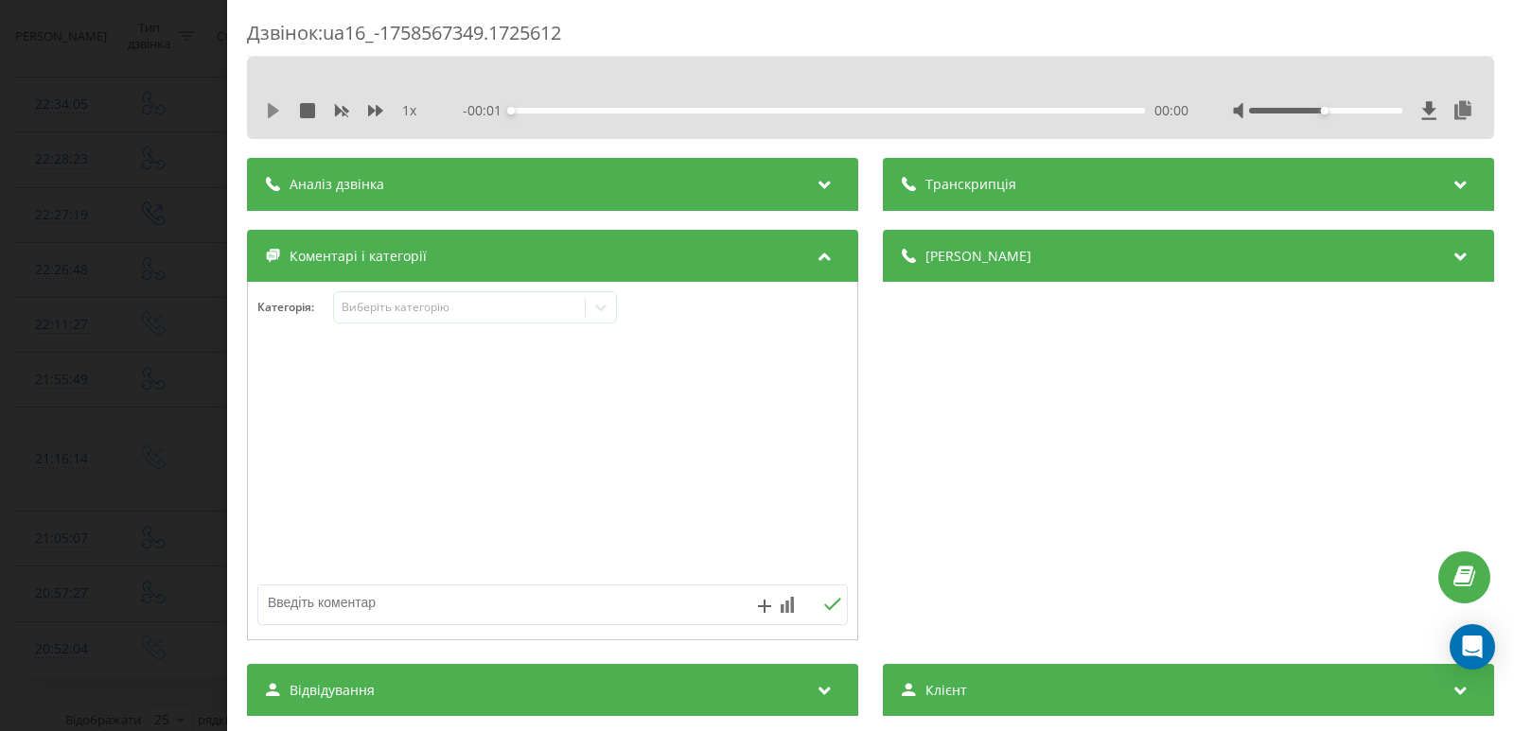
click at [270, 117] on icon at bounding box center [273, 110] width 11 height 15
click at [553, 108] on div "00:01" at bounding box center [828, 111] width 634 height 6
click at [601, 110] on div "00:09" at bounding box center [828, 111] width 634 height 6
click at [654, 111] on div "00:15" at bounding box center [828, 111] width 634 height 6
click at [712, 110] on div "00:19" at bounding box center [828, 111] width 634 height 6
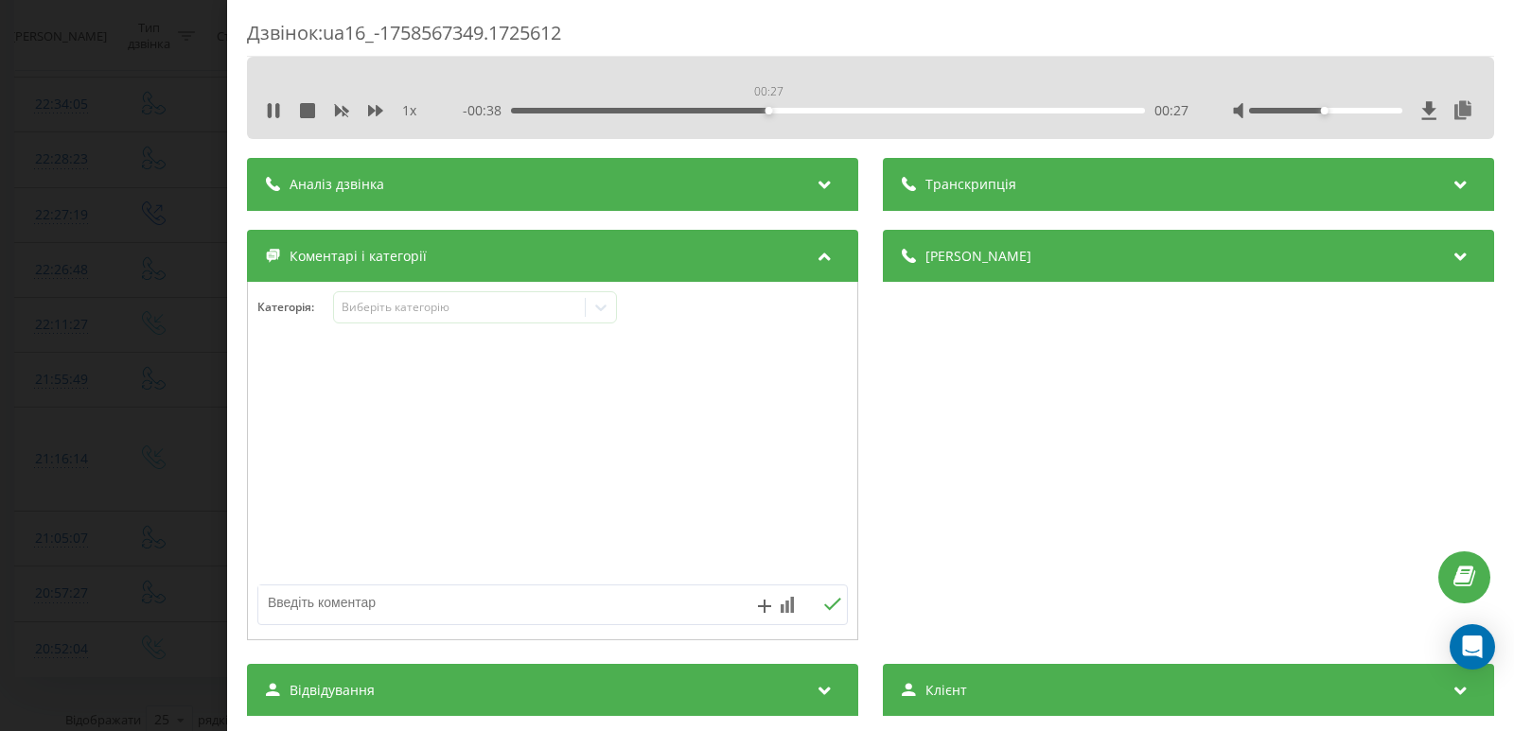
click at [766, 108] on div "00:27" at bounding box center [828, 111] width 634 height 6
click at [278, 111] on icon at bounding box center [277, 110] width 4 height 15
drag, startPoint x: 275, startPoint y: 108, endPoint x: 286, endPoint y: 116, distance: 13.4
click at [275, 109] on icon at bounding box center [273, 110] width 11 height 15
click at [272, 107] on icon at bounding box center [273, 110] width 15 height 15
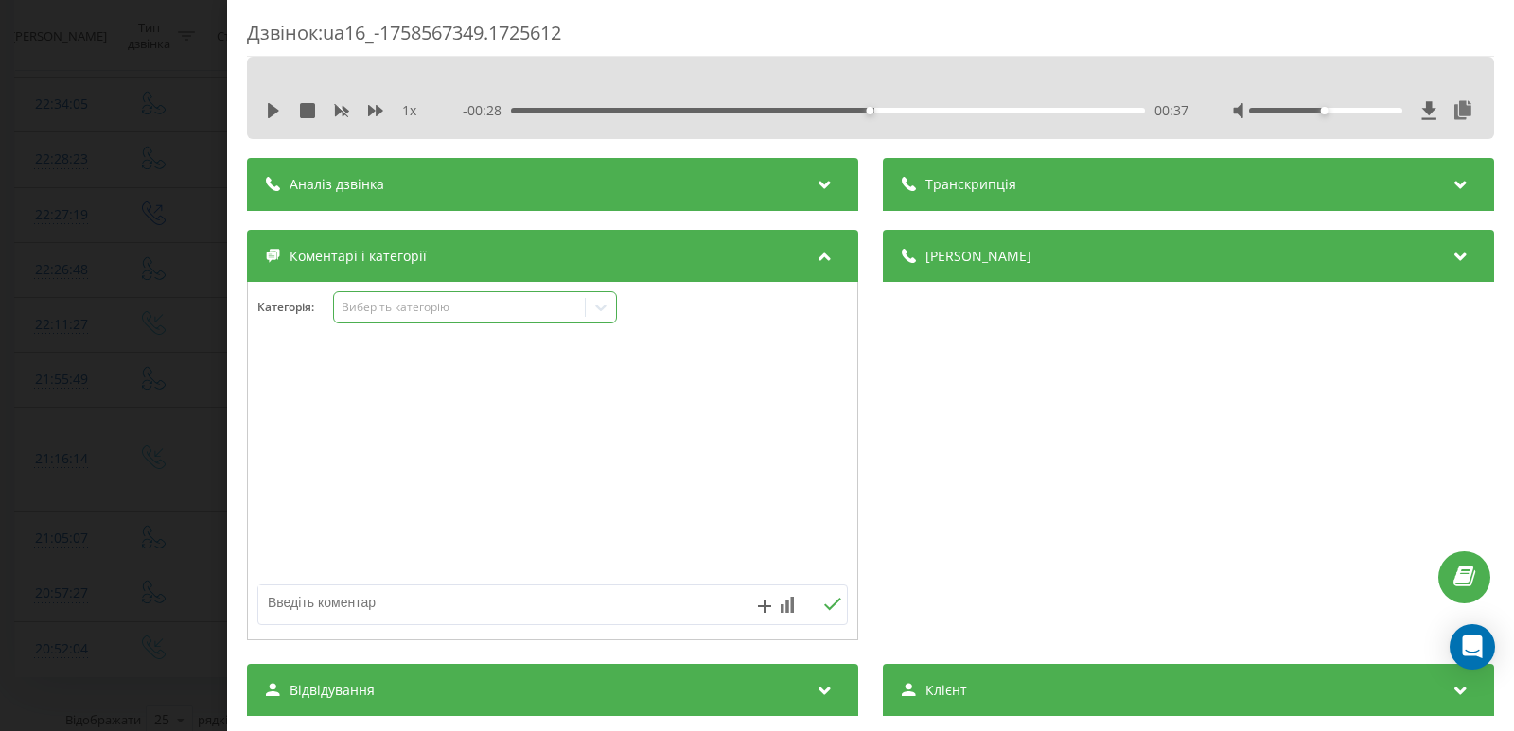
click at [600, 302] on icon at bounding box center [600, 307] width 19 height 19
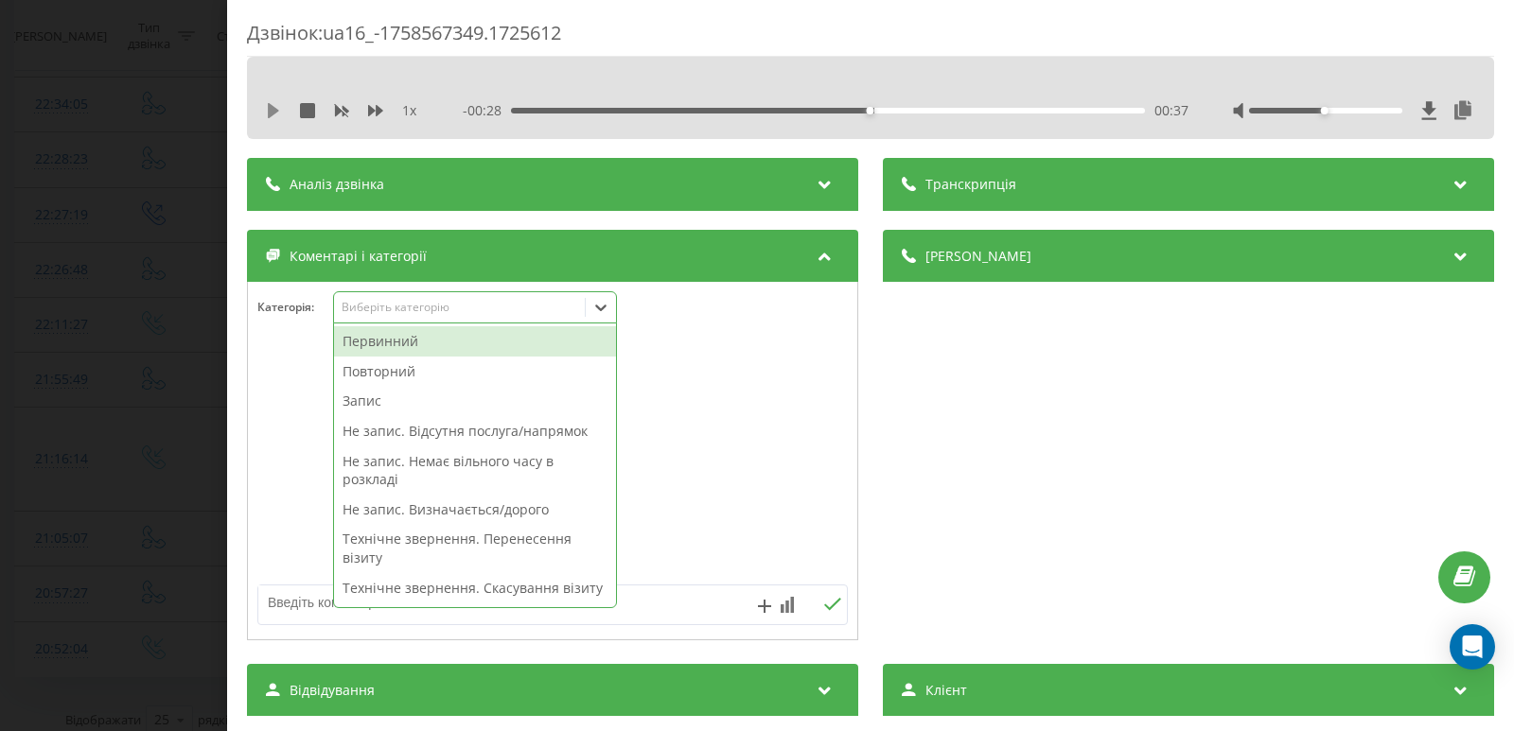
click at [273, 106] on icon at bounding box center [273, 110] width 15 height 15
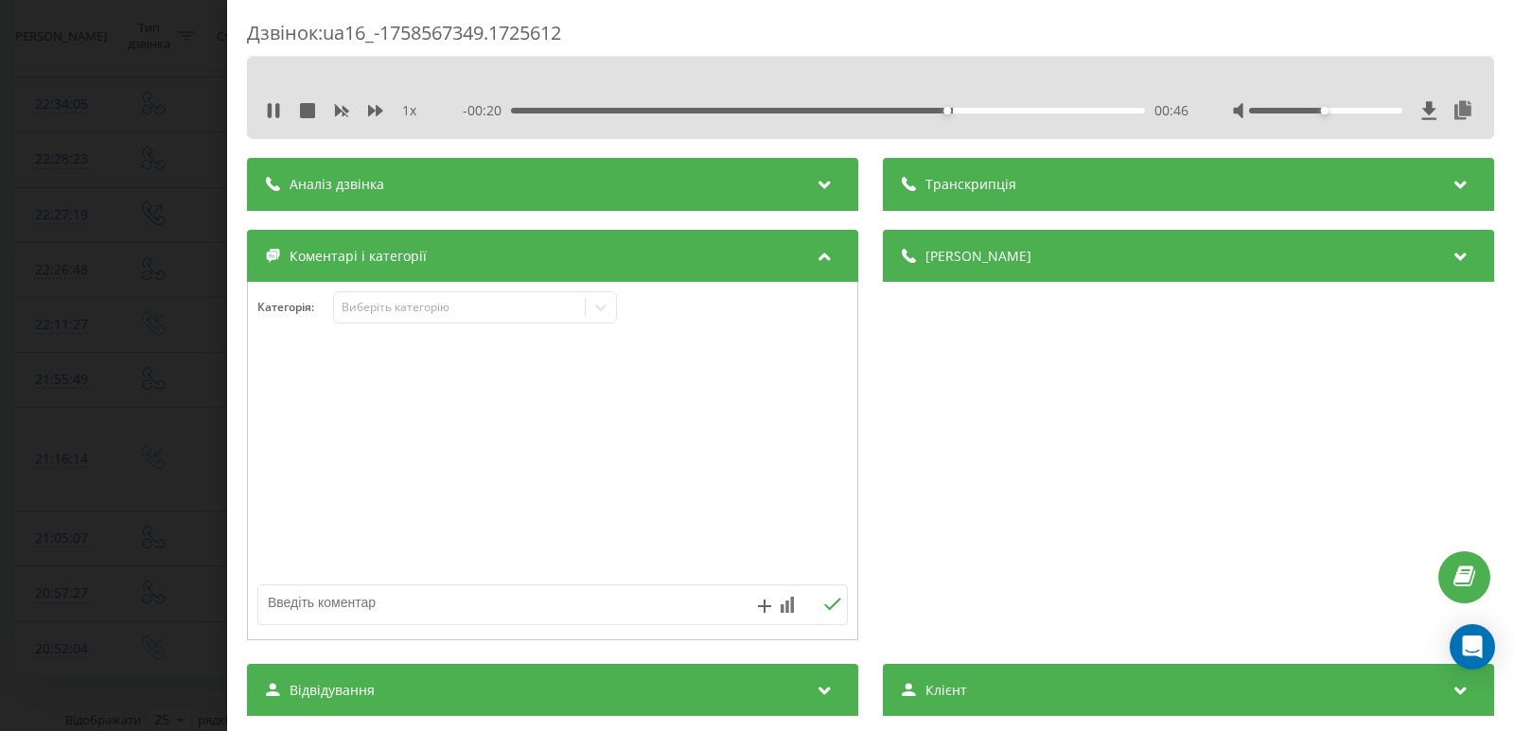
drag, startPoint x: 0, startPoint y: 268, endPoint x: 13, endPoint y: 266, distance: 13.4
click at [0, 268] on div "Дзвінок : ua16_-1758567349.1725612 1 x - 00:20 00:46 00:46 Транскрипція Для AI-…" at bounding box center [757, 365] width 1514 height 731
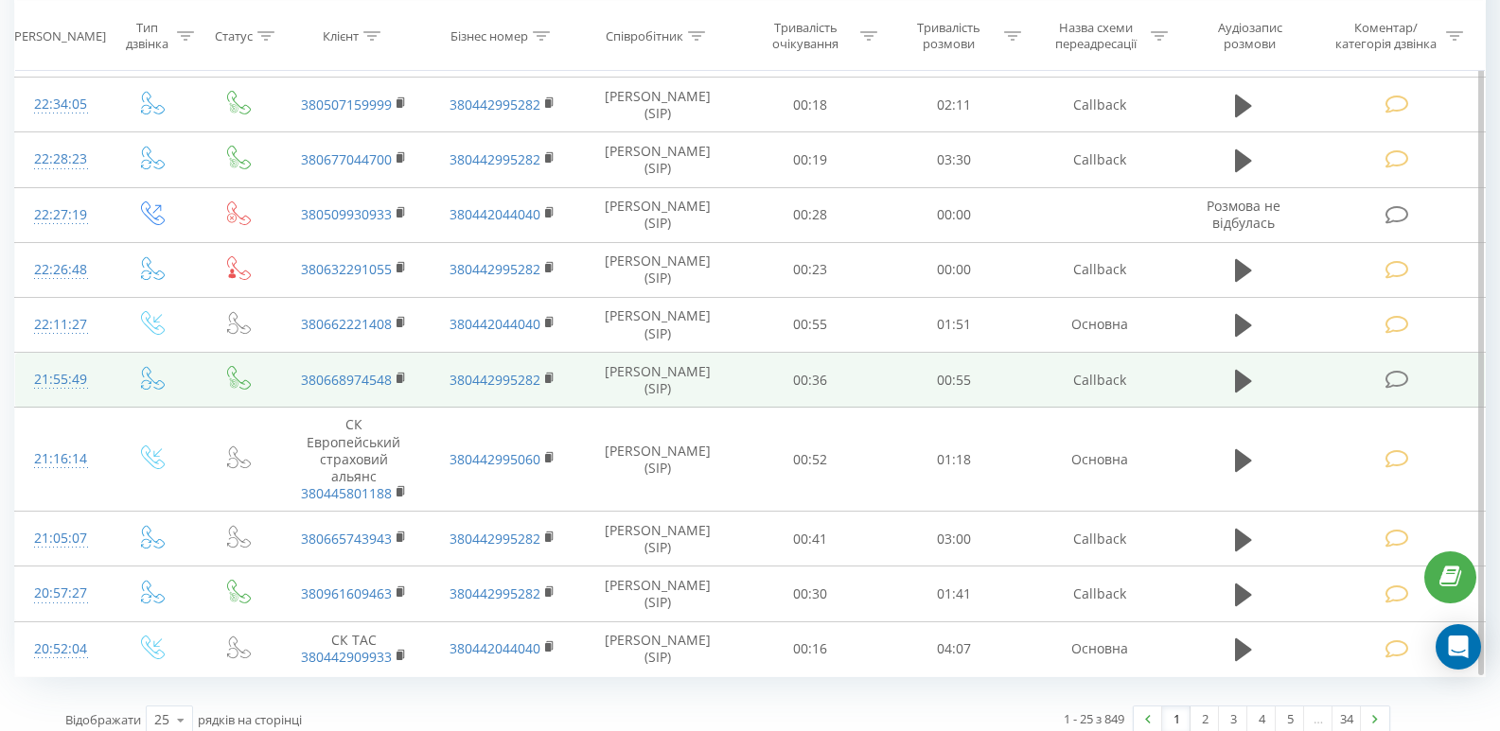
click at [1404, 377] on icon at bounding box center [1397, 380] width 24 height 20
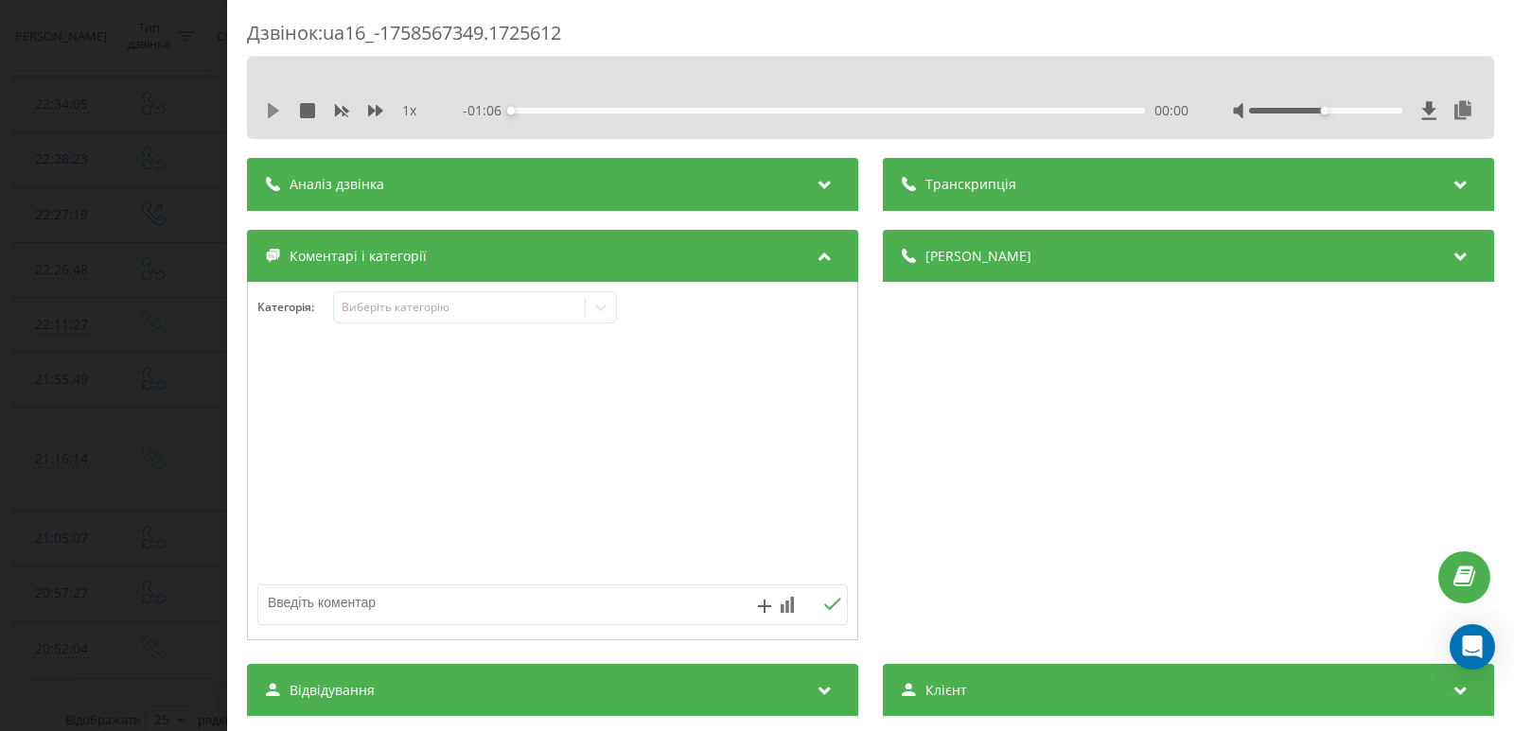
click at [274, 107] on icon at bounding box center [273, 110] width 15 height 15
click at [546, 113] on div "00:01" at bounding box center [828, 111] width 634 height 6
click at [598, 109] on div "00:04" at bounding box center [828, 111] width 634 height 6
click at [795, 112] on div "00:30" at bounding box center [828, 111] width 634 height 6
click at [268, 112] on icon at bounding box center [270, 110] width 4 height 15
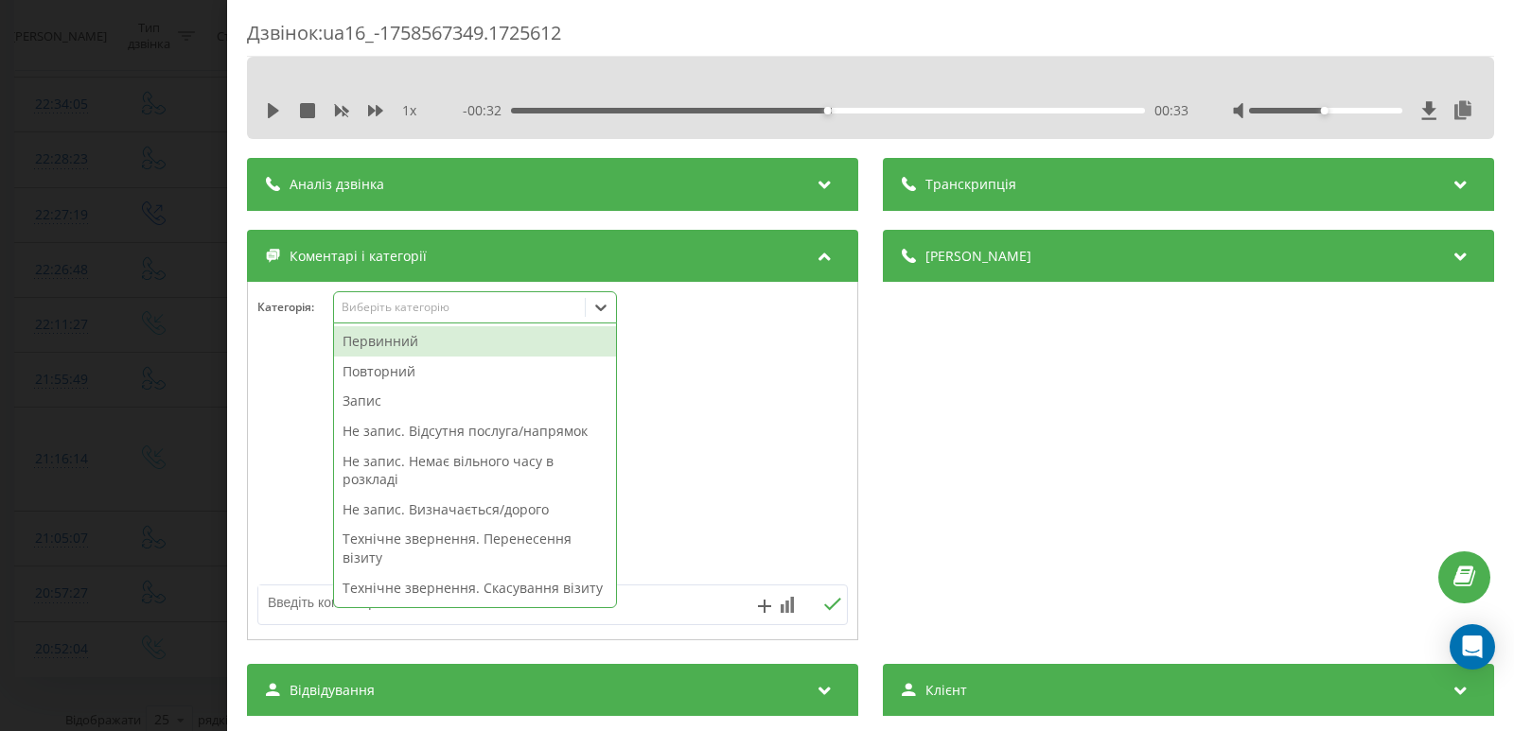
click at [597, 306] on icon at bounding box center [600, 308] width 11 height 7
click at [445, 341] on div "Первинний" at bounding box center [475, 341] width 282 height 30
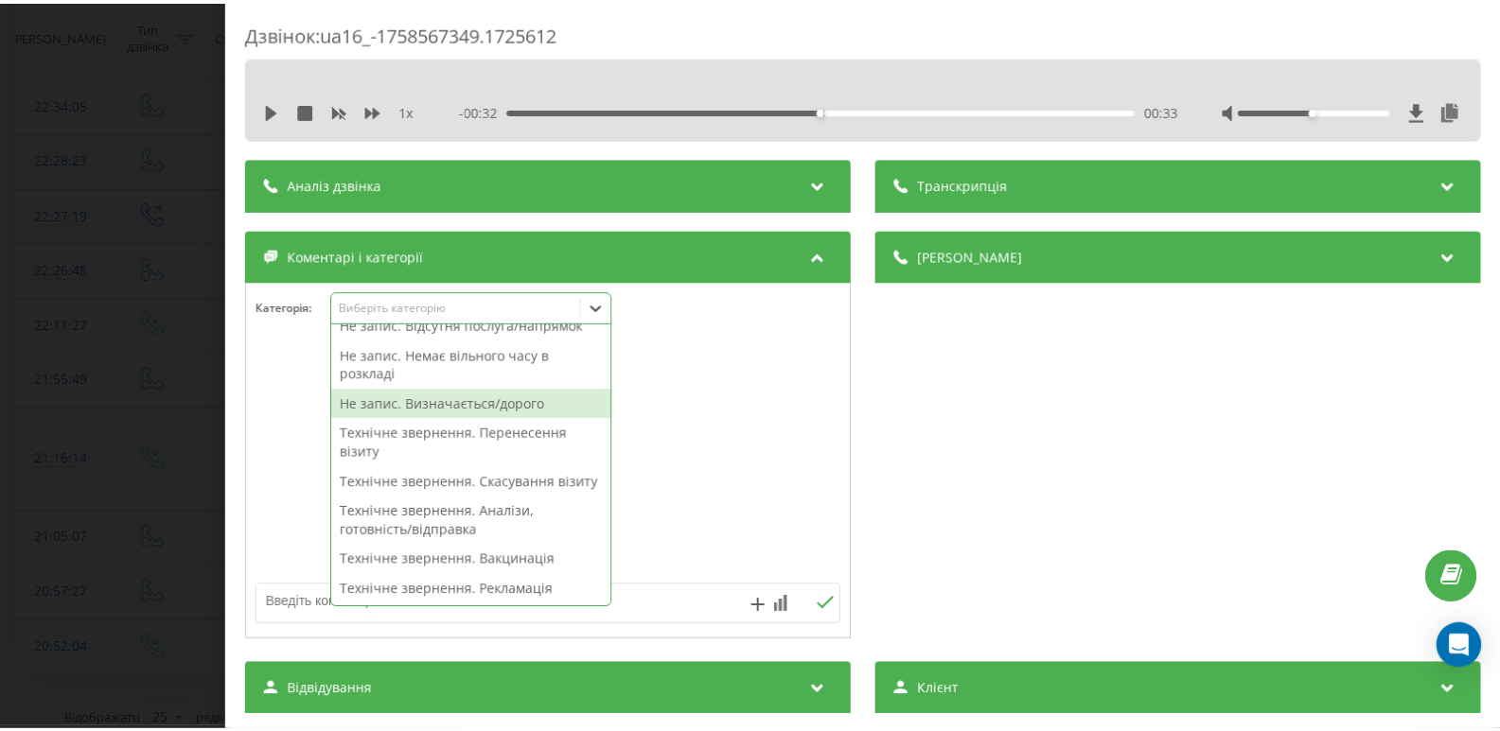
scroll to position [254, 0]
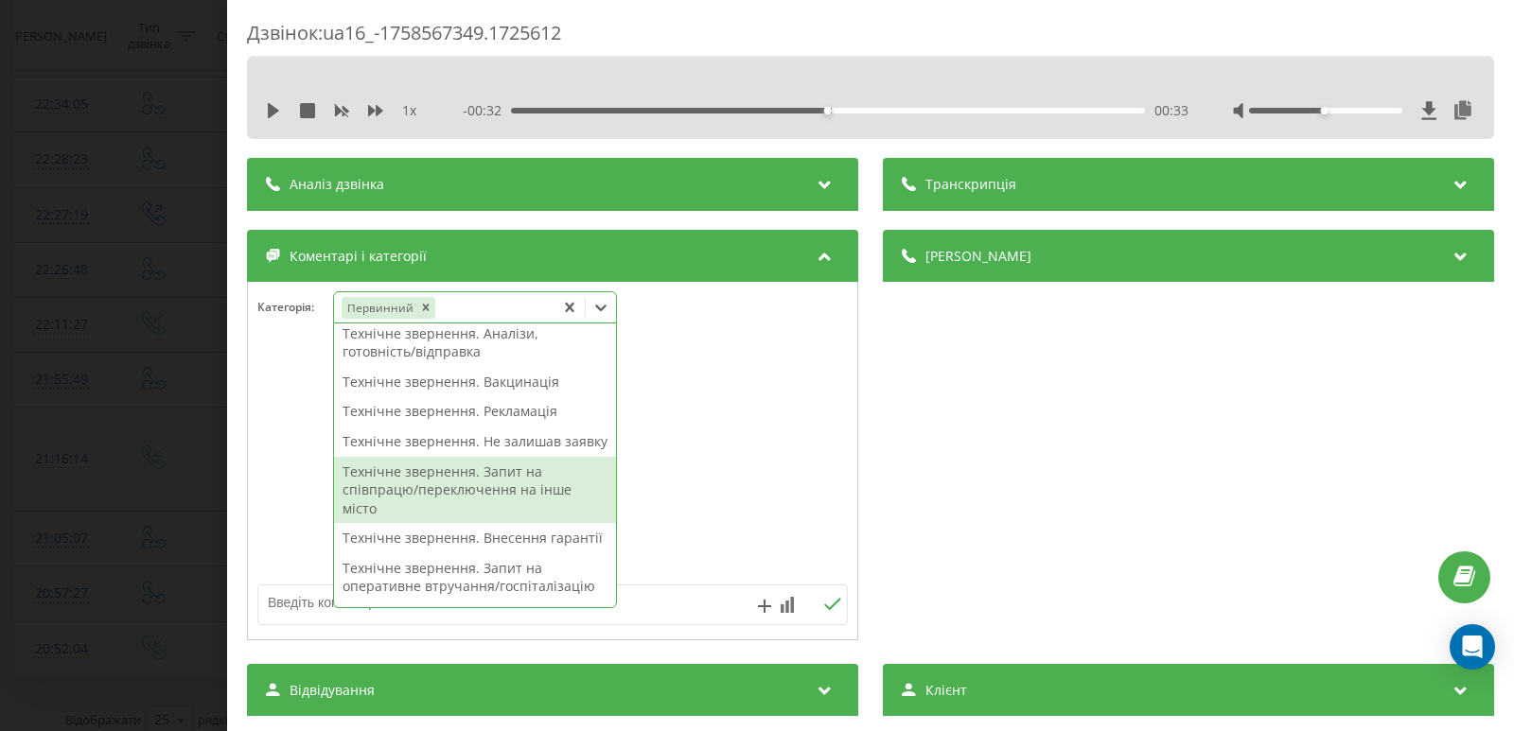
click at [666, 598] on textarea at bounding box center [493, 603] width 470 height 34
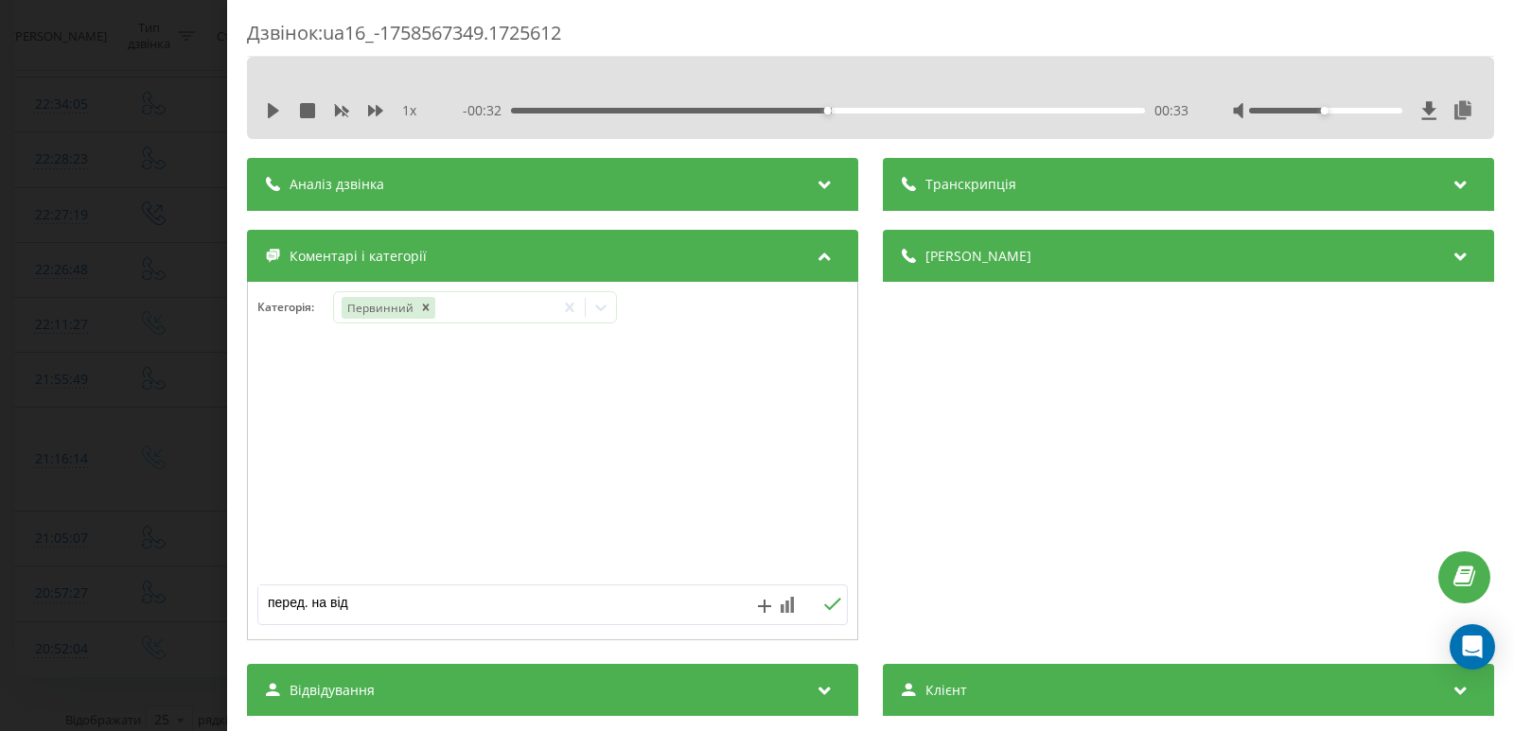
type textarea "перед. на від."
click at [824, 602] on icon at bounding box center [832, 604] width 18 height 13
click at [72, 352] on div "Дзвінок : ua16_-1758567349.1725612 1 x - 00:32 00:33 00:33 Транскрипція Для AI-…" at bounding box center [757, 365] width 1514 height 731
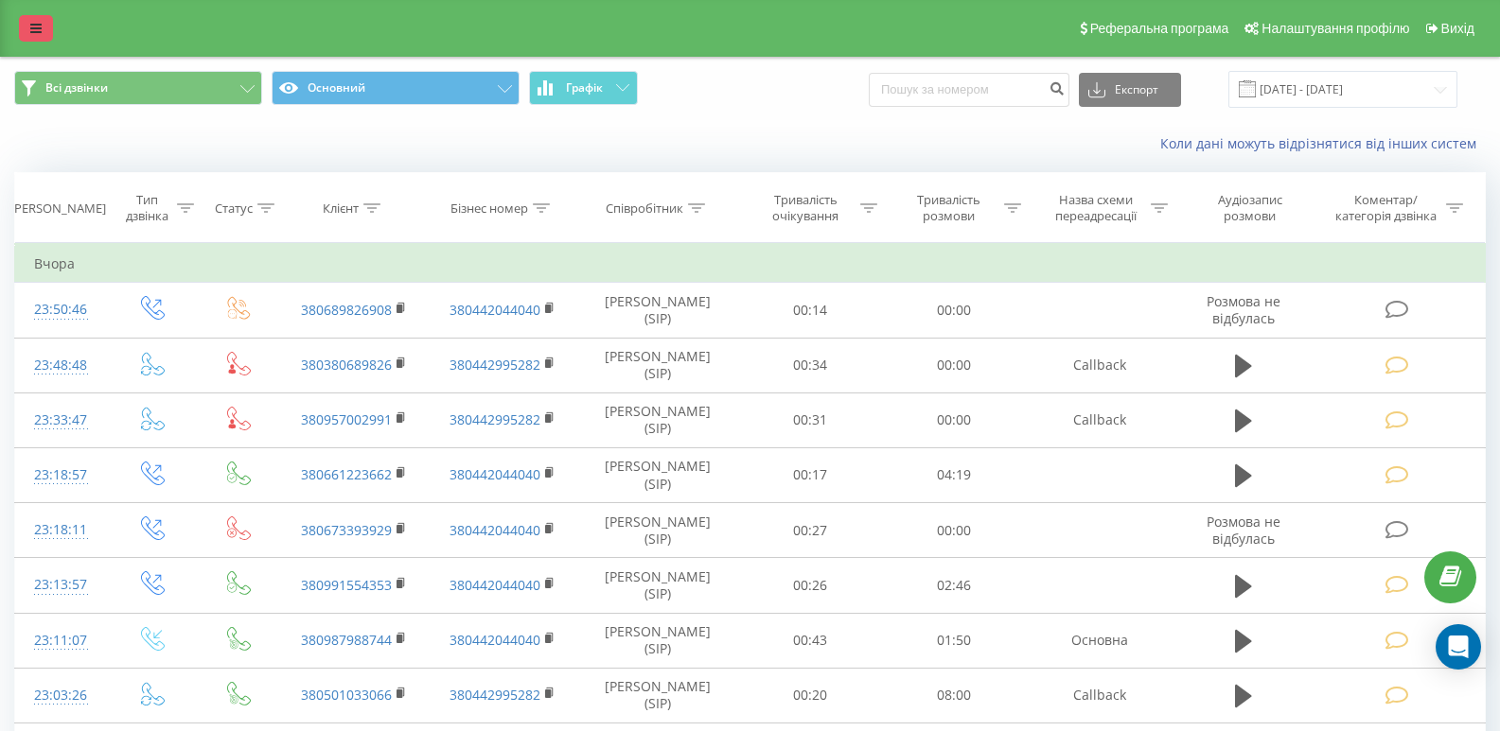
click at [32, 21] on link at bounding box center [36, 28] width 34 height 26
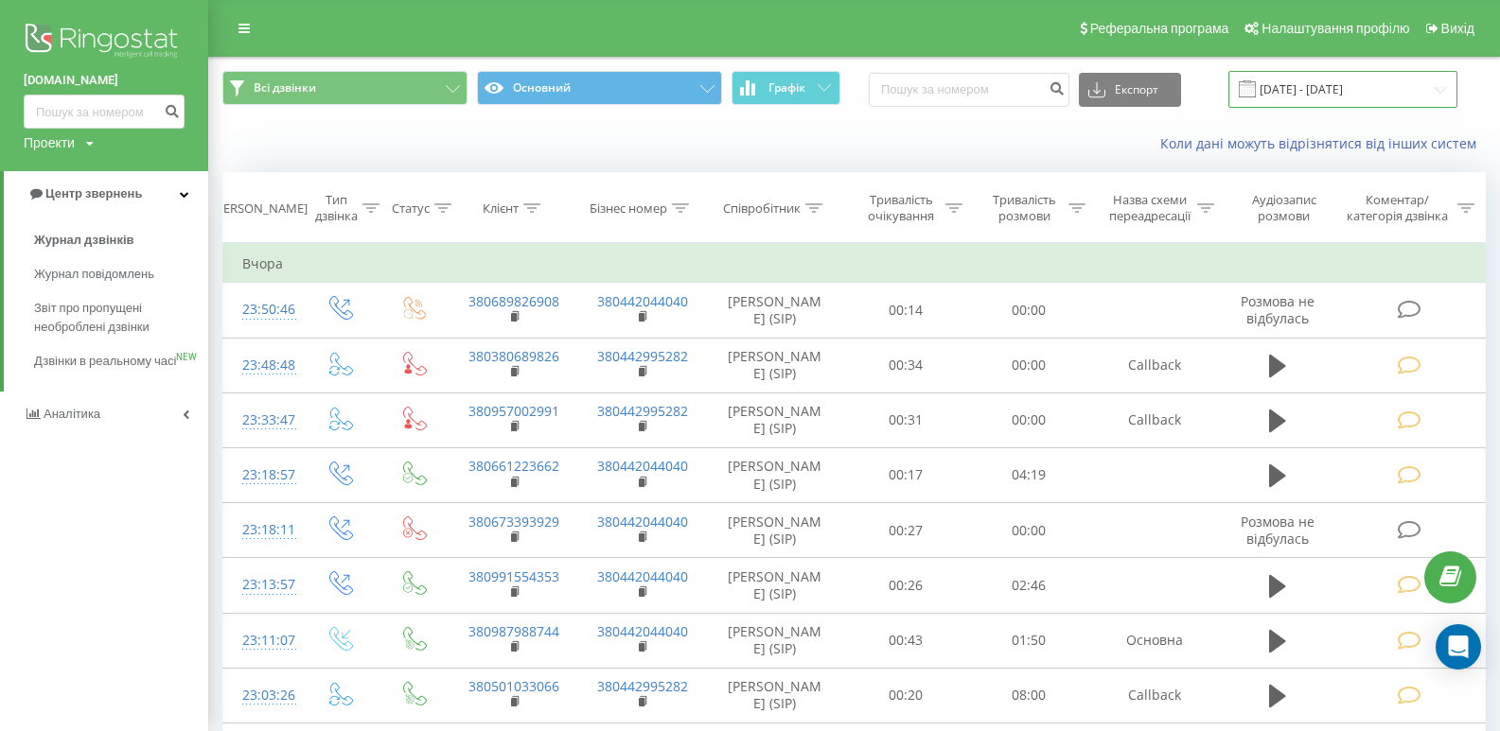
click at [1444, 92] on input "[DATE] - [DATE]" at bounding box center [1342, 89] width 229 height 37
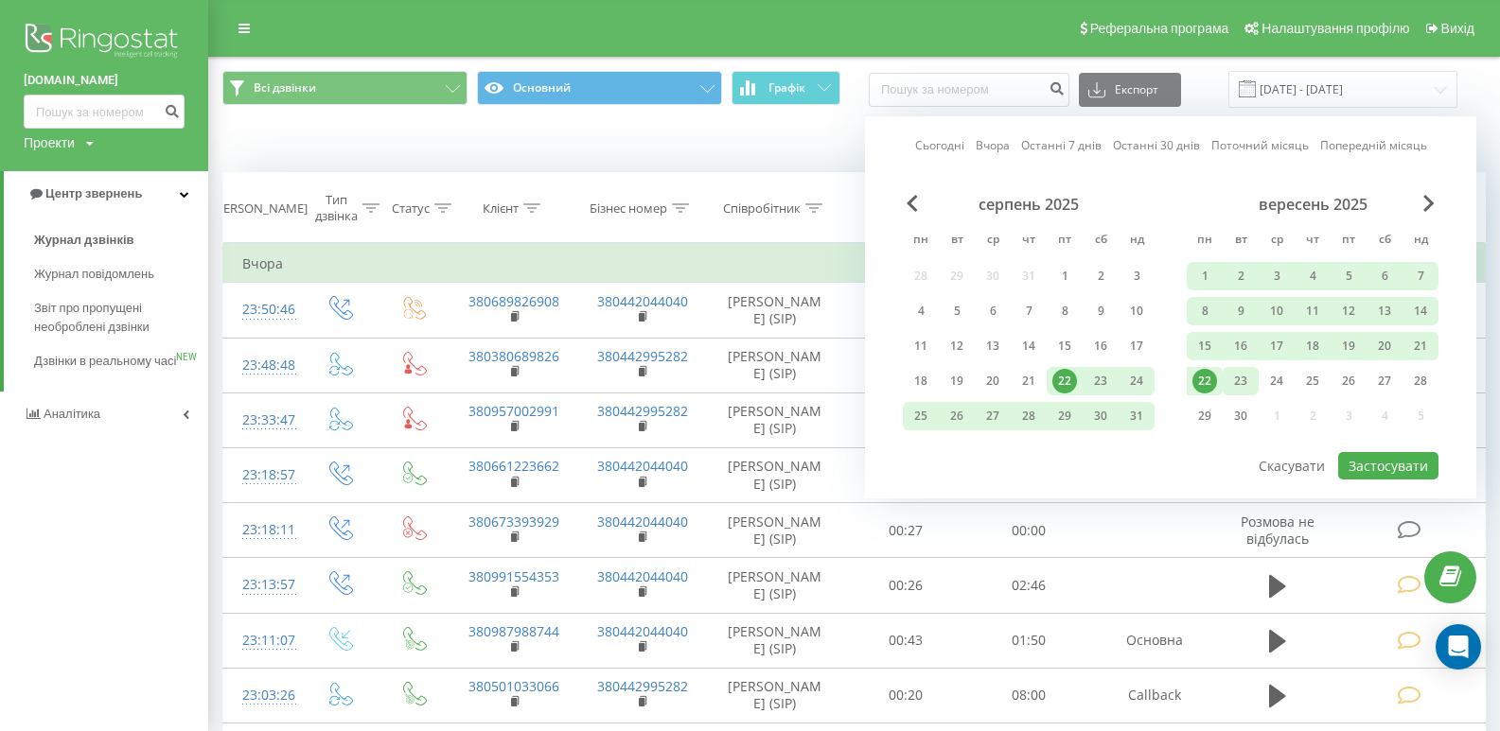
click at [1245, 383] on div "23" at bounding box center [1240, 381] width 25 height 25
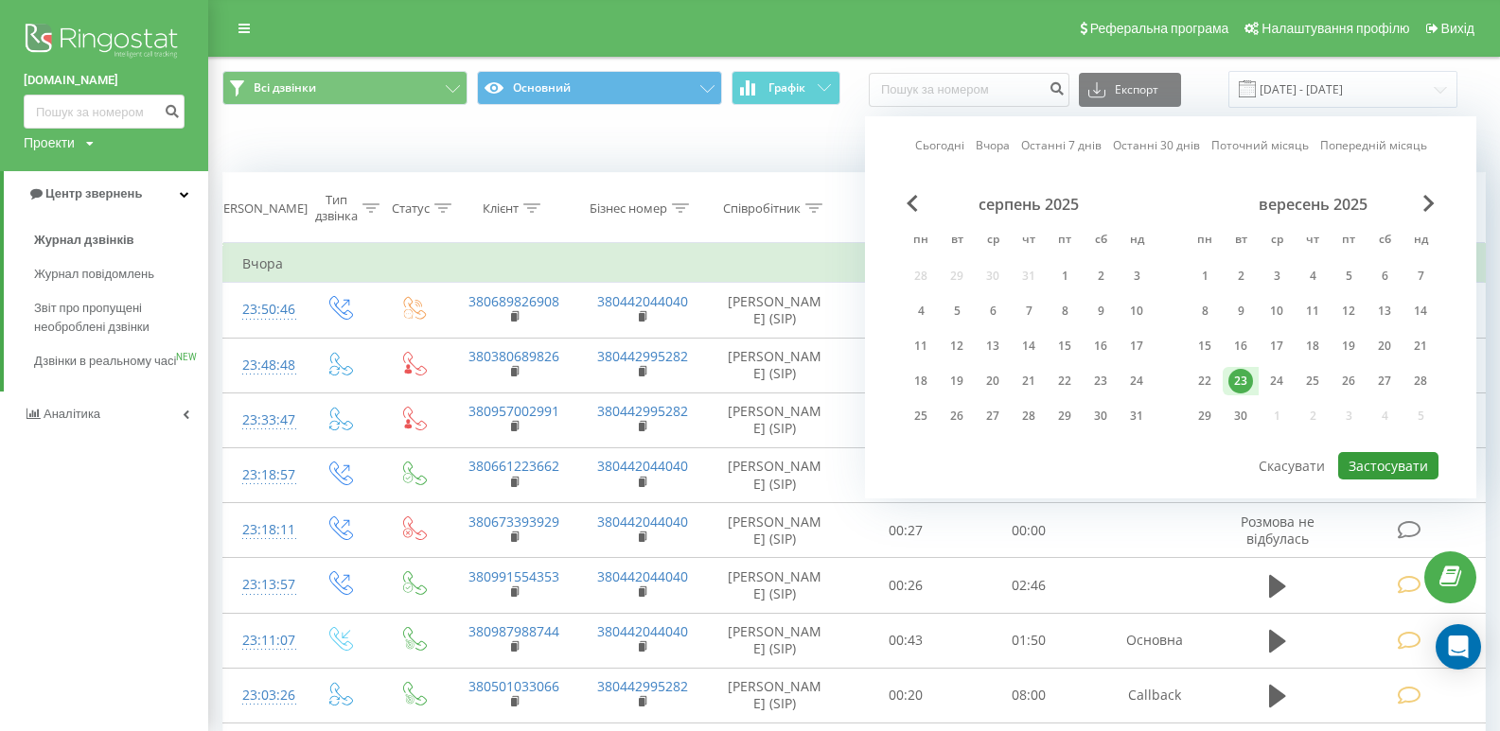
click at [1384, 474] on button "Застосувати" at bounding box center [1388, 465] width 100 height 27
type input "23.09.2025 - 23.09.2025"
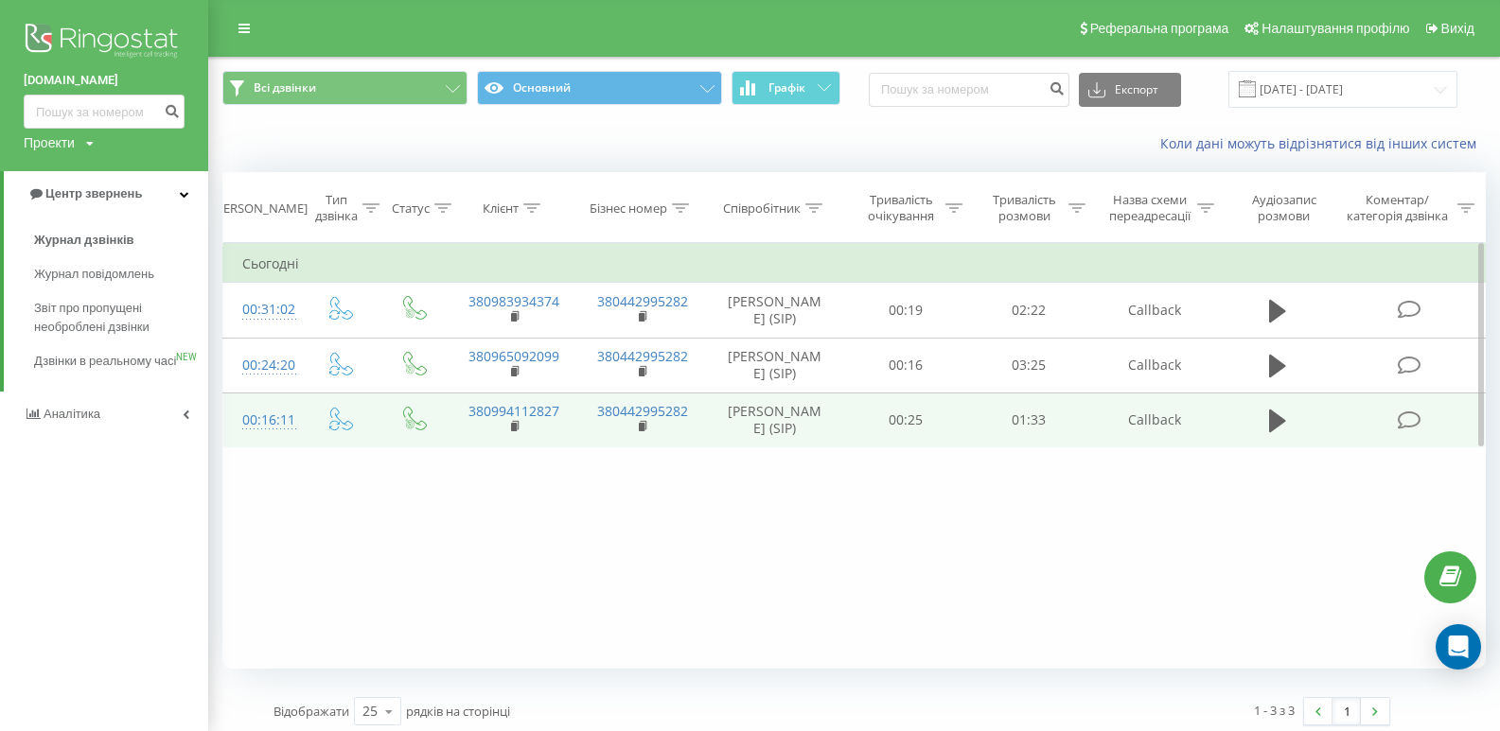
click at [1408, 417] on icon at bounding box center [1408, 421] width 24 height 20
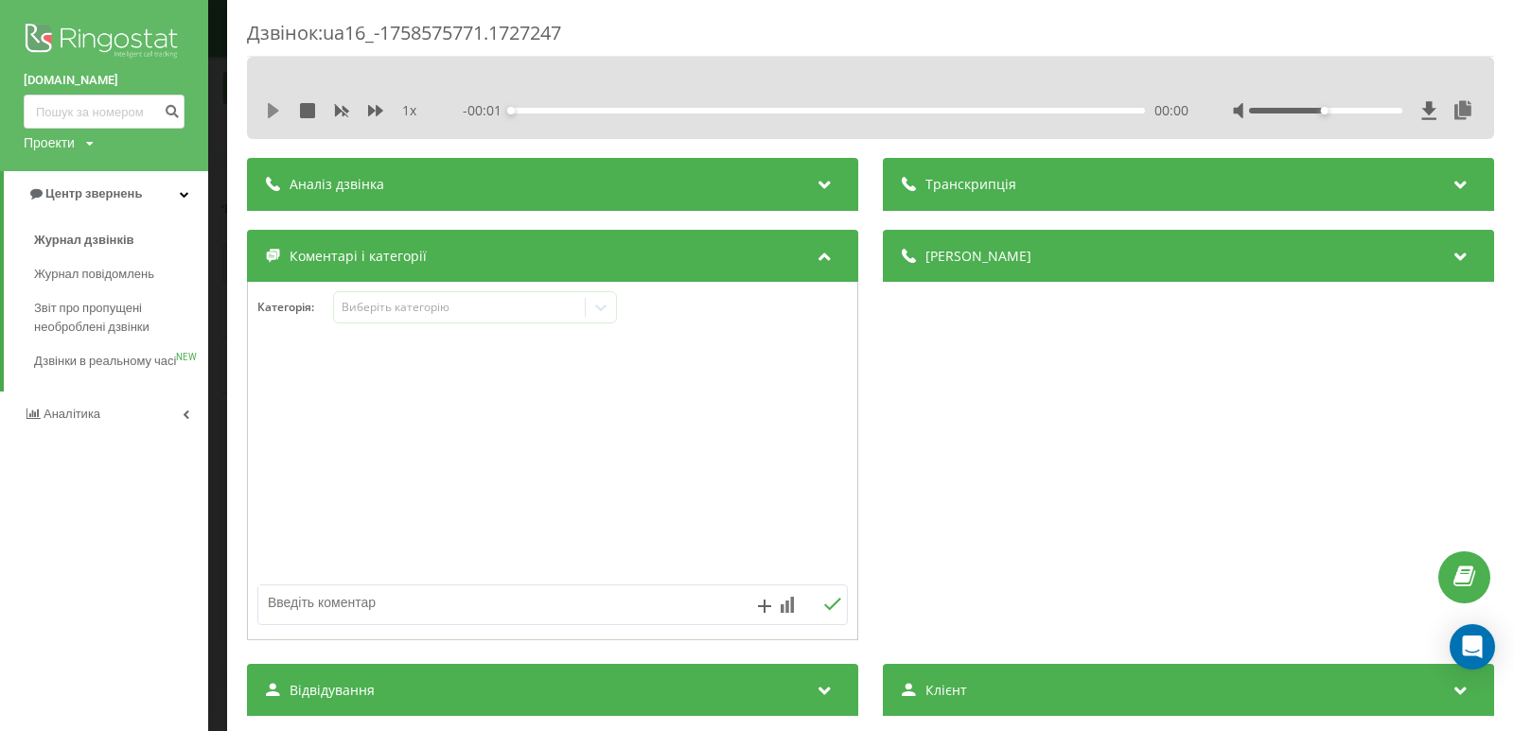
click at [272, 114] on icon at bounding box center [273, 110] width 11 height 15
click at [563, 110] on div "00:00" at bounding box center [828, 111] width 634 height 6
click at [612, 111] on div "00:11" at bounding box center [828, 111] width 634 height 6
click at [604, 307] on icon at bounding box center [600, 307] width 19 height 19
drag, startPoint x: 273, startPoint y: 109, endPoint x: 344, endPoint y: 228, distance: 138.7
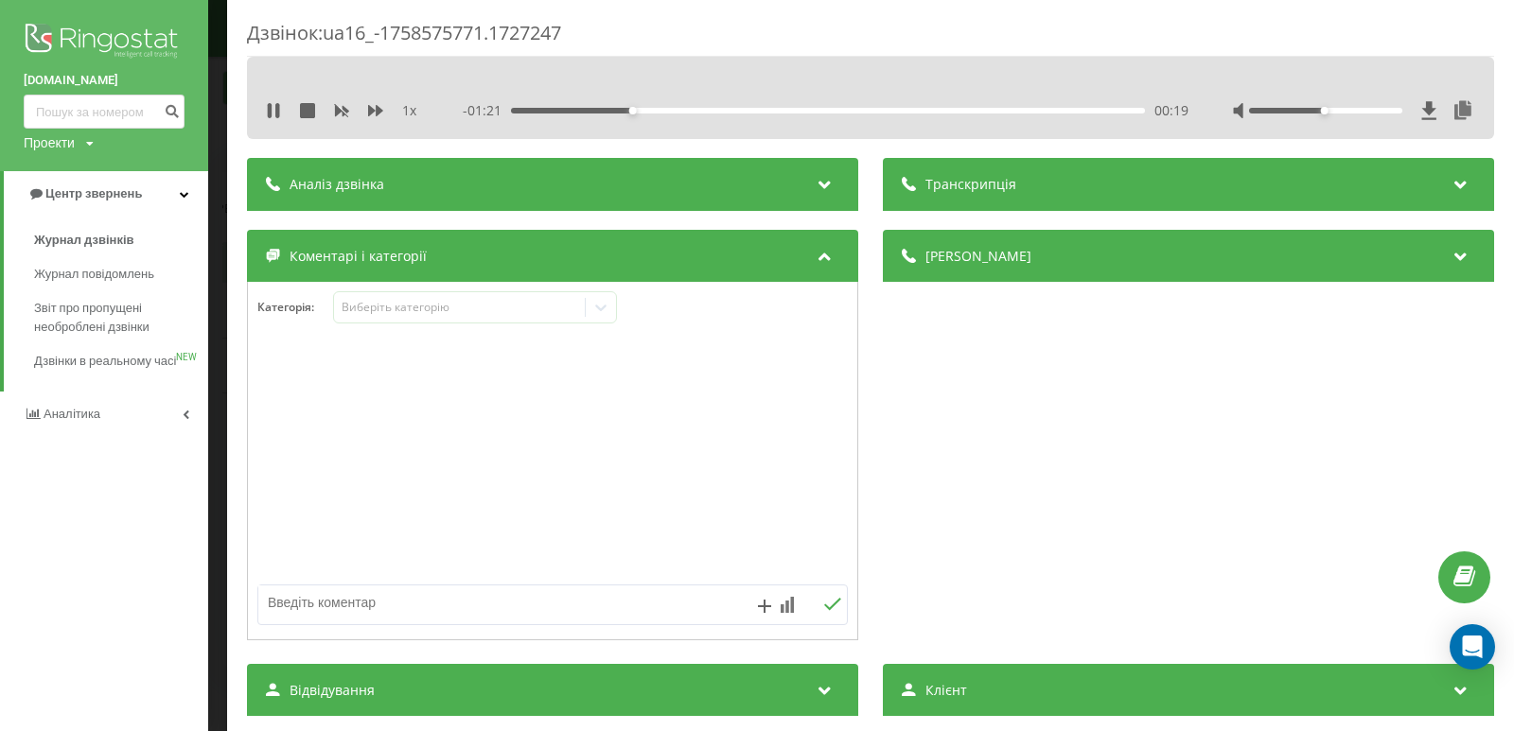
click at [273, 111] on icon at bounding box center [273, 110] width 15 height 15
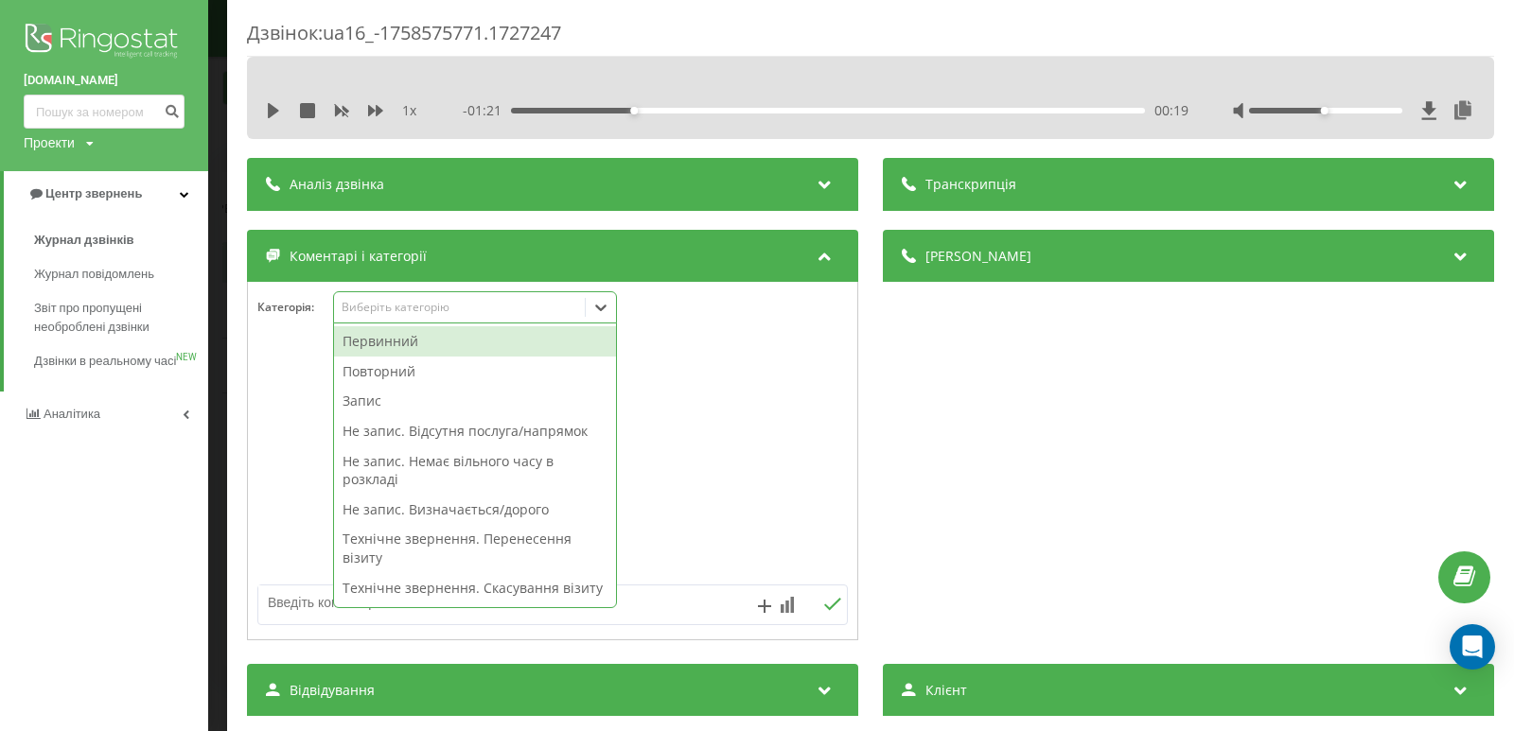
click at [616, 313] on div at bounding box center [601, 307] width 30 height 30
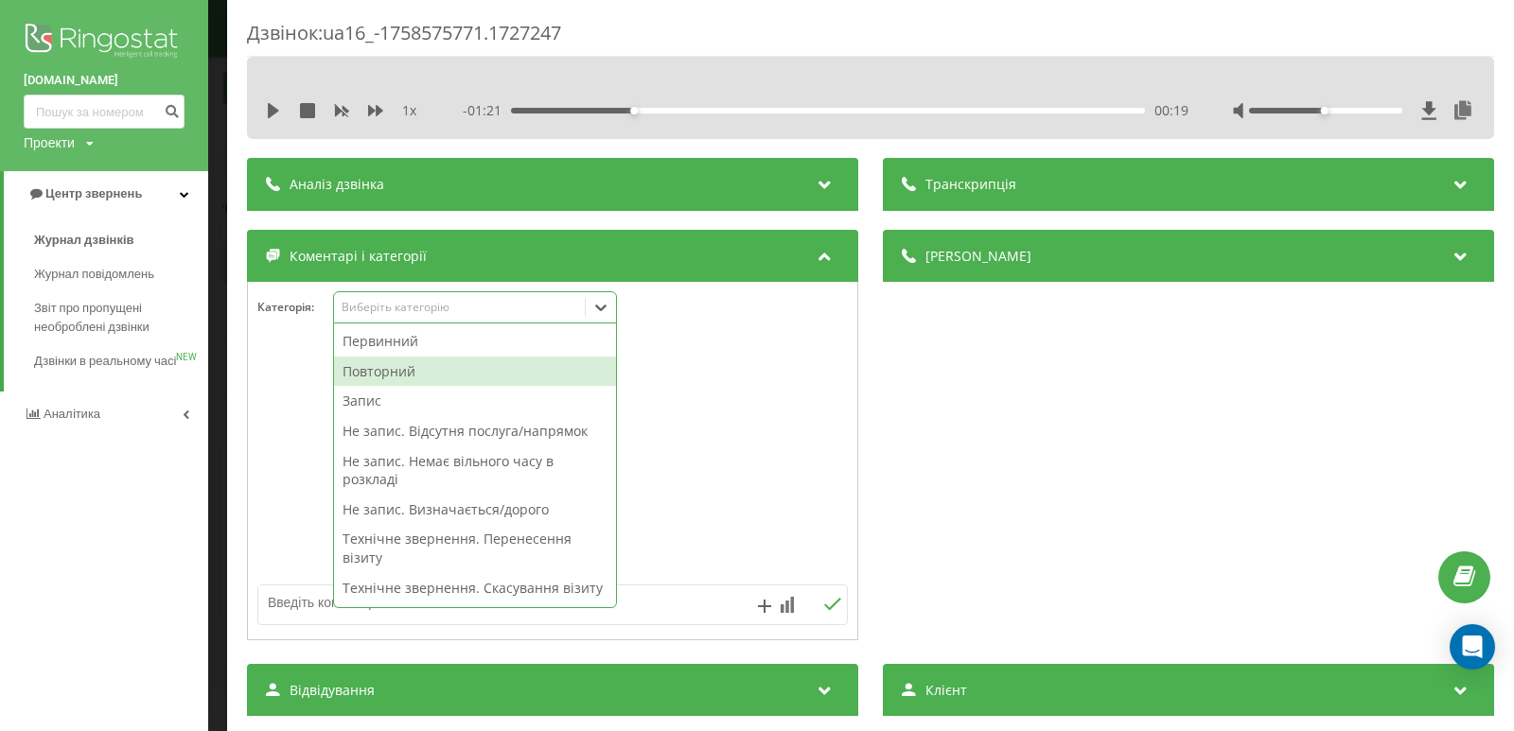
click at [402, 367] on div "Повторний" at bounding box center [475, 372] width 282 height 30
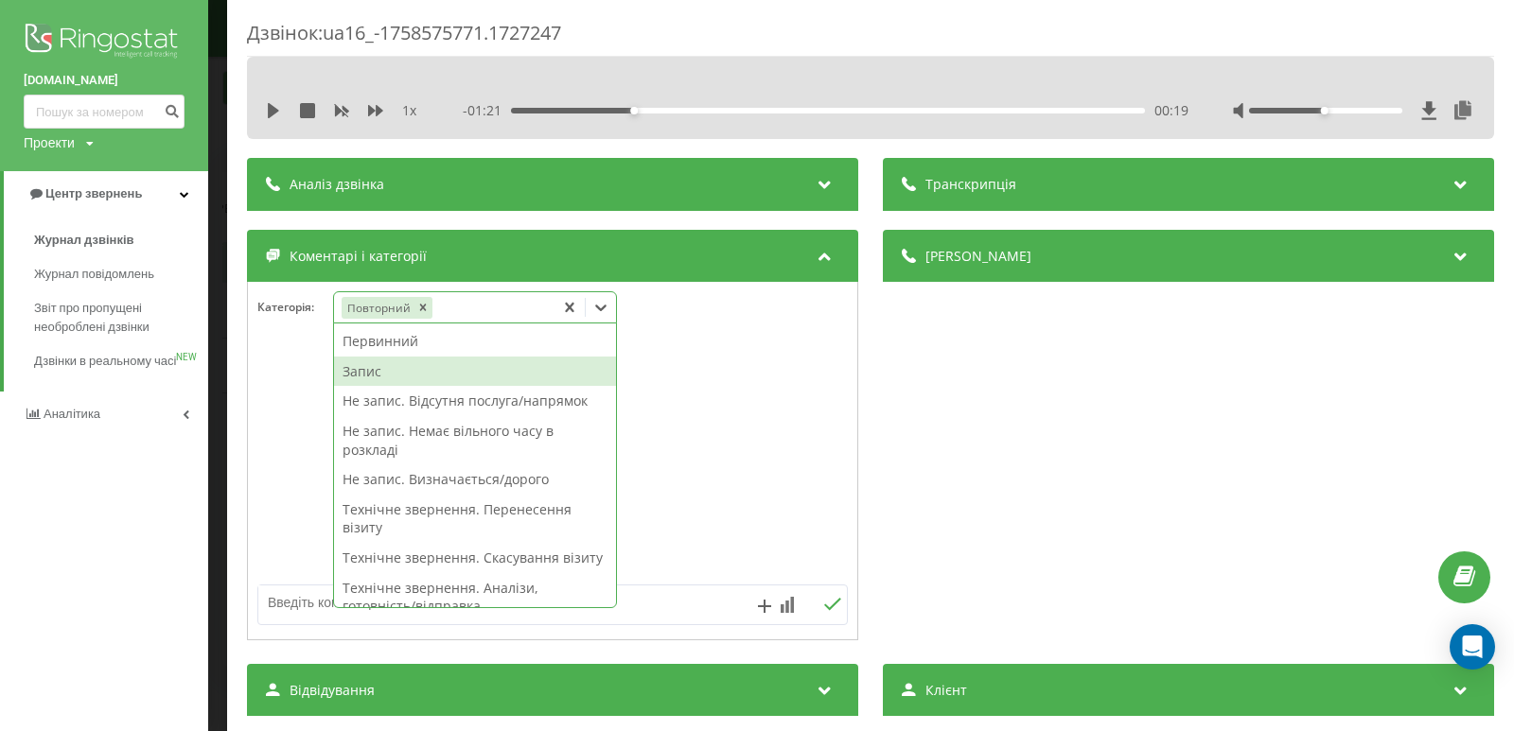
click at [389, 369] on div "Запис" at bounding box center [475, 372] width 282 height 30
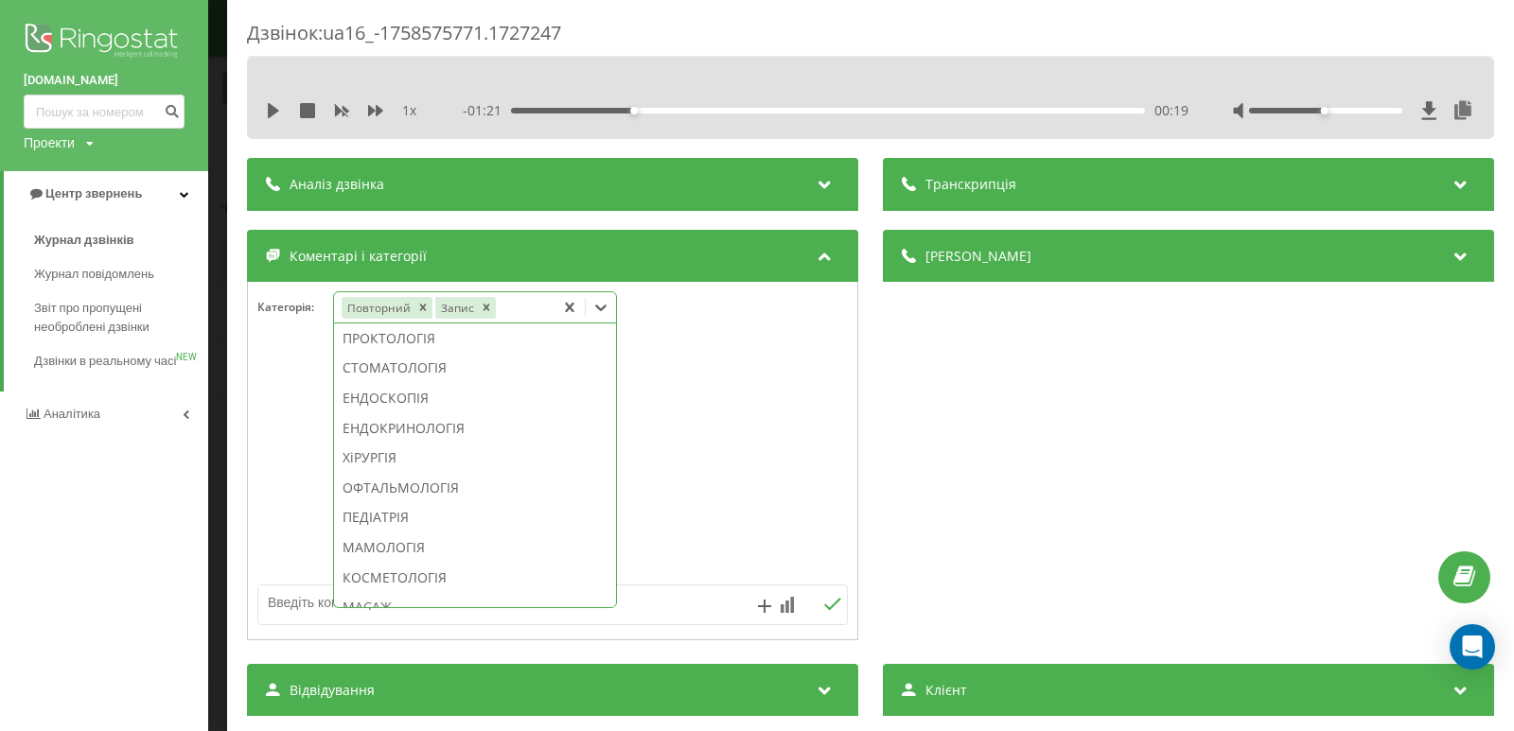
scroll to position [946, 0]
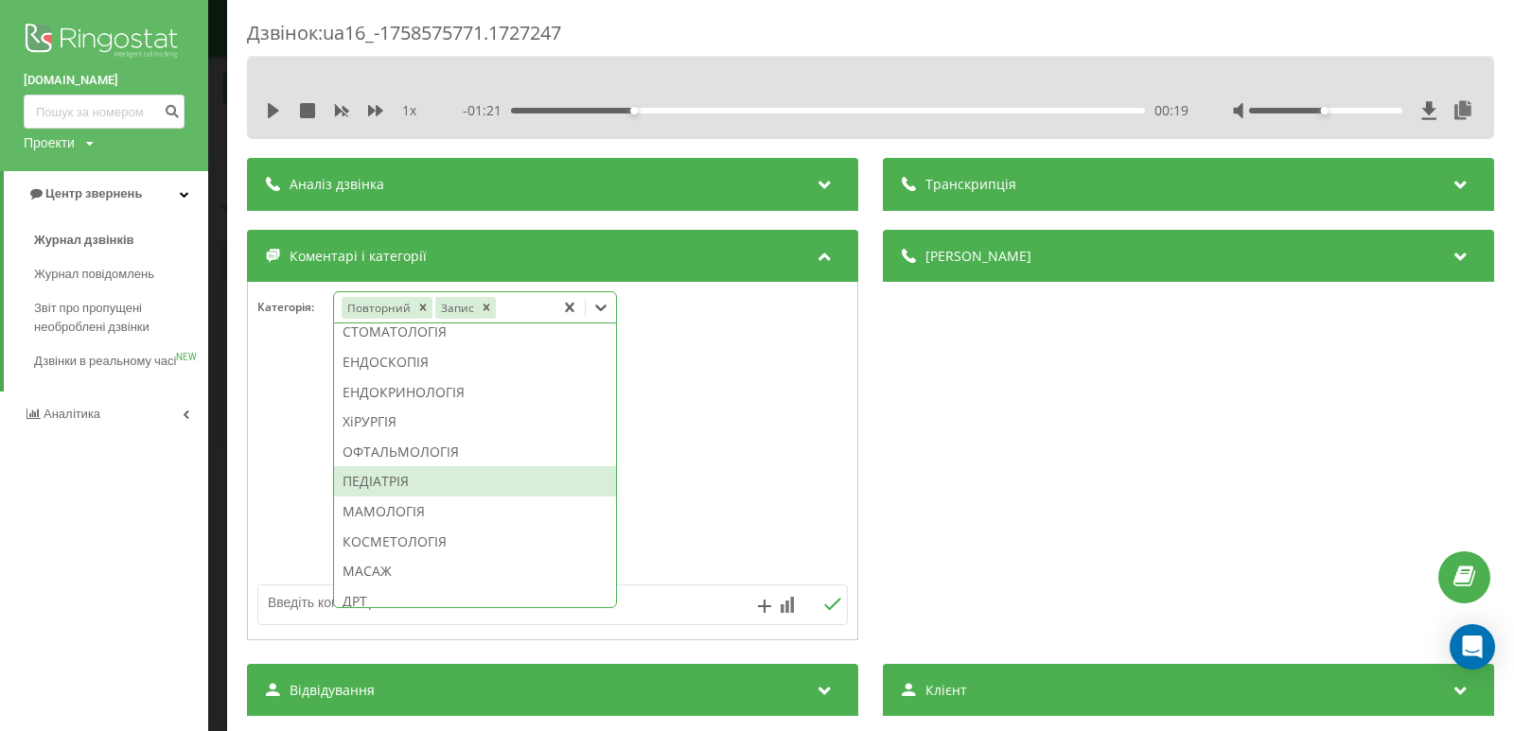
click at [403, 497] on div "ПЕДІАТРІЯ" at bounding box center [475, 481] width 282 height 30
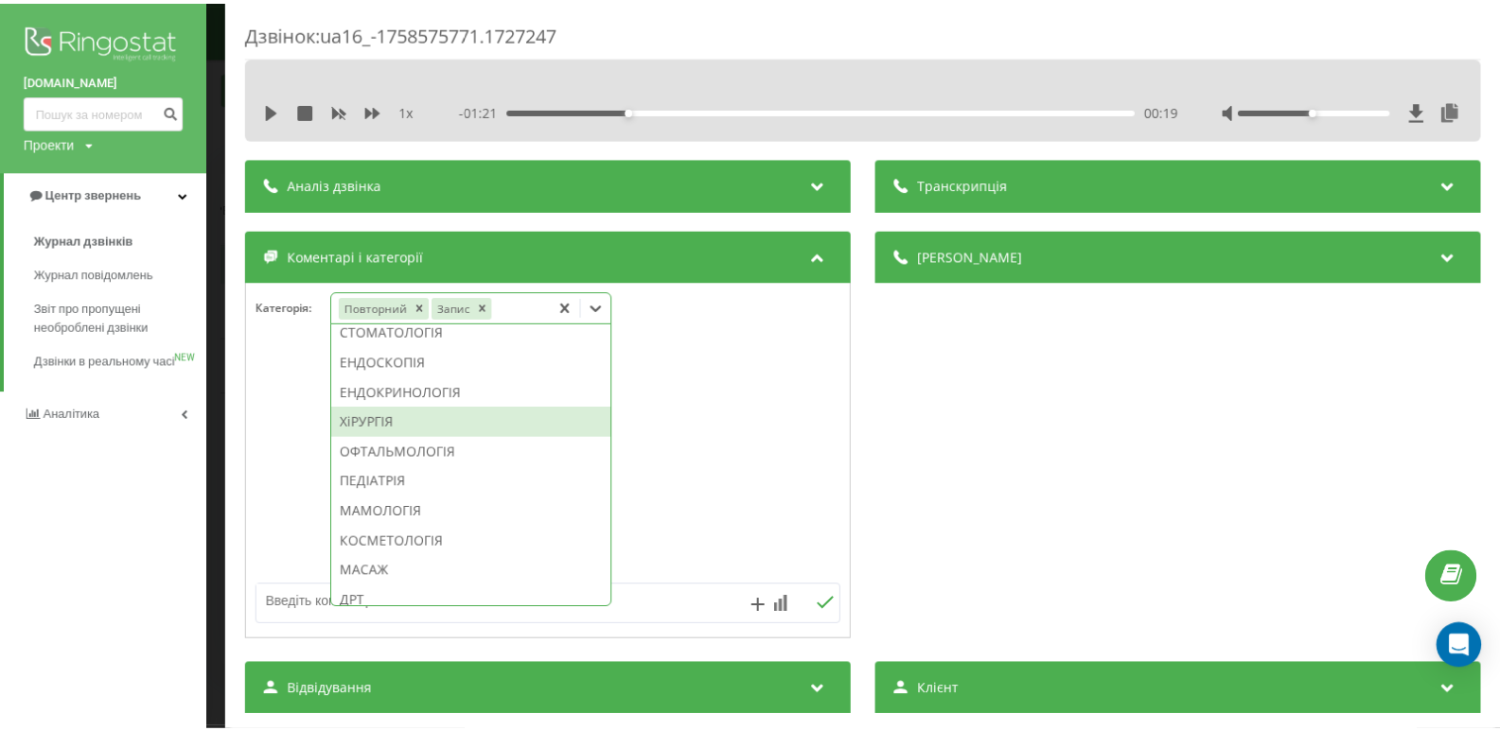
scroll to position [834, 0]
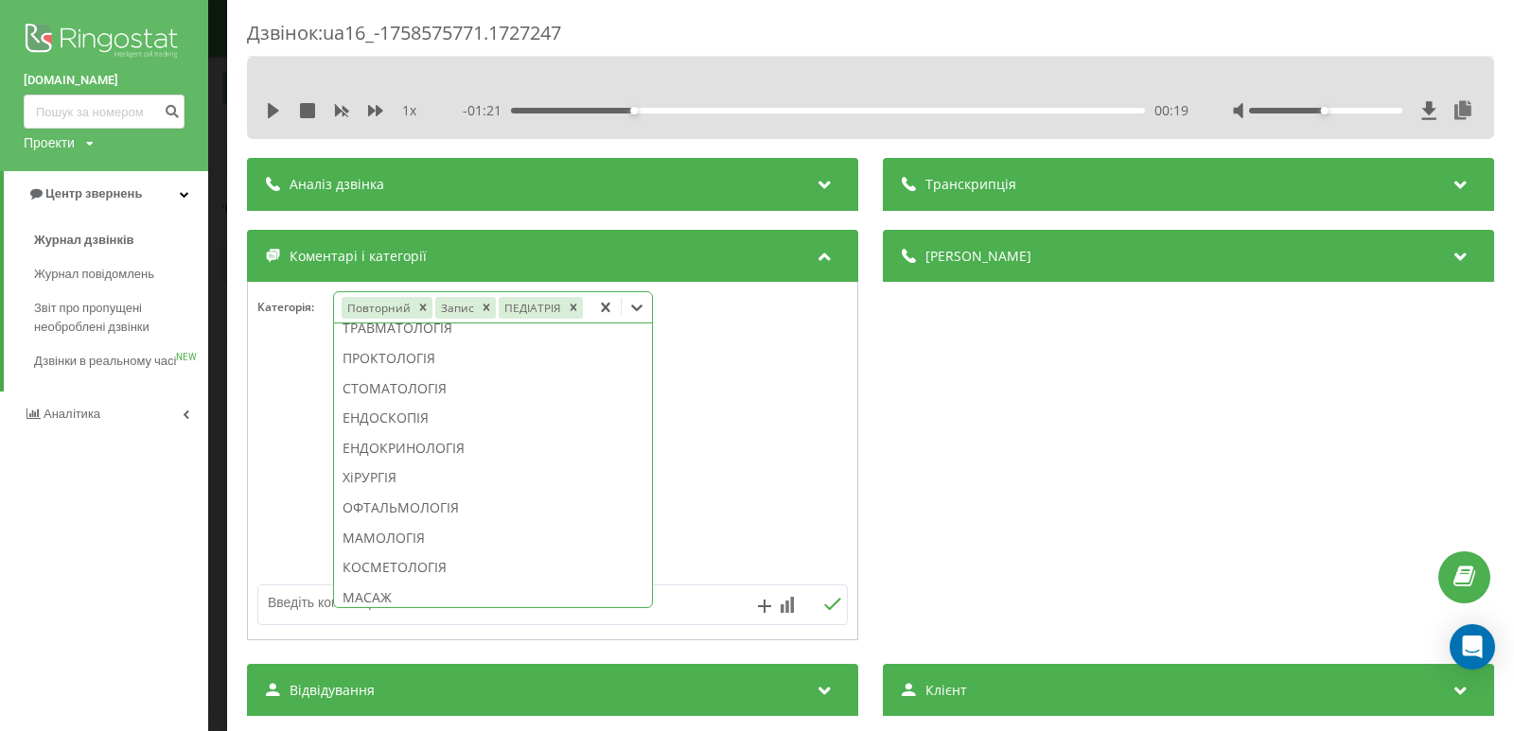
click at [198, 503] on div "oxford-med.com.ua Проекти oxford-med.com.ua Центр звернень Журнал дзвінків Журн…" at bounding box center [104, 365] width 208 height 731
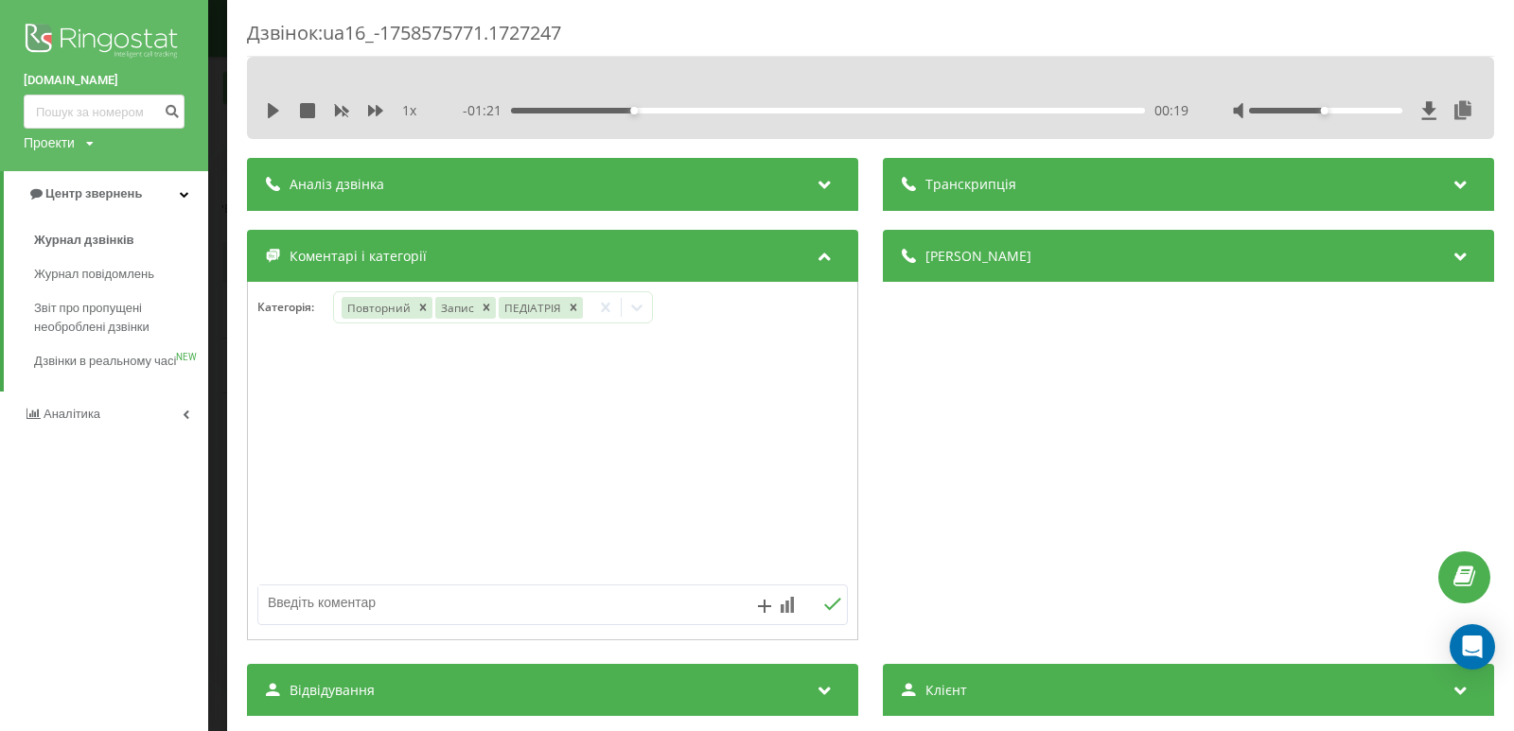
click at [224, 51] on div "Дзвінок : ua16_-1758575771.1727247 1 x - 01:21 00:19 00:19 Транскрипція Для AI-…" at bounding box center [757, 365] width 1514 height 731
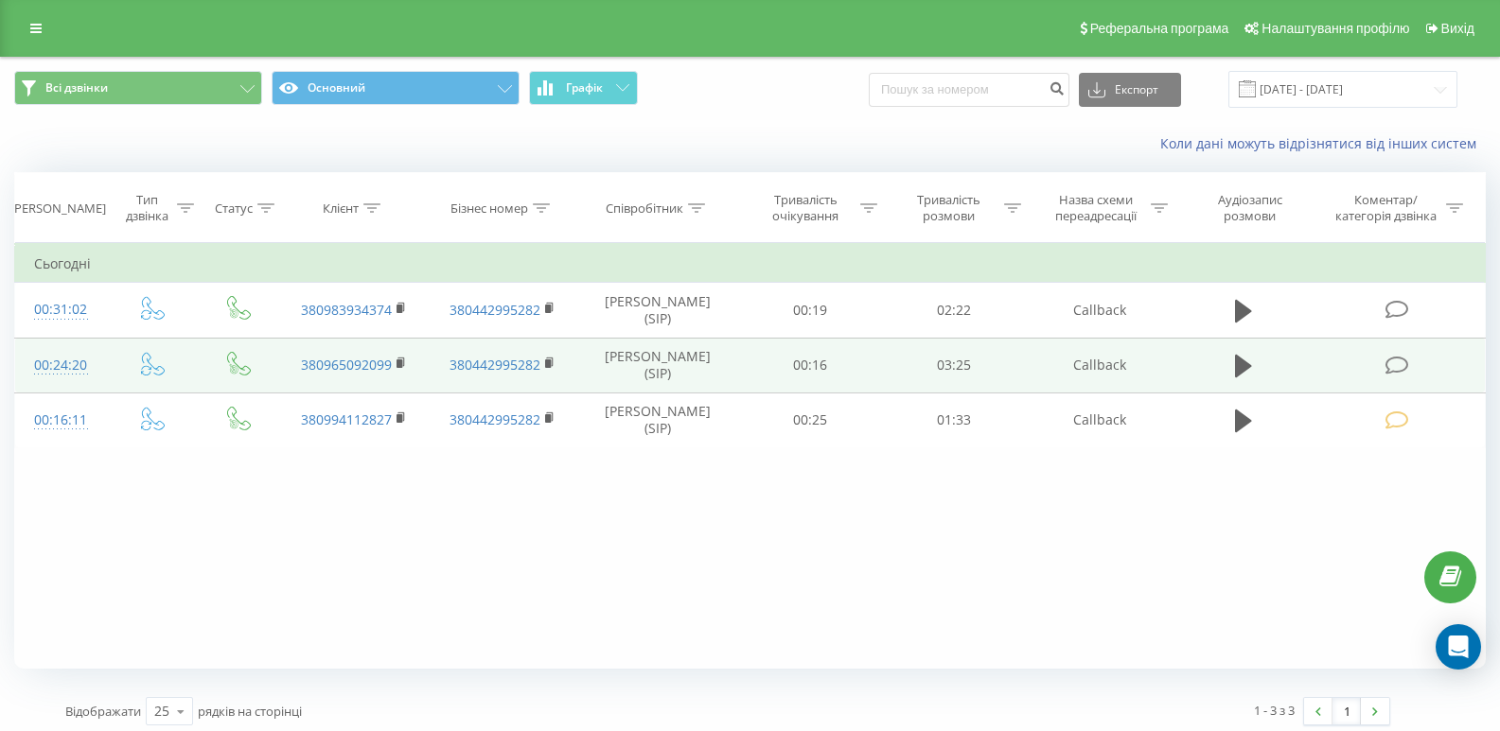
click at [1398, 372] on icon at bounding box center [1397, 366] width 24 height 20
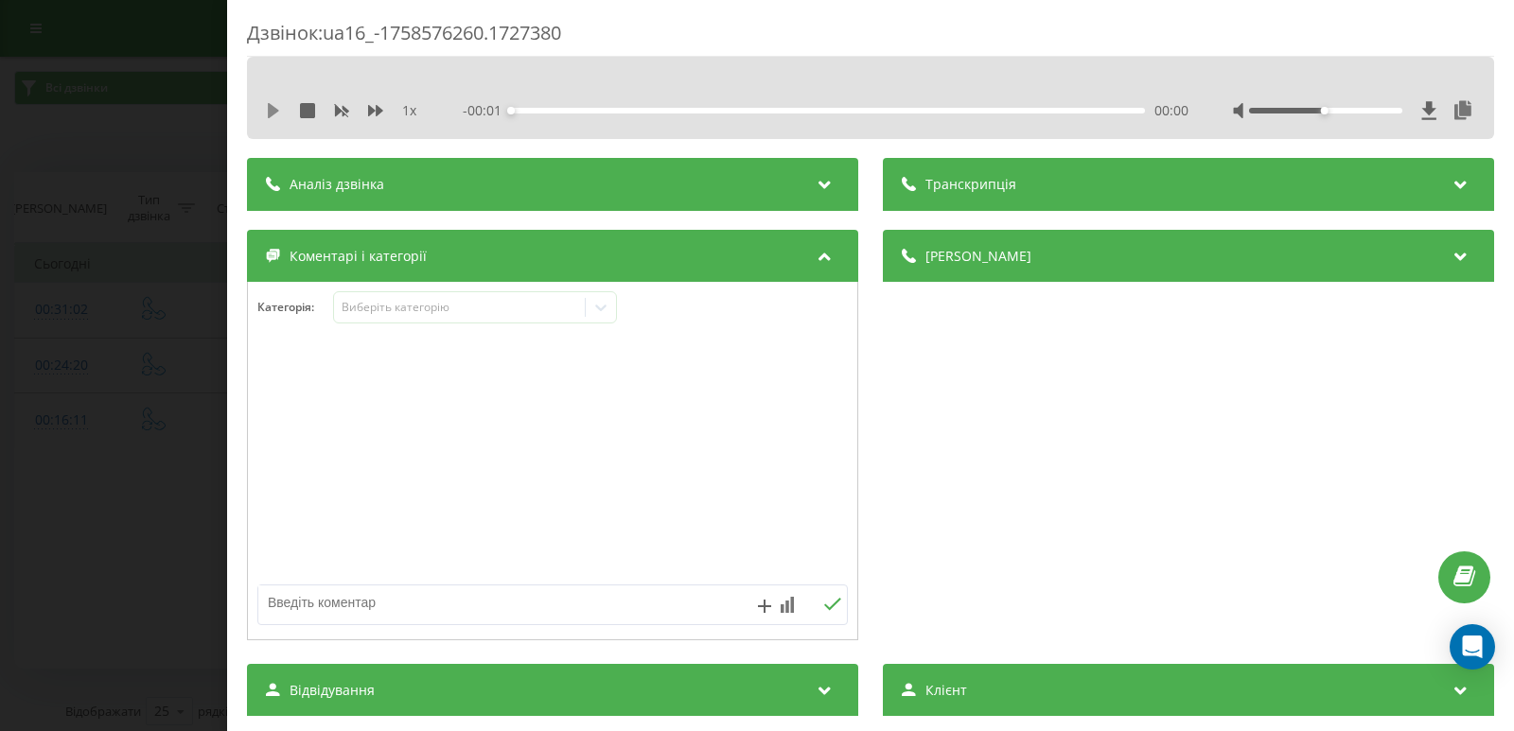
click at [266, 116] on icon at bounding box center [273, 110] width 15 height 15
click at [548, 111] on div "00:00" at bounding box center [828, 111] width 634 height 6
click at [273, 114] on icon at bounding box center [273, 110] width 15 height 15
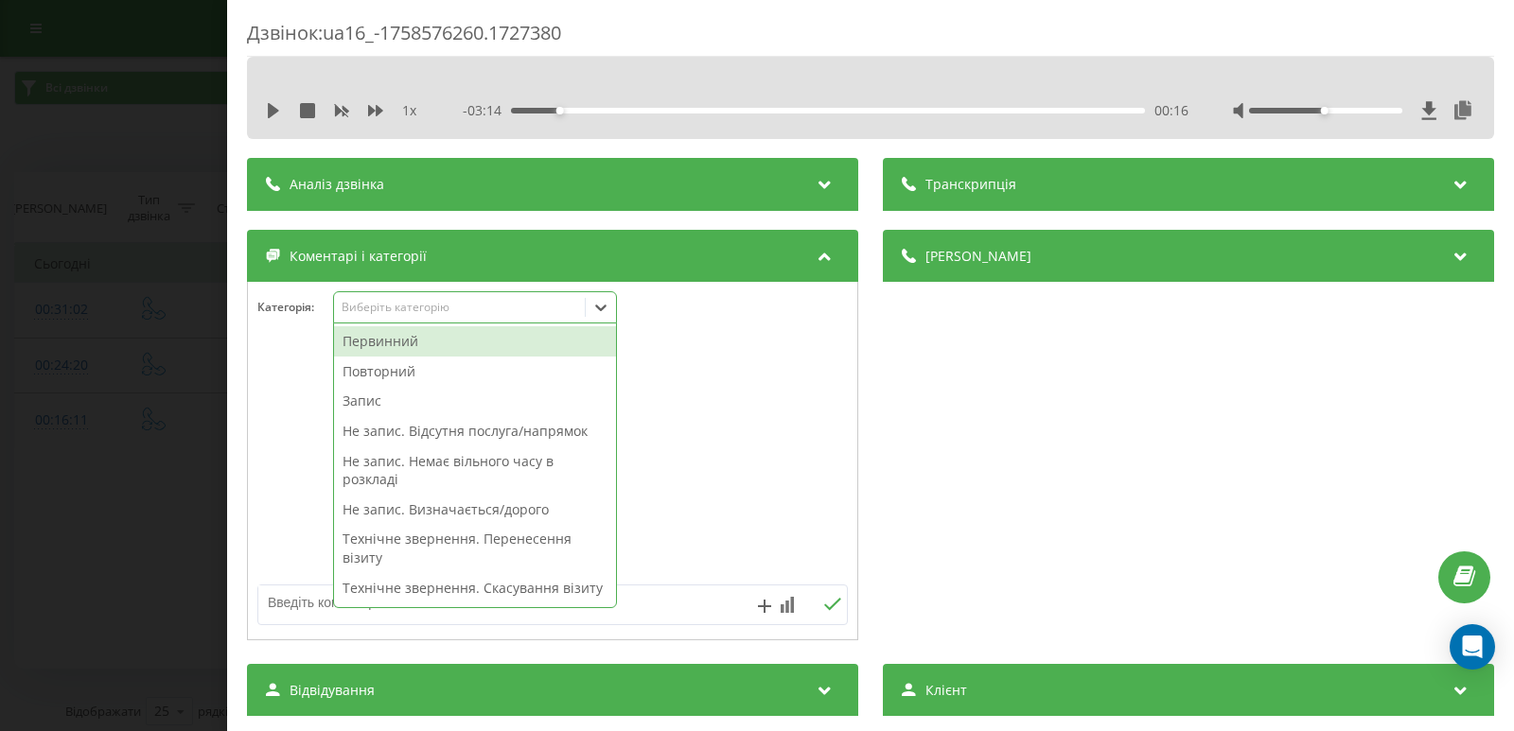
click at [605, 305] on icon at bounding box center [600, 307] width 19 height 19
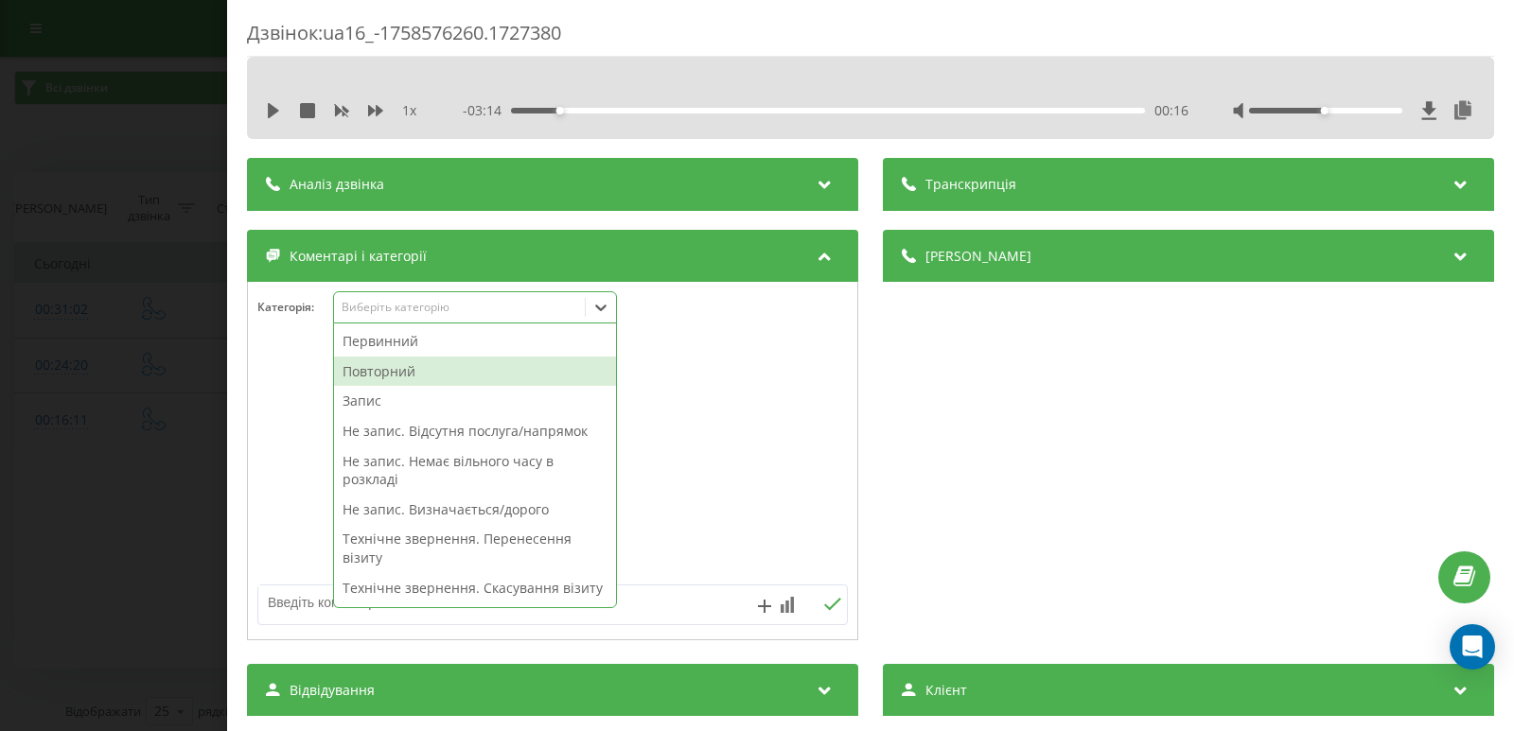
click at [401, 367] on div "Повторний" at bounding box center [475, 372] width 282 height 30
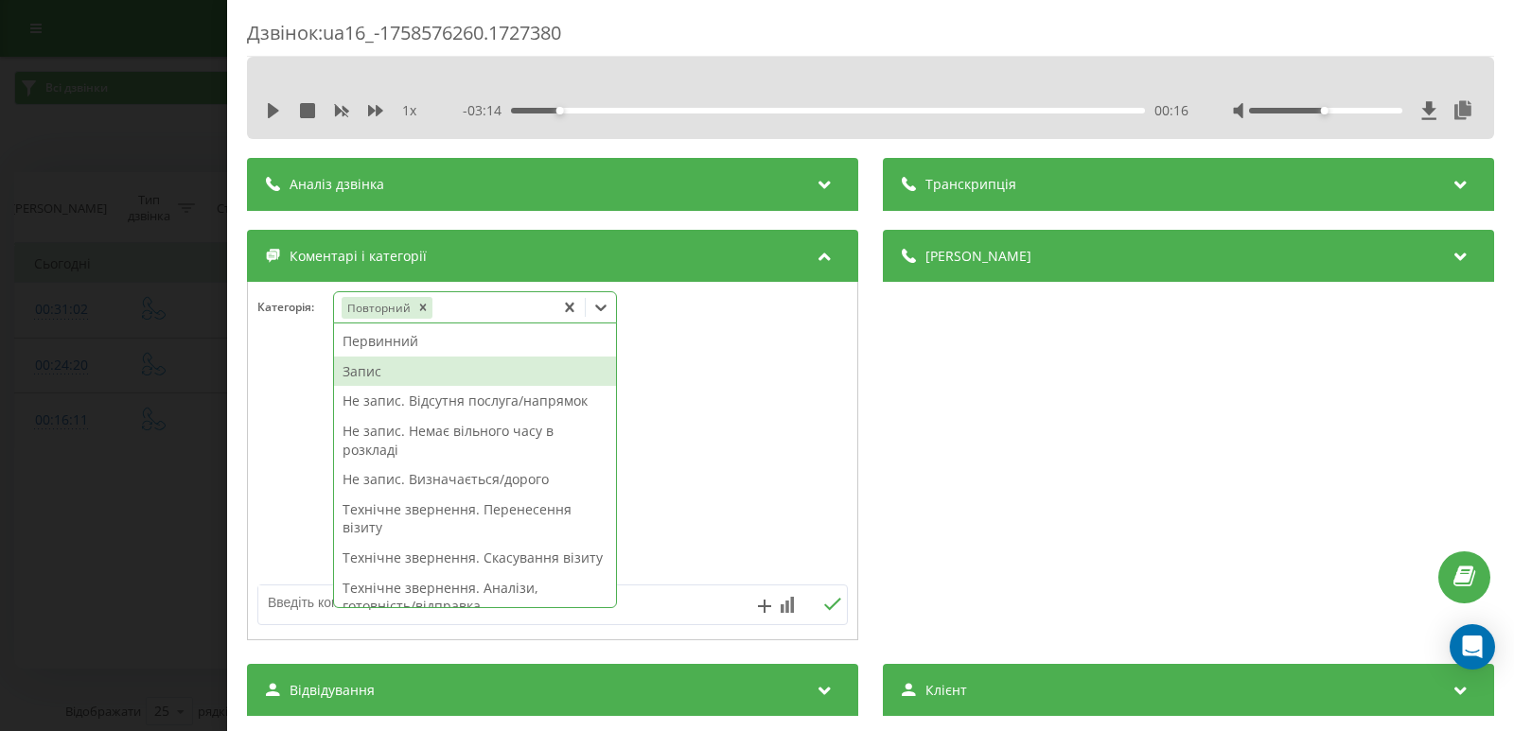
click at [400, 376] on div "Запис" at bounding box center [475, 372] width 282 height 30
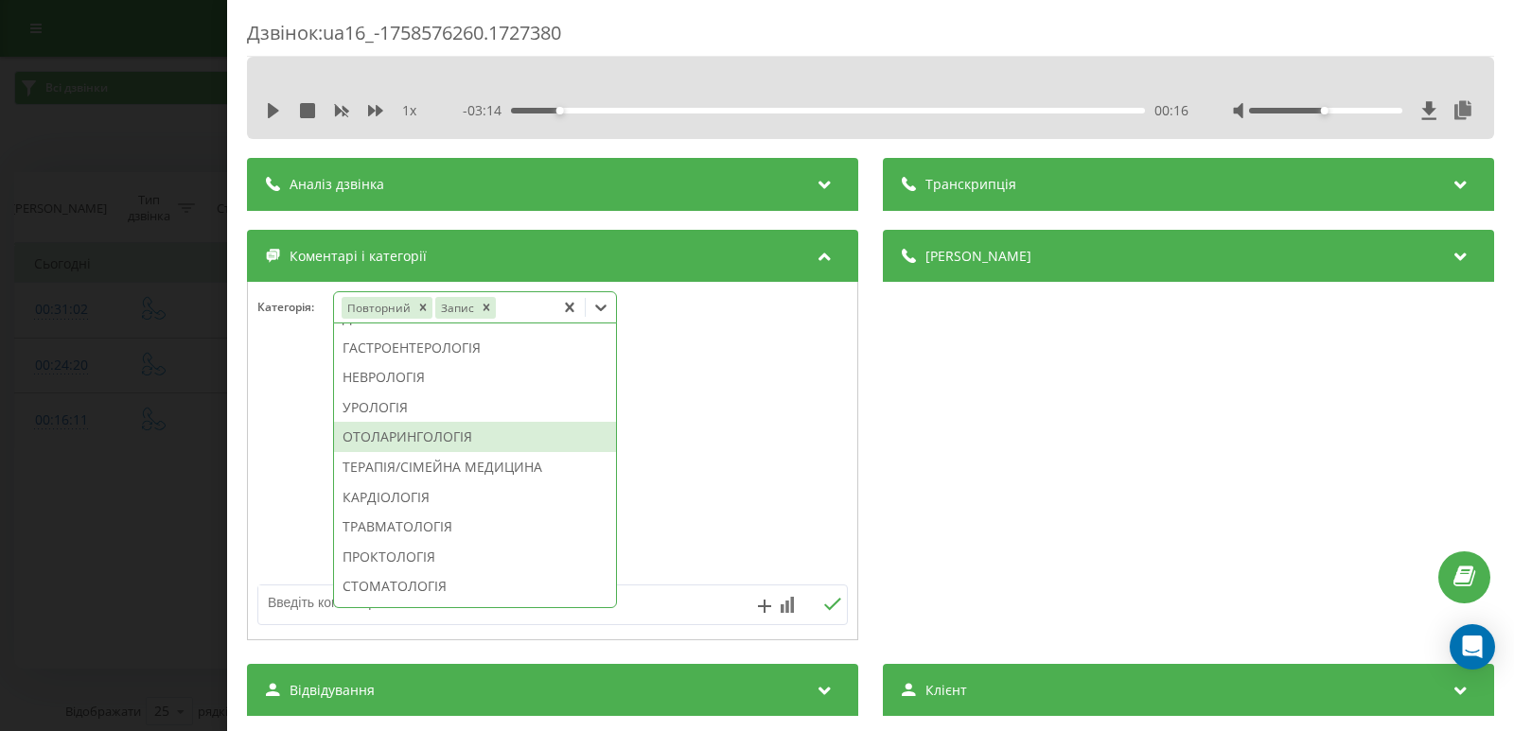
scroll to position [662, 0]
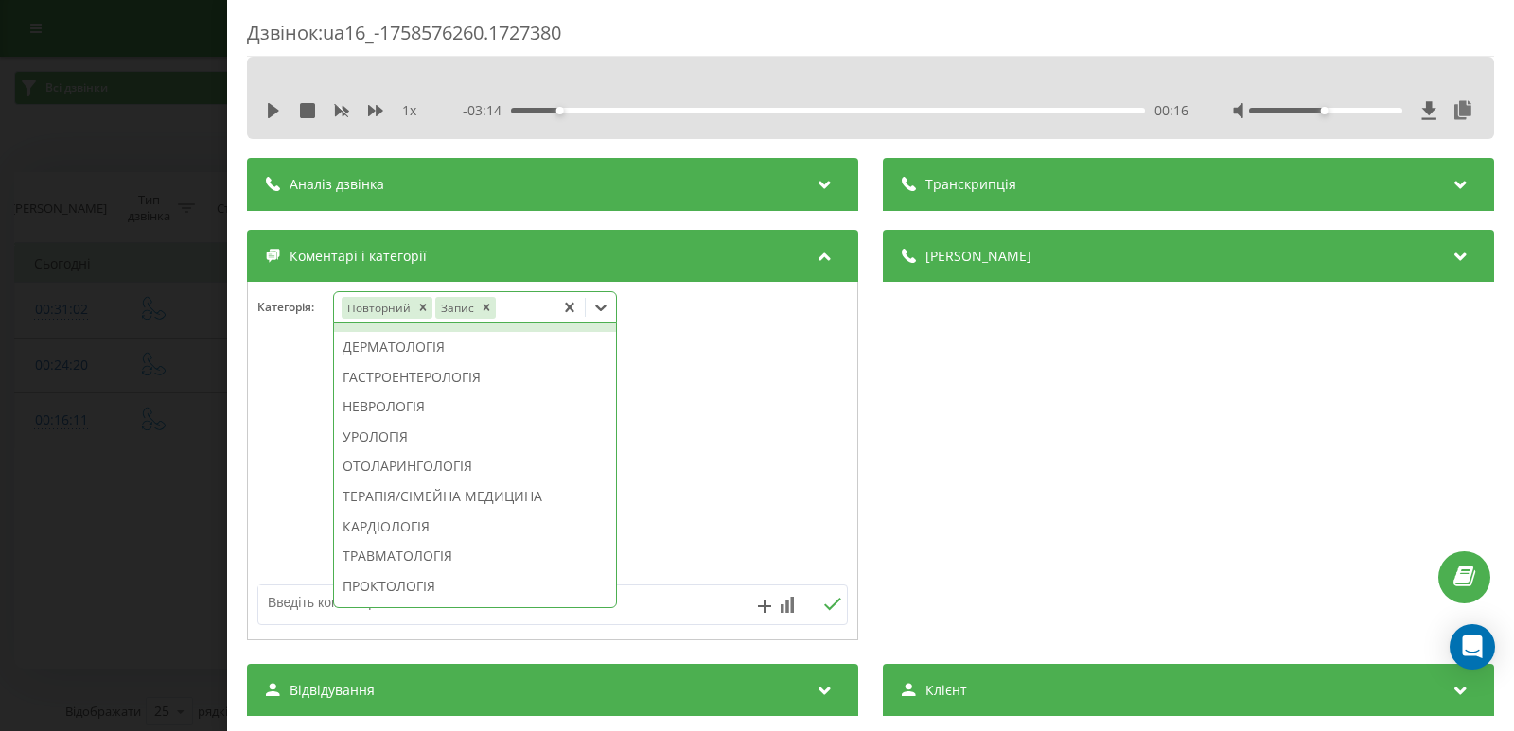
click at [381, 332] on div "ГІНЕКОЛОГІЯ" at bounding box center [475, 317] width 282 height 30
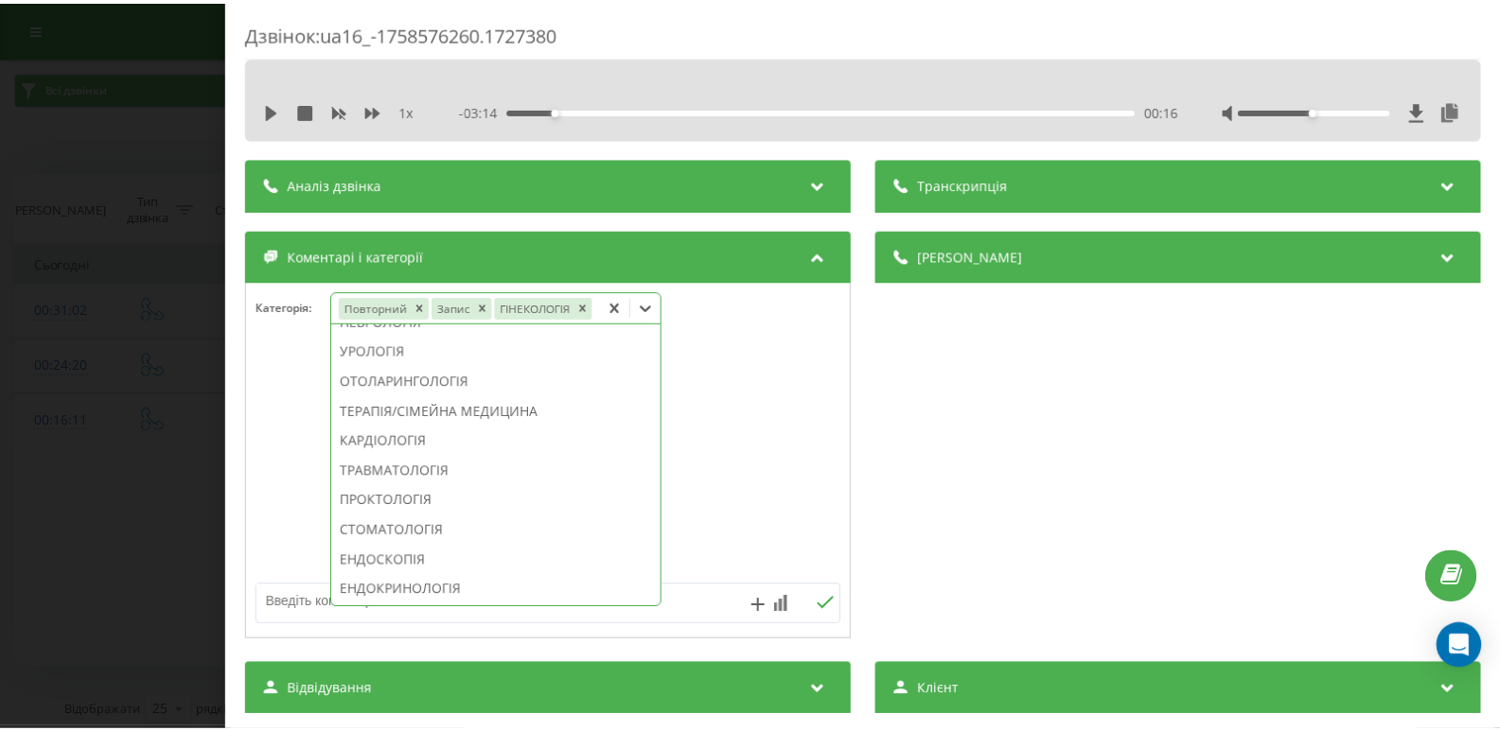
scroll to position [551, 0]
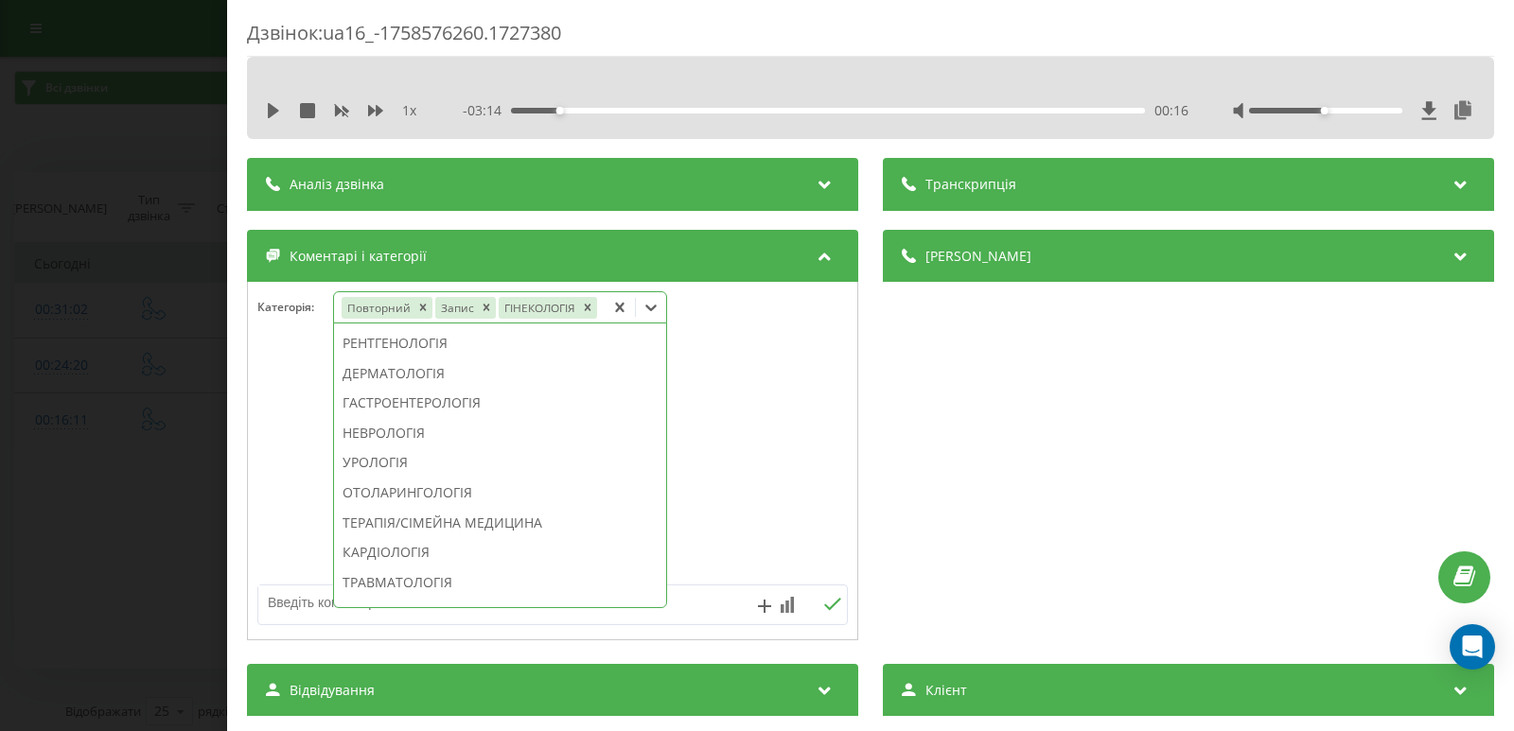
click at [73, 304] on div "Дзвінок : ua16_-1758576260.1727380 1 x - 03:14 00:16 00:16 Транскрипція Для AI-…" at bounding box center [757, 365] width 1514 height 731
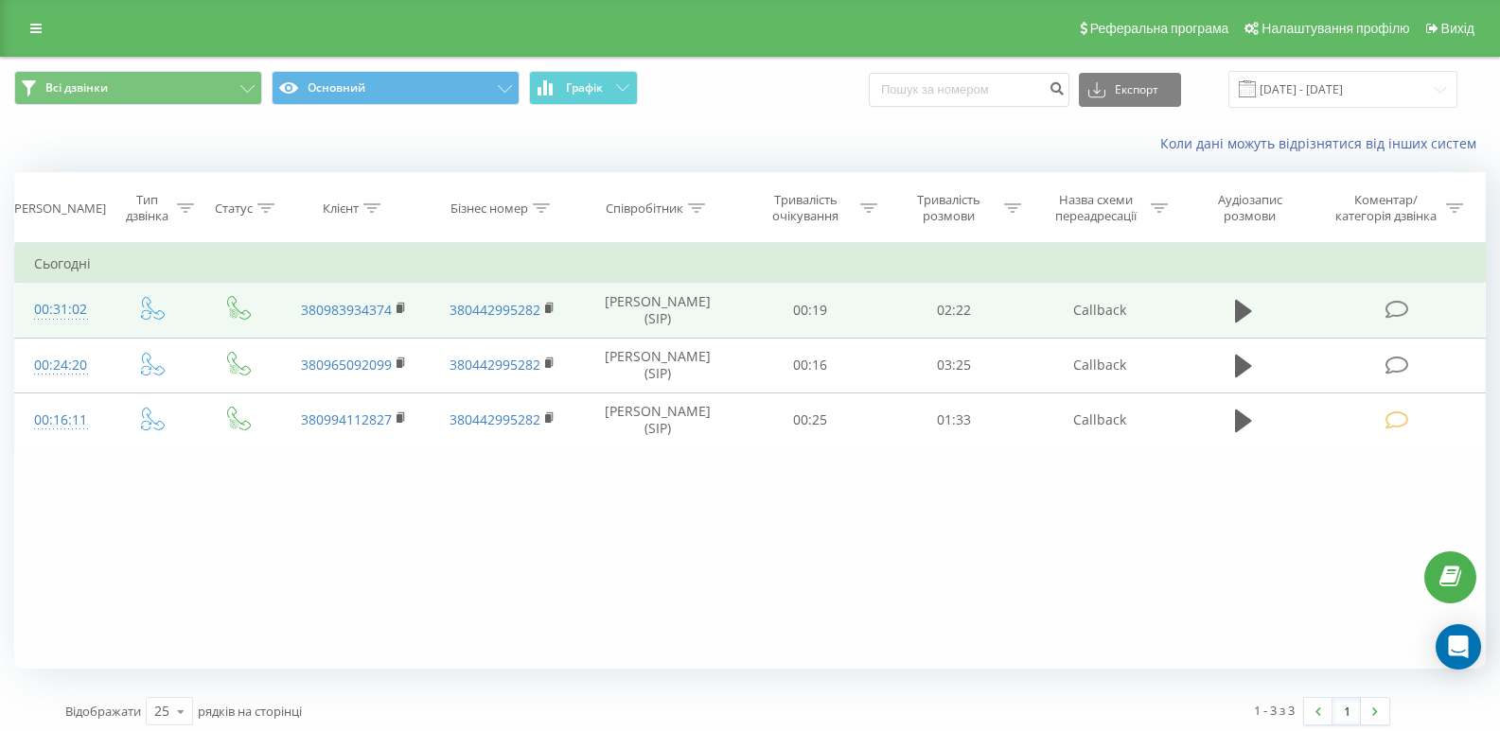
click at [1398, 310] on icon at bounding box center [1397, 310] width 24 height 20
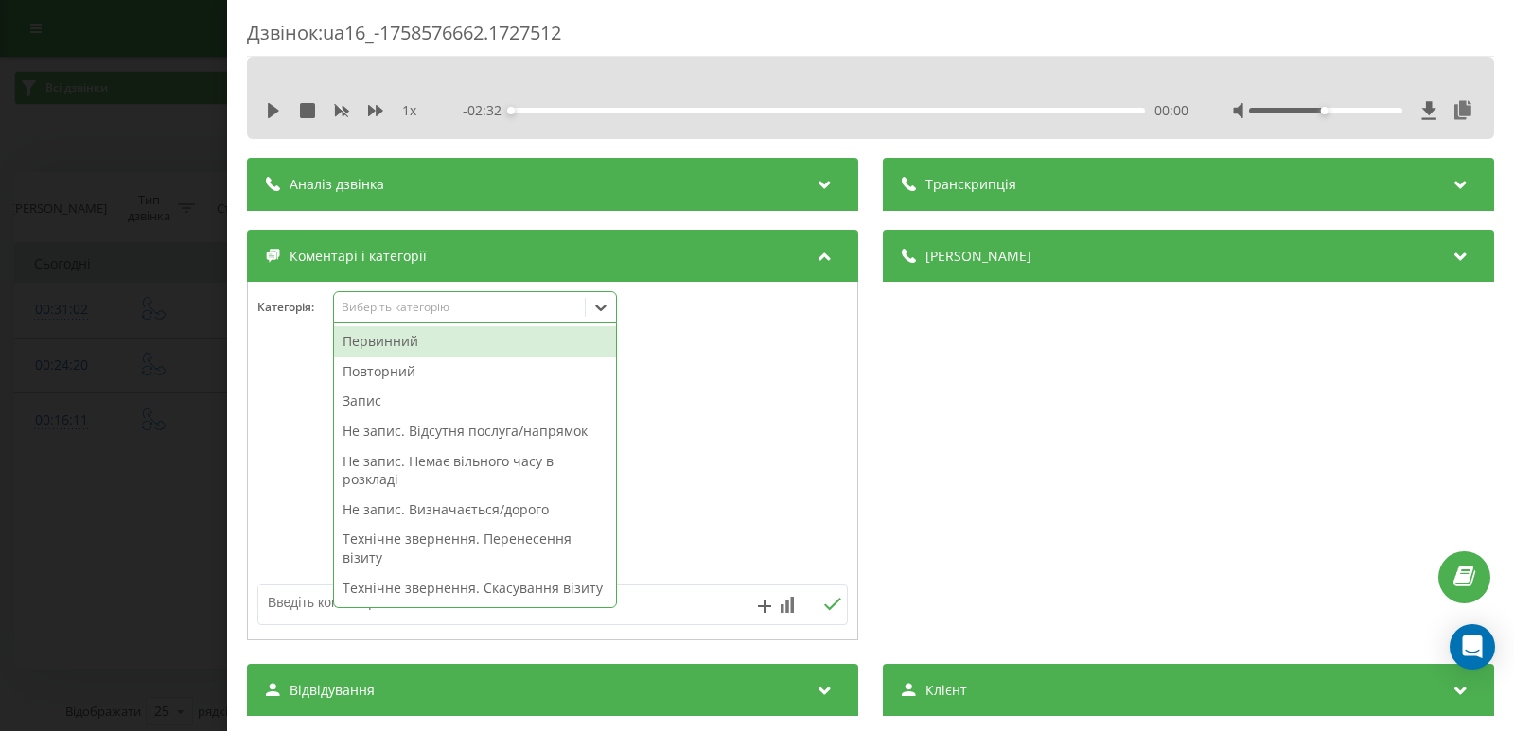
click at [599, 312] on icon at bounding box center [600, 307] width 19 height 19
click at [383, 346] on div "Первинний" at bounding box center [475, 341] width 282 height 30
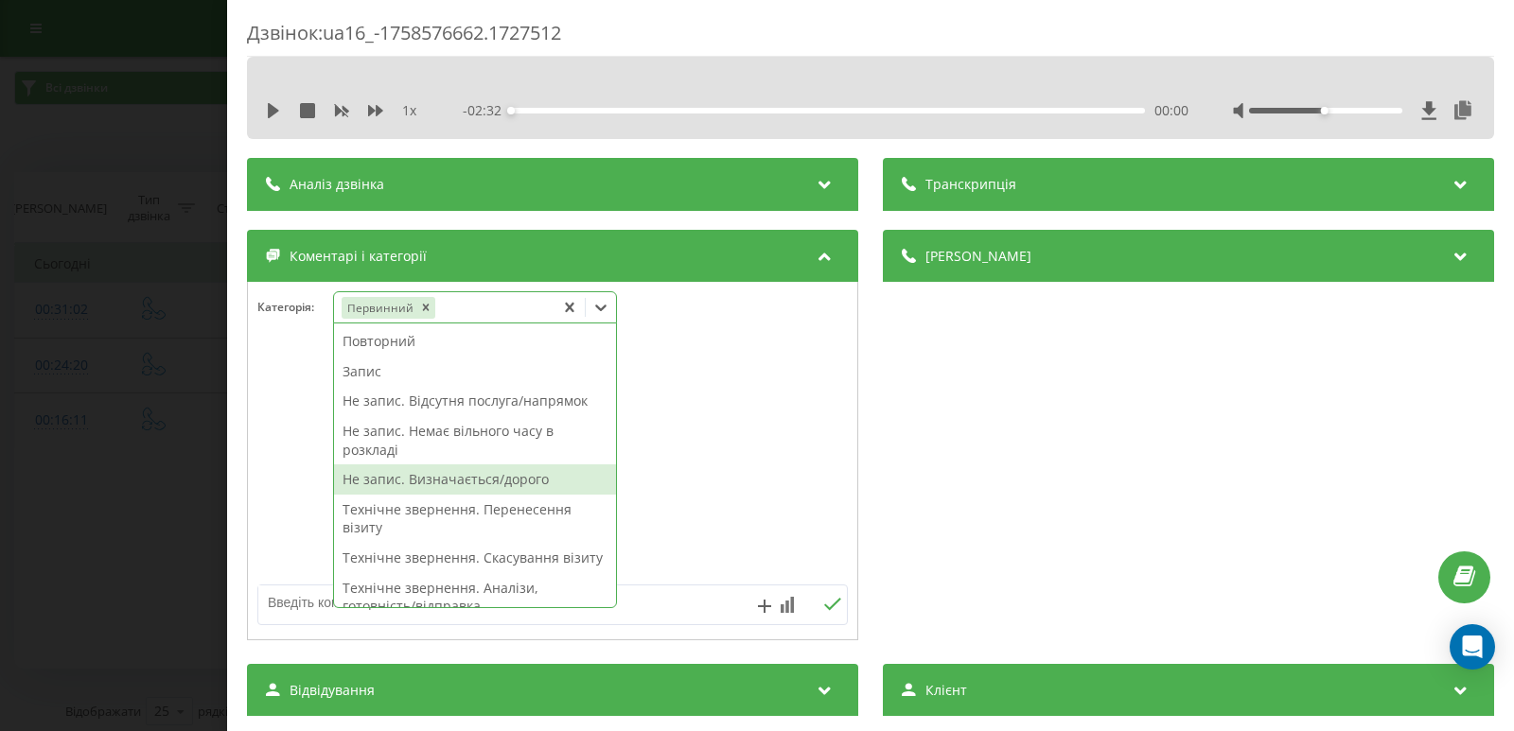
click at [470, 477] on div "Не запис. Визначається/дорого" at bounding box center [475, 480] width 282 height 30
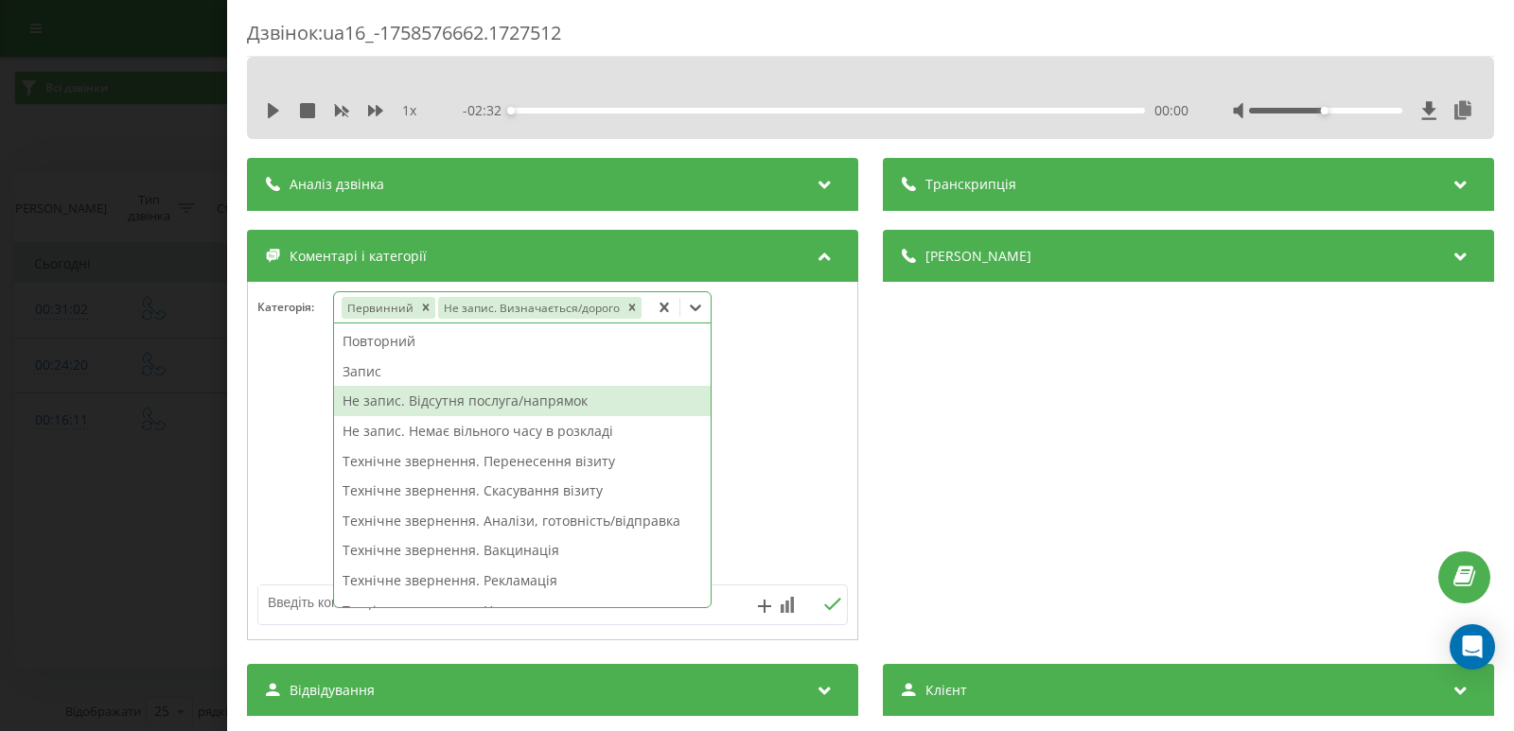
click at [142, 350] on div "Дзвінок : ua16_-1758576662.1727512 1 x - 02:32 00:00 00:00 Транскрипція Для AI-…" at bounding box center [757, 365] width 1514 height 731
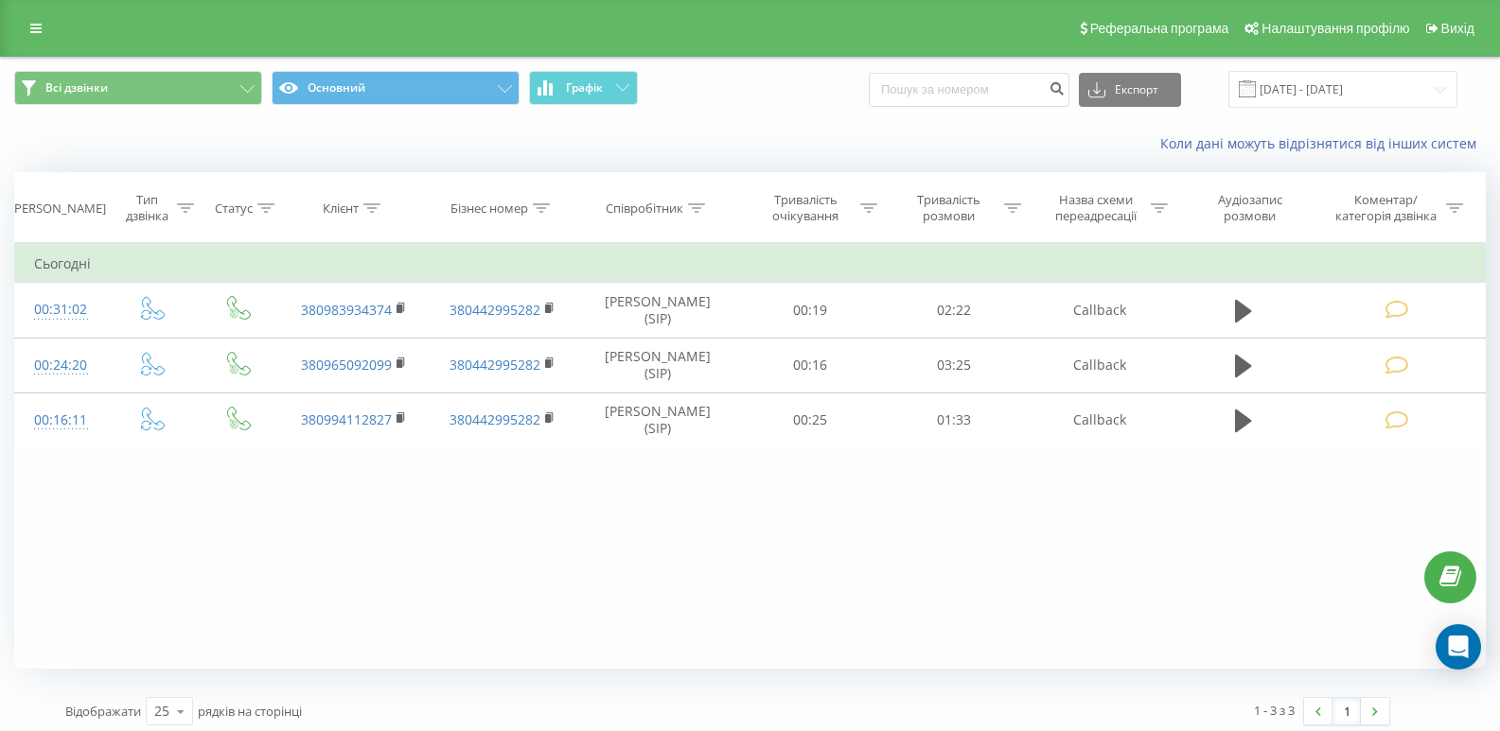
click at [37, 35] on link at bounding box center [36, 28] width 34 height 26
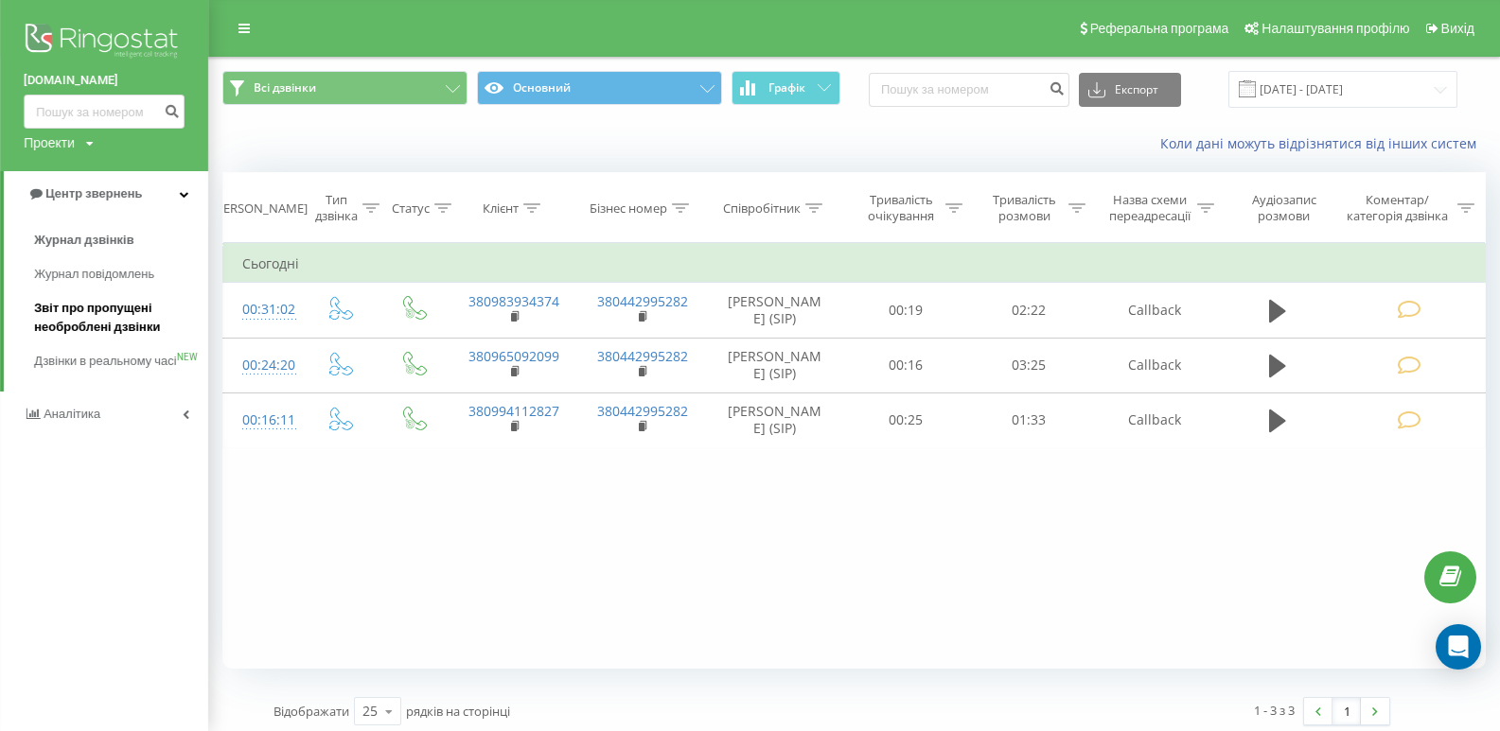
click at [110, 319] on span "Звіт про пропущені необроблені дзвінки" at bounding box center [116, 318] width 165 height 38
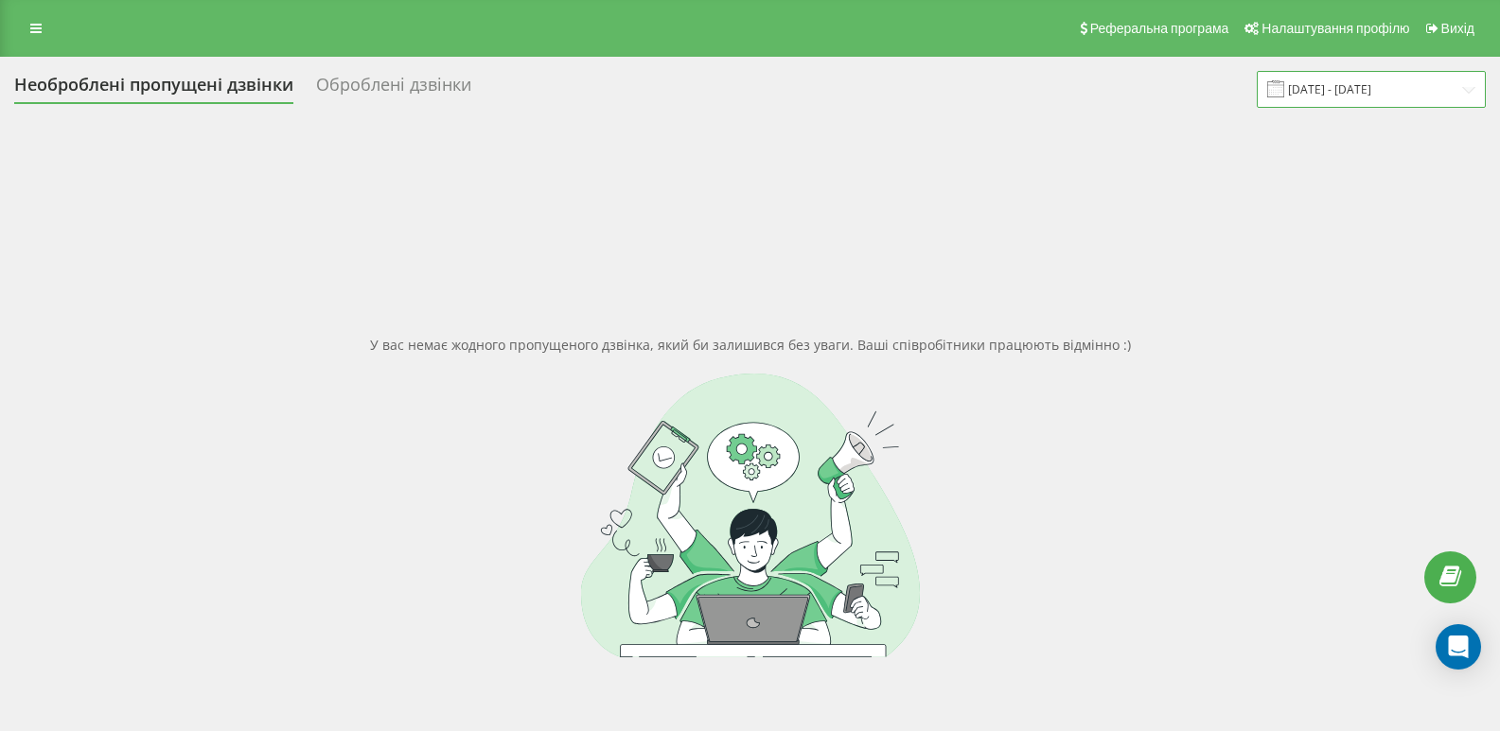
click at [1462, 90] on input "[DATE] - [DATE]" at bounding box center [1370, 89] width 229 height 37
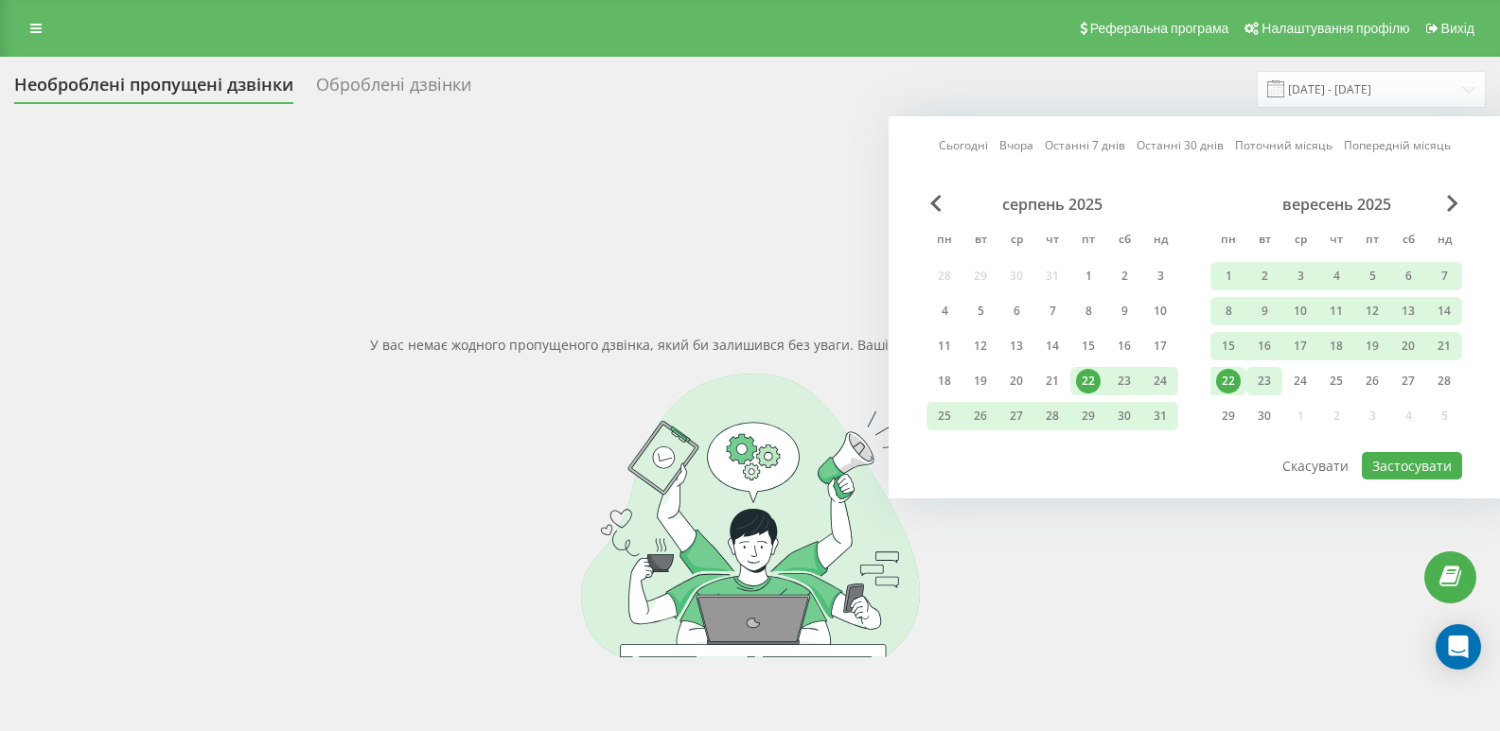
click at [1277, 375] on div "23" at bounding box center [1264, 381] width 36 height 28
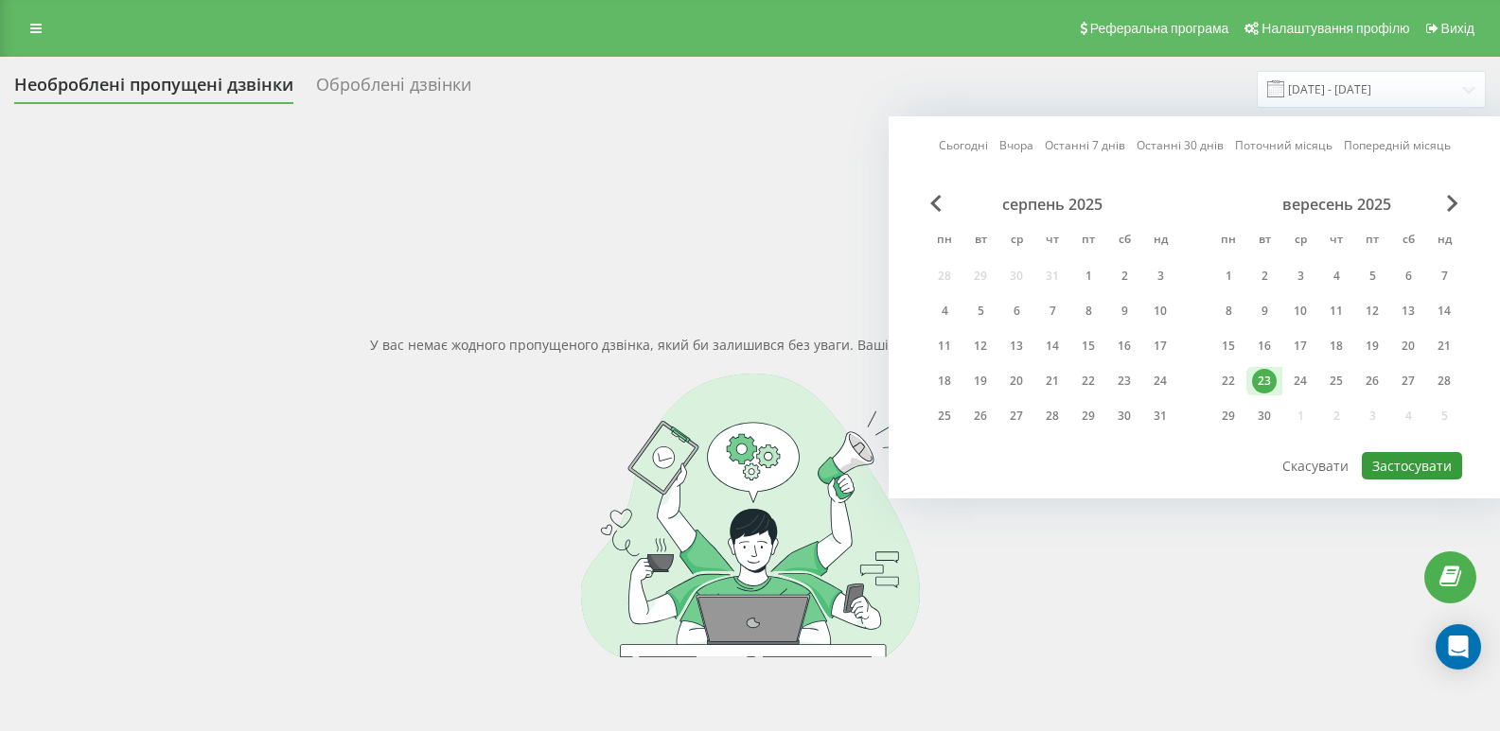
click at [1431, 464] on button "Застосувати" at bounding box center [1411, 465] width 100 height 27
type input "[DATE] - [DATE]"
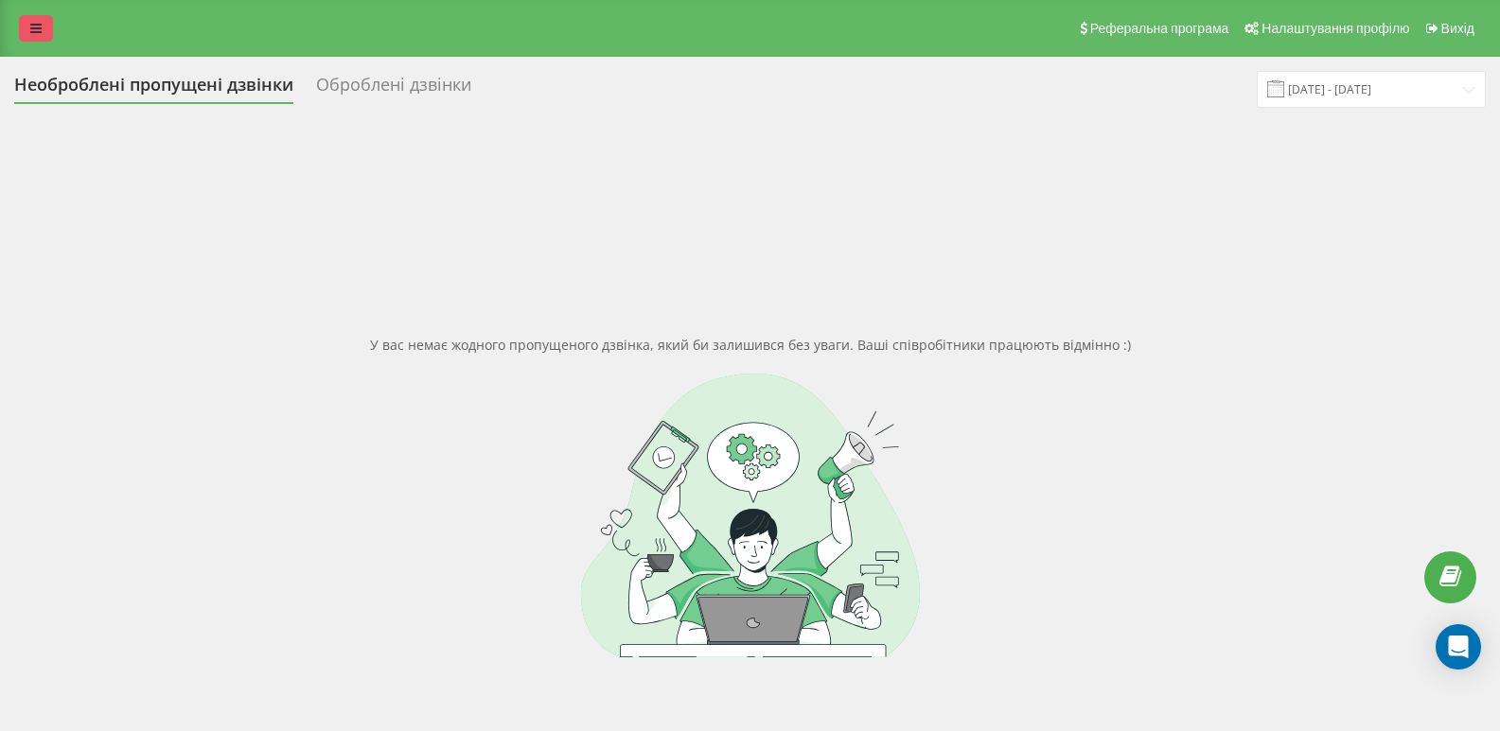
click at [38, 27] on icon at bounding box center [35, 28] width 11 height 13
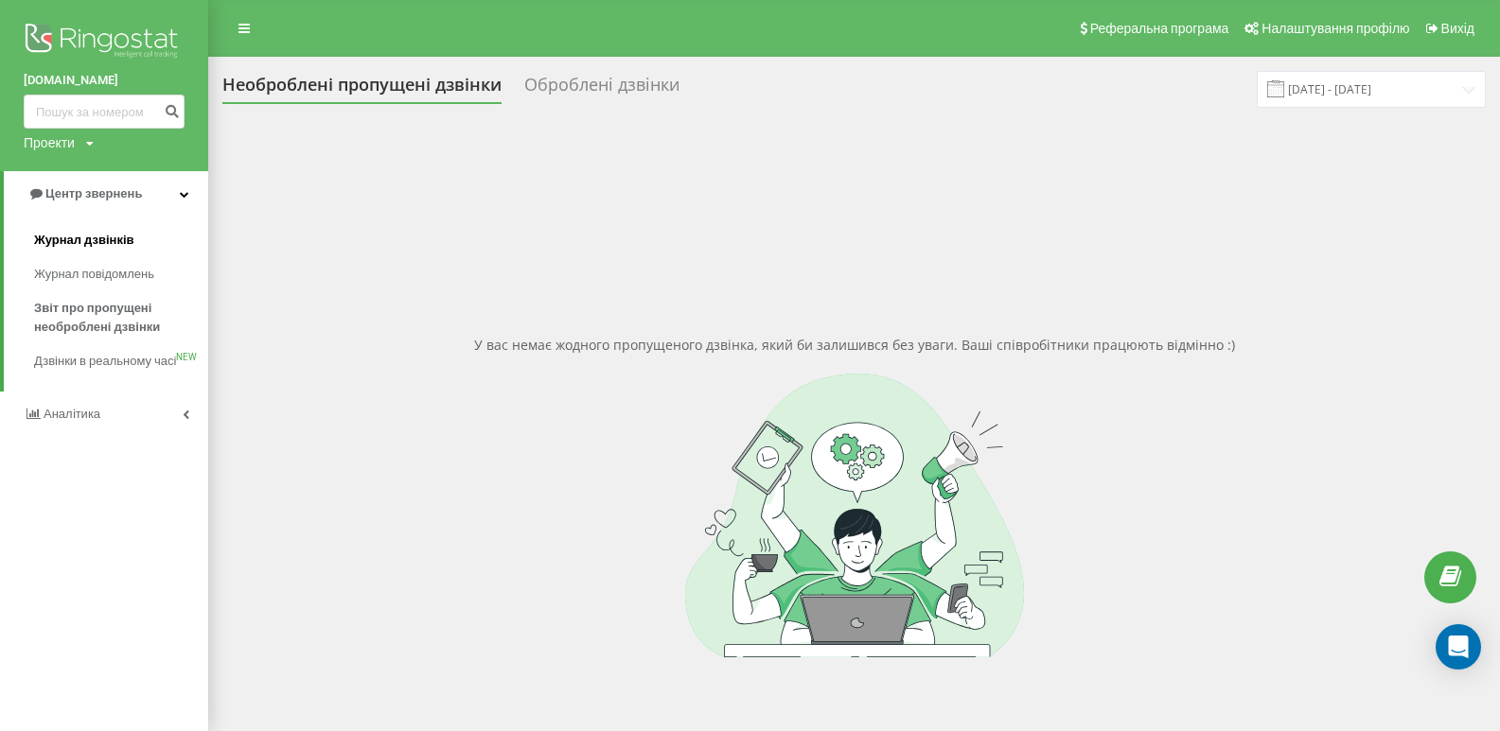
click at [88, 236] on span "Журнал дзвінків" at bounding box center [84, 240] width 100 height 19
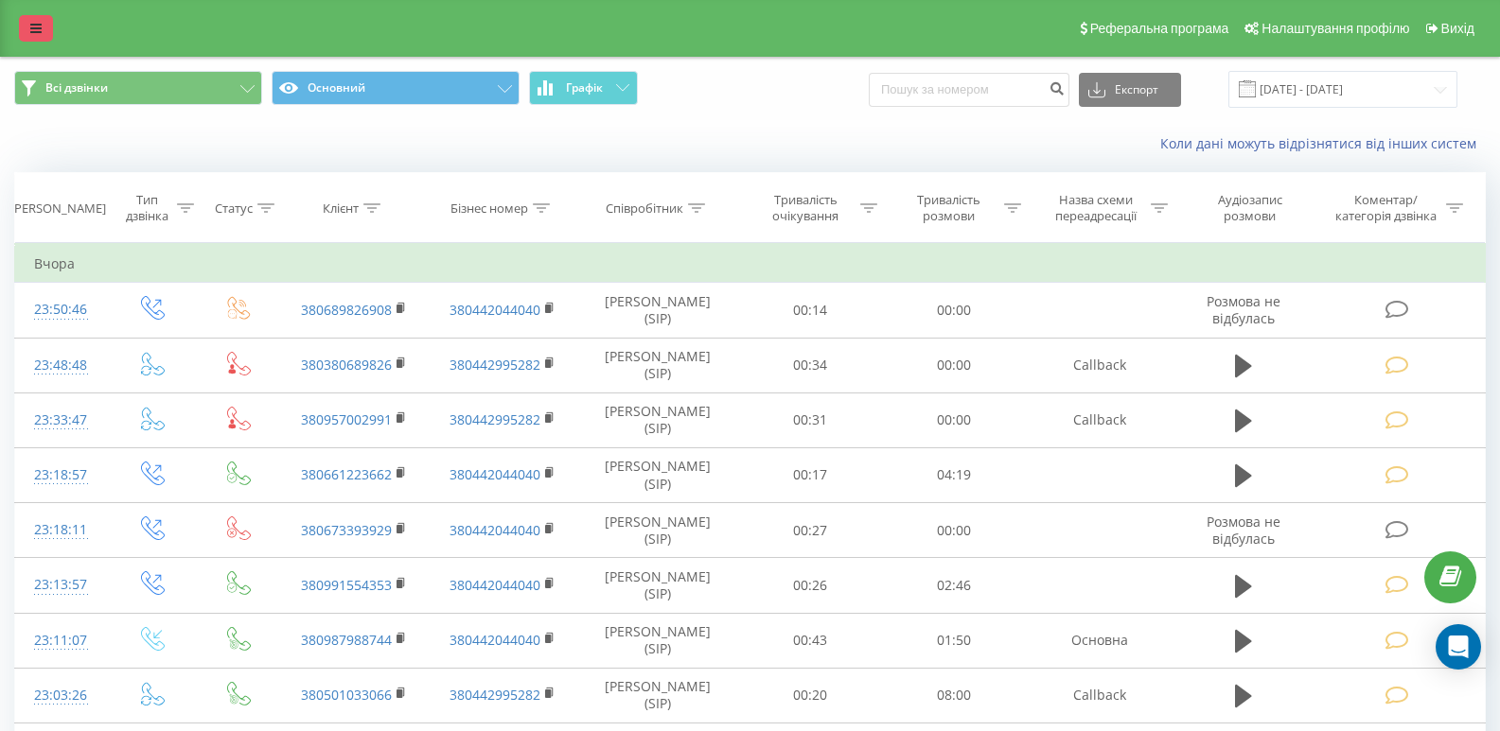
click at [46, 24] on link at bounding box center [36, 28] width 34 height 26
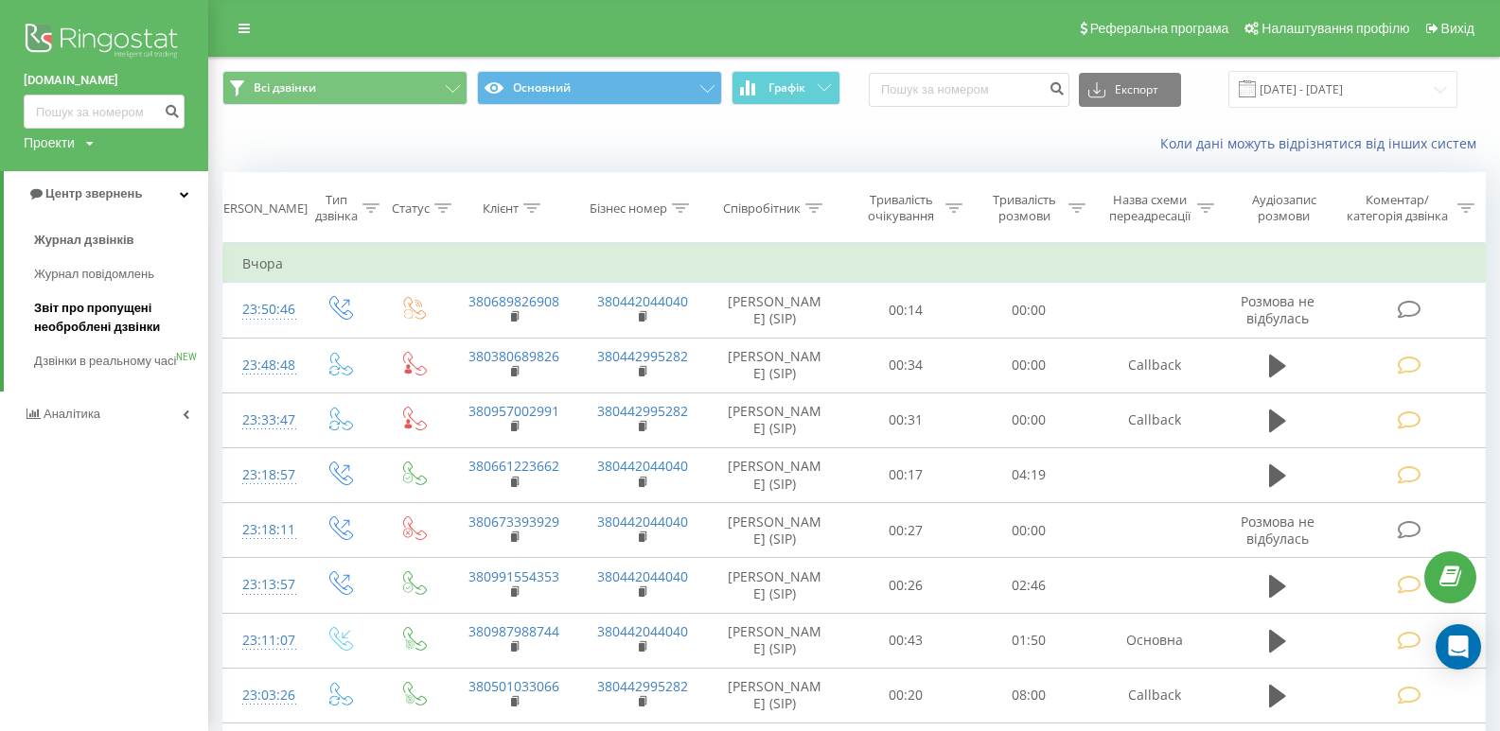
click at [110, 326] on span "Звіт про пропущені необроблені дзвінки" at bounding box center [116, 318] width 165 height 38
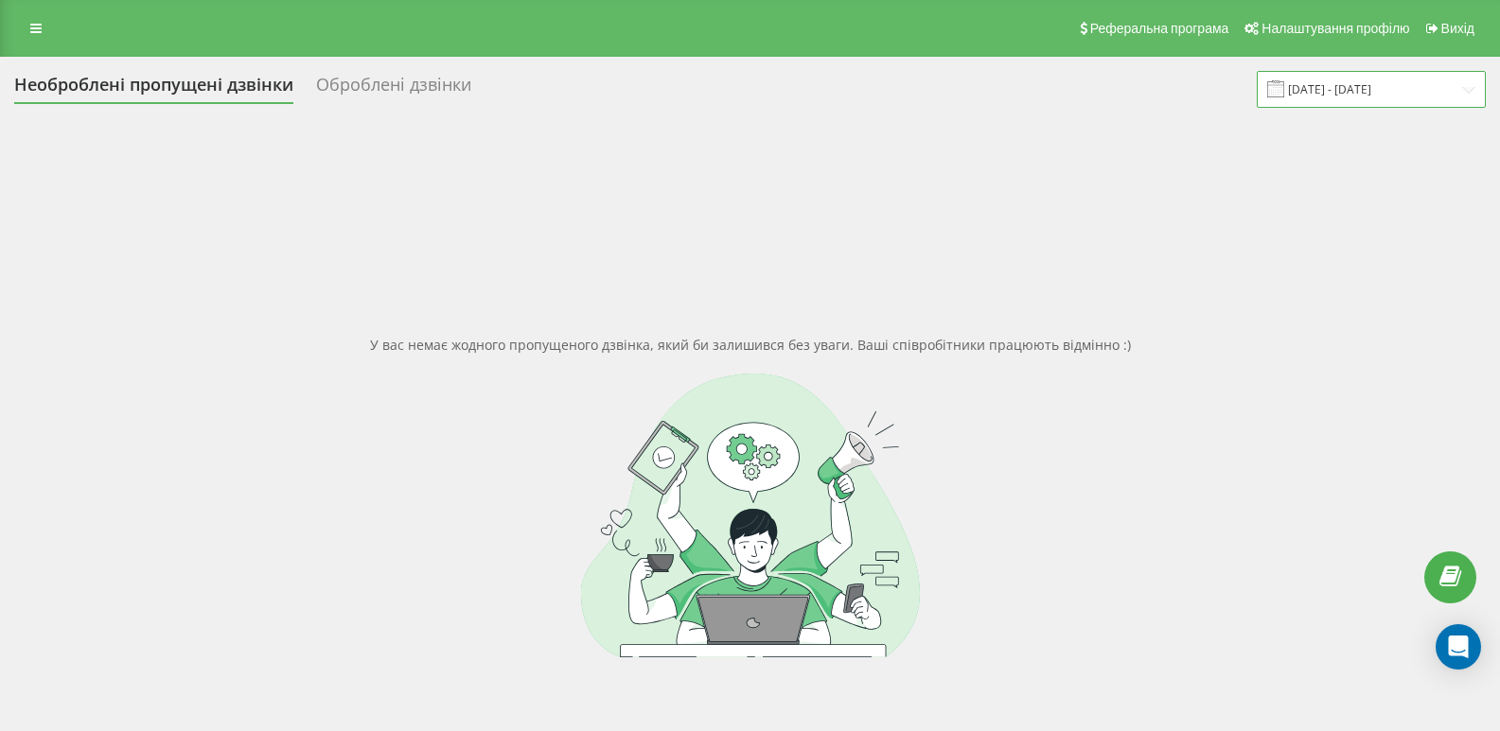
click at [1468, 88] on input "[DATE] - [DATE]" at bounding box center [1370, 89] width 229 height 37
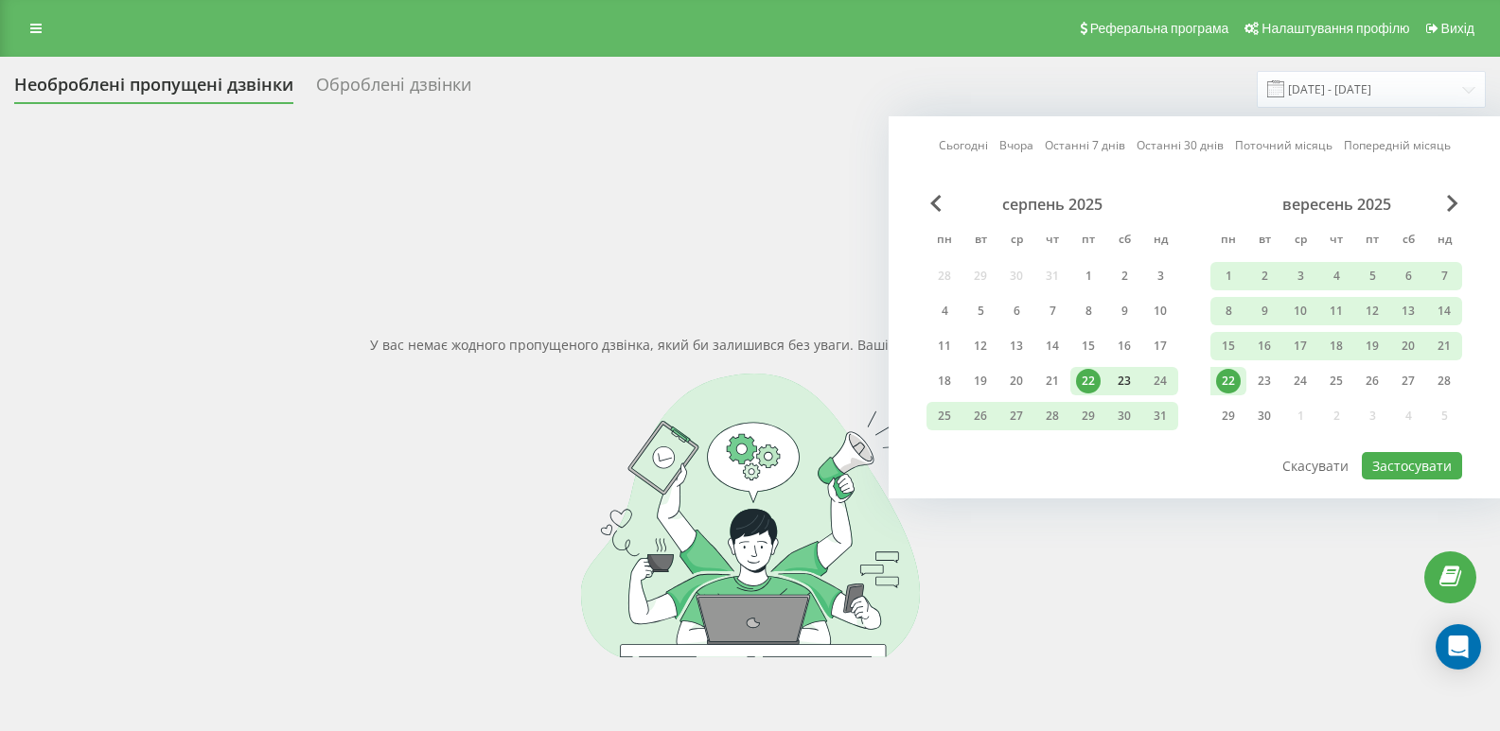
click at [1127, 380] on div "23" at bounding box center [1124, 381] width 25 height 25
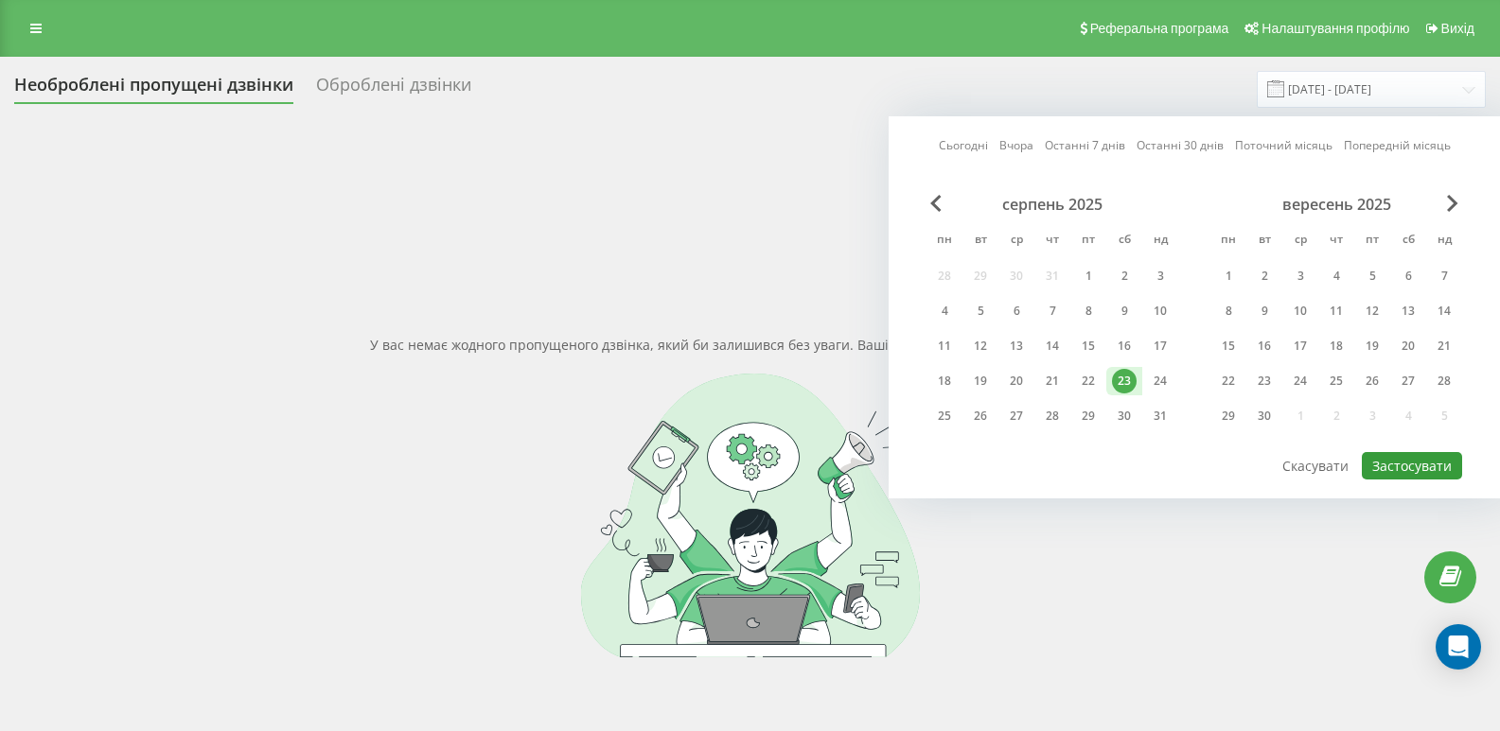
click at [1444, 471] on button "Застосувати" at bounding box center [1411, 465] width 100 height 27
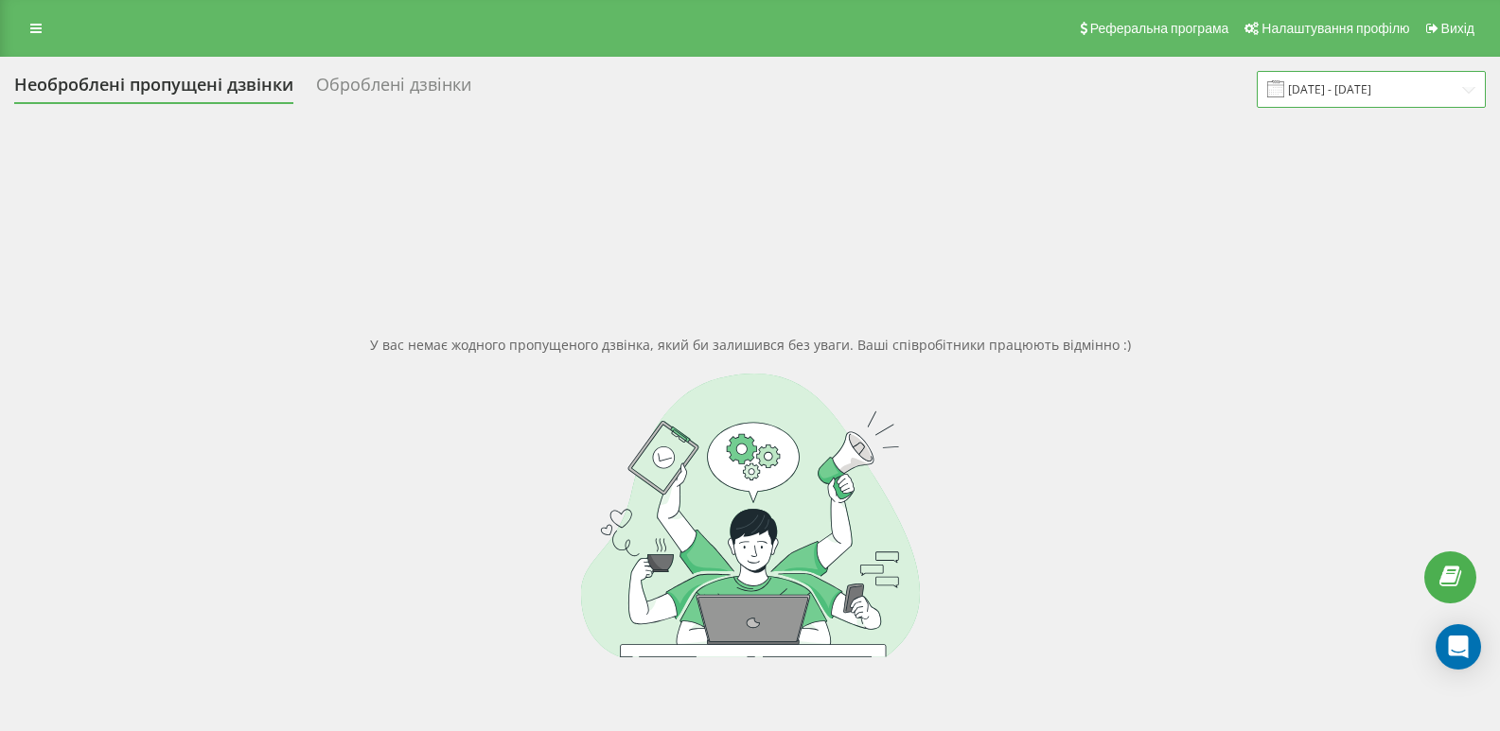
click at [1464, 90] on input "[DATE] - [DATE]" at bounding box center [1370, 89] width 229 height 37
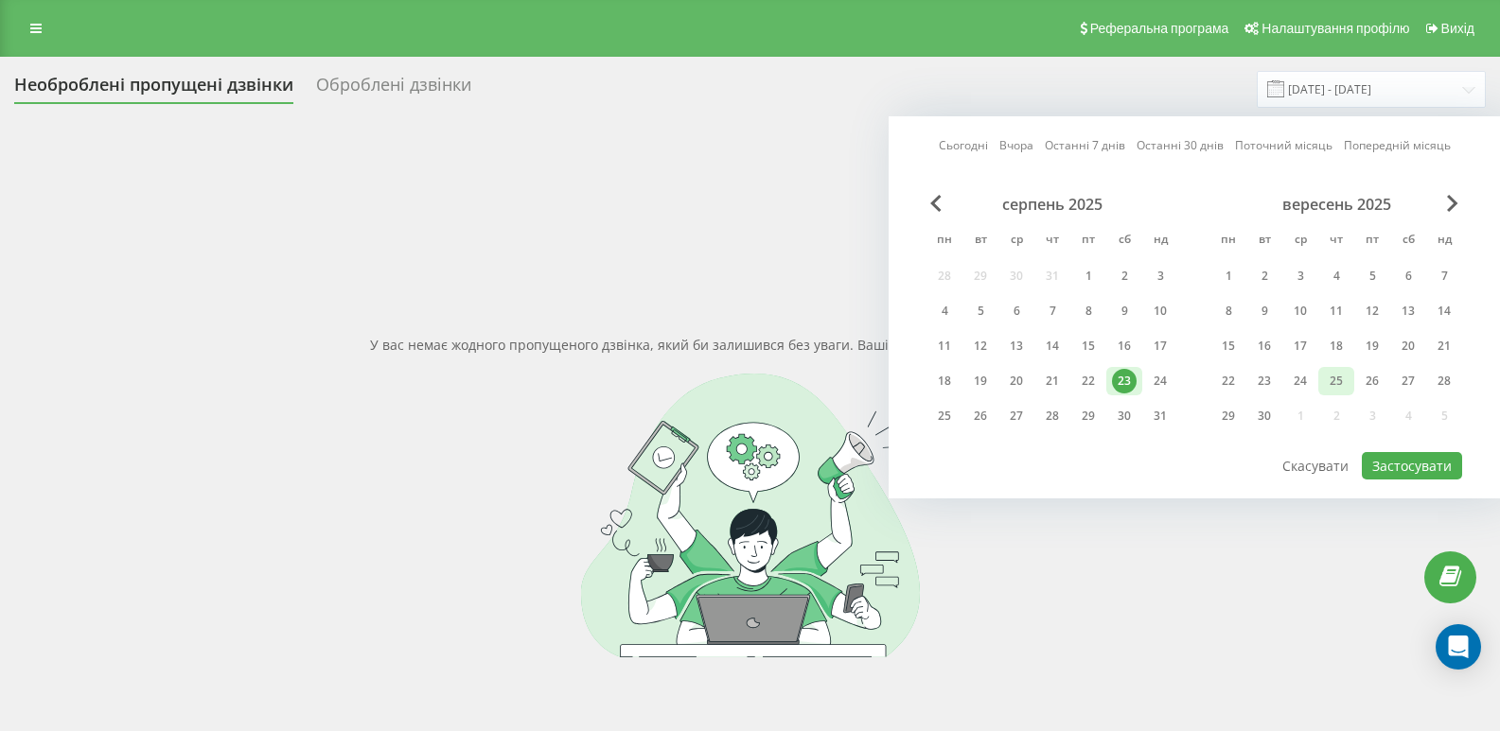
drag, startPoint x: 1268, startPoint y: 376, endPoint x: 1342, endPoint y: 394, distance: 76.9
click at [1275, 382] on div "23" at bounding box center [1264, 381] width 25 height 25
click at [1415, 468] on button "Застосувати" at bounding box center [1411, 465] width 100 height 27
type input "[DATE] - [DATE]"
